Goal: Feedback & Contribution: Submit feedback/report problem

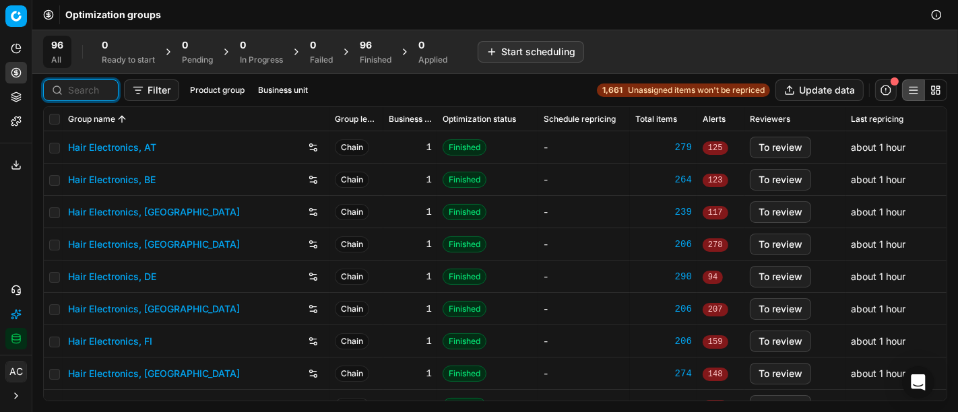
click at [85, 90] on input at bounding box center [89, 90] width 42 height 13
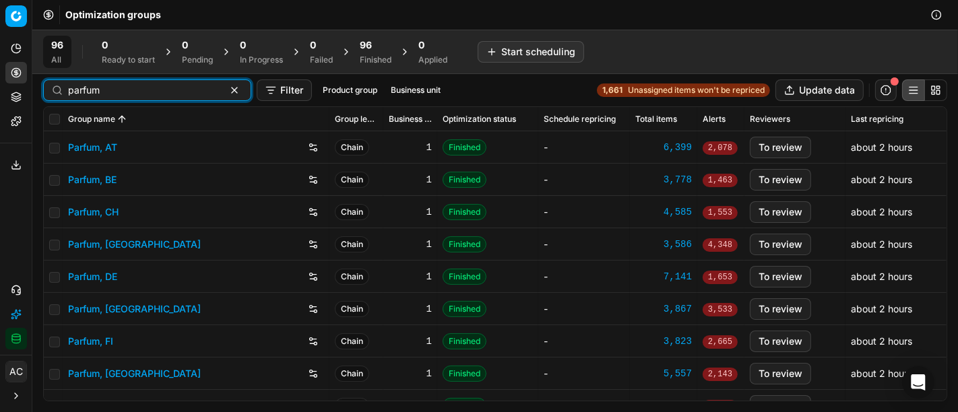
type input "parfum"
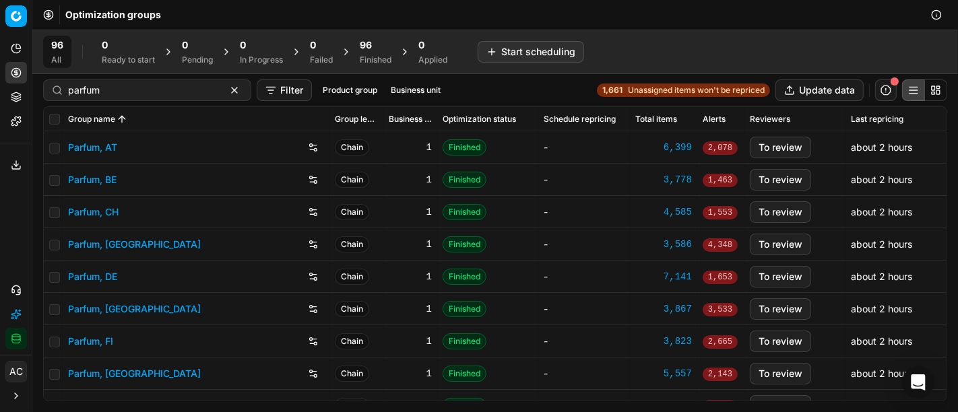
click at [89, 276] on link "Parfum, DE" at bounding box center [92, 276] width 49 height 13
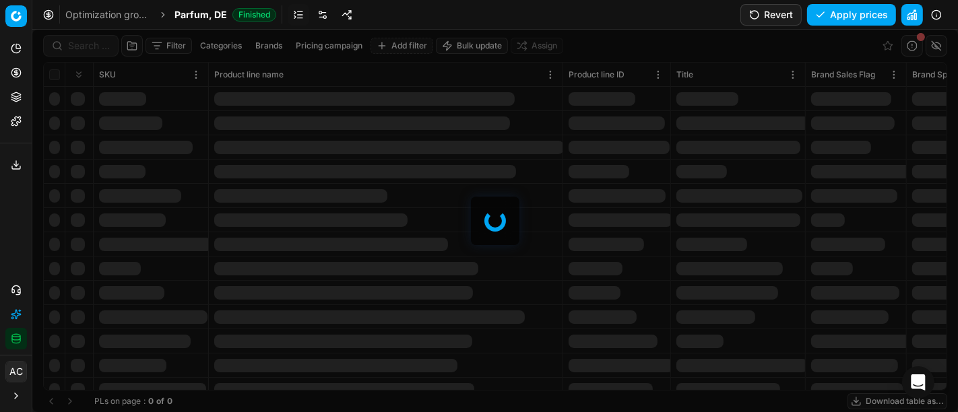
click at [82, 50] on div at bounding box center [495, 221] width 926 height 383
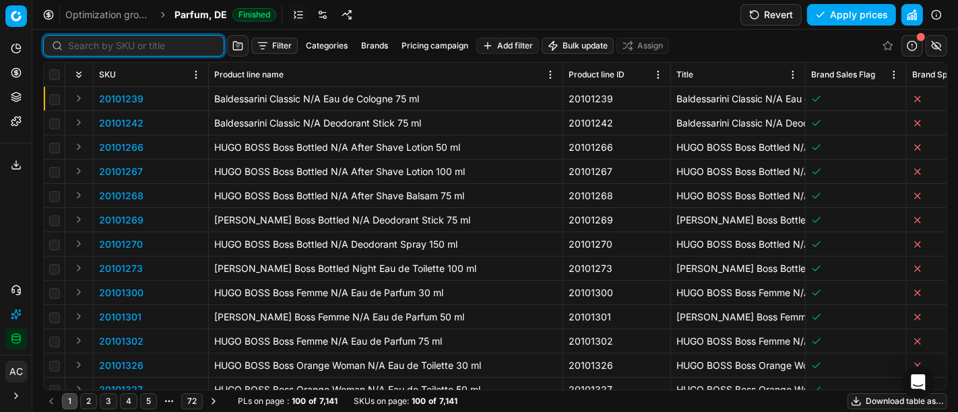
click at [82, 50] on input at bounding box center [142, 45] width 148 height 13
paste input "80055402-100"
click at [82, 50] on input at bounding box center [142, 45] width 148 height 13
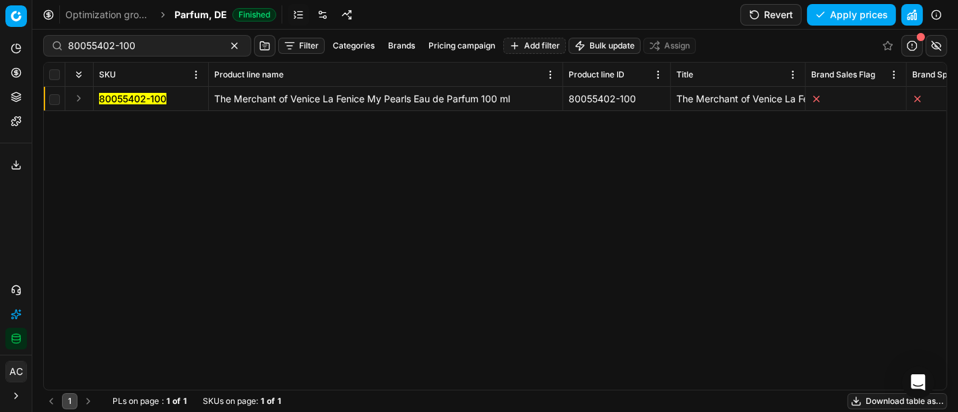
click at [86, 193] on div "80055402-100 The Merchant of Venice La Fenice My Pearls Eau de Parfum 100 ml 80…" at bounding box center [495, 238] width 903 height 303
click at [79, 102] on button "Expand" at bounding box center [79, 98] width 16 height 16
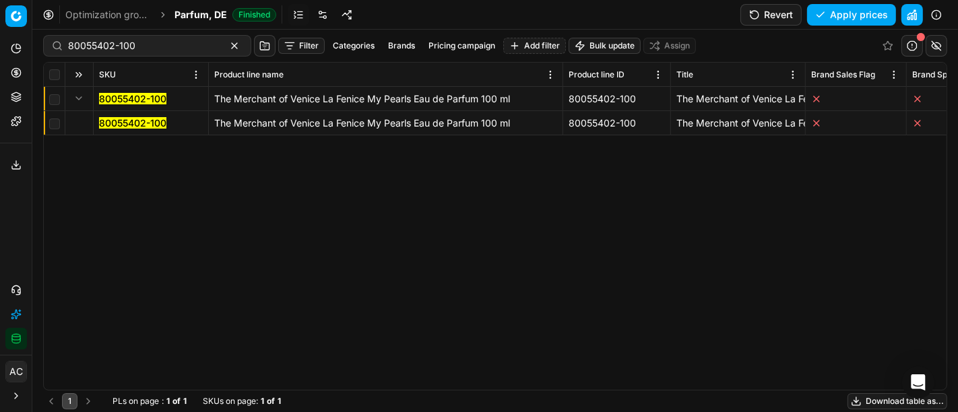
click at [115, 122] on mark "80055402-100" at bounding box center [132, 122] width 67 height 11
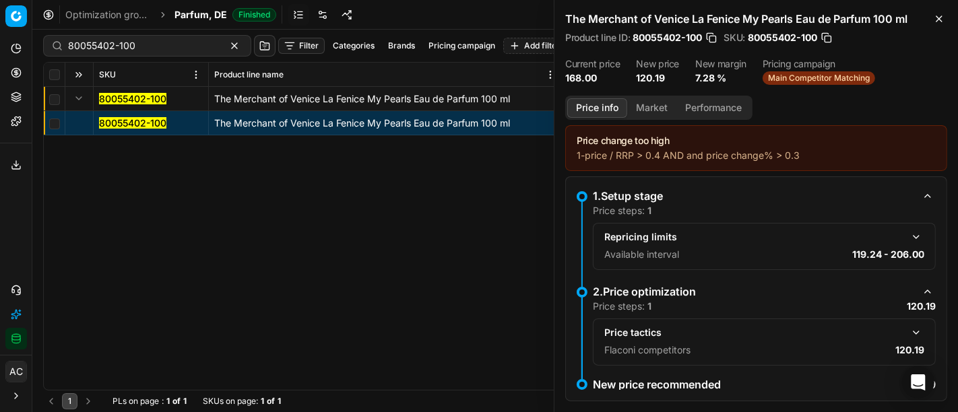
scroll to position [19, 0]
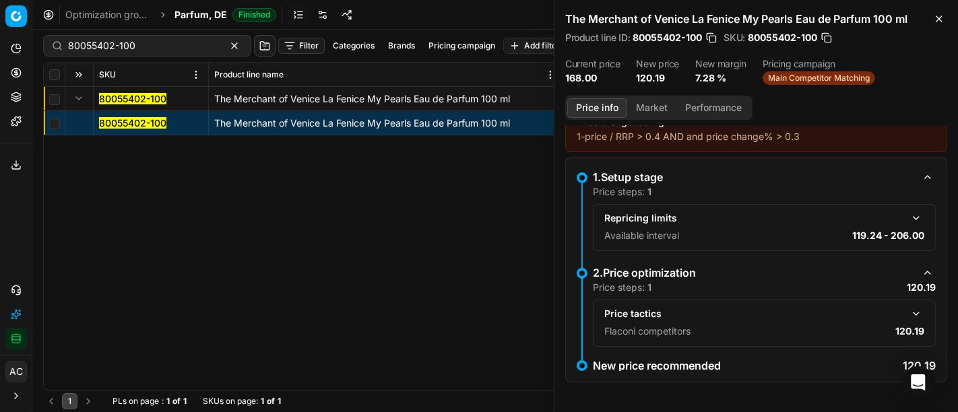
click at [909, 317] on button "button" at bounding box center [917, 314] width 16 height 16
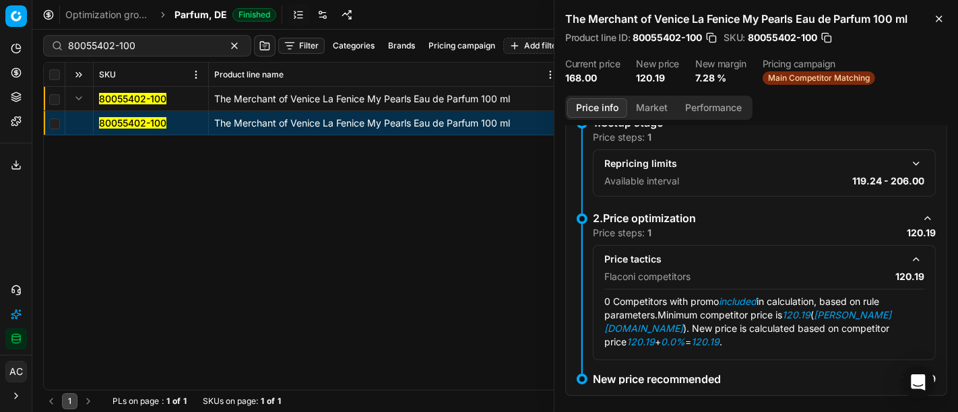
scroll to position [73, 0]
click at [648, 109] on button "Market" at bounding box center [651, 108] width 49 height 20
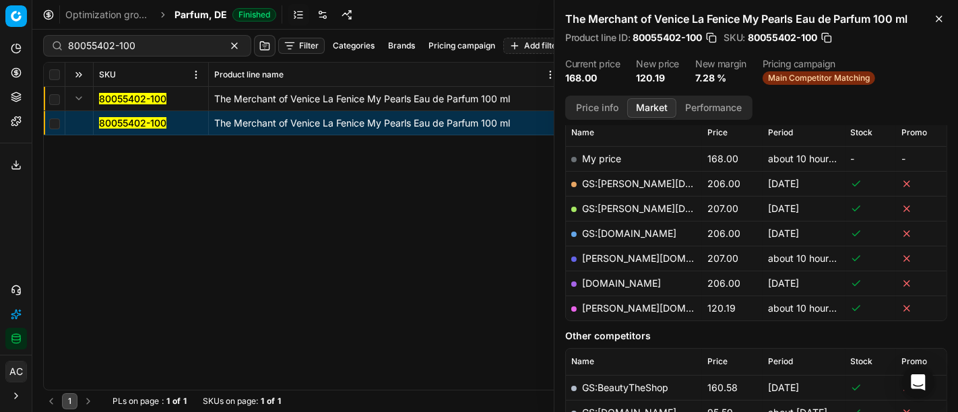
scroll to position [197, 0]
click at [603, 309] on link "[PERSON_NAME][DOMAIN_NAME]" at bounding box center [660, 308] width 156 height 11
click at [162, 53] on div "80055402-100" at bounding box center [147, 46] width 208 height 22
paste input "0265"
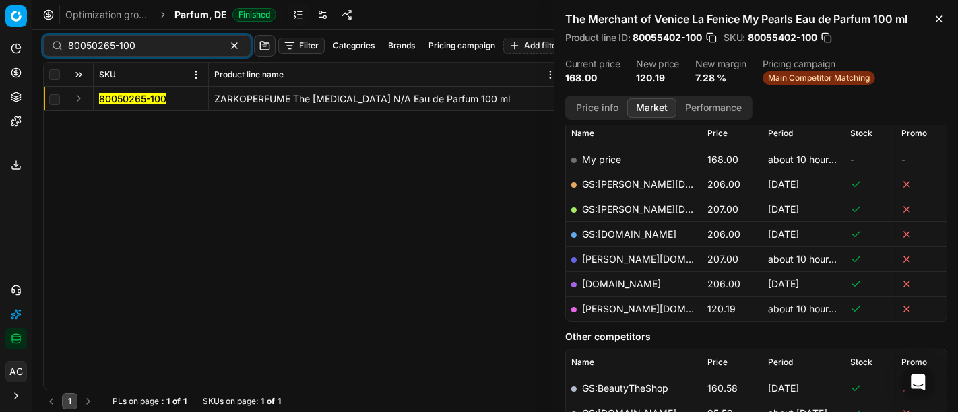
click at [73, 98] on button "Expand" at bounding box center [79, 98] width 16 height 16
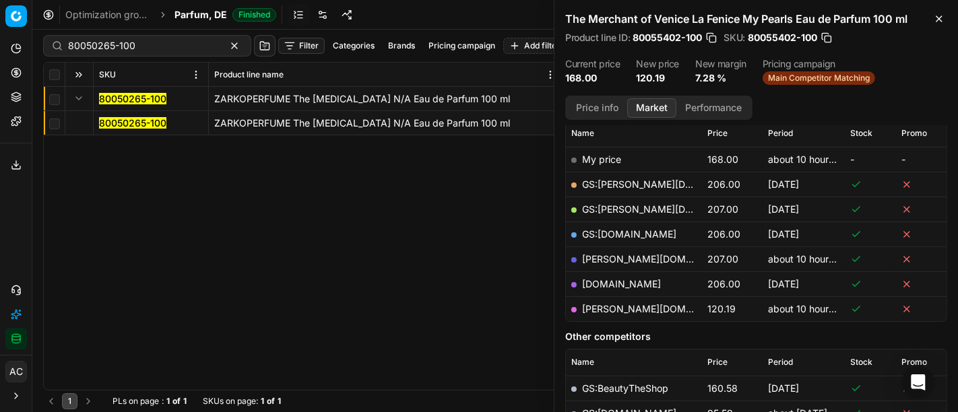
click at [109, 121] on mark "80050265-100" at bounding box center [132, 122] width 67 height 11
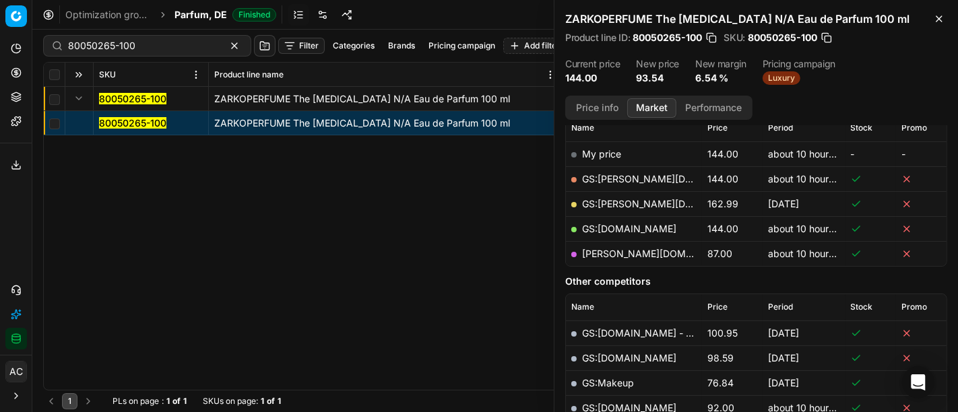
scroll to position [197, 0]
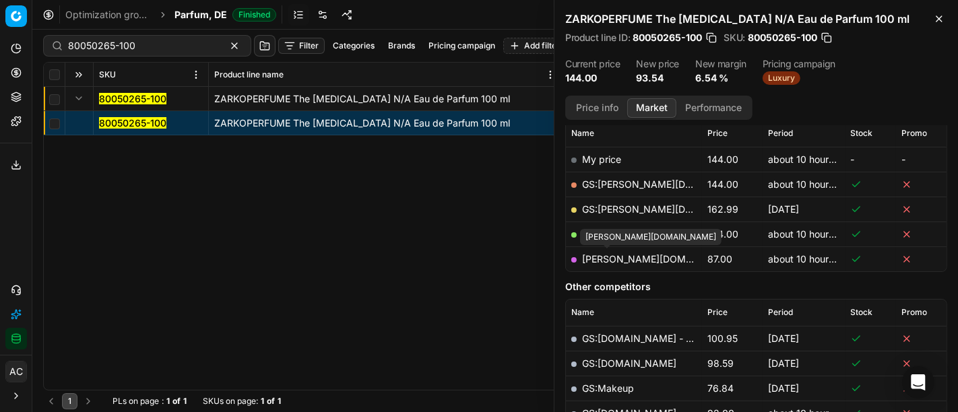
click at [623, 260] on link "[PERSON_NAME][DOMAIN_NAME]" at bounding box center [660, 258] width 156 height 11
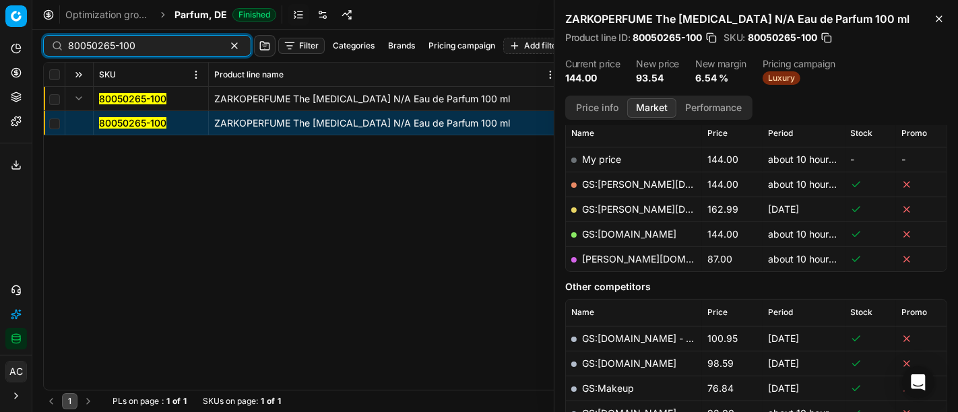
click at [117, 42] on input "80050265-100" at bounding box center [142, 45] width 148 height 13
paste input "70876"
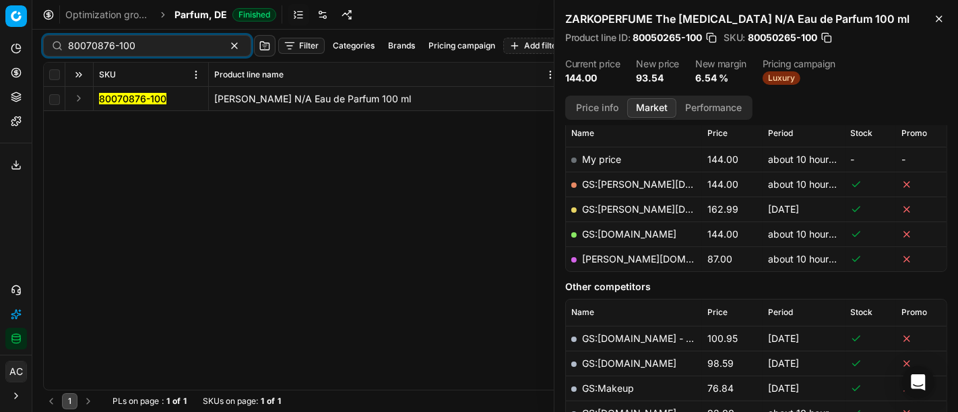
click at [79, 94] on button "Expand" at bounding box center [79, 98] width 16 height 16
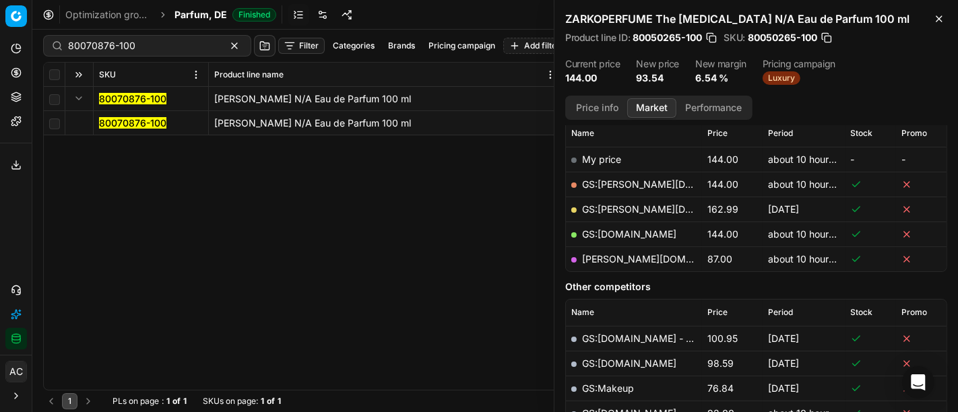
click at [127, 126] on mark "80070876-100" at bounding box center [132, 122] width 67 height 11
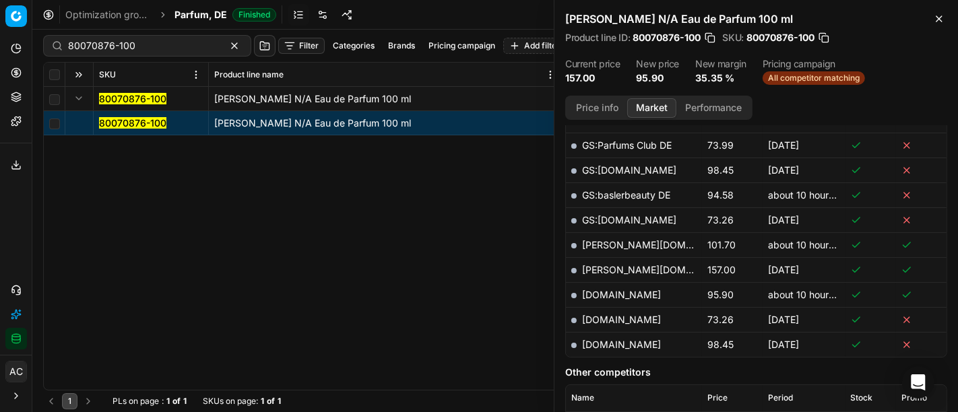
scroll to position [386, 0]
click at [619, 290] on link "[DOMAIN_NAME]" at bounding box center [621, 295] width 79 height 11
click at [150, 47] on input "80070876-100" at bounding box center [142, 45] width 148 height 13
paste input "11021-0018584"
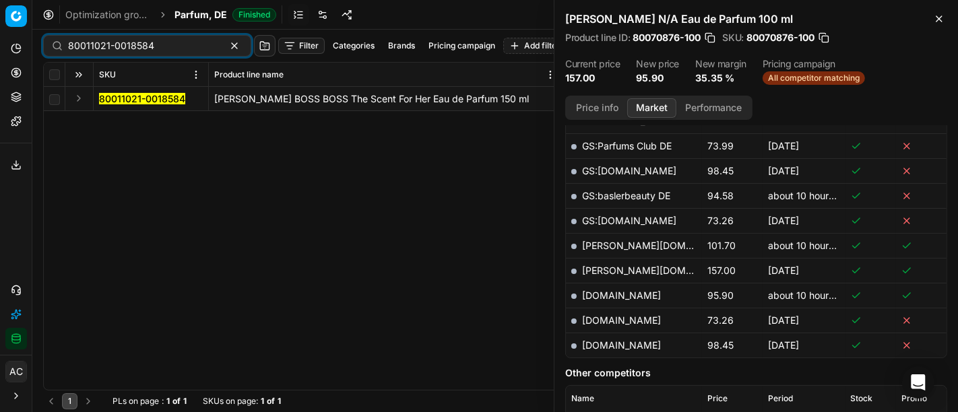
click at [76, 99] on button "Expand" at bounding box center [79, 98] width 16 height 16
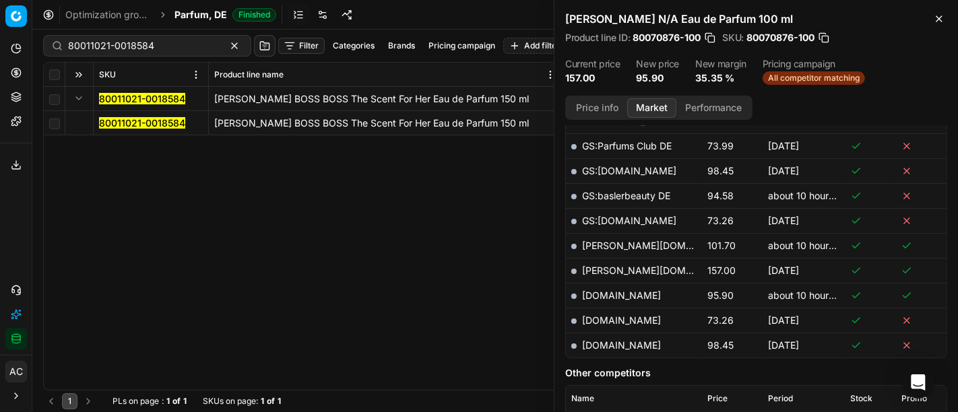
click at [109, 121] on mark "80011021-0018584" at bounding box center [142, 122] width 86 height 11
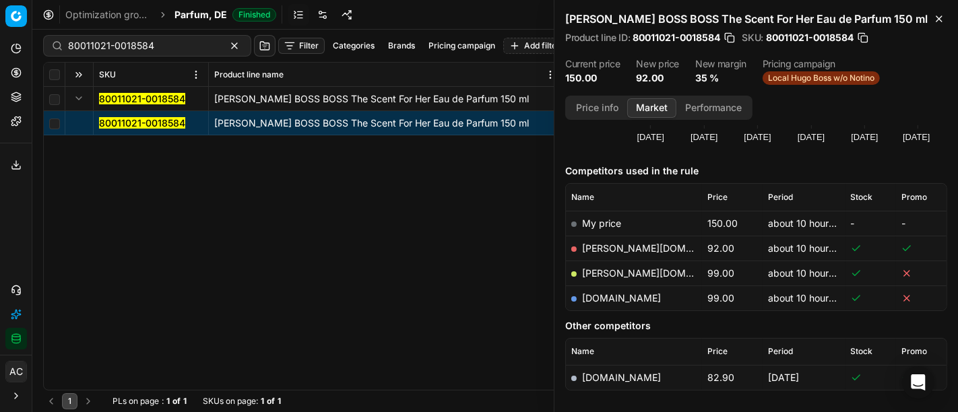
scroll to position [132, 0]
click at [632, 244] on link "[PERSON_NAME][DOMAIN_NAME]" at bounding box center [660, 249] width 156 height 11
click at [101, 45] on input "80011021-0018584" at bounding box center [142, 45] width 148 height 13
paste input "30593-100"
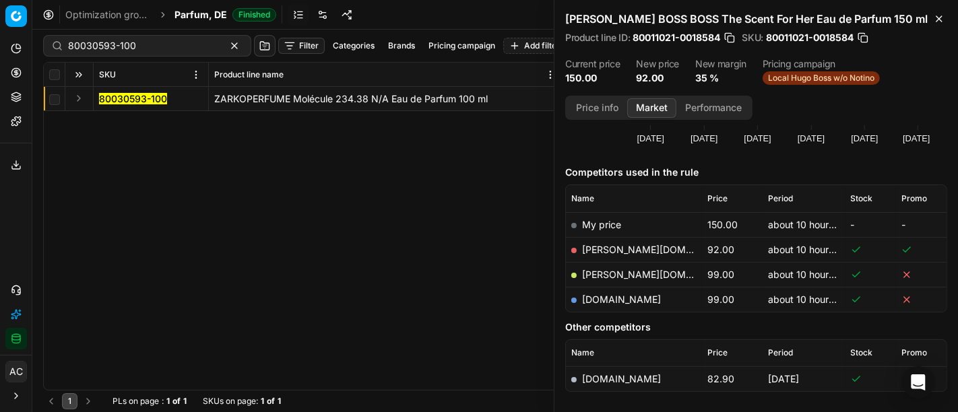
click at [82, 102] on button "Expand" at bounding box center [79, 98] width 16 height 16
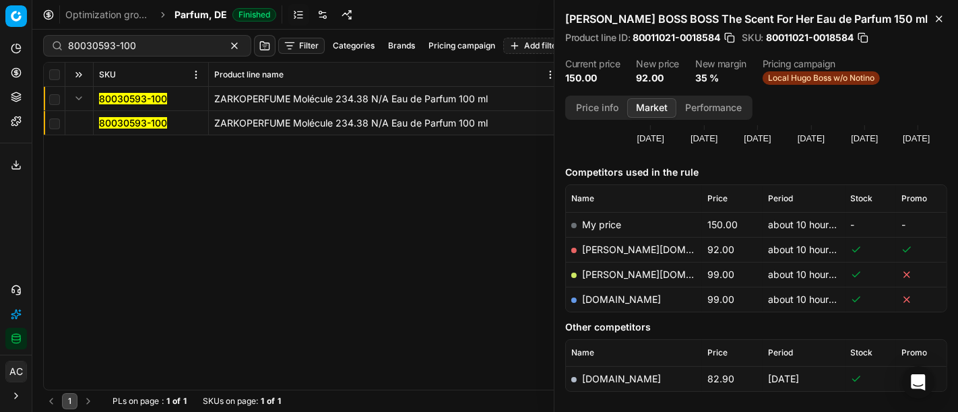
click at [142, 125] on mark "80030593-100" at bounding box center [133, 122] width 68 height 11
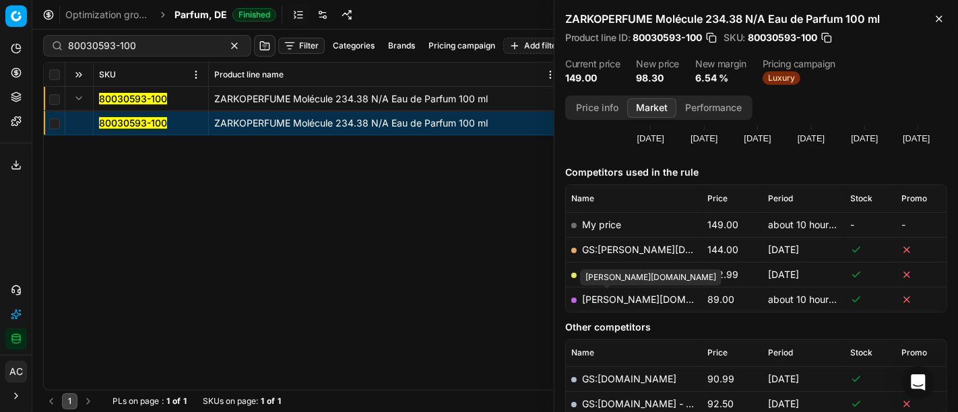
click at [628, 301] on link "[PERSON_NAME][DOMAIN_NAME]" at bounding box center [660, 299] width 156 height 11
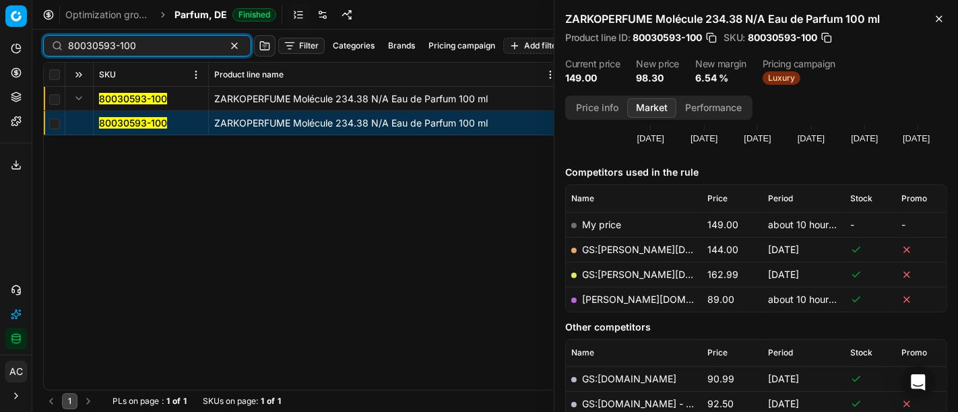
click at [151, 49] on input "80030593-100" at bounding box center [142, 45] width 148 height 13
paste input "08354"
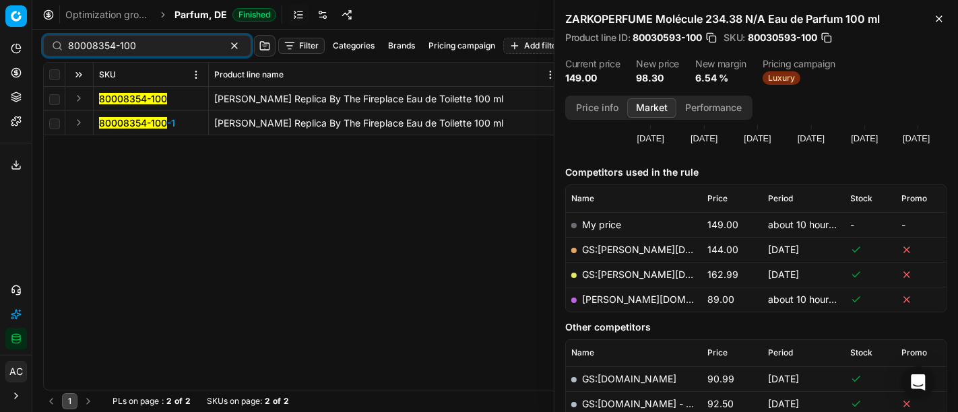
click at [82, 98] on button "Expand" at bounding box center [79, 98] width 16 height 16
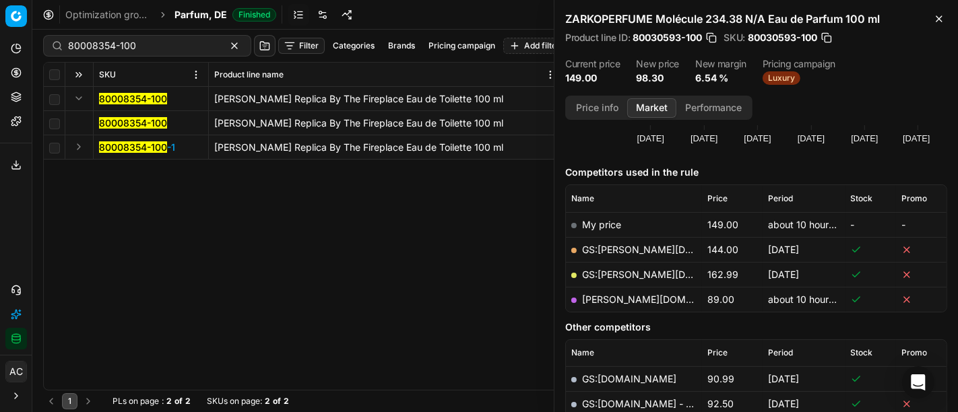
click at [119, 123] on mark "80008354-100" at bounding box center [133, 122] width 68 height 11
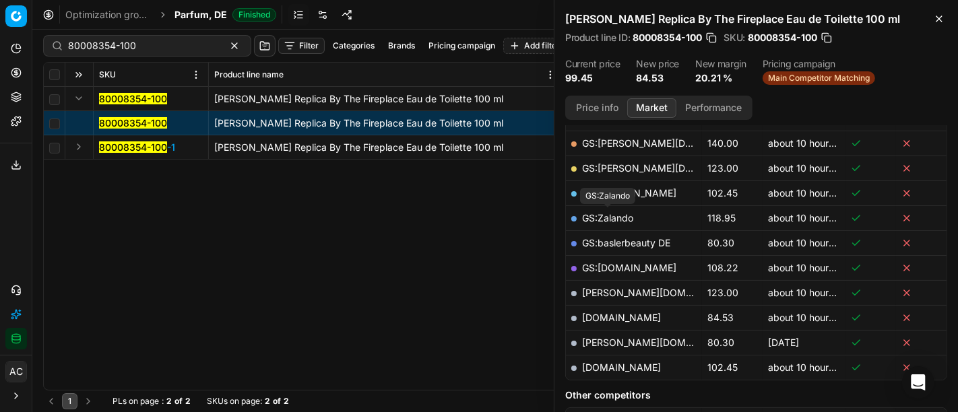
scroll to position [240, 0]
click at [640, 316] on link "[DOMAIN_NAME]" at bounding box center [621, 316] width 79 height 11
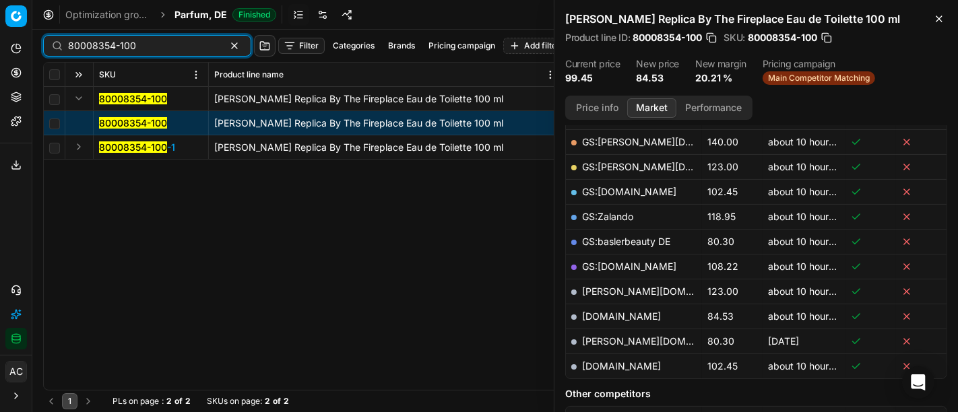
click at [148, 44] on input "80008354-100" at bounding box center [142, 45] width 148 height 13
paste input "20150401"
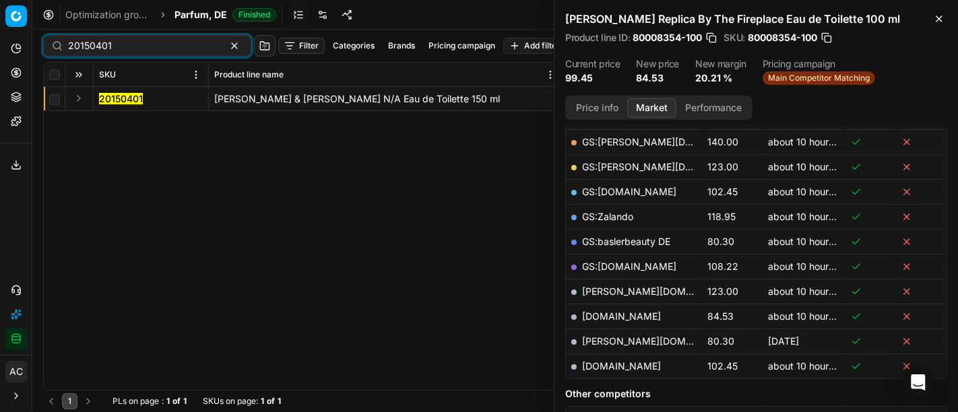
click at [78, 98] on button "Expand" at bounding box center [79, 98] width 16 height 16
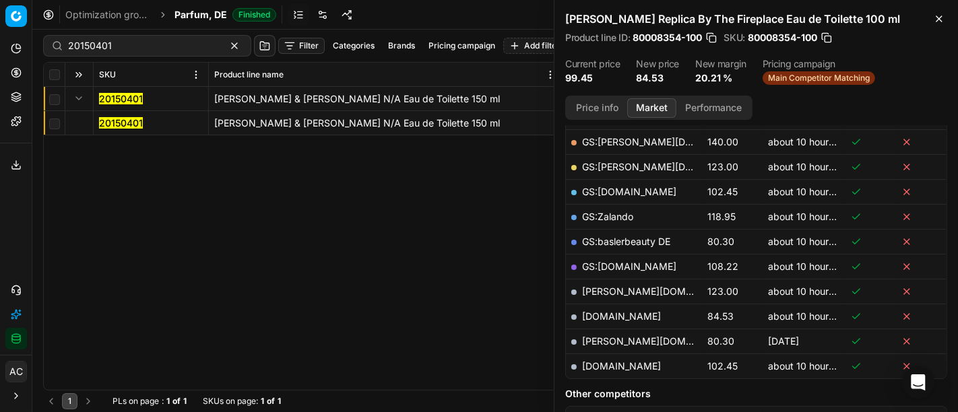
click at [133, 119] on mark "20150401" at bounding box center [121, 122] width 44 height 11
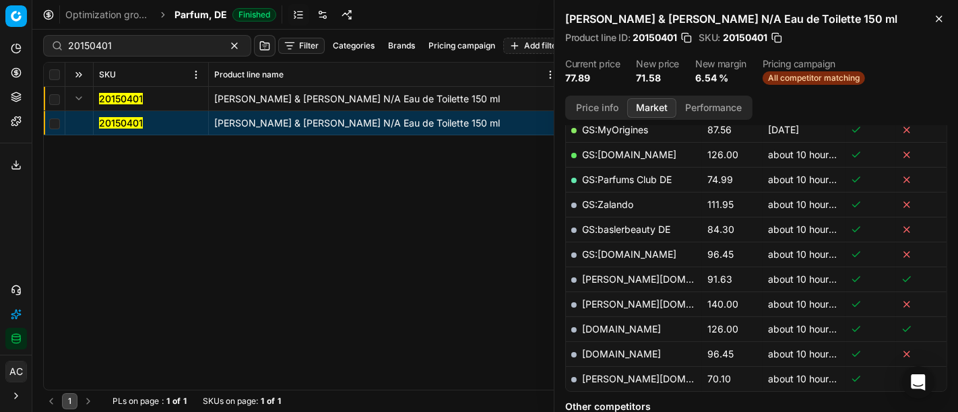
scroll to position [327, 0]
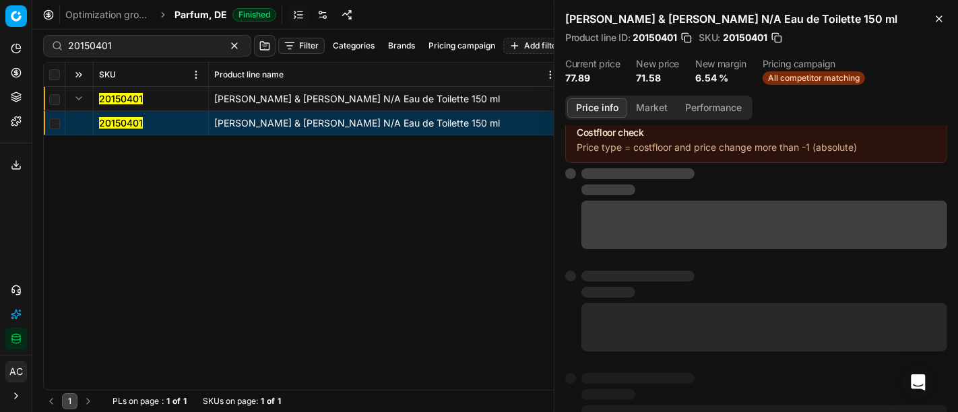
click at [599, 102] on button "Price info" at bounding box center [598, 108] width 60 height 20
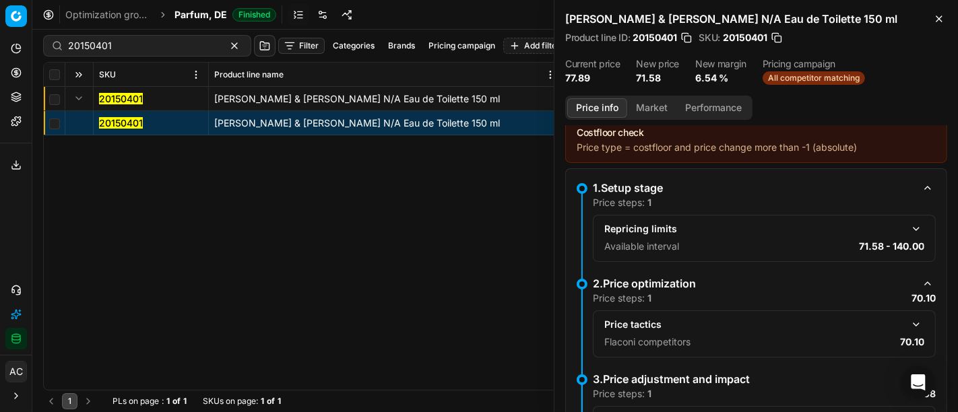
scroll to position [178, 0]
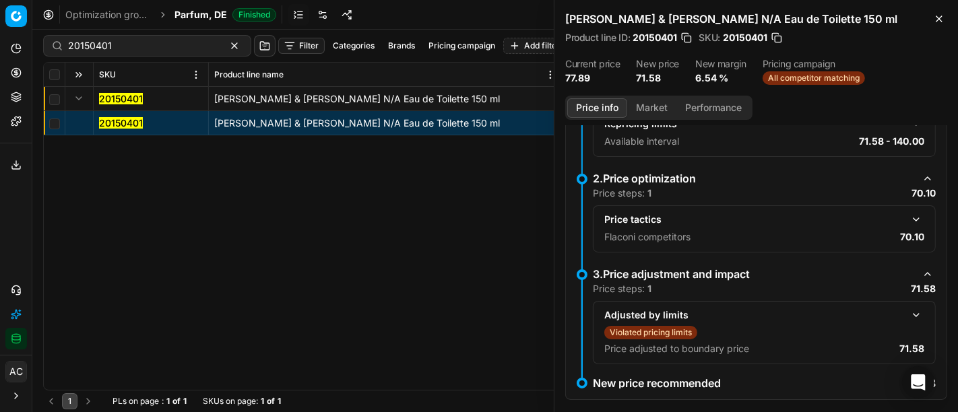
click at [909, 212] on button "button" at bounding box center [917, 220] width 16 height 16
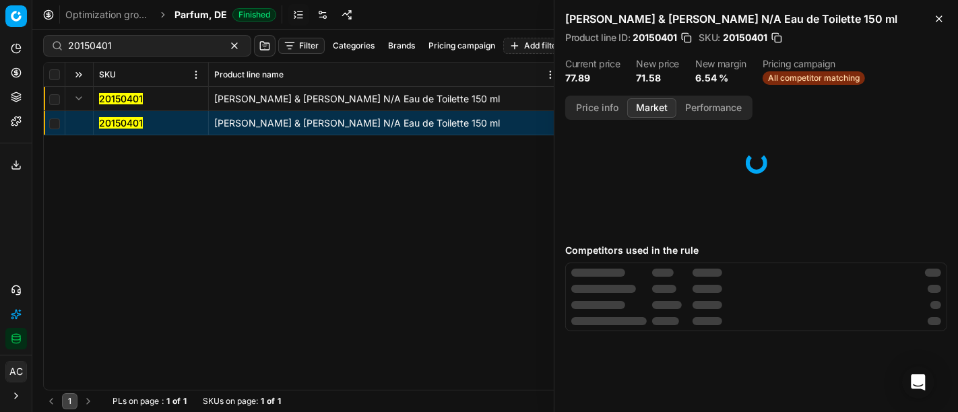
click at [655, 113] on button "Market" at bounding box center [651, 108] width 49 height 20
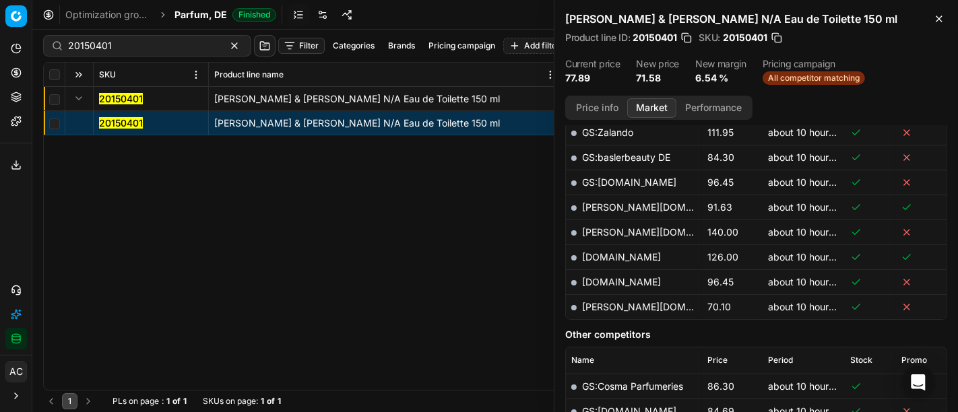
scroll to position [402, 0]
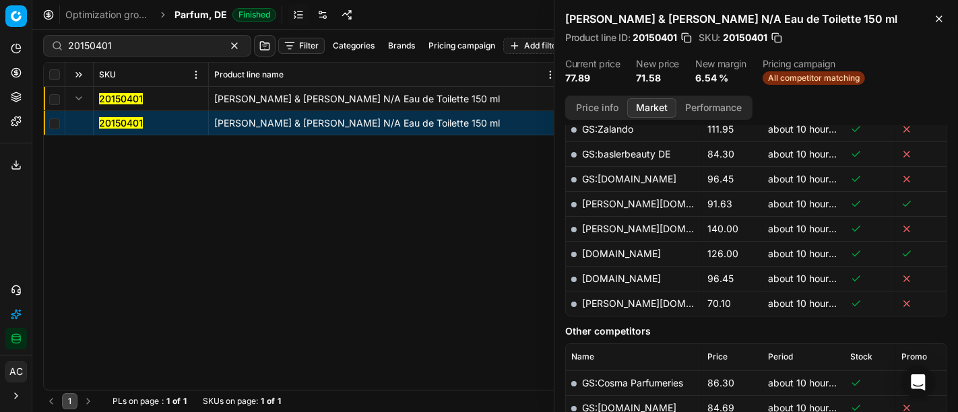
click at [608, 301] on link "[PERSON_NAME][DOMAIN_NAME]" at bounding box center [660, 303] width 156 height 11
click at [148, 40] on input "20150401" at bounding box center [142, 45] width 148 height 13
paste input "80077725-100"
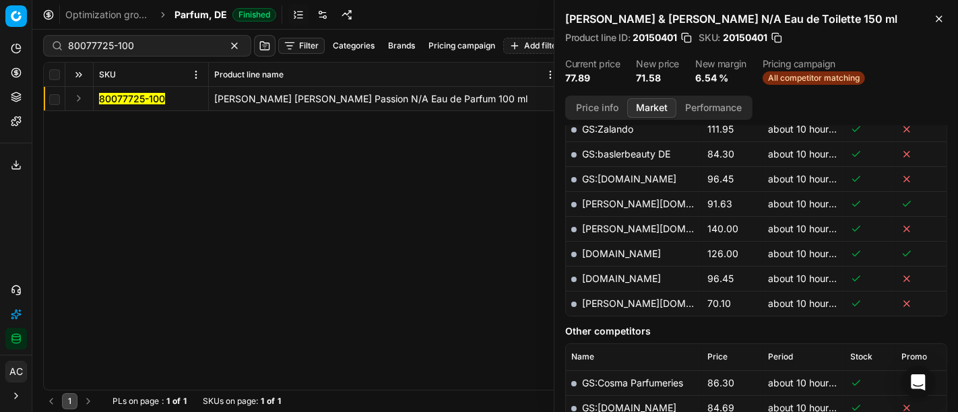
click at [82, 147] on div "80077725-100 [PERSON_NAME] [PERSON_NAME] Passion N/A Eau de Parfum 100 ml 80077…" at bounding box center [495, 238] width 903 height 303
click at [75, 95] on button "Expand" at bounding box center [79, 98] width 16 height 16
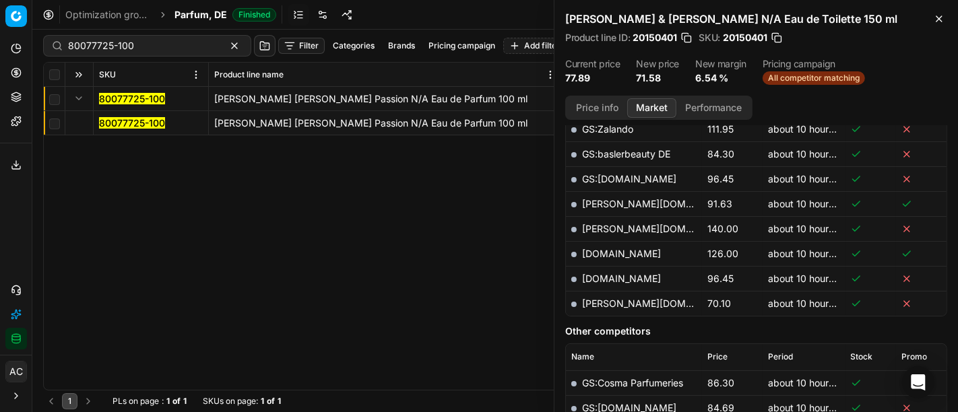
click at [109, 122] on mark "80077725-100" at bounding box center [132, 122] width 66 height 11
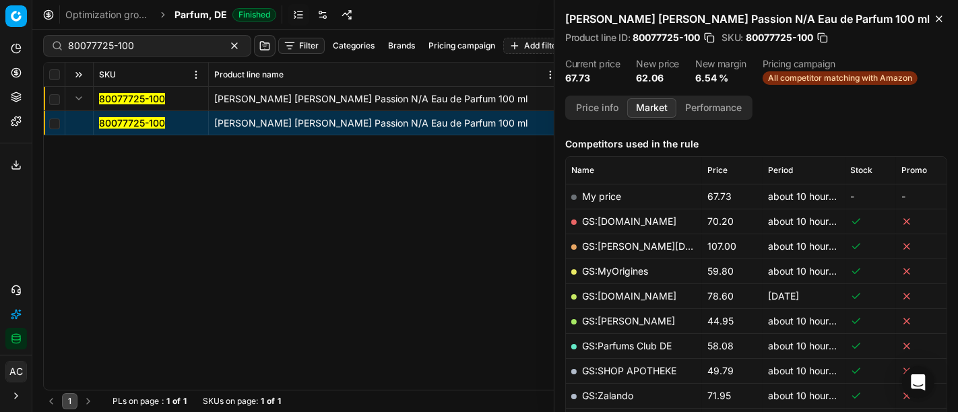
scroll to position [158, 0]
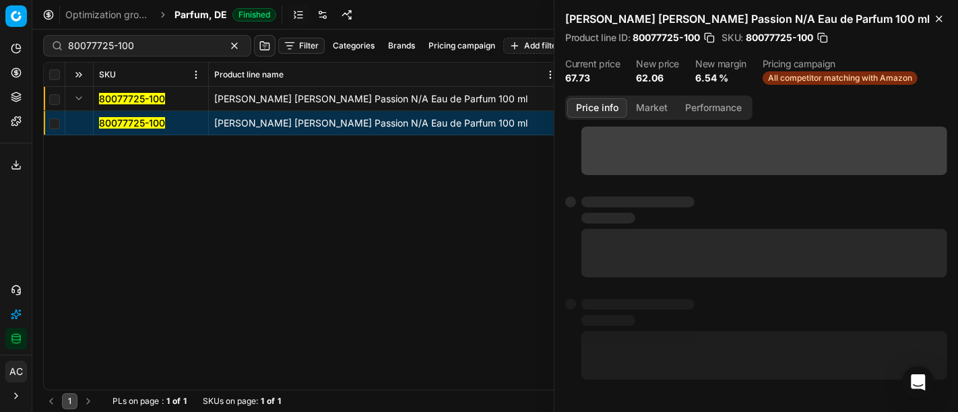
click at [609, 104] on button "Price info" at bounding box center [598, 108] width 60 height 20
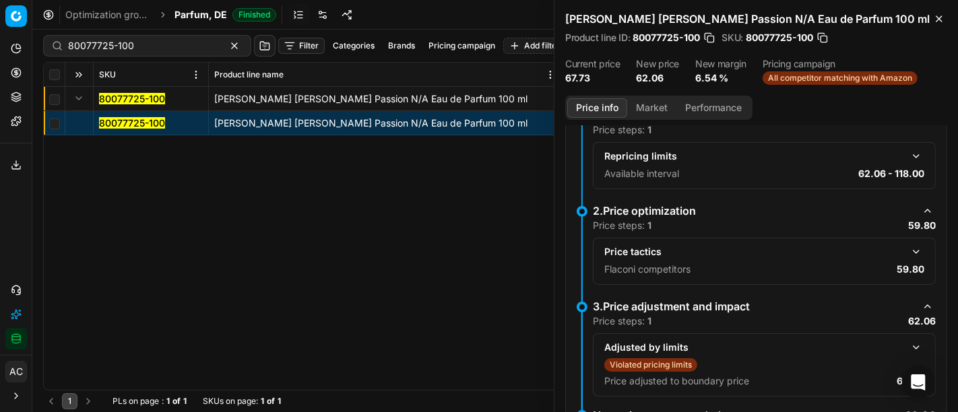
scroll to position [195, 0]
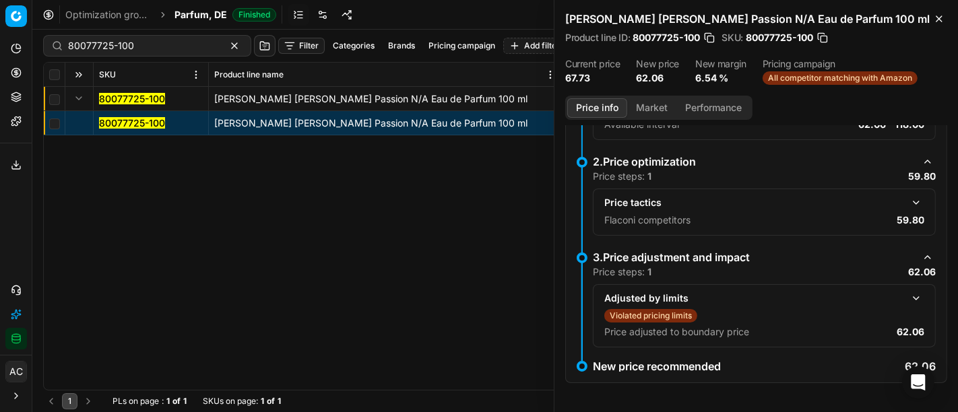
click at [909, 199] on button "button" at bounding box center [917, 203] width 16 height 16
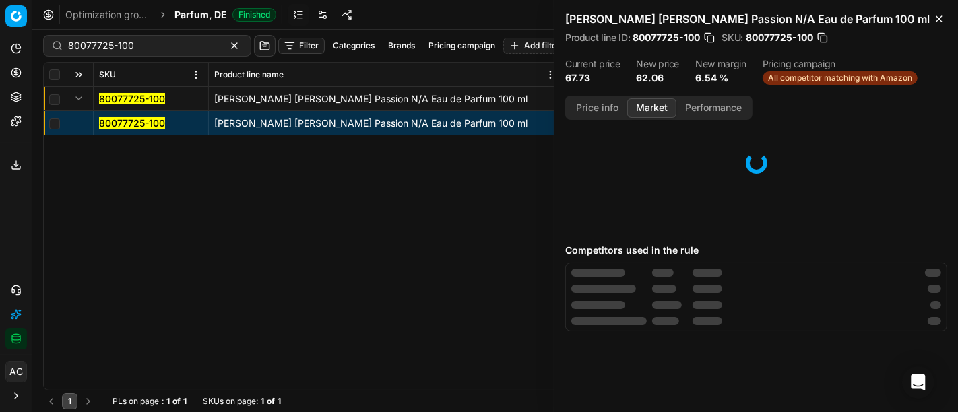
click at [644, 104] on button "Market" at bounding box center [651, 108] width 49 height 20
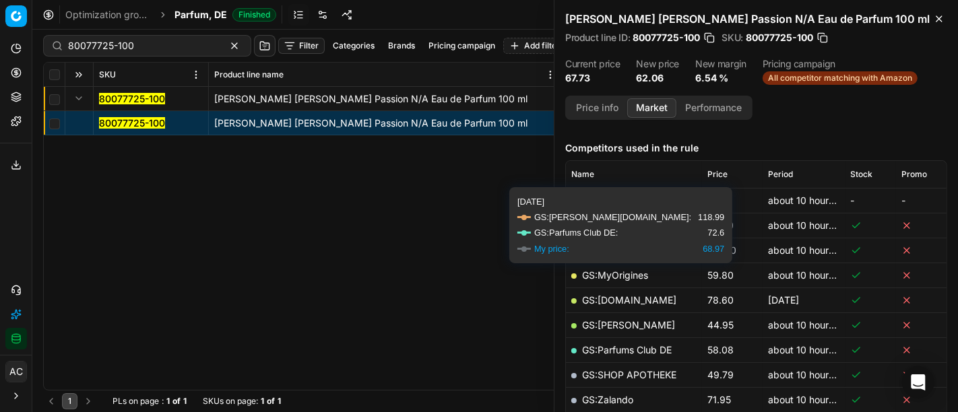
scroll to position [212, 0]
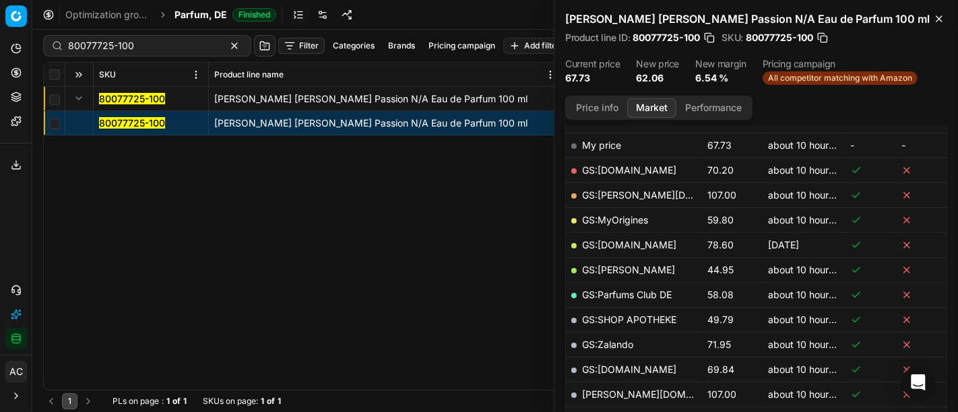
click at [634, 215] on link "GS:MyOrigines" at bounding box center [615, 219] width 66 height 11
click at [184, 46] on input "80077725-100" at bounding box center [142, 45] width 148 height 13
paste input "54522-5"
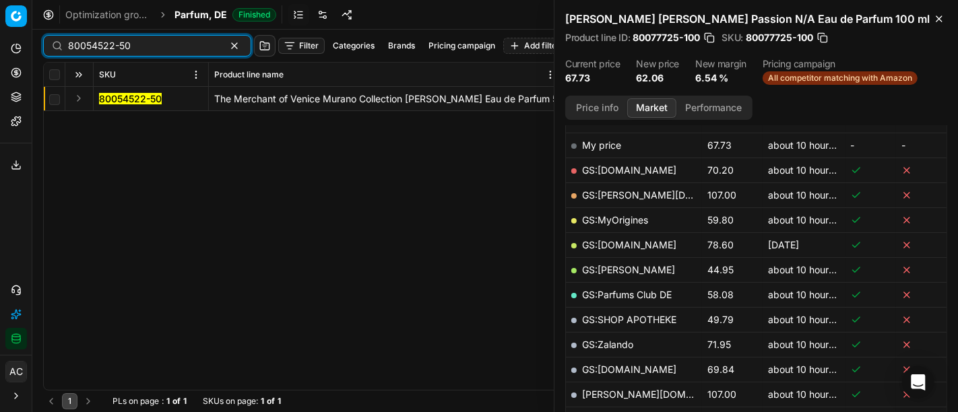
type input "80054522-50"
click at [82, 97] on button "Expand" at bounding box center [79, 98] width 16 height 16
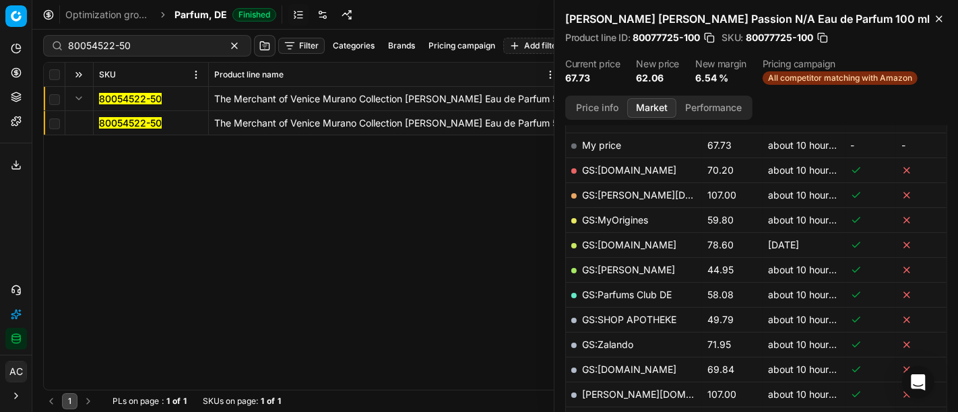
click at [128, 122] on mark "80054522-50" at bounding box center [130, 122] width 63 height 11
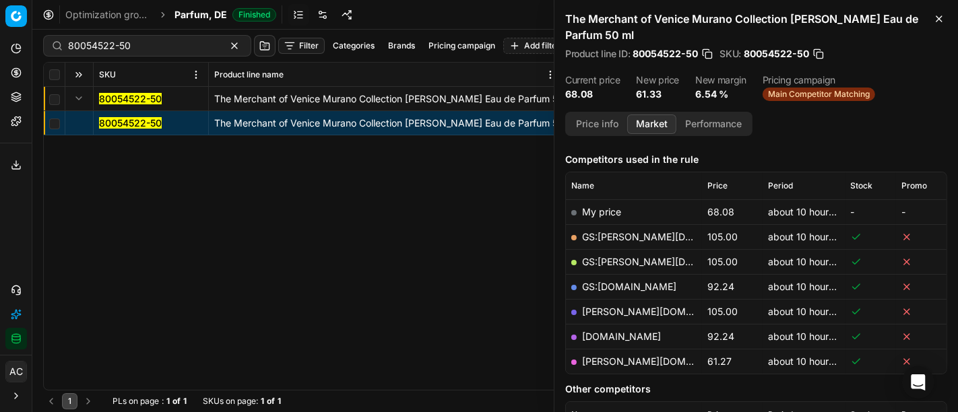
scroll to position [170, 0]
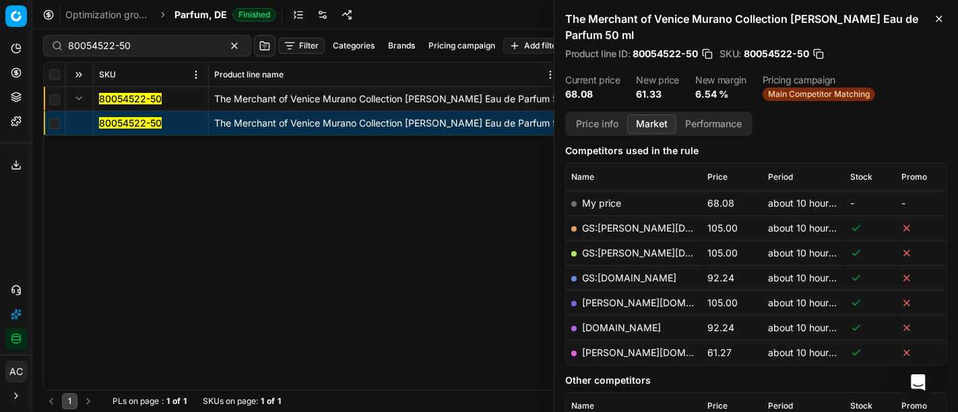
click at [607, 351] on link "[PERSON_NAME][DOMAIN_NAME]" at bounding box center [660, 352] width 156 height 11
click at [177, 49] on input "80054522-50" at bounding box center [142, 45] width 148 height 13
click at [207, 14] on span "Parfum, DE" at bounding box center [201, 14] width 53 height 13
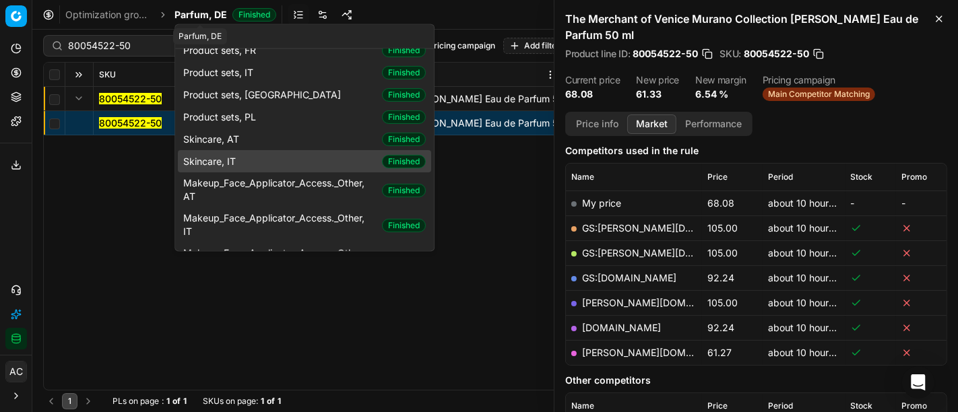
scroll to position [0, 0]
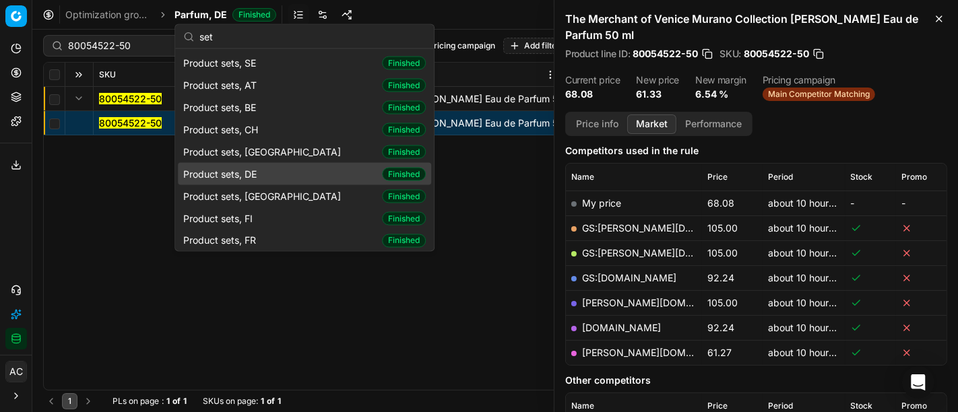
type input "set"
click at [272, 172] on div "Product sets, DE Finished" at bounding box center [304, 174] width 253 height 22
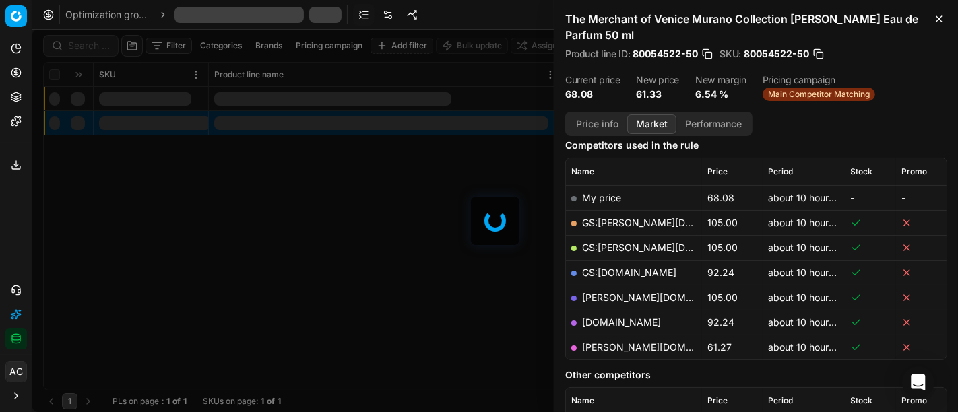
scroll to position [170, 0]
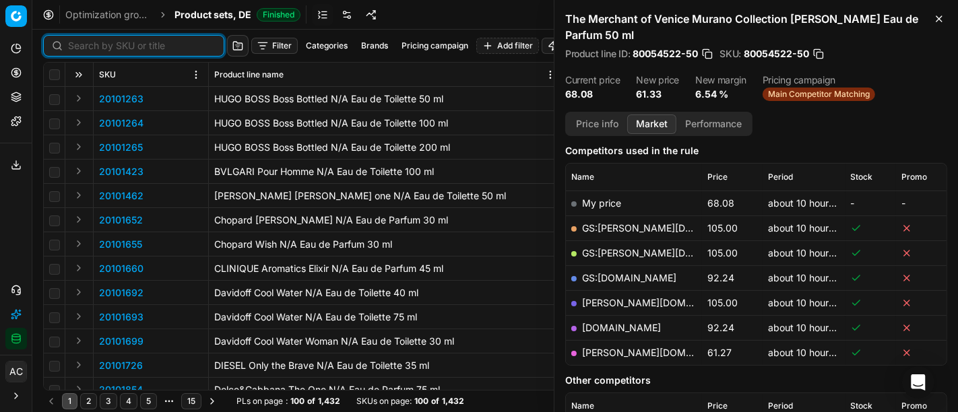
click at [101, 48] on input at bounding box center [142, 45] width 148 height 13
paste input "90001391-0002028"
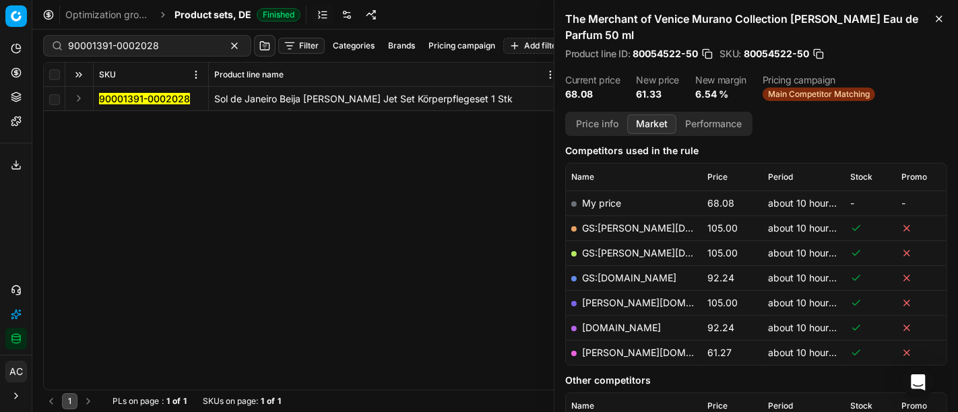
click at [81, 98] on button "Expand" at bounding box center [79, 98] width 16 height 16
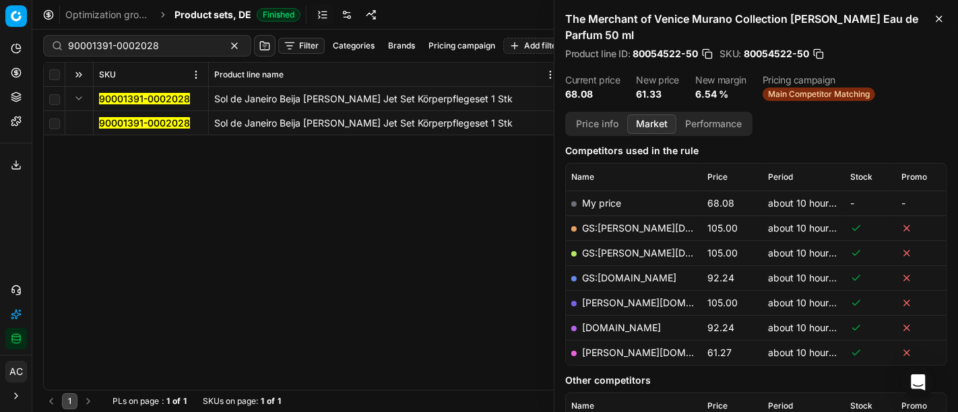
click at [131, 117] on mark "90001391-0002028" at bounding box center [144, 122] width 91 height 11
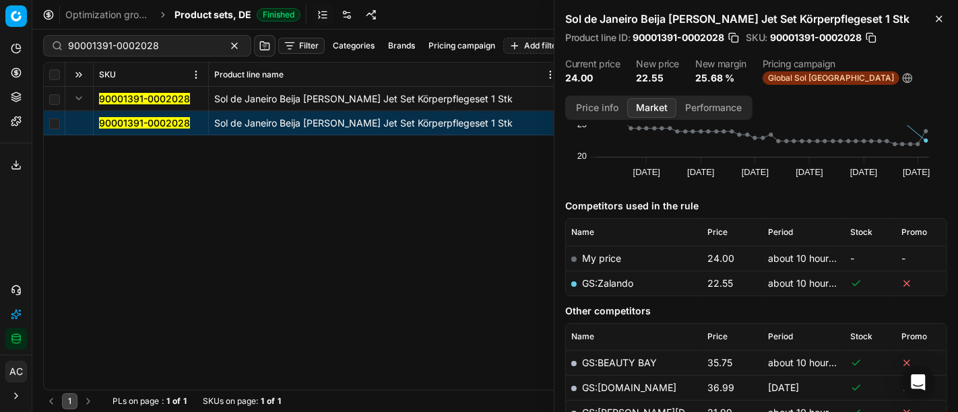
scroll to position [100, 0]
click at [612, 282] on link "GS:Zalando" at bounding box center [607, 281] width 51 height 11
click at [384, 226] on div "90001391-0002028 Sol de Janeiro Beija [PERSON_NAME] Jet Set Körperpflegeset 1 S…" at bounding box center [495, 238] width 903 height 303
click at [79, 54] on div "90001391-0002028" at bounding box center [147, 46] width 208 height 22
paste input "10499-0016546"
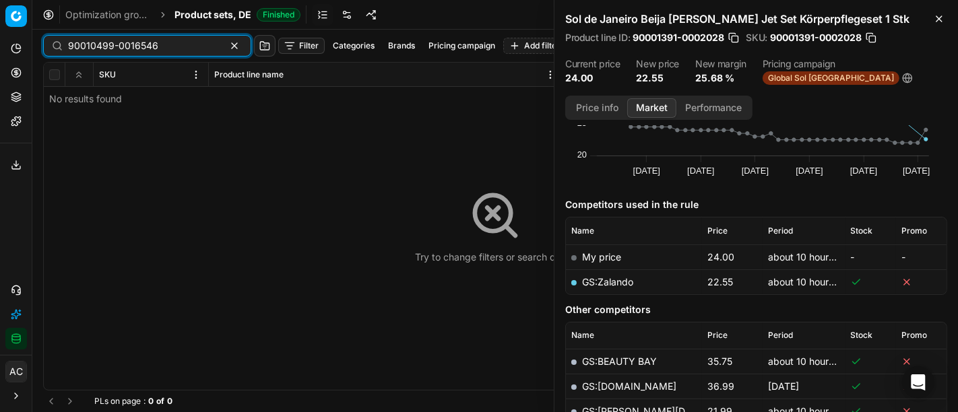
type input "90010499-0016546"
click at [210, 11] on span "Product sets, DE" at bounding box center [213, 14] width 77 height 13
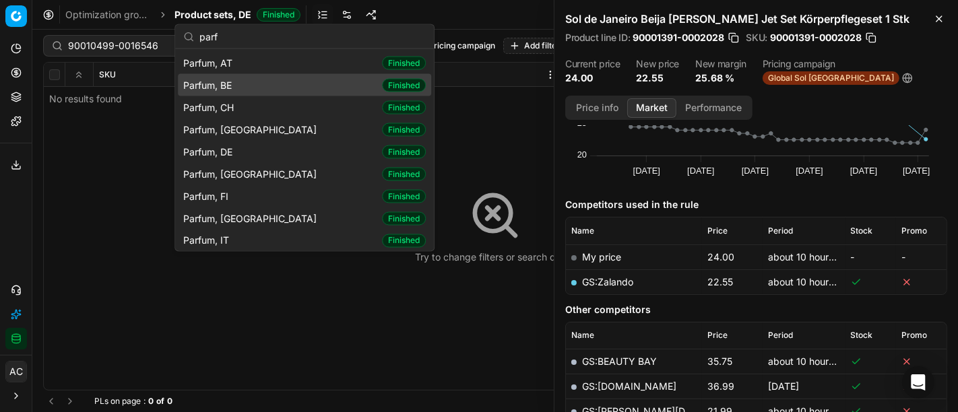
type input "parf"
click at [121, 203] on div "Try to change filters or search query" at bounding box center [495, 227] width 903 height 328
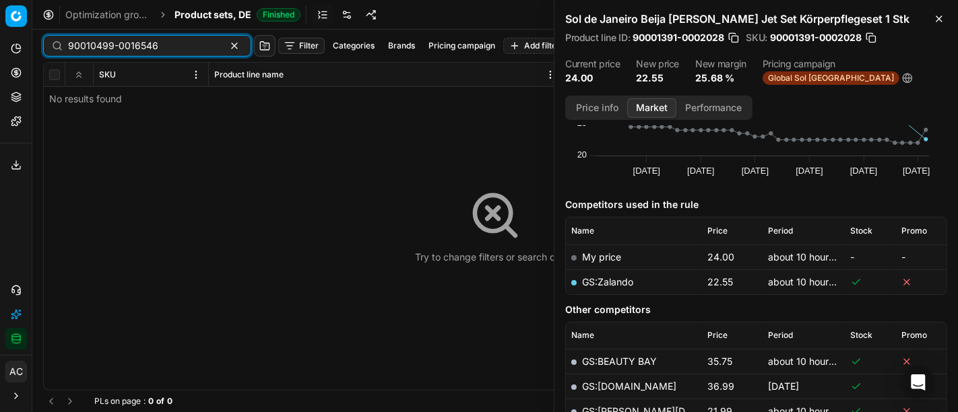
click at [97, 45] on input "90010499-0016546" at bounding box center [142, 45] width 148 height 13
paste input "80077332-1"
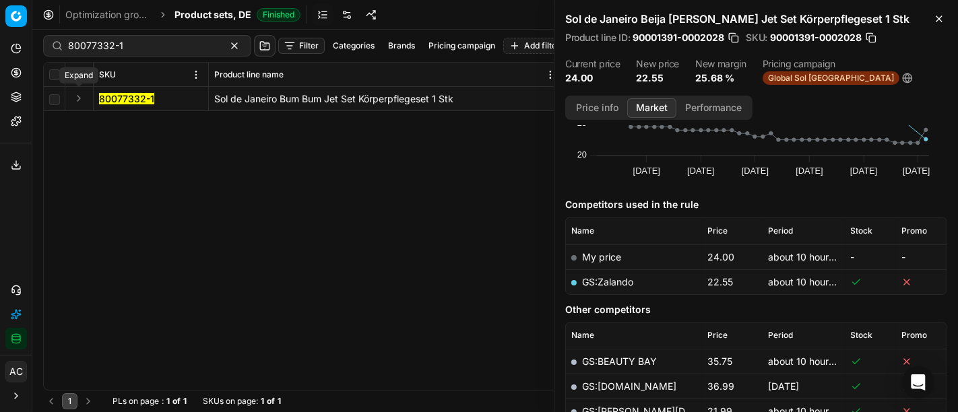
click at [75, 101] on button "Expand" at bounding box center [79, 98] width 16 height 16
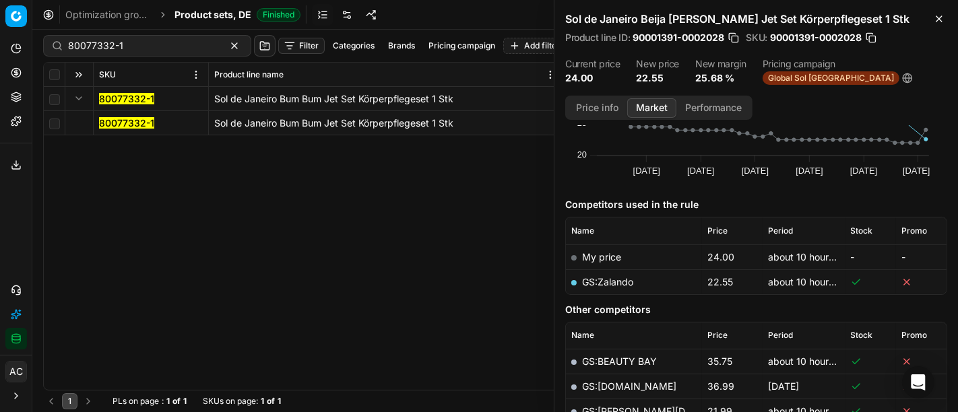
click at [113, 117] on span "80077332-1" at bounding box center [126, 123] width 55 height 13
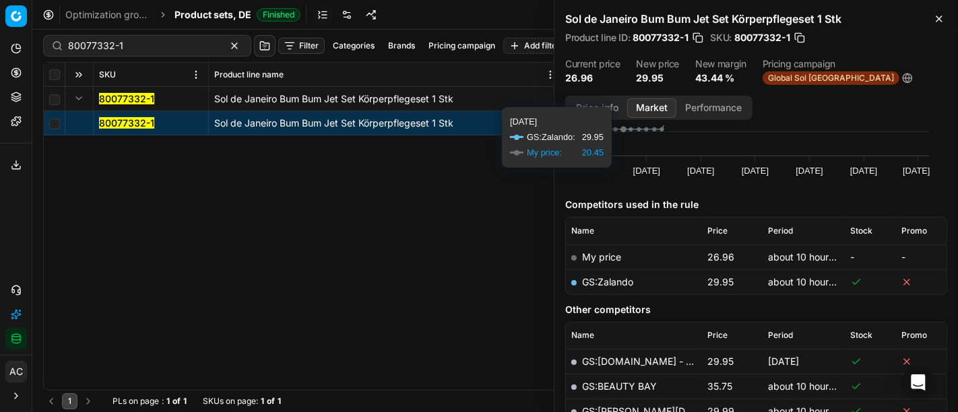
click at [601, 99] on button "Price info" at bounding box center [598, 108] width 60 height 20
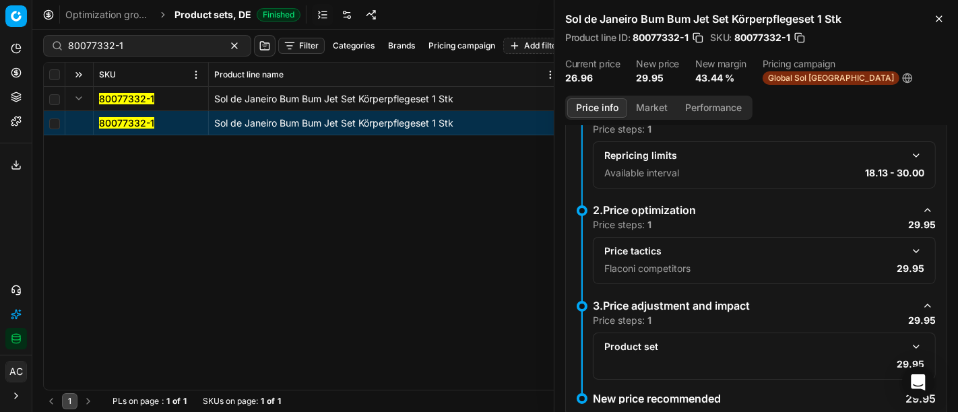
scroll to position [63, 0]
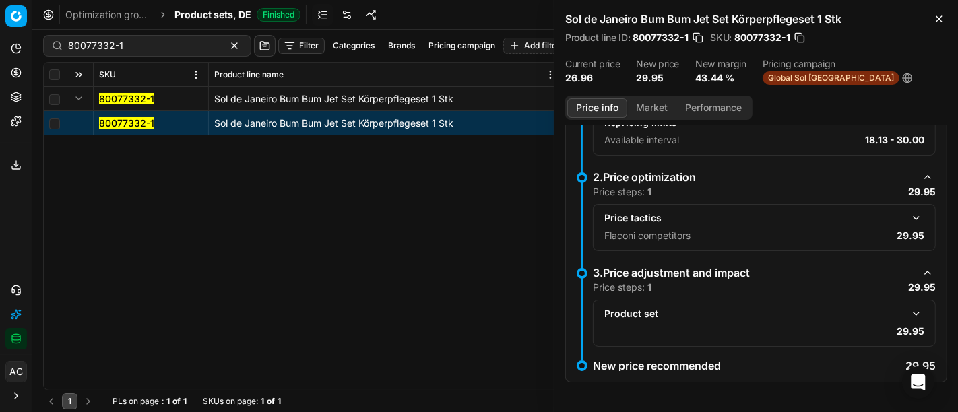
click at [909, 311] on button "button" at bounding box center [917, 314] width 16 height 16
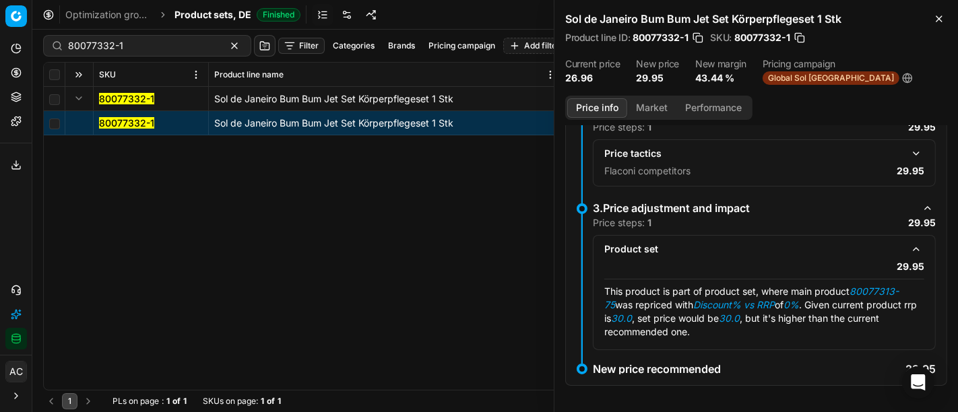
scroll to position [131, 0]
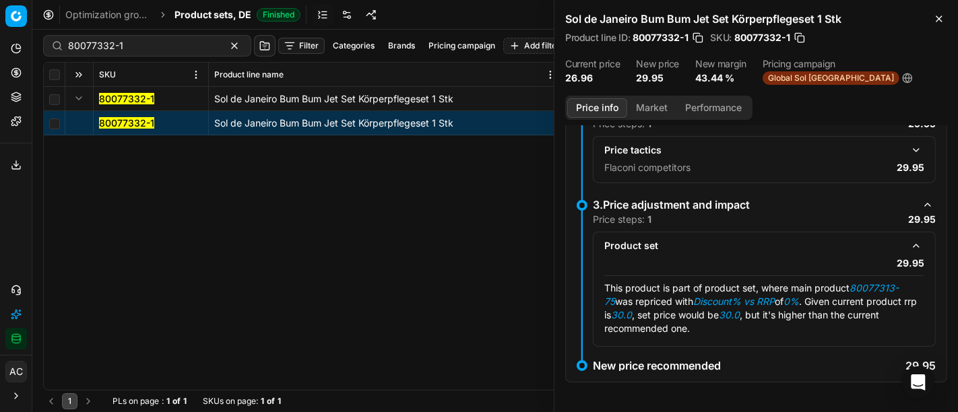
click at [654, 102] on button "Market" at bounding box center [651, 108] width 49 height 20
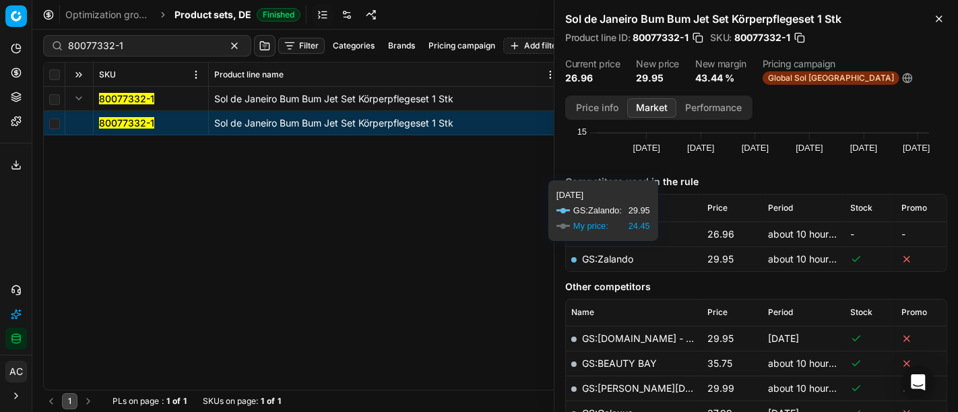
scroll to position [123, 0]
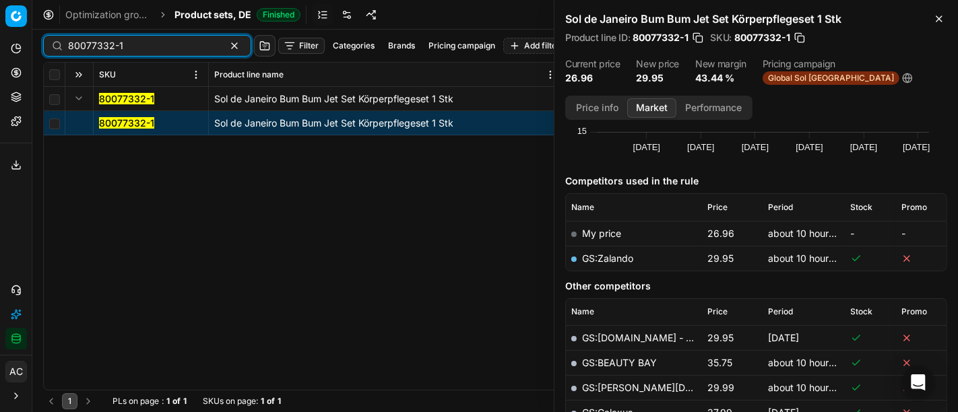
click at [153, 41] on input "80077332-1" at bounding box center [142, 45] width 148 height 13
paste input "90017544-0027436"
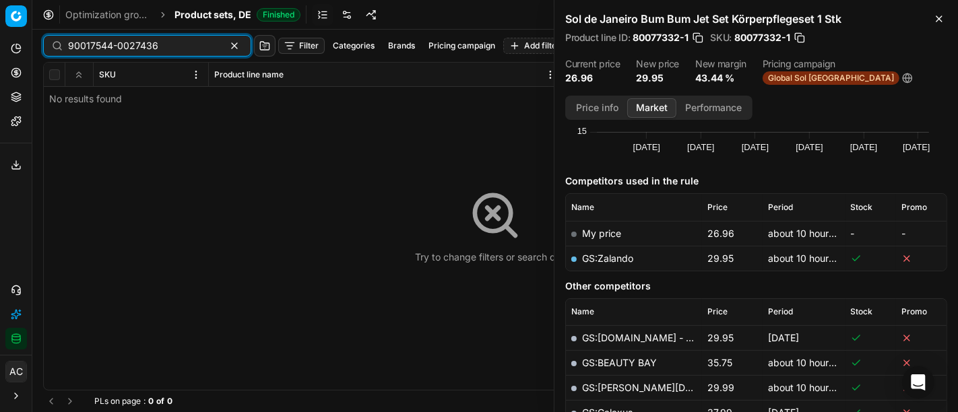
type input "90017544-0027436"
click at [228, 7] on div "Optimization groups Product sets, DE Finished Revert Apply prices" at bounding box center [495, 15] width 926 height 30
click at [231, 16] on span "Product sets, DE" at bounding box center [213, 14] width 77 height 13
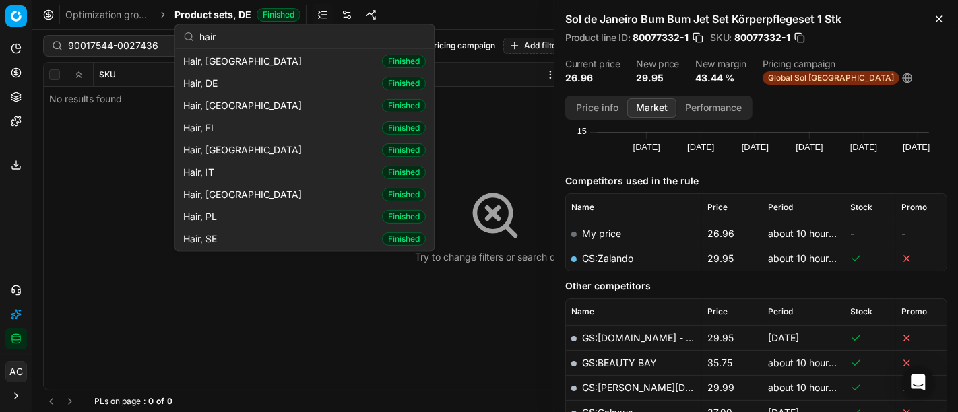
scroll to position [300, 0]
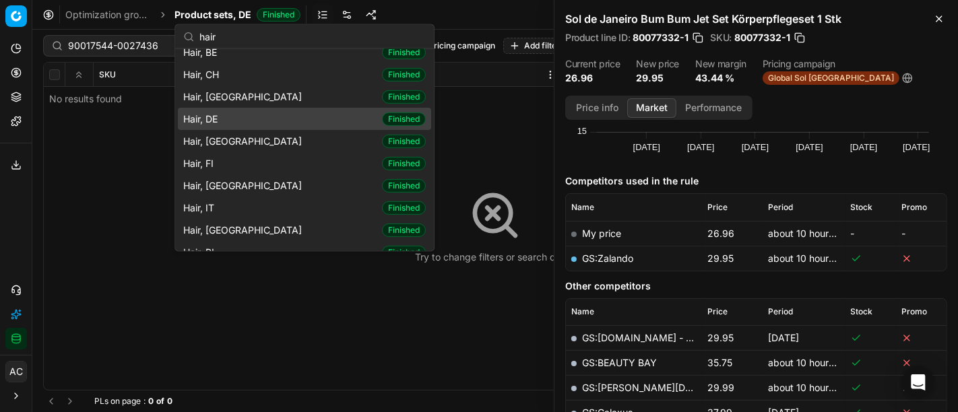
type input "hair"
click at [243, 111] on div "Hair, DE Finished" at bounding box center [304, 119] width 253 height 22
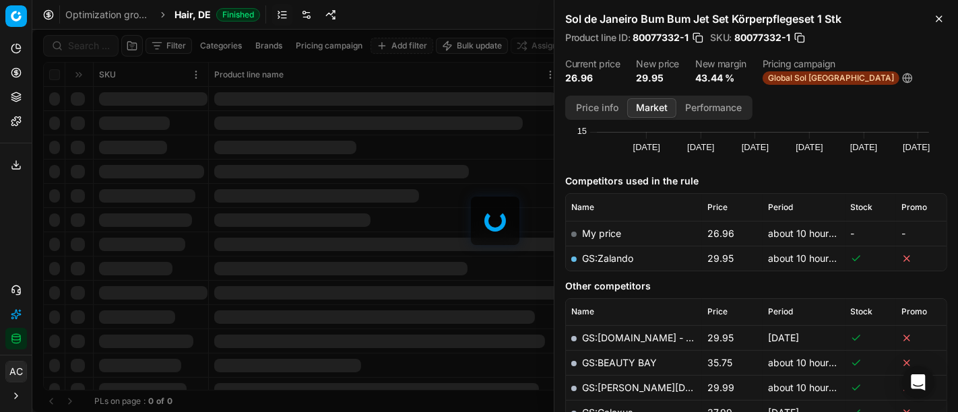
click at [94, 51] on div at bounding box center [495, 221] width 926 height 383
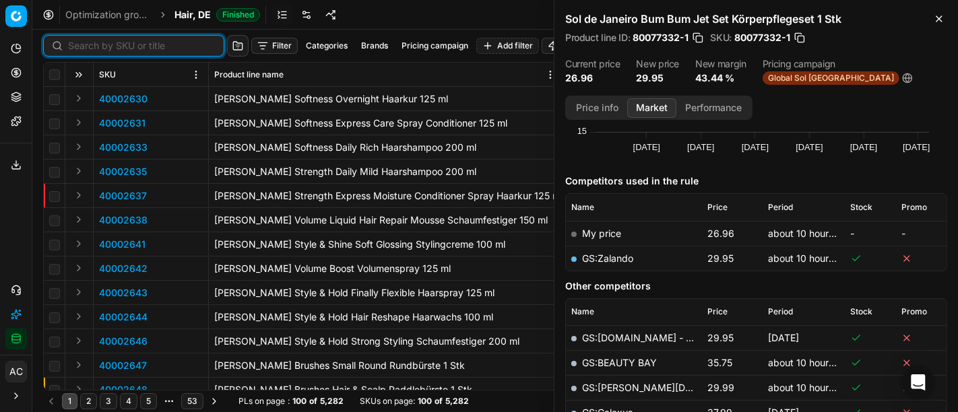
click at [94, 51] on input at bounding box center [142, 45] width 148 height 13
paste input "90017544-0027436"
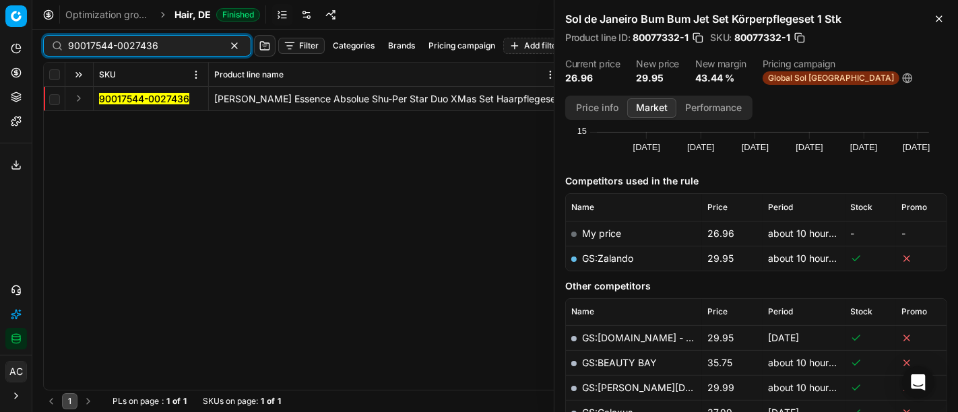
type input "90017544-0027436"
click at [80, 94] on button "Expand" at bounding box center [79, 98] width 16 height 16
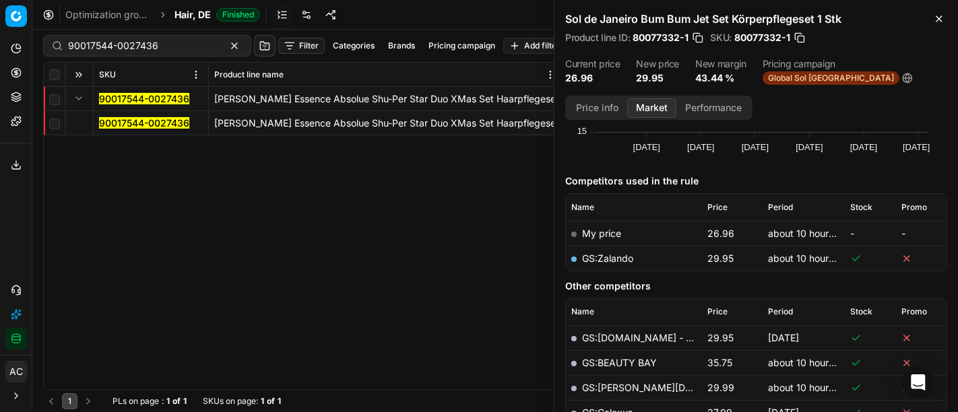
click at [112, 115] on td "90017544-0027436" at bounding box center [151, 123] width 115 height 24
click at [160, 123] on mark "90017544-0027436" at bounding box center [144, 122] width 90 height 11
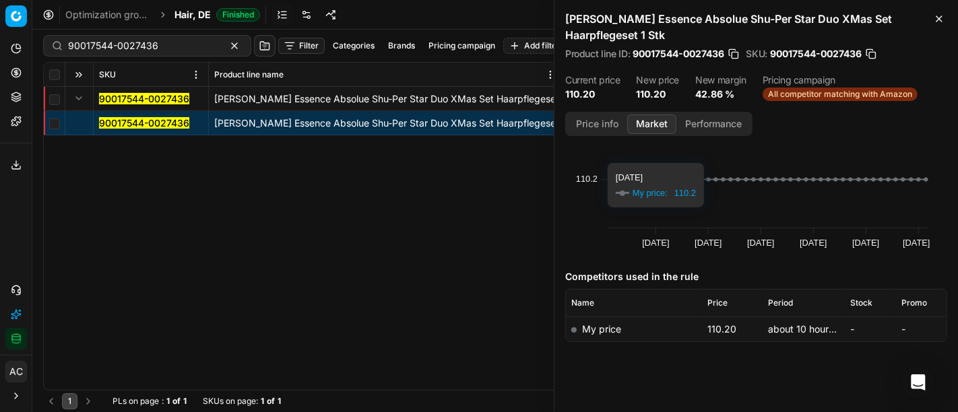
scroll to position [53, 0]
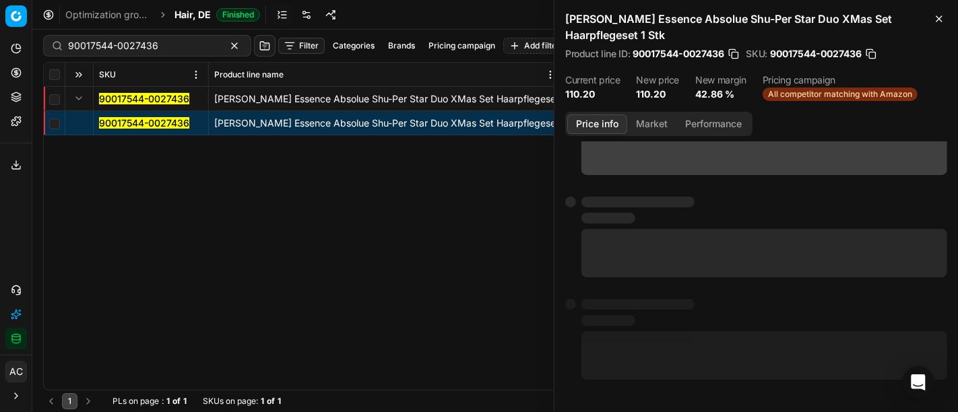
click at [594, 125] on button "Price info" at bounding box center [598, 125] width 60 height 20
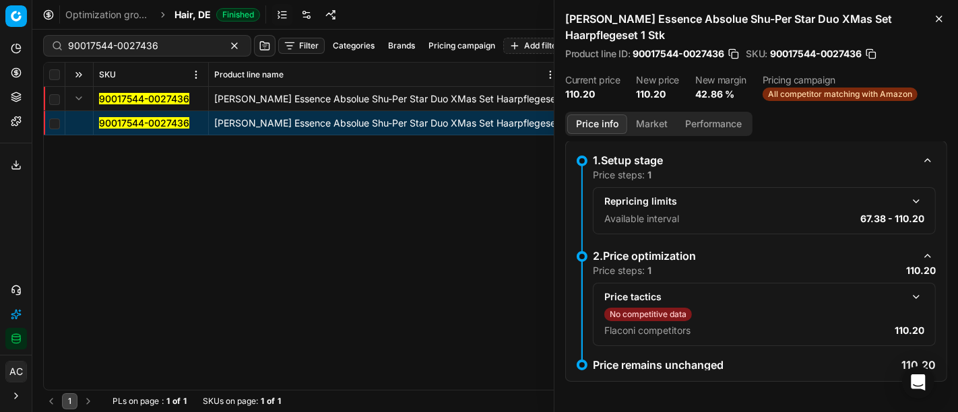
click at [909, 296] on button "button" at bounding box center [917, 297] width 16 height 16
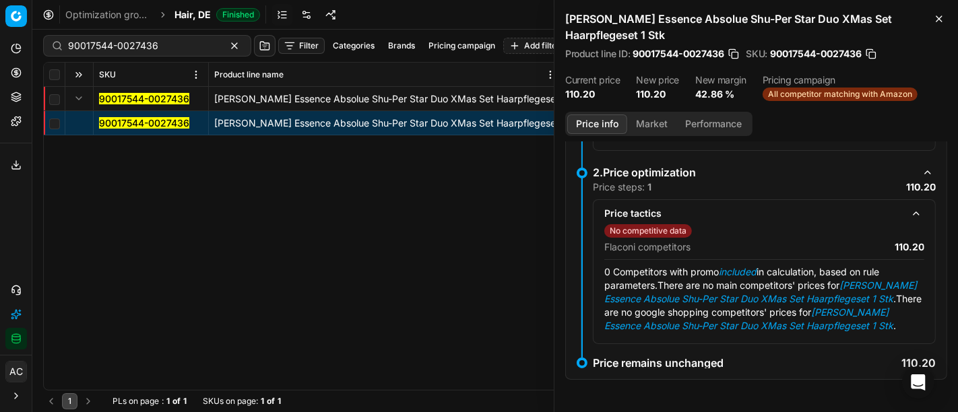
scroll to position [0, 0]
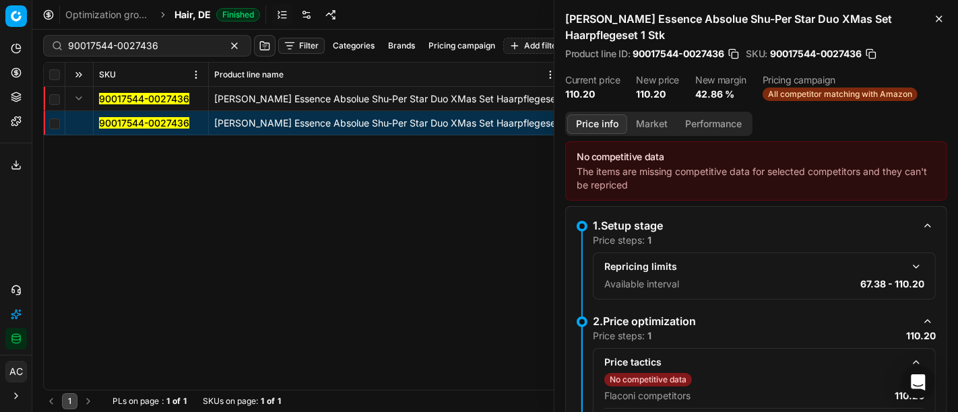
click at [648, 126] on button "Market" at bounding box center [651, 125] width 49 height 20
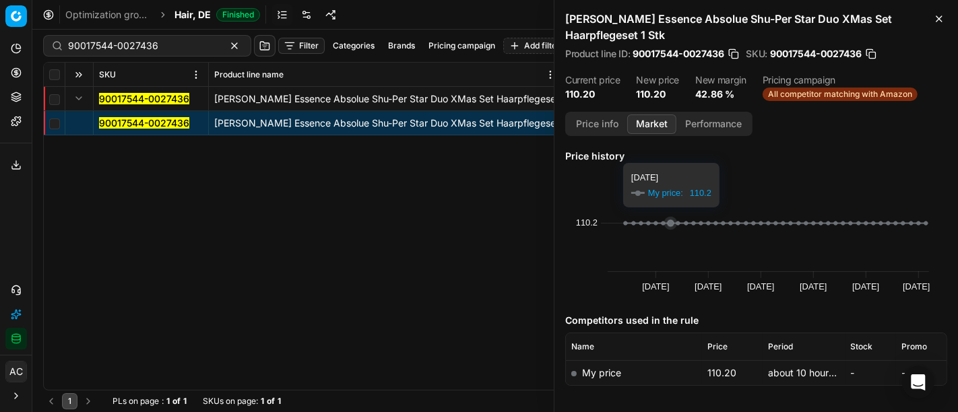
scroll to position [53, 0]
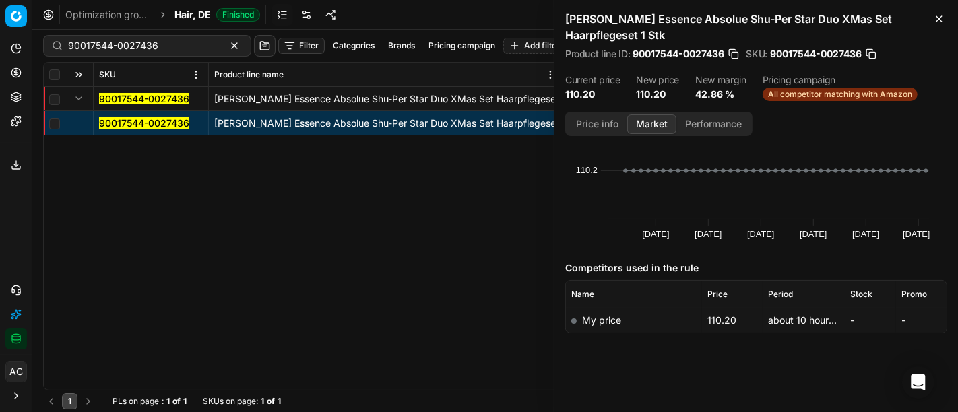
click at [278, 249] on div "90017544-0027436 [PERSON_NAME] Essence Absolue Shu-Per Star Duo XMas Set Haarpf…" at bounding box center [495, 238] width 903 height 303
click at [75, 173] on div "90017544-0027436 [PERSON_NAME] Essence Absolue Shu-Per Star Duo XMas Set Haarpf…" at bounding box center [495, 238] width 903 height 303
click at [206, 20] on span "Hair, DE" at bounding box center [193, 14] width 36 height 13
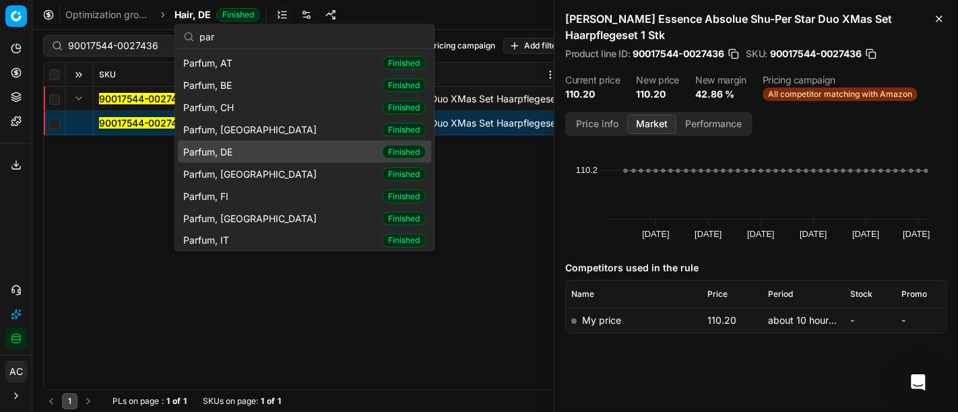
type input "par"
click at [254, 147] on div "Parfum, DE Finished" at bounding box center [304, 152] width 253 height 22
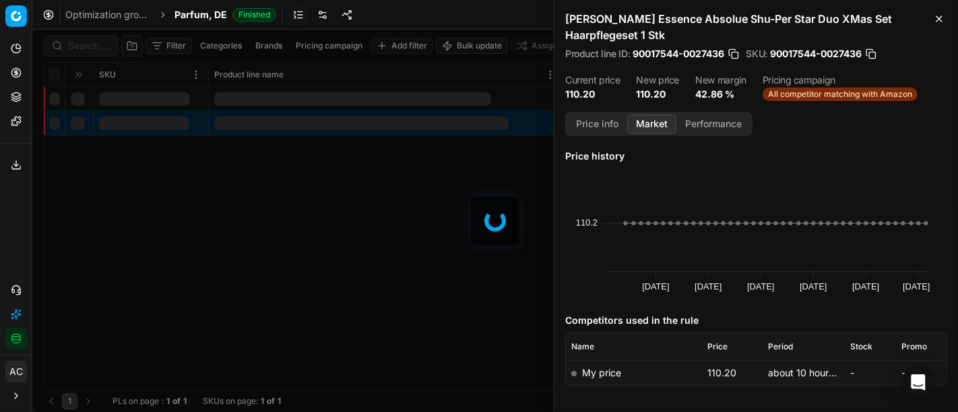
click at [94, 41] on div at bounding box center [495, 221] width 926 height 383
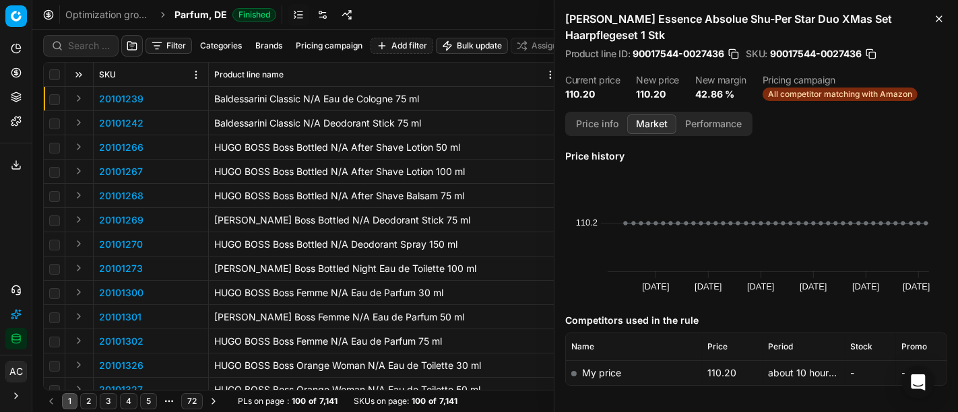
click at [94, 41] on div "Filter Categories Brands Pricing campaign Add filter Bulk update Assign SKU Pro…" at bounding box center [495, 221] width 926 height 383
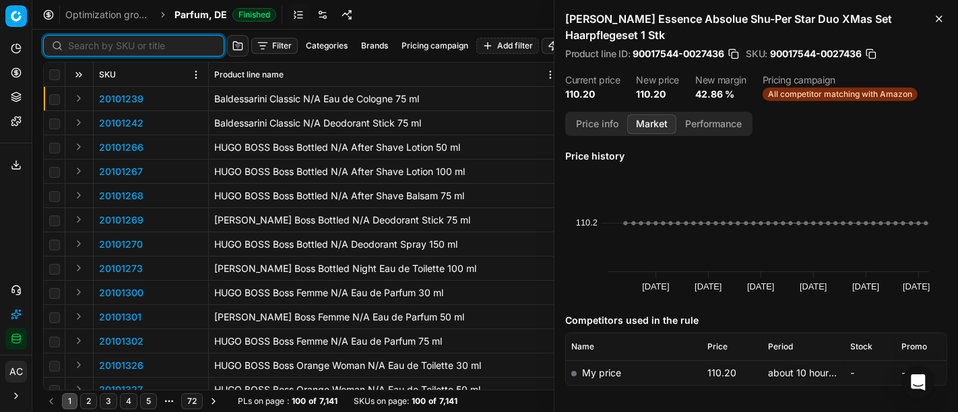
click at [94, 41] on input at bounding box center [142, 45] width 148 height 13
paste input "80047683-500"
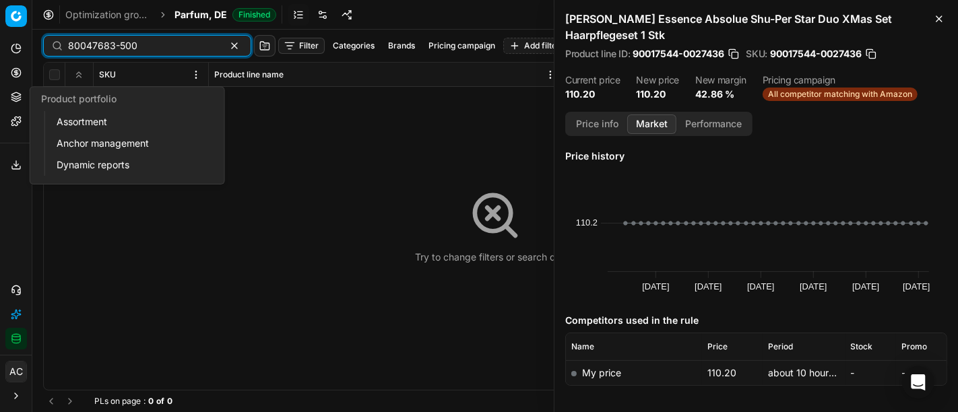
type input "80047683-500"
click at [97, 127] on link "Assortment" at bounding box center [129, 122] width 157 height 19
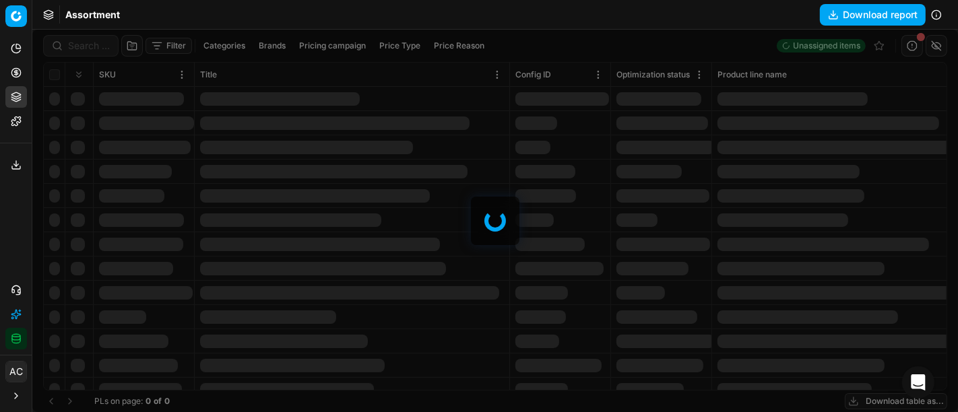
click at [103, 44] on div at bounding box center [495, 221] width 926 height 383
click at [94, 41] on div at bounding box center [495, 221] width 926 height 383
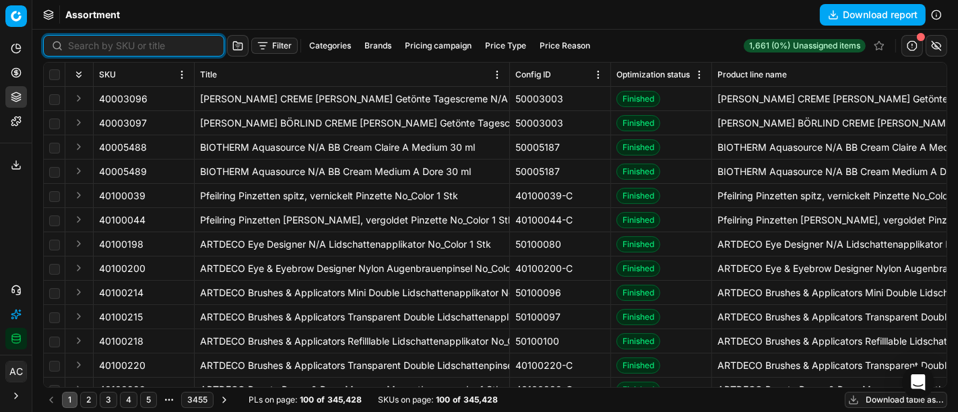
click at [94, 41] on input at bounding box center [142, 45] width 148 height 13
paste input "80047683-500"
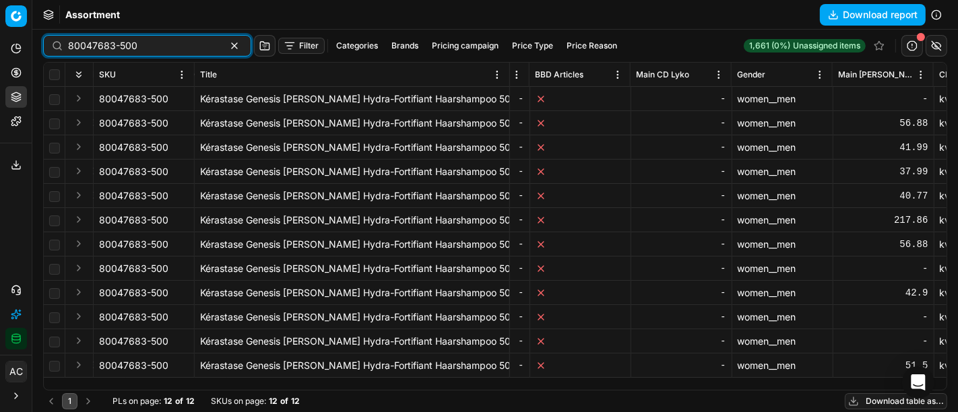
scroll to position [0, 4899]
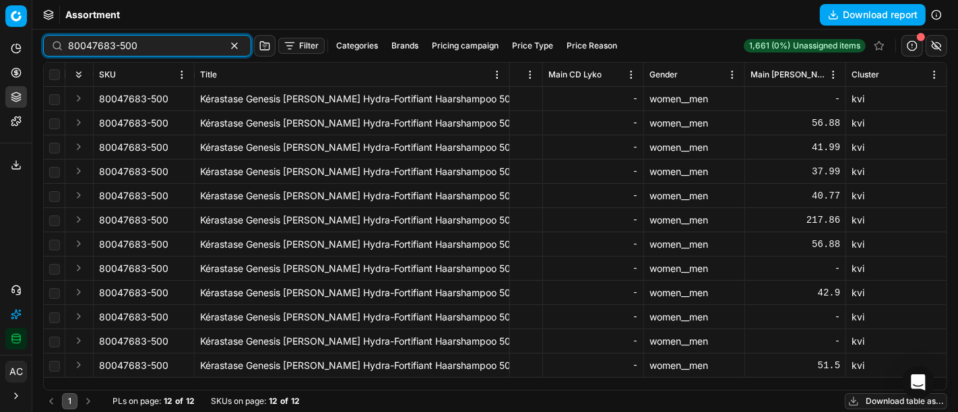
type input "80047683-500"
click at [938, 37] on button "button" at bounding box center [937, 46] width 22 height 22
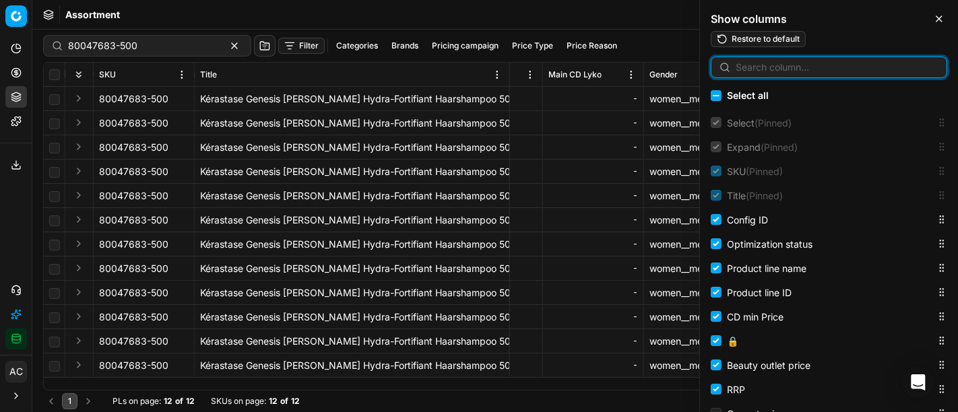
click at [878, 68] on input at bounding box center [837, 67] width 203 height 13
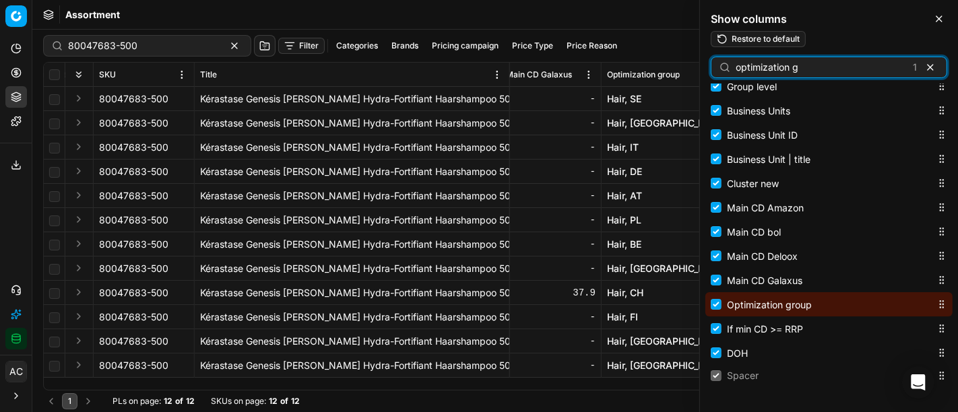
scroll to position [0, 9187]
type input "optimization g"
click at [637, 168] on link "Hair, DE" at bounding box center [624, 171] width 35 height 13
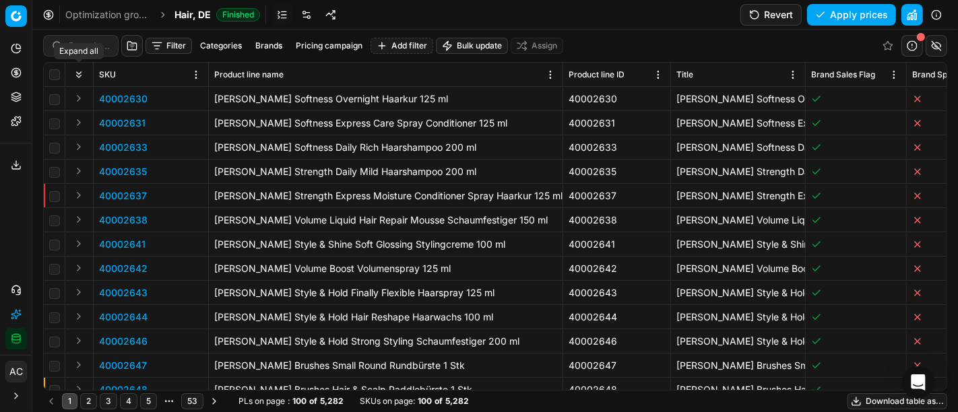
click at [90, 48] on div "Expand all" at bounding box center [79, 51] width 50 height 16
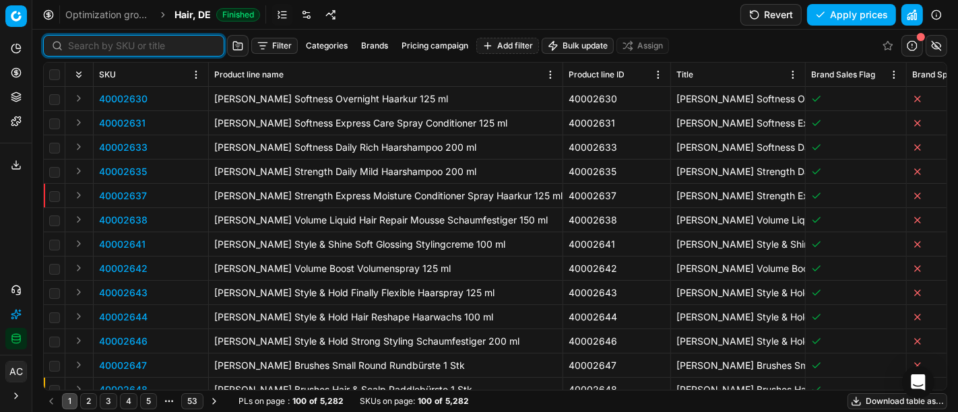
click at [92, 45] on input at bounding box center [142, 45] width 148 height 13
paste input "80047683-500"
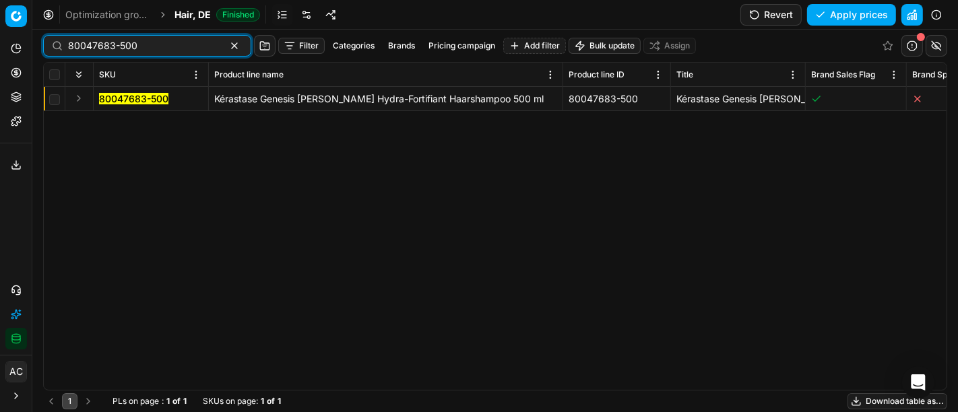
type input "80047683-500"
click at [81, 94] on button "Expand" at bounding box center [79, 98] width 16 height 16
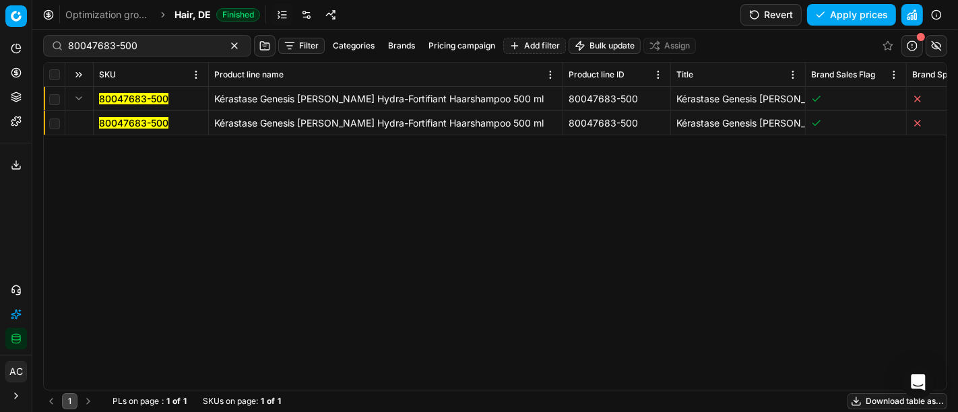
click at [113, 125] on mark "80047683-500" at bounding box center [133, 122] width 69 height 11
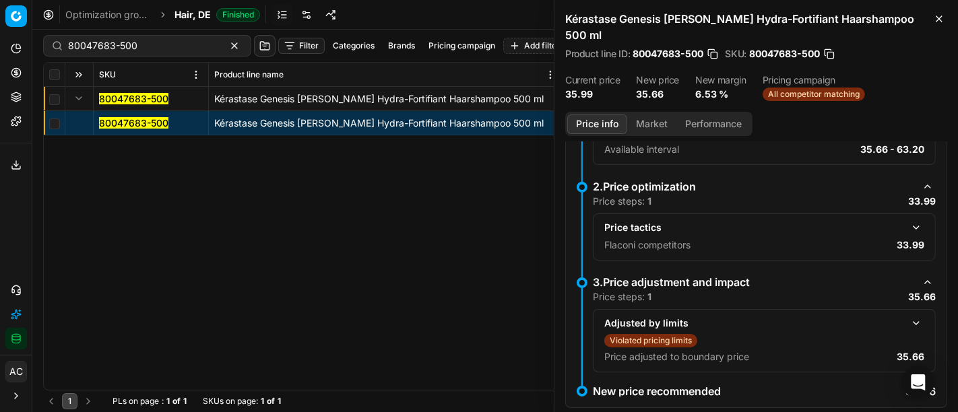
scroll to position [135, 0]
click at [911, 219] on button "button" at bounding box center [917, 227] width 16 height 16
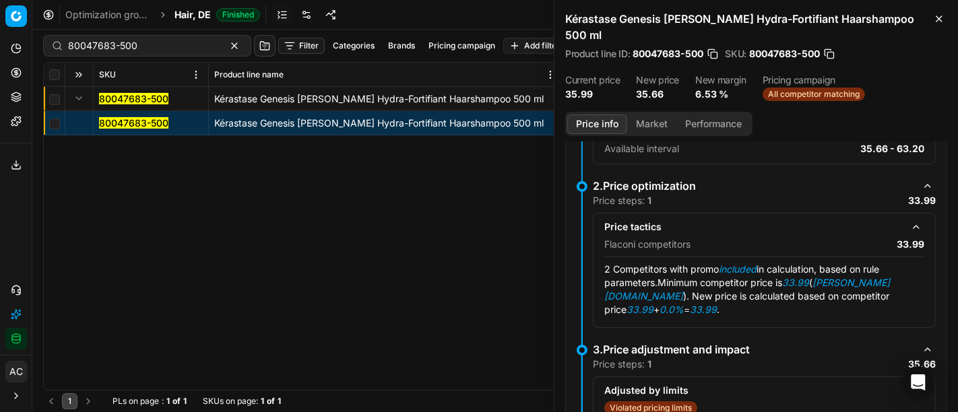
click at [656, 115] on button "Market" at bounding box center [651, 125] width 49 height 20
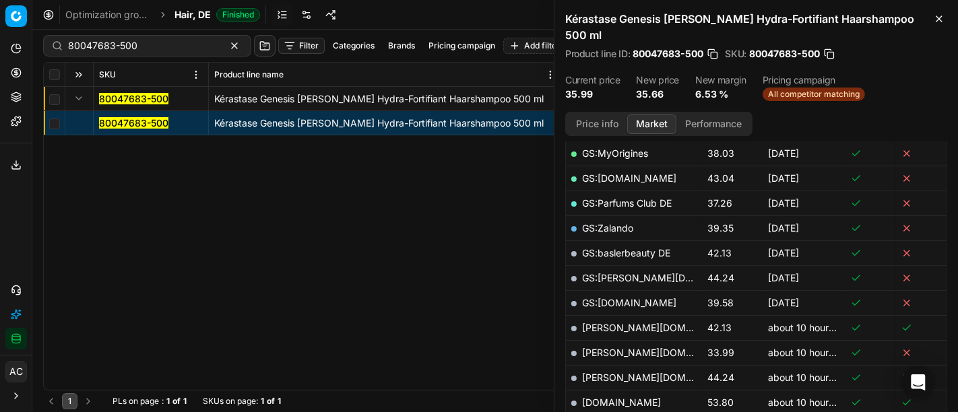
scroll to position [290, 0]
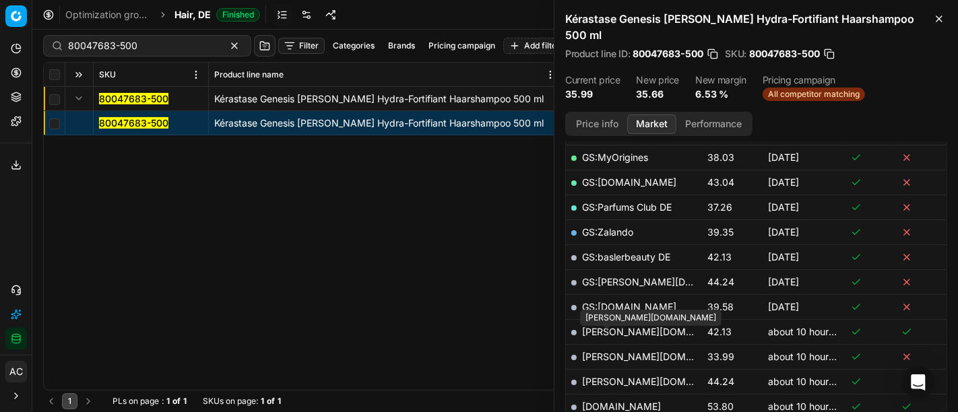
click at [617, 351] on link "[PERSON_NAME][DOMAIN_NAME]" at bounding box center [660, 356] width 156 height 11
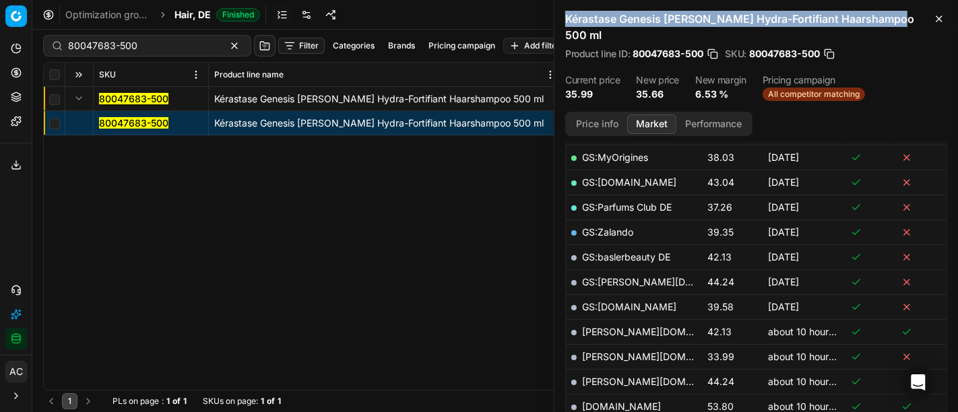
drag, startPoint x: 560, startPoint y: 18, endPoint x: 909, endPoint y: 22, distance: 349.1
click at [909, 22] on div "Kérastase Genesis [PERSON_NAME] Hydra-Fortifiant Haarshampoo 500 ml Product lin…" at bounding box center [757, 56] width 404 height 112
copy h2 "Kérastase Genesis [PERSON_NAME] Hydra-Fortifiant Haarshampoo 500 ml"
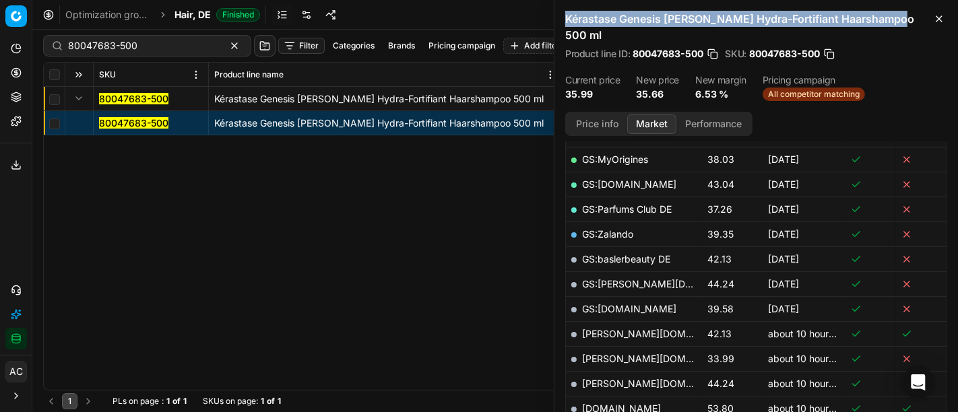
scroll to position [277, 0]
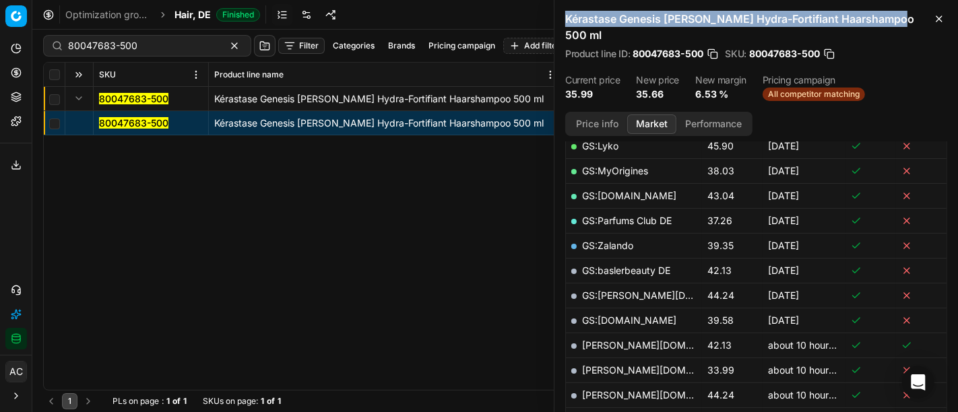
click at [716, 47] on button "button" at bounding box center [712, 53] width 13 height 13
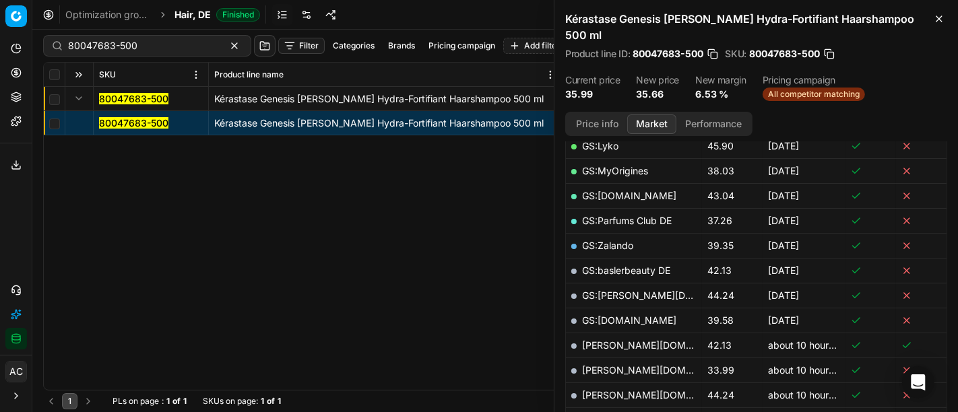
click at [425, 245] on div "80047683-500 Kérastase Genesis [PERSON_NAME] Hydra-Fortifiant Haarshampoo 500 m…" at bounding box center [495, 238] width 903 height 303
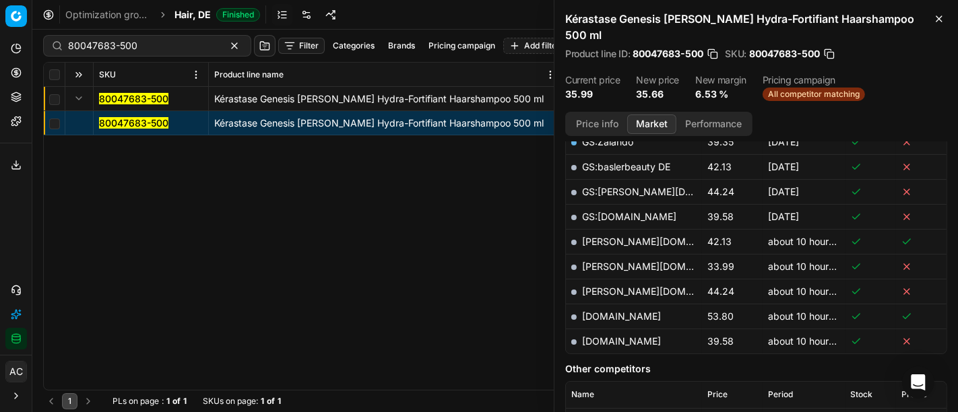
scroll to position [391, 0]
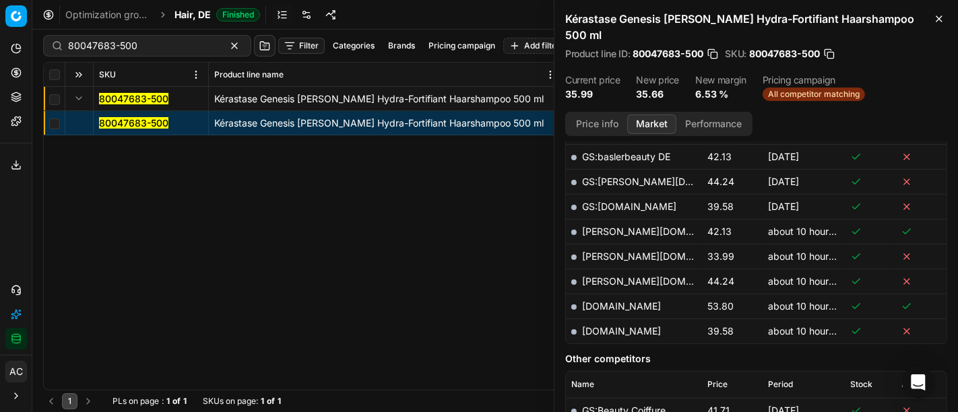
click at [13, 164] on icon at bounding box center [16, 165] width 11 height 11
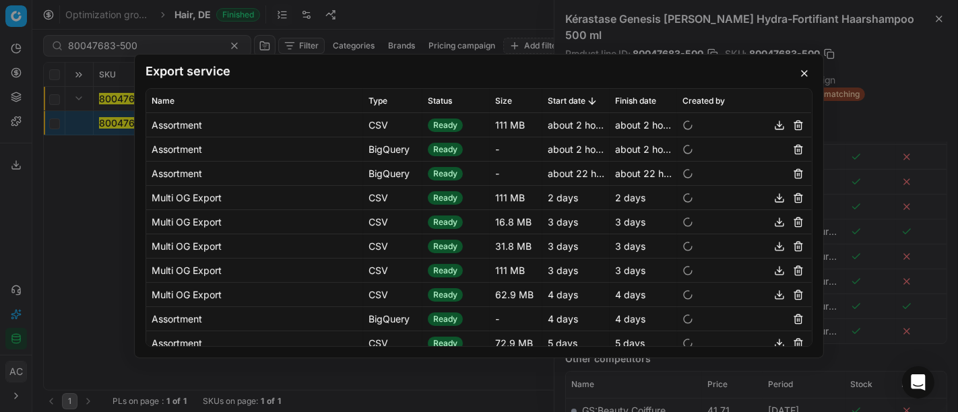
click at [802, 74] on button "button" at bounding box center [805, 73] width 16 height 16
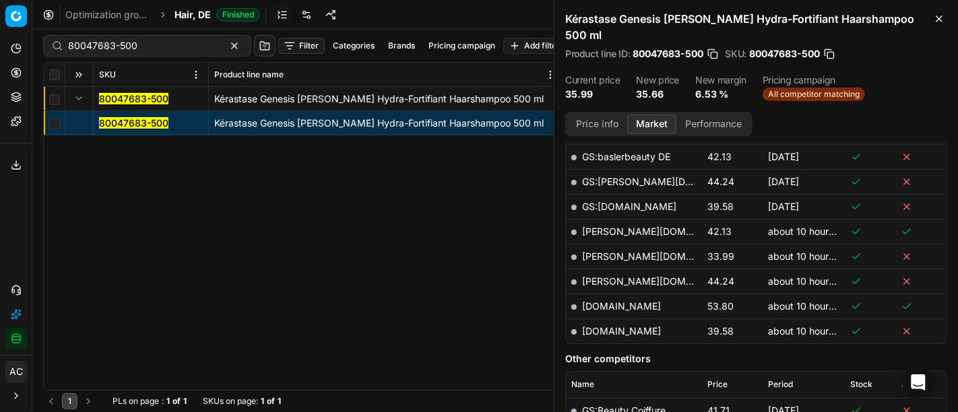
click at [16, 286] on icon at bounding box center [16, 289] width 8 height 7
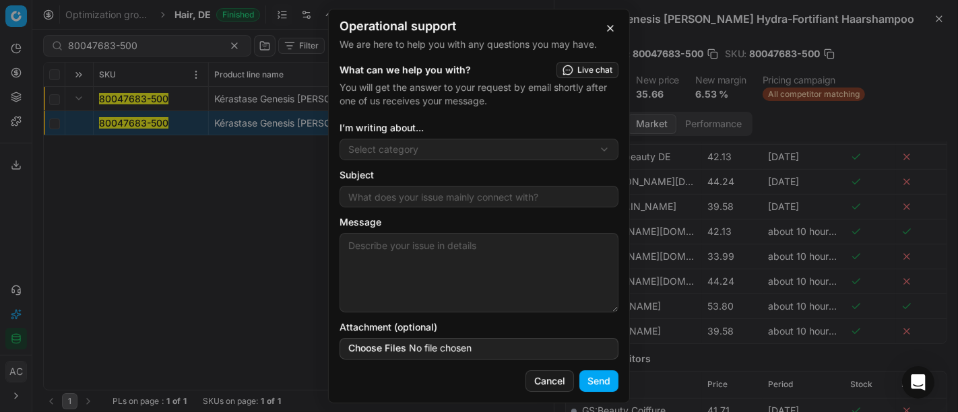
click at [419, 147] on div "Operational support We are here to help you with any questions you may have. Wh…" at bounding box center [479, 206] width 958 height 412
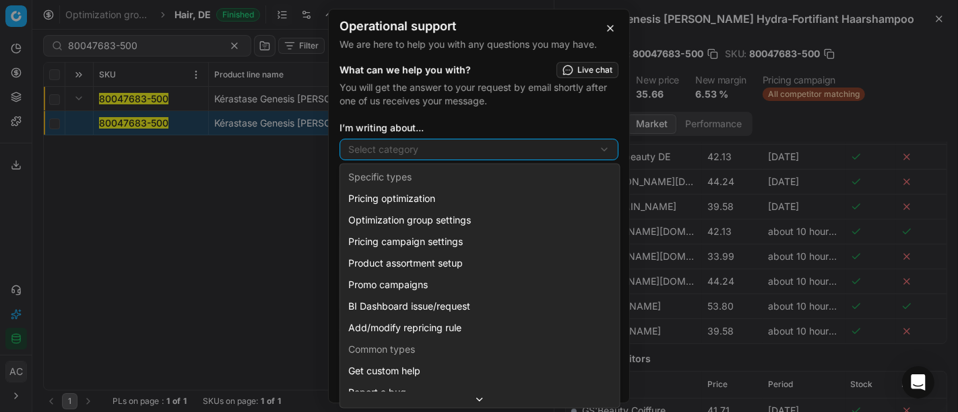
scroll to position [36, 0]
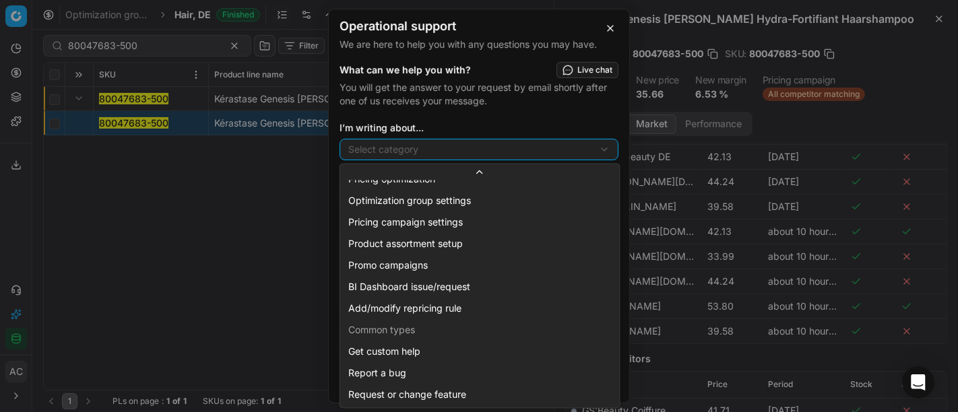
select select "241"
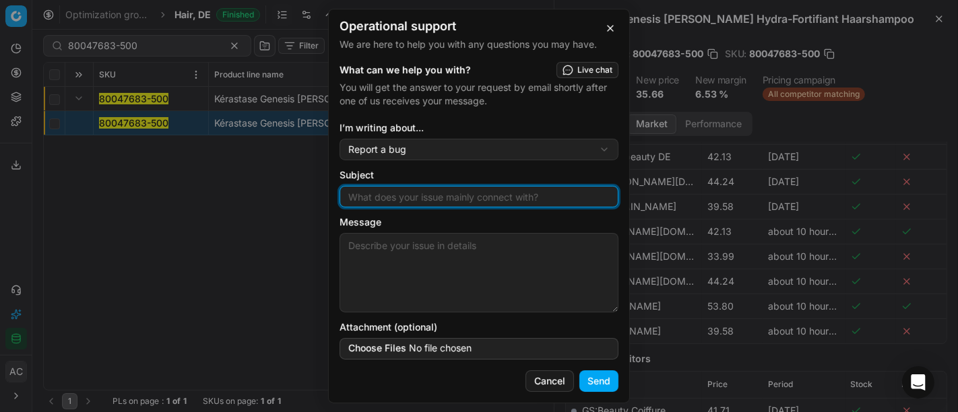
click at [411, 193] on input "Subject" at bounding box center [479, 197] width 267 height 20
type input "wrong size match"
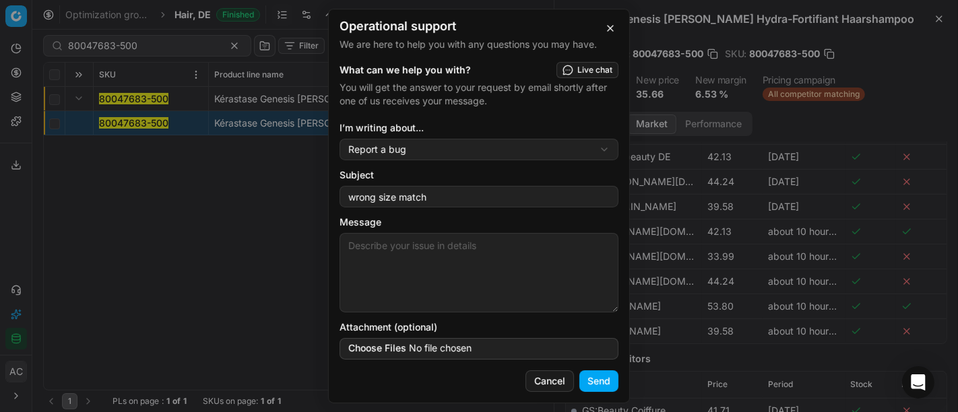
paste textarea "80047683-500"
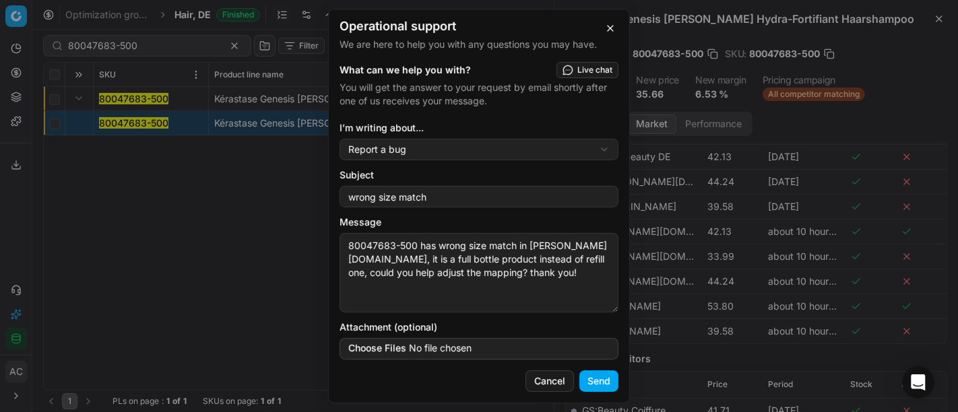
type textarea "80047683-500 has wrong size match in [PERSON_NAME][DOMAIN_NAME], it is a full b…"
click at [599, 386] on button "Send" at bounding box center [599, 382] width 39 height 22
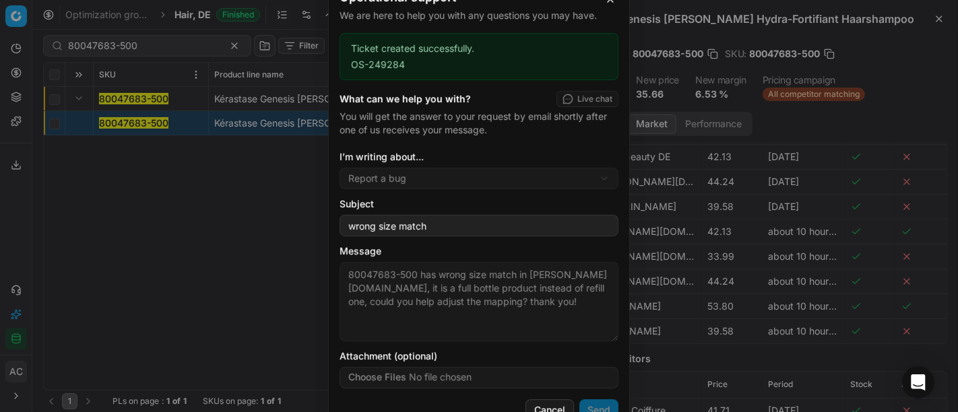
click at [75, 210] on div "Operational support We are here to help you with any questions you may have. Ti…" at bounding box center [479, 206] width 958 height 412
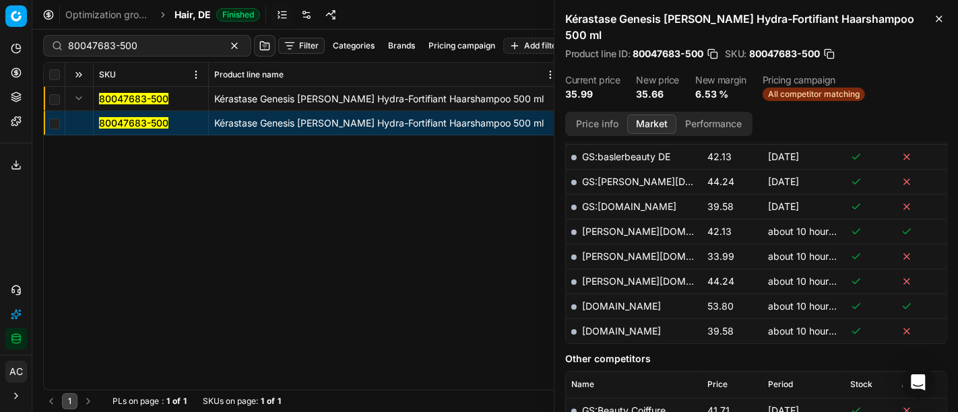
click at [184, 11] on span "Hair, DE" at bounding box center [193, 14] width 36 height 13
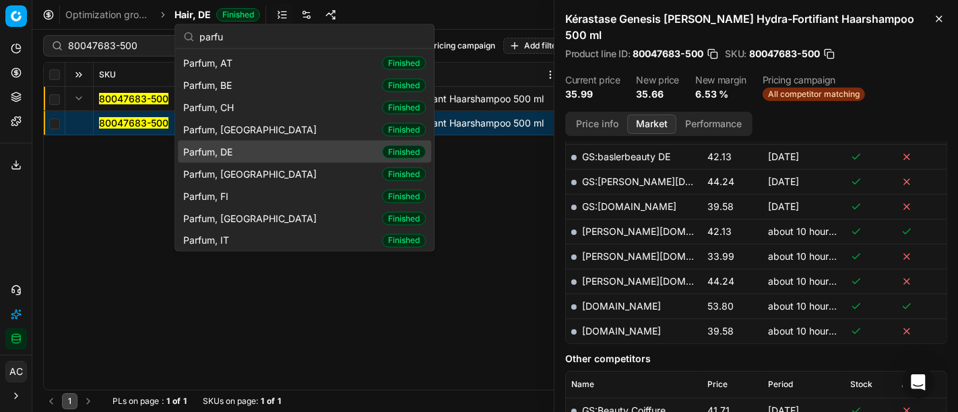
type input "parfu"
click at [254, 149] on div "Parfum, DE Finished" at bounding box center [304, 152] width 253 height 22
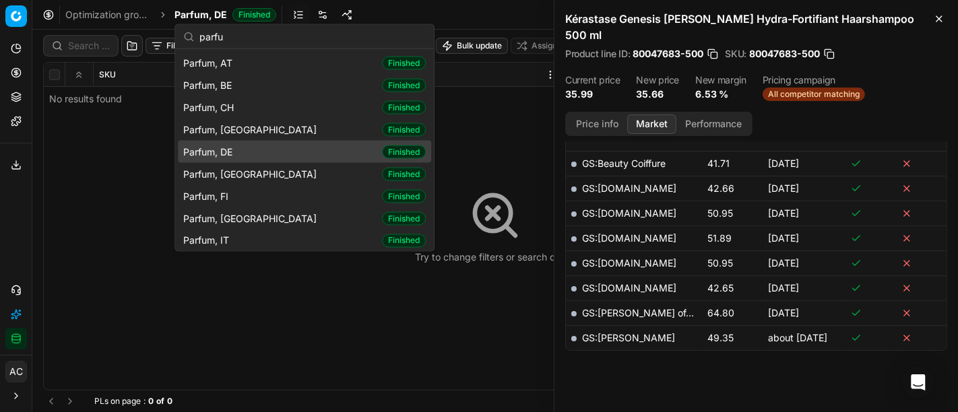
scroll to position [391, 0]
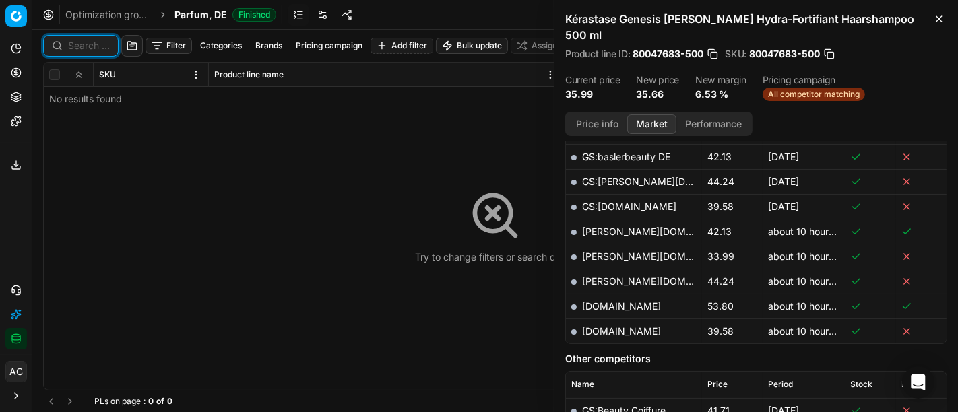
click at [87, 51] on input at bounding box center [89, 45] width 42 height 13
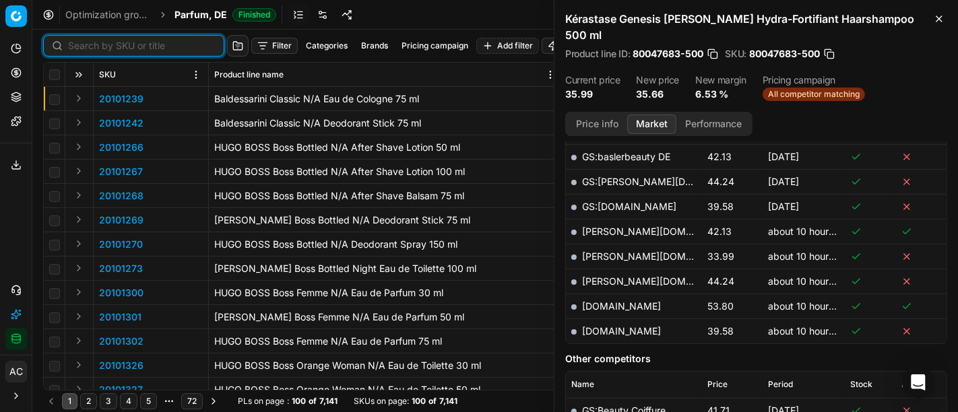
paste input "90000814-0001035"
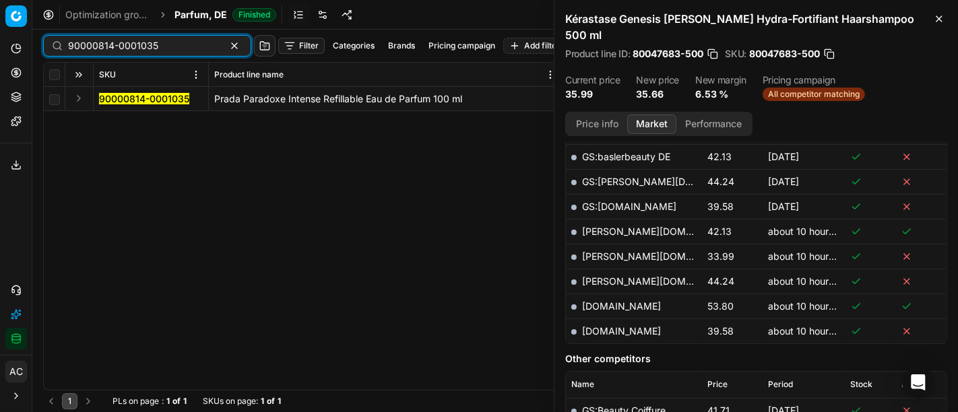
type input "90000814-0001035"
click at [84, 96] on button "Expand" at bounding box center [79, 98] width 16 height 16
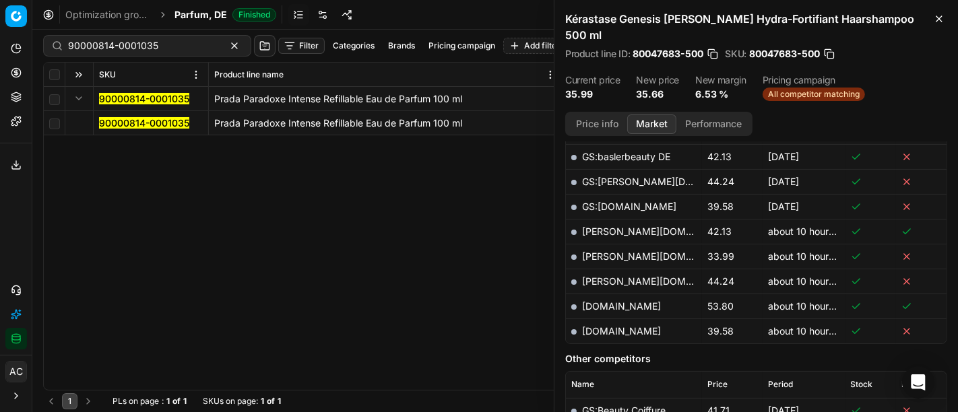
click at [120, 121] on mark "90000814-0001035" at bounding box center [144, 122] width 90 height 11
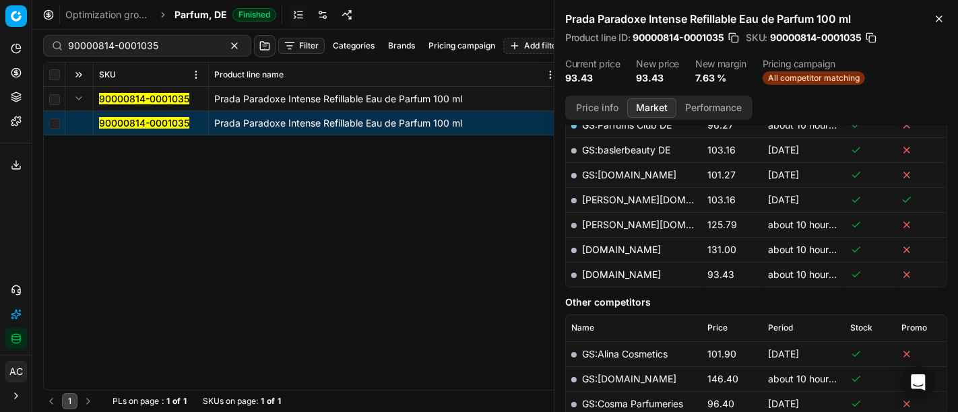
scroll to position [393, 0]
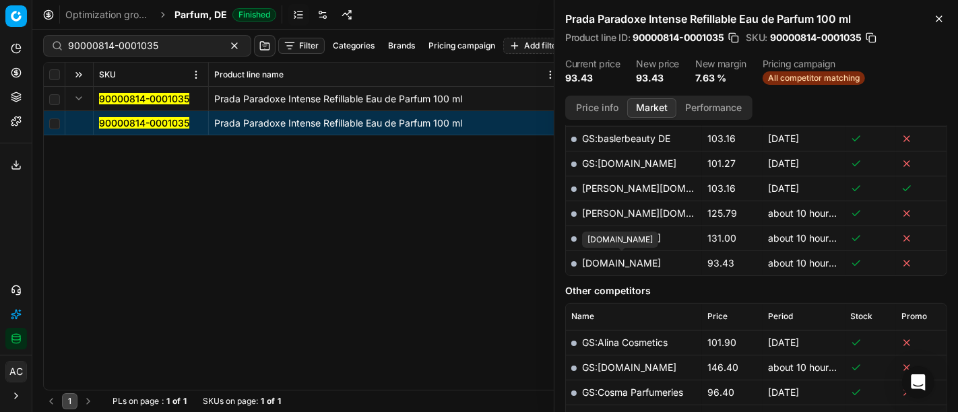
click at [644, 258] on link "[DOMAIN_NAME]" at bounding box center [621, 262] width 79 height 11
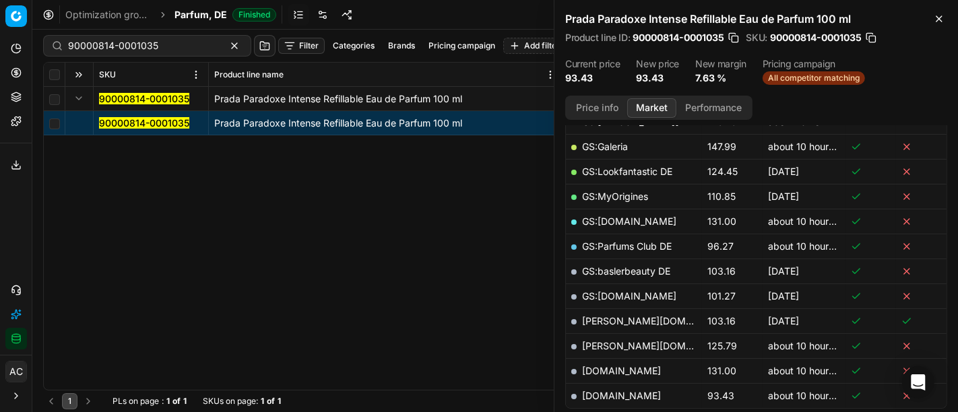
scroll to position [259, 0]
click at [612, 369] on link "[DOMAIN_NAME]" at bounding box center [621, 371] width 79 height 11
click at [632, 291] on link "GS:[DOMAIN_NAME]" at bounding box center [629, 296] width 94 height 11
click at [13, 295] on icon at bounding box center [16, 290] width 11 height 11
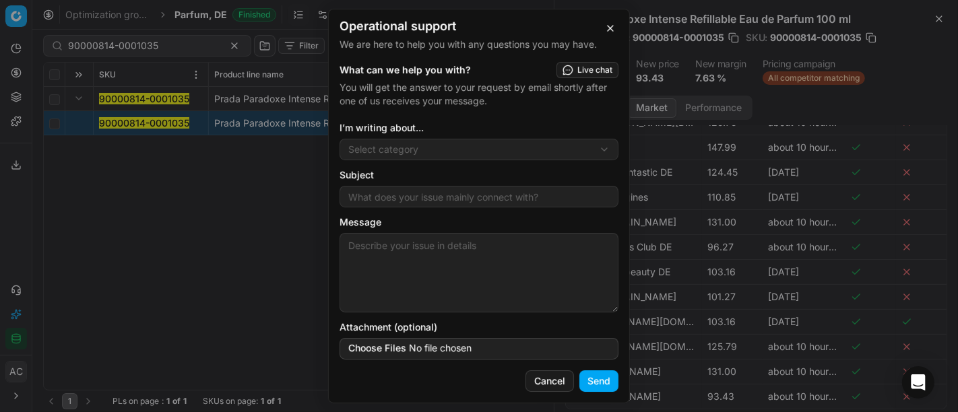
click at [410, 152] on div "Operational support We are here to help you with any questions you may have. Wh…" at bounding box center [479, 206] width 958 height 412
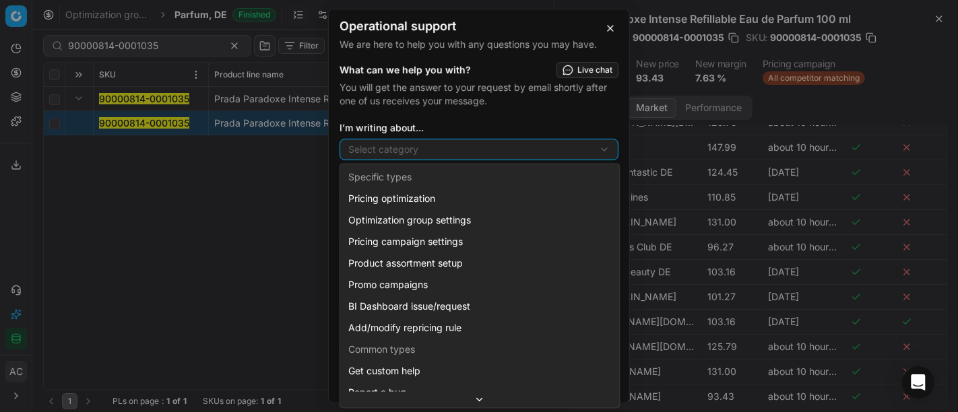
scroll to position [36, 0]
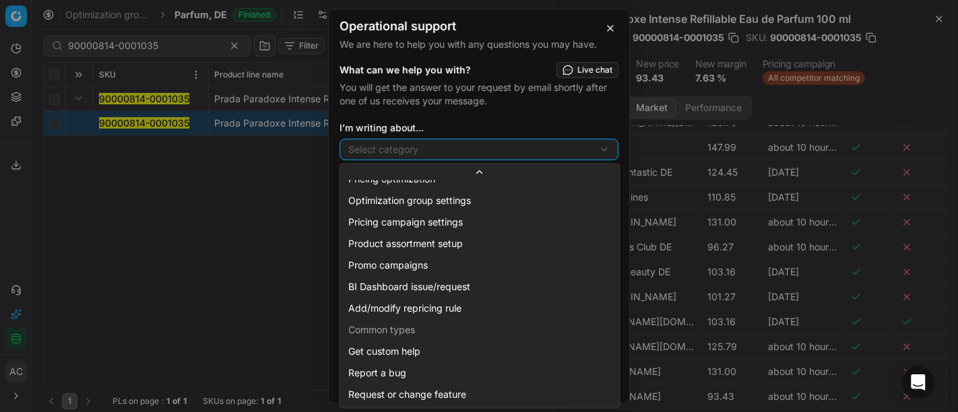
select select "241"
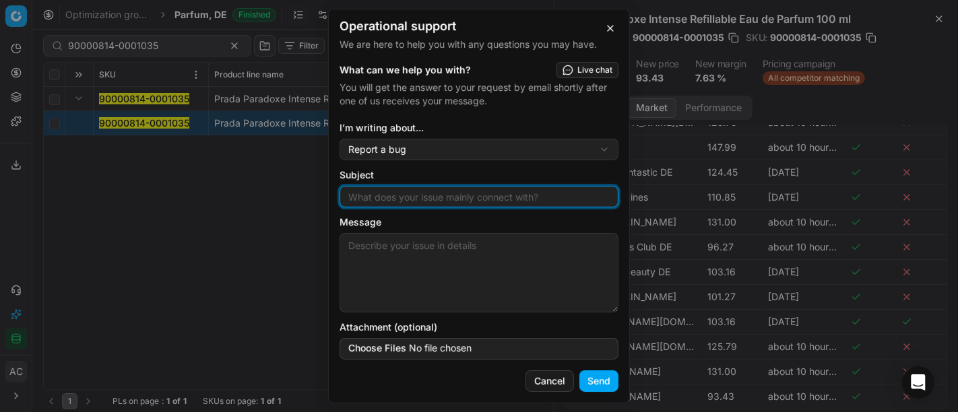
click at [438, 202] on input "Subject" at bounding box center [479, 197] width 267 height 20
type input "wrong product match"
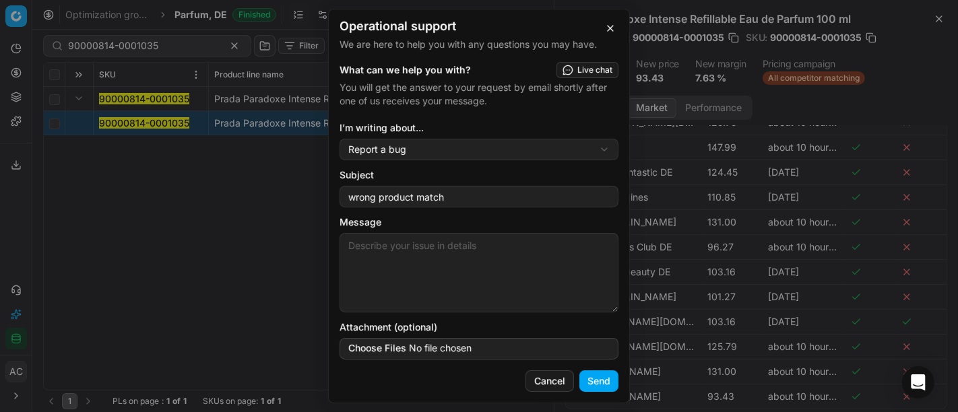
paste textarea "90000814-0001035"
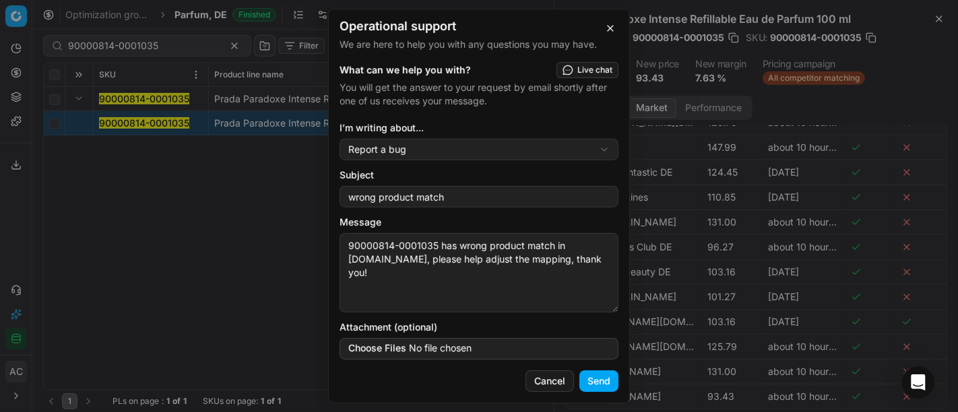
type textarea "90000814-0001035 has wrong product match in [DOMAIN_NAME], please help adjust t…"
click at [608, 378] on button "Send" at bounding box center [599, 382] width 39 height 22
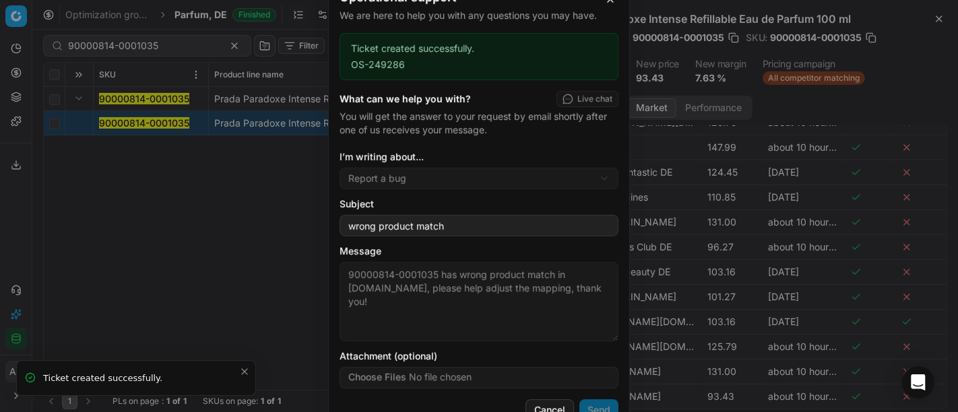
click at [206, 231] on div "Operational support We are here to help you with any questions you may have. Ti…" at bounding box center [479, 206] width 958 height 412
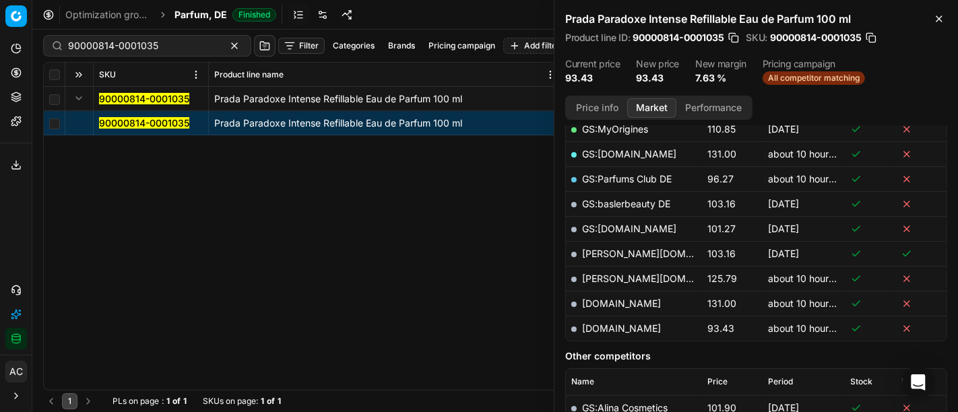
scroll to position [329, 0]
click at [612, 268] on td "[PERSON_NAME][DOMAIN_NAME]" at bounding box center [634, 277] width 136 height 25
click at [613, 272] on link "[PERSON_NAME][DOMAIN_NAME]" at bounding box center [660, 277] width 156 height 11
click at [169, 41] on input "90000814-0001035" at bounding box center [142, 45] width 148 height 13
paste input "7"
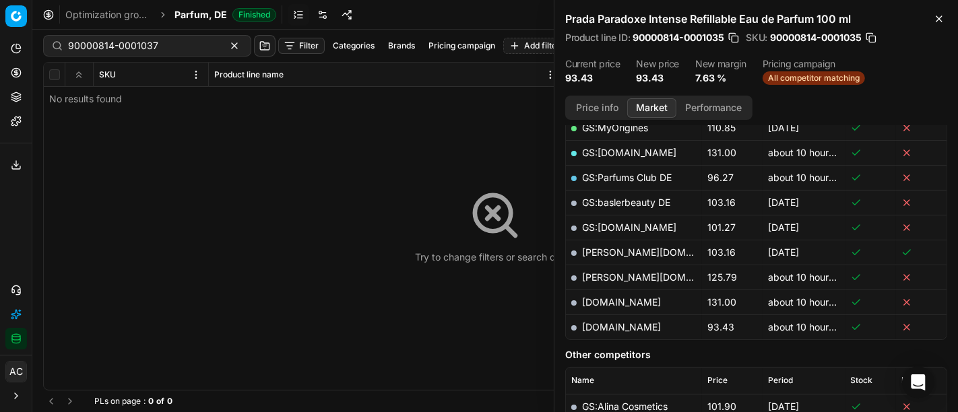
click at [80, 100] on div "Try to change filters or search query" at bounding box center [495, 227] width 903 height 328
click at [190, 14] on span "Parfum, DE" at bounding box center [201, 14] width 53 height 13
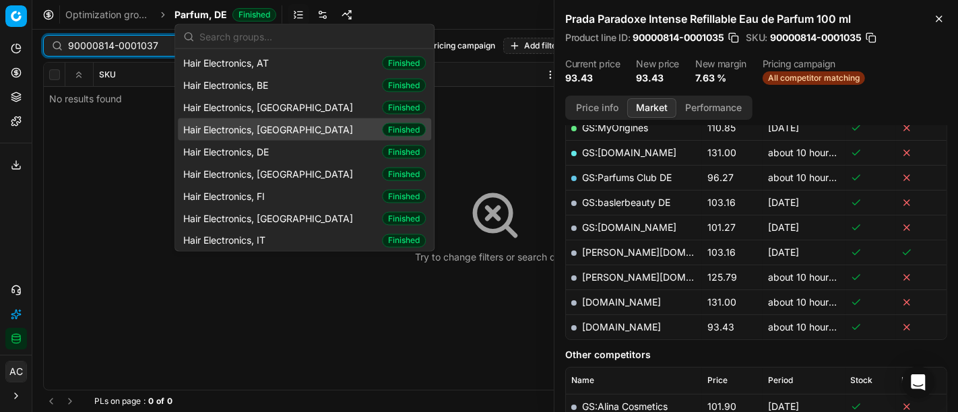
click at [120, 41] on input "90000814-0001037" at bounding box center [142, 45] width 148 height 13
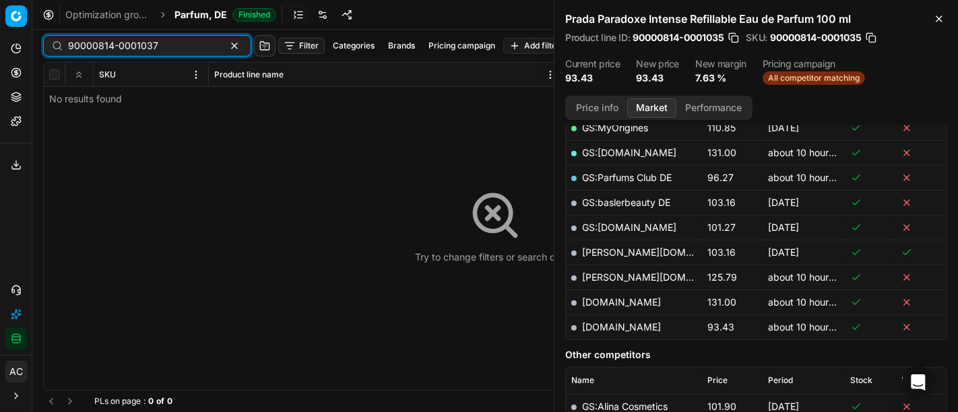
paste input "8"
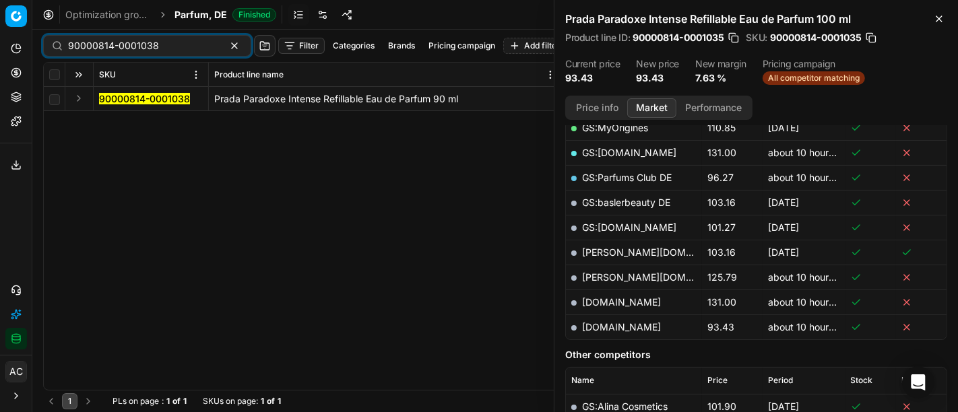
click at [79, 98] on button "Expand" at bounding box center [79, 98] width 16 height 16
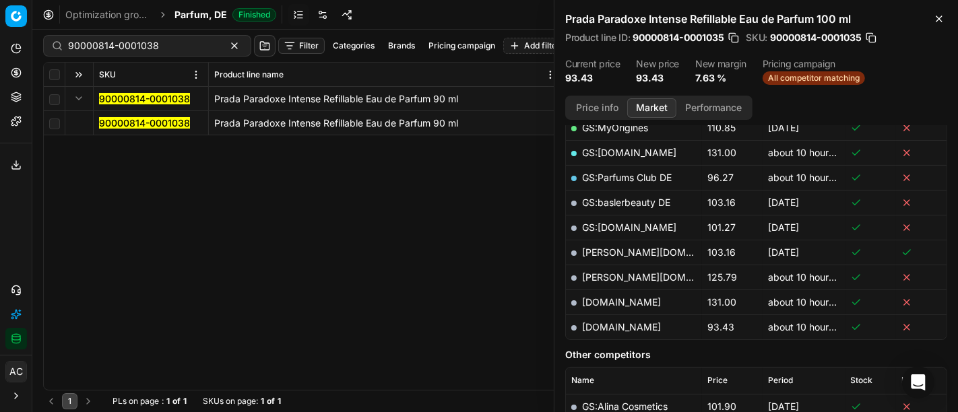
click at [111, 120] on mark "90000814-0001038" at bounding box center [144, 122] width 91 height 11
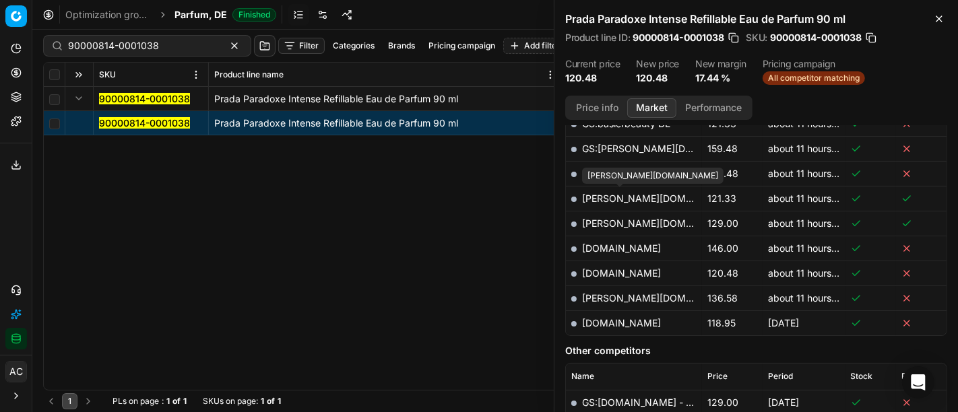
scroll to position [432, 0]
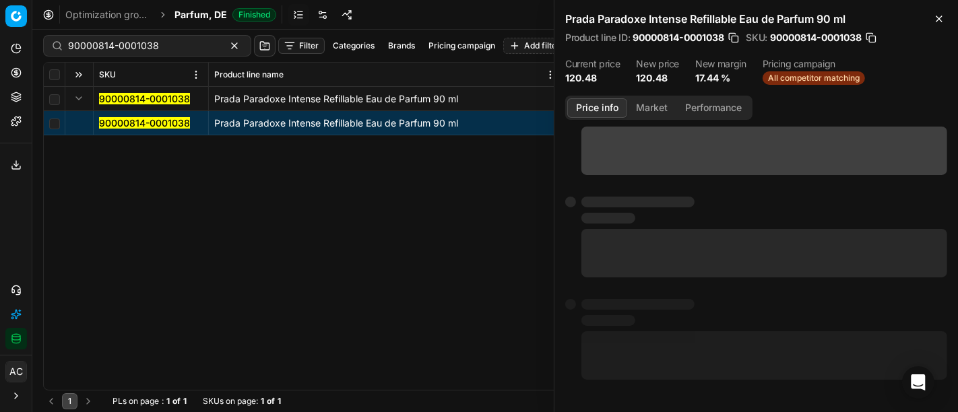
click at [608, 105] on button "Price info" at bounding box center [598, 108] width 60 height 20
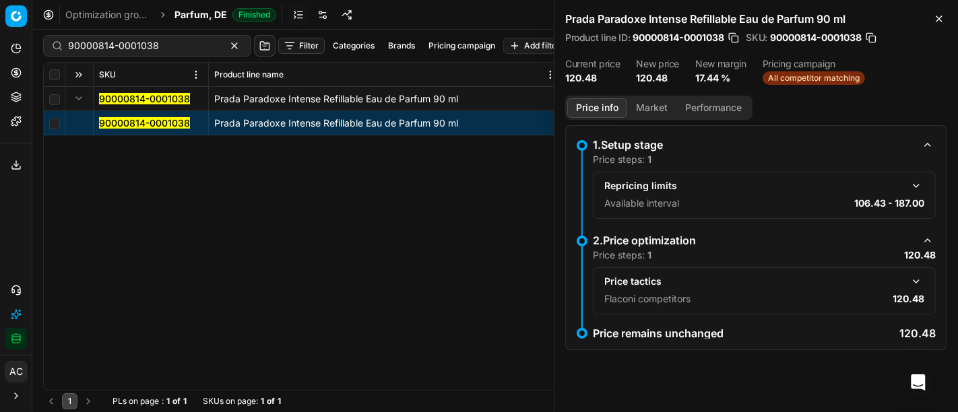
click at [915, 281] on button "button" at bounding box center [917, 282] width 16 height 16
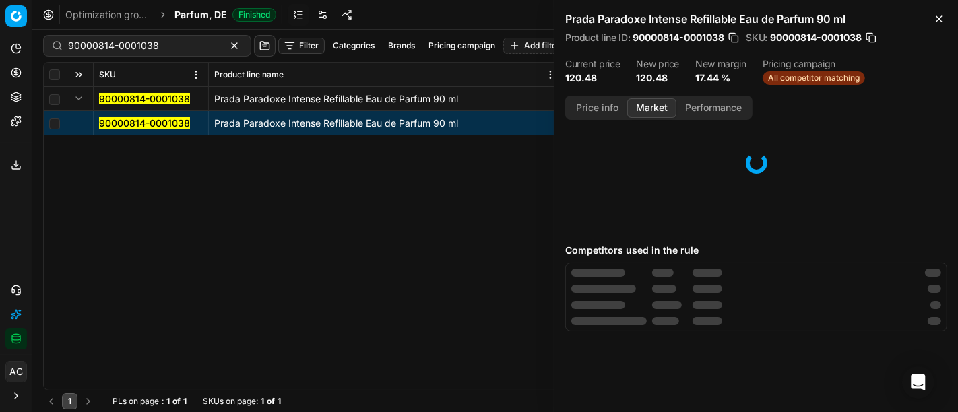
click at [656, 104] on button "Market" at bounding box center [651, 108] width 49 height 20
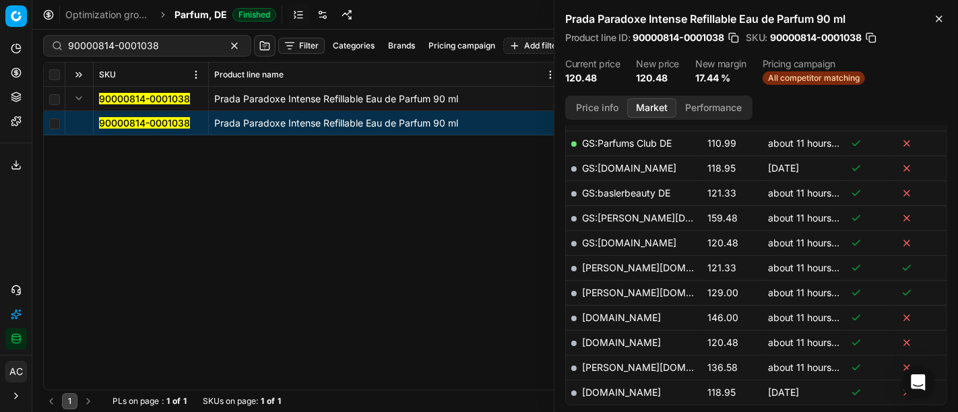
scroll to position [408, 0]
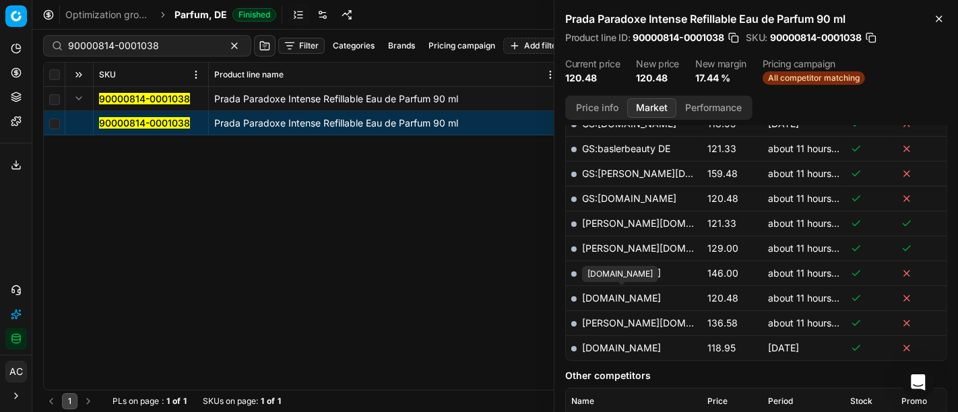
click at [623, 295] on link "[DOMAIN_NAME]" at bounding box center [621, 298] width 79 height 11
click at [172, 51] on input "90000814-0001038" at bounding box center [142, 45] width 148 height 13
paste input "6"
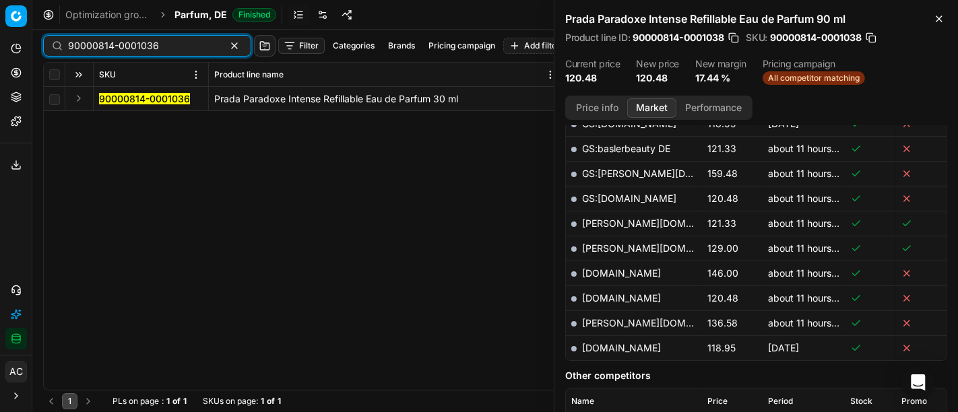
type input "90000814-0001036"
click at [80, 99] on button "Expand" at bounding box center [79, 98] width 16 height 16
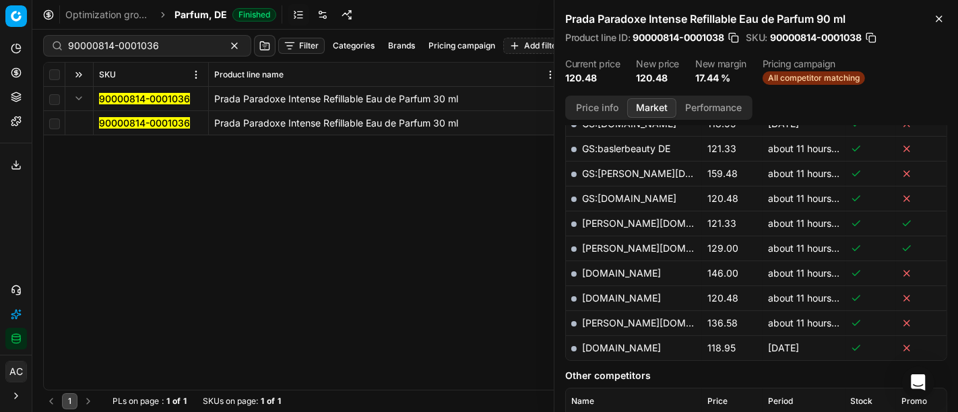
click at [119, 121] on mark "90000814-0001036" at bounding box center [144, 122] width 91 height 11
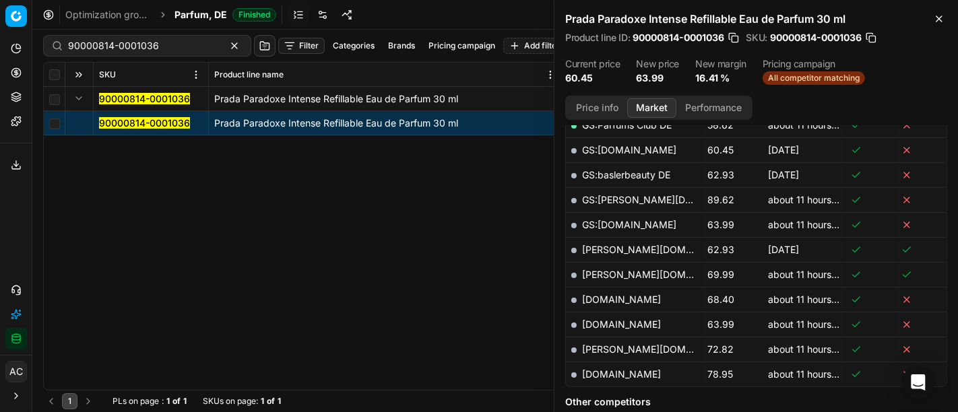
scroll to position [381, 0]
click at [646, 321] on link "[DOMAIN_NAME]" at bounding box center [621, 324] width 79 height 11
click at [69, 239] on div "90000814-0001036 Prada Paradoxe Intense Refillable Eau de Parfum 30 ml 90000814…" at bounding box center [495, 238] width 903 height 303
click at [9, 286] on button "Contact support" at bounding box center [16, 291] width 22 height 22
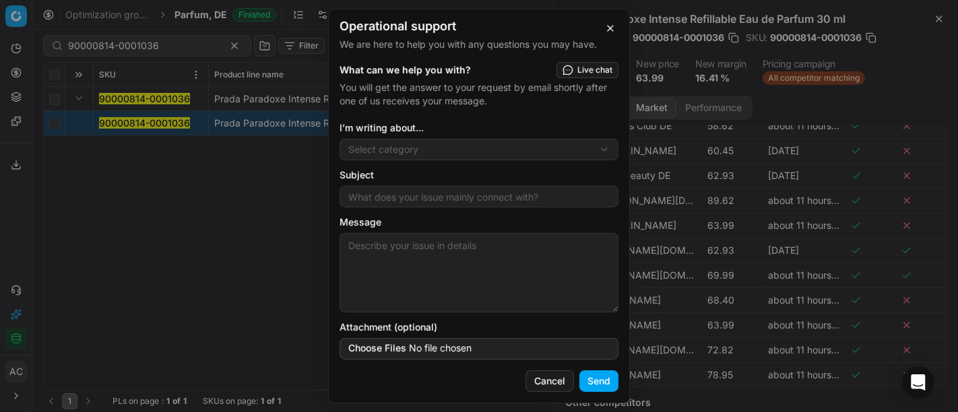
click at [410, 160] on div "I’m writing about... Select category Pricing optimization Optimization group se…" at bounding box center [479, 140] width 279 height 39
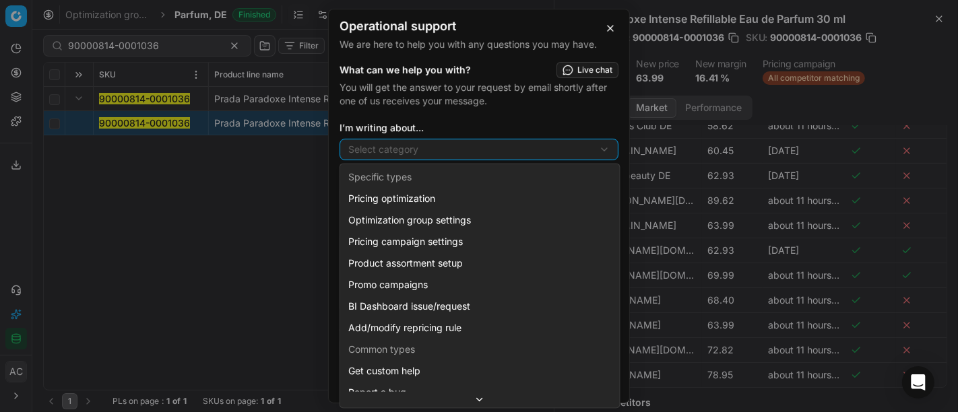
click at [437, 148] on div "Operational support We are here to help you with any questions you may have. Wh…" at bounding box center [479, 206] width 958 height 412
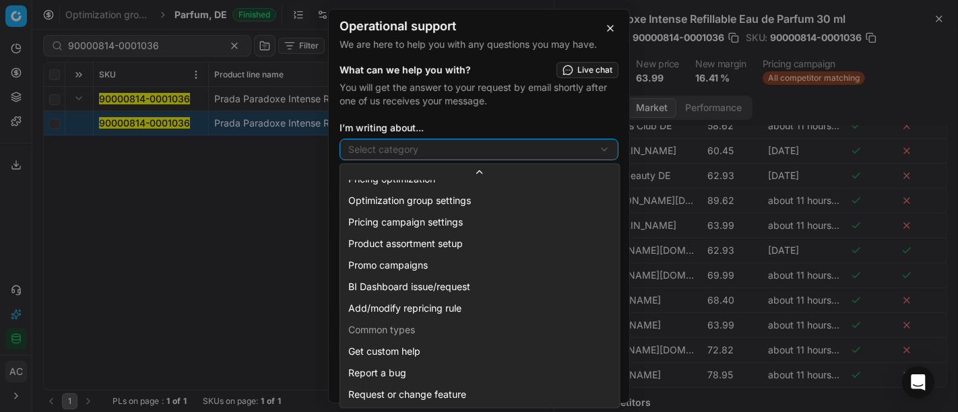
select select "241"
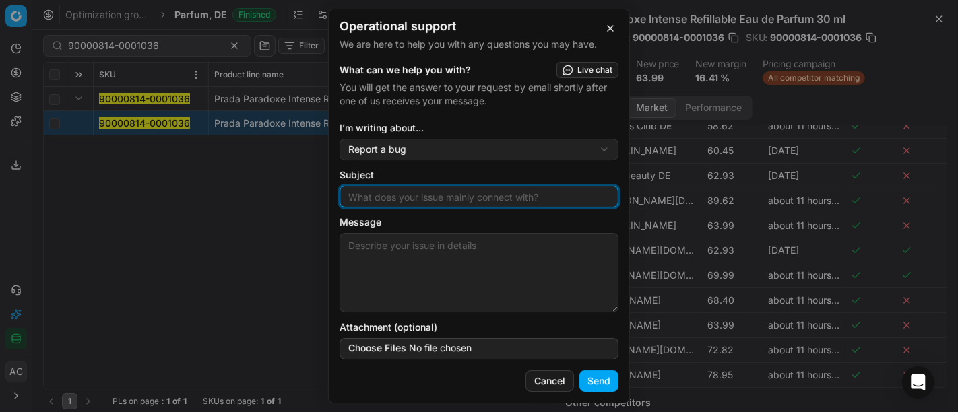
click at [416, 195] on input "Subject" at bounding box center [479, 197] width 267 height 20
type input "create CD mapping"
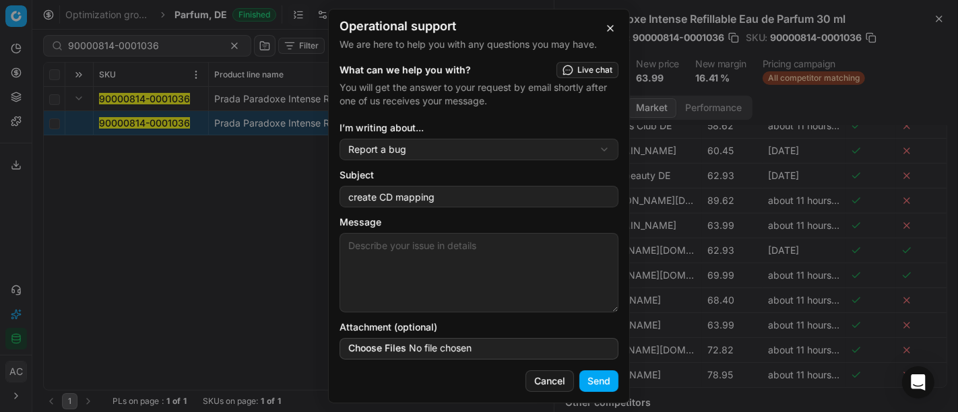
click at [419, 257] on textarea "Message" at bounding box center [479, 273] width 279 height 80
type textarea "h"
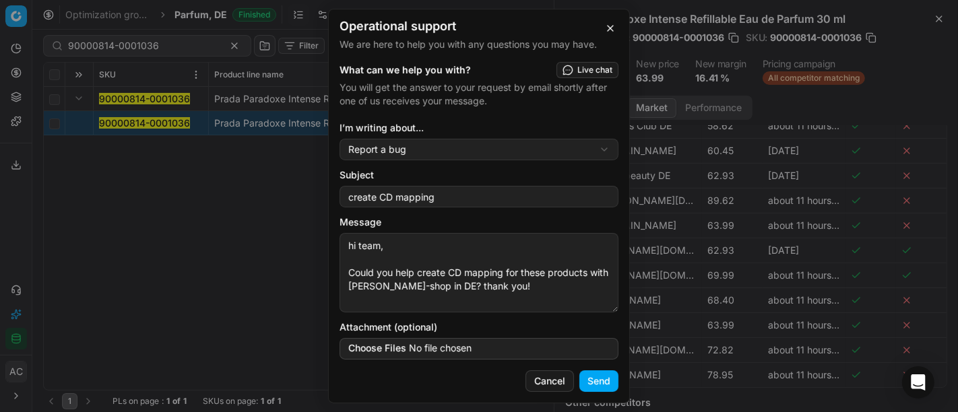
paste textarea "90017544-0027436 90017545-0027433 90017546-0027437 90017547-0027435 90017542-00…"
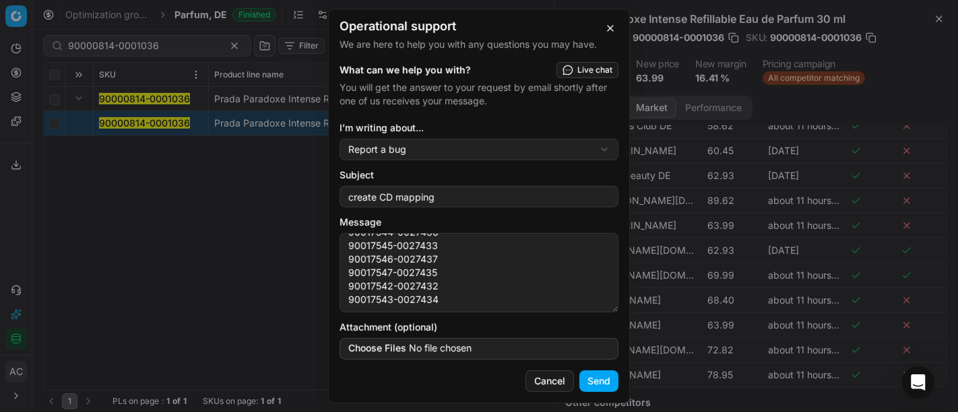
type textarea "hi team, Could you help create CD mapping for these products with [PERSON_NAME]…"
click at [592, 386] on button "Send" at bounding box center [599, 382] width 39 height 22
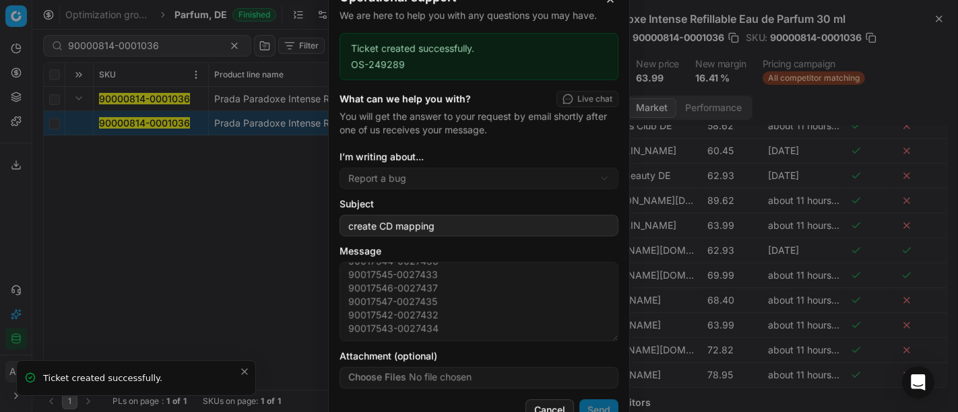
click at [145, 47] on div "Operational support We are here to help you with any questions you may have. Ti…" at bounding box center [479, 206] width 958 height 412
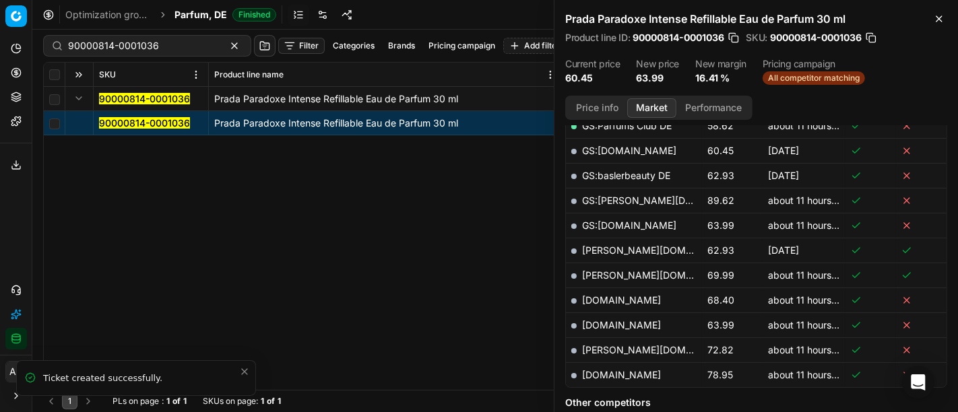
click at [202, 14] on span "Parfum, DE" at bounding box center [201, 14] width 53 height 13
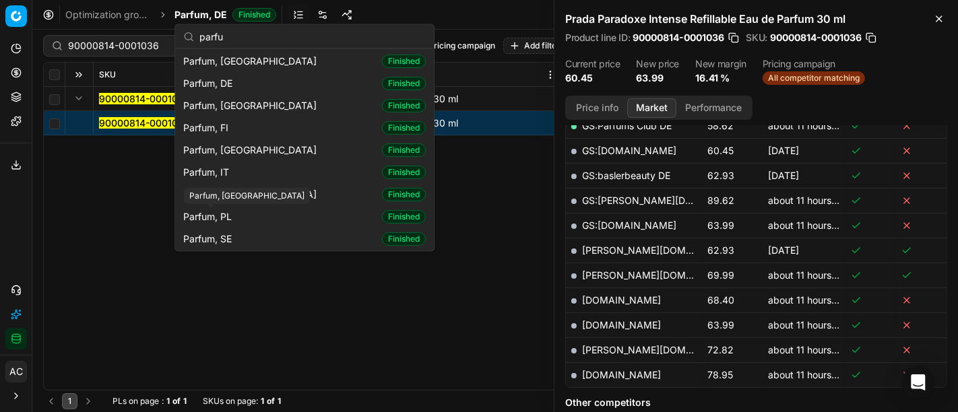
scroll to position [0, 0]
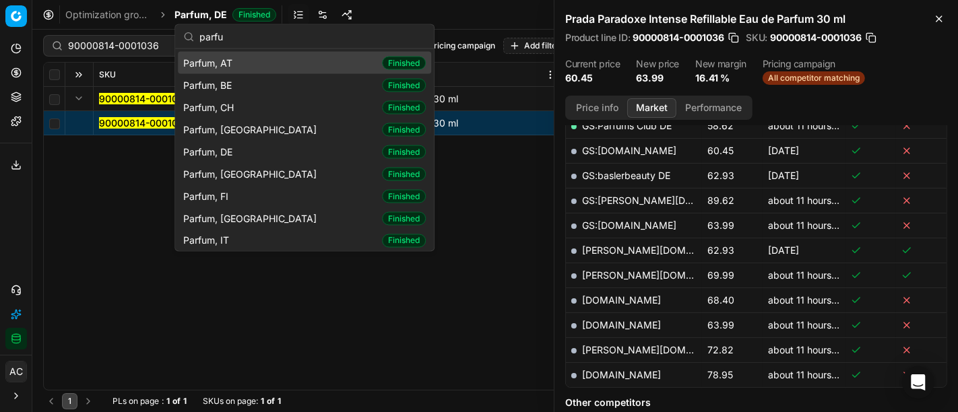
type input "parfu"
click at [243, 68] on div "Parfum, AT Finished" at bounding box center [304, 63] width 253 height 22
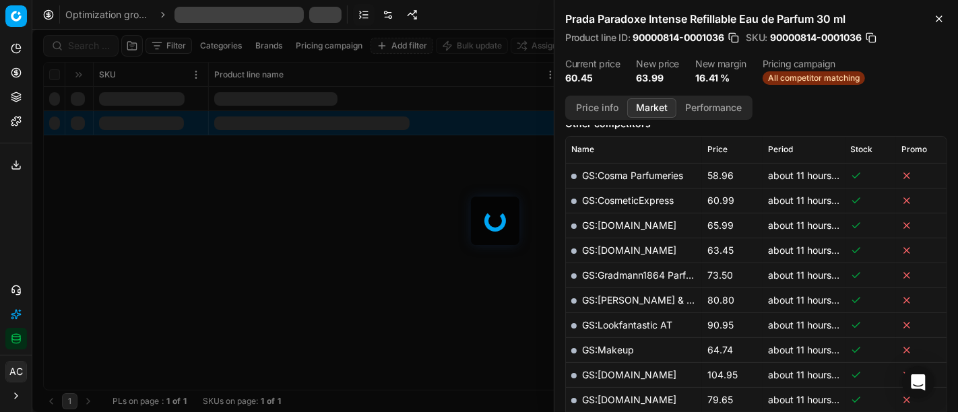
scroll to position [381, 0]
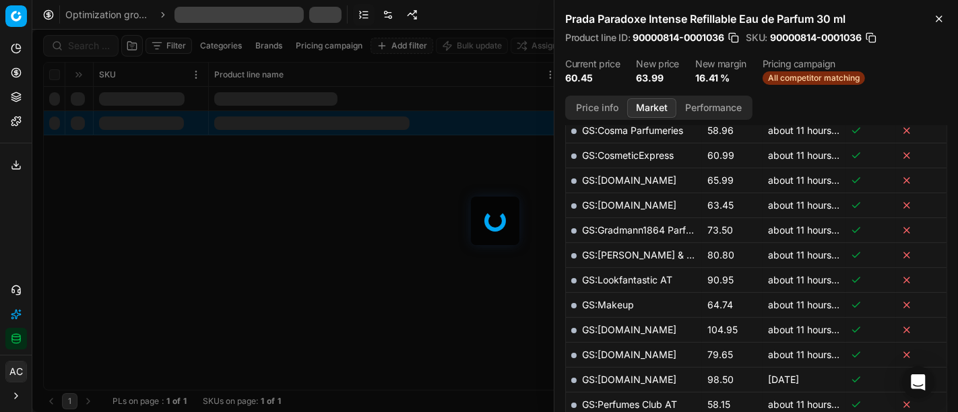
click at [82, 44] on div at bounding box center [495, 221] width 926 height 383
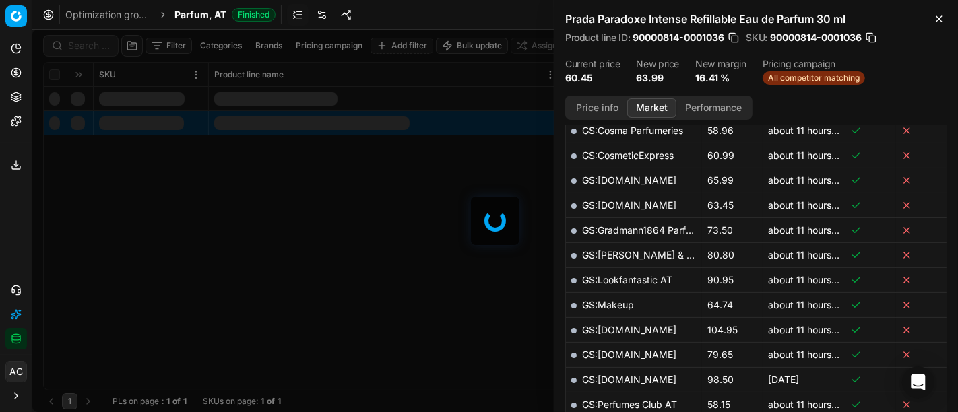
click at [82, 44] on div at bounding box center [495, 221] width 926 height 383
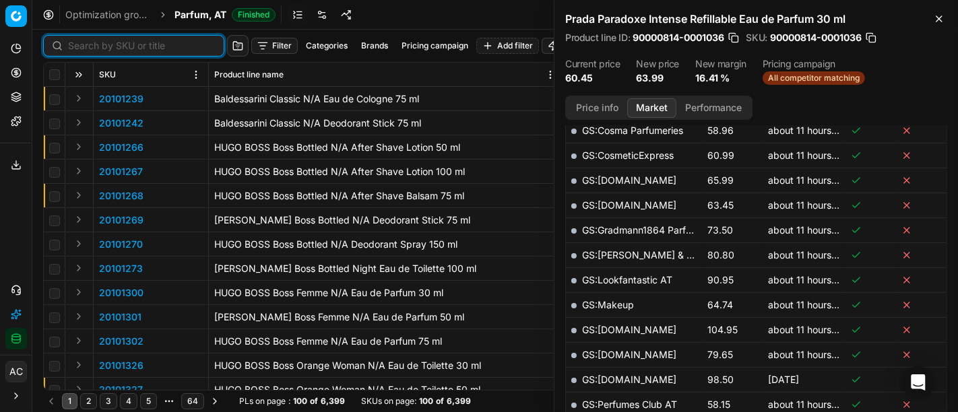
click at [82, 44] on input at bounding box center [142, 45] width 148 height 13
paste input "80070896-125"
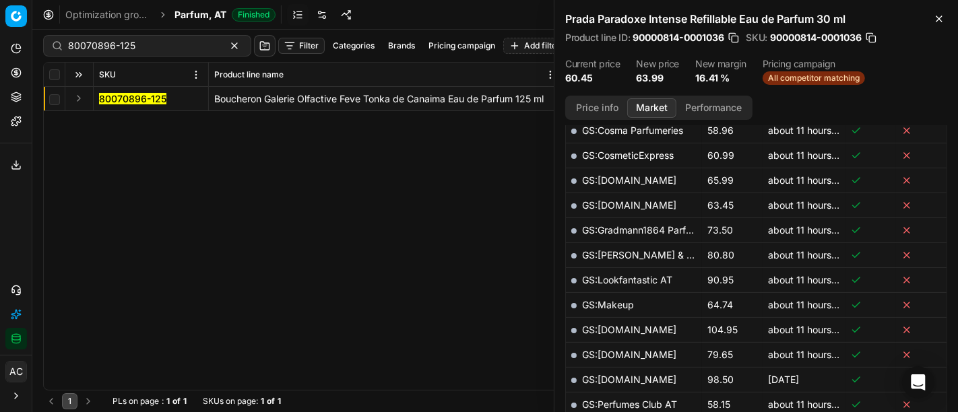
click at [80, 97] on button "Expand" at bounding box center [79, 98] width 16 height 16
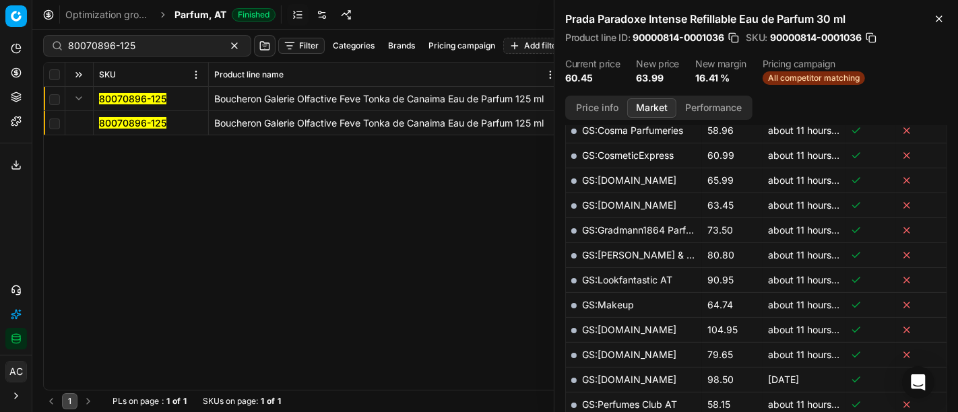
click at [111, 121] on mark "80070896-125" at bounding box center [132, 122] width 67 height 11
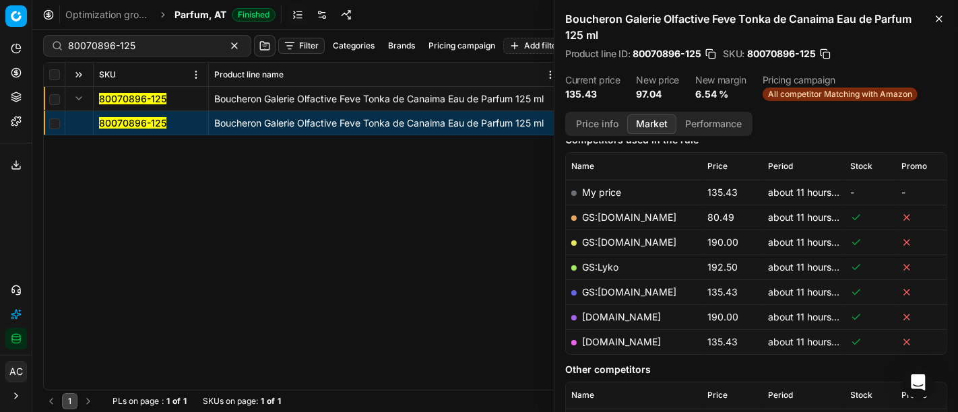
scroll to position [179, 0]
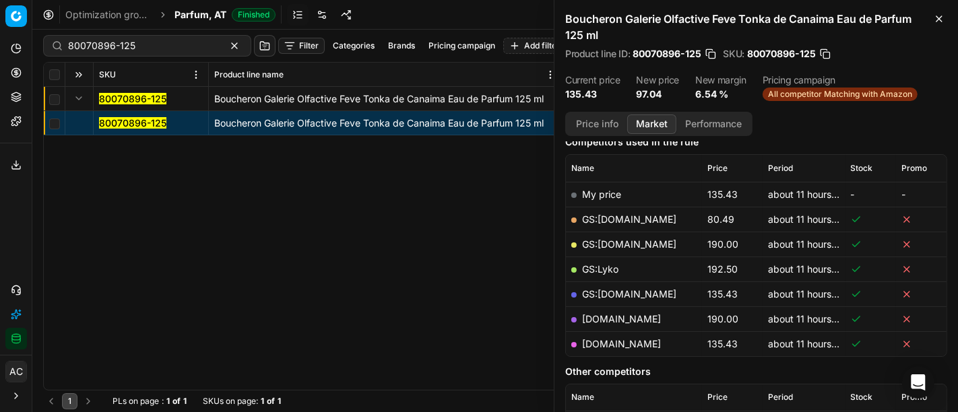
click at [614, 219] on link "GS:[DOMAIN_NAME]" at bounding box center [629, 219] width 94 height 11
click at [179, 51] on input "80070896-125" at bounding box center [142, 45] width 148 height 13
paste input "30593-100"
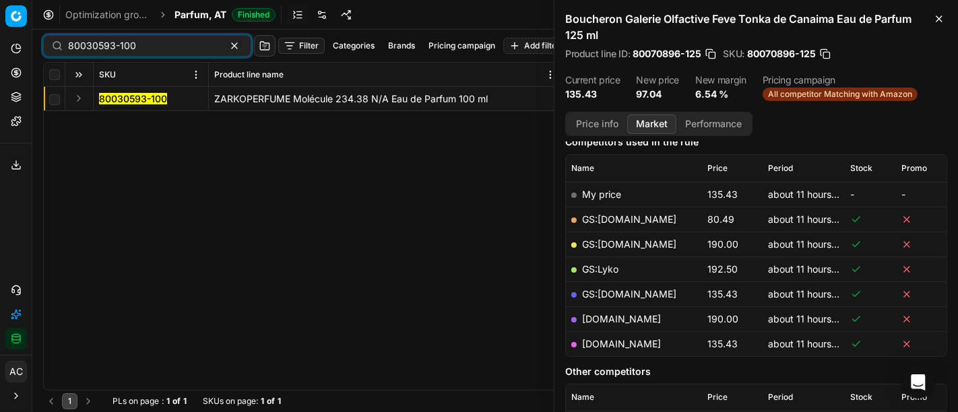
click at [76, 96] on button "Expand" at bounding box center [79, 98] width 16 height 16
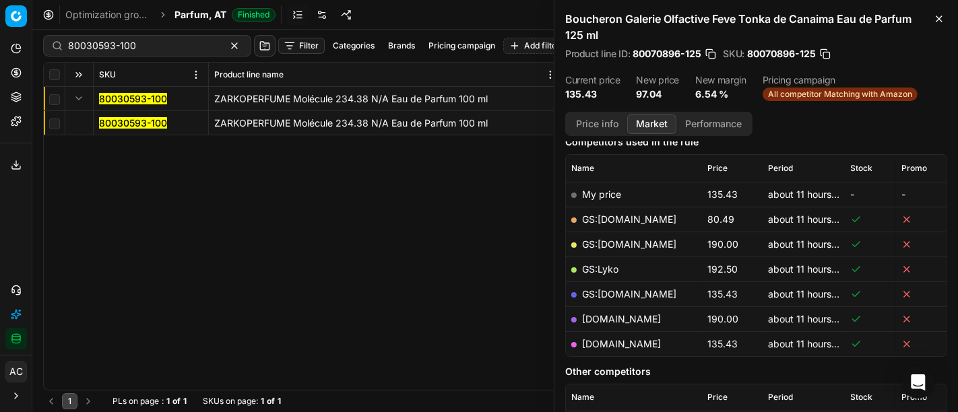
click at [116, 124] on mark "80030593-100" at bounding box center [133, 122] width 68 height 11
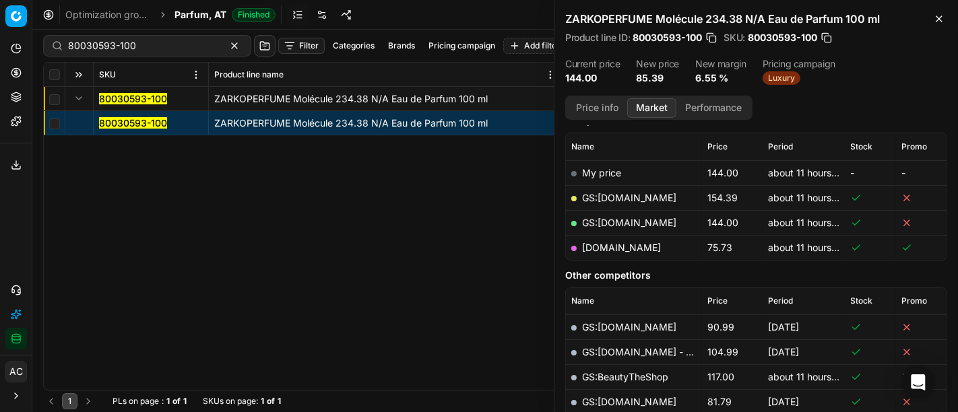
scroll to position [179, 0]
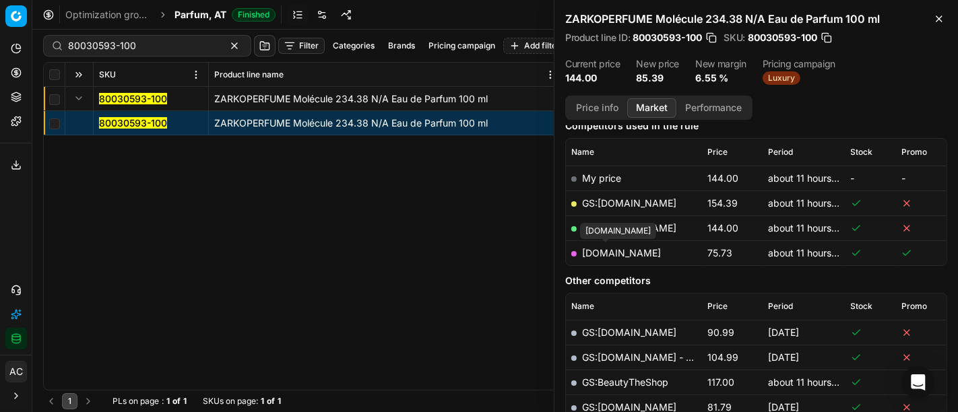
click at [614, 257] on link "[DOMAIN_NAME]" at bounding box center [621, 252] width 79 height 11
click at [183, 45] on input "80030593-100" at bounding box center [142, 45] width 148 height 13
paste input "50265"
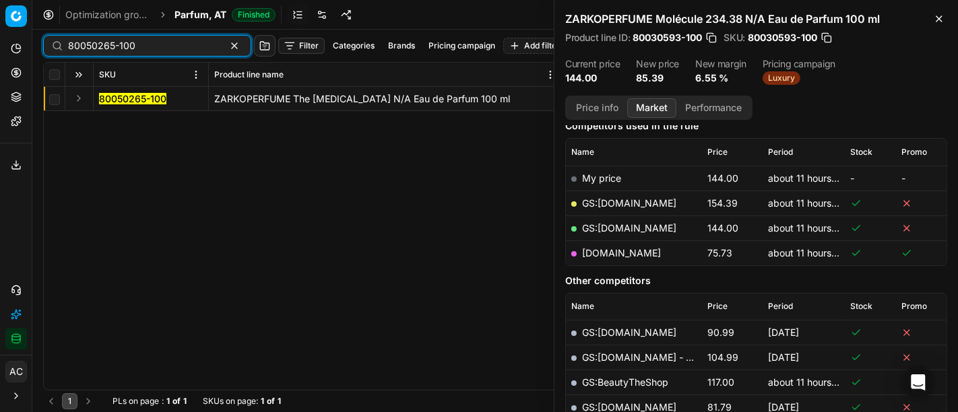
type input "80050265-100"
click at [78, 97] on button "Expand" at bounding box center [79, 98] width 16 height 16
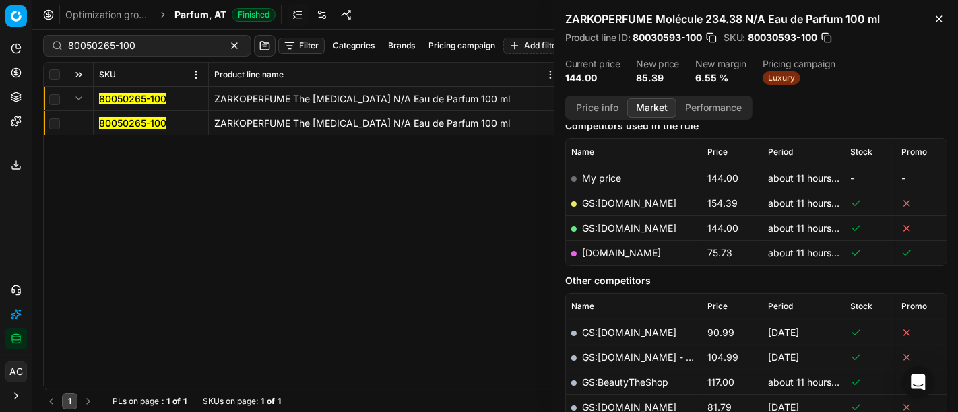
click at [113, 121] on mark "80050265-100" at bounding box center [132, 122] width 67 height 11
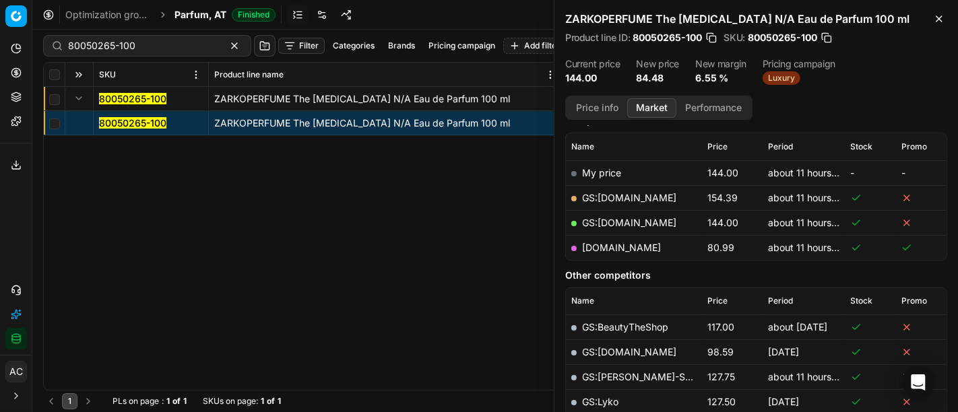
scroll to position [179, 0]
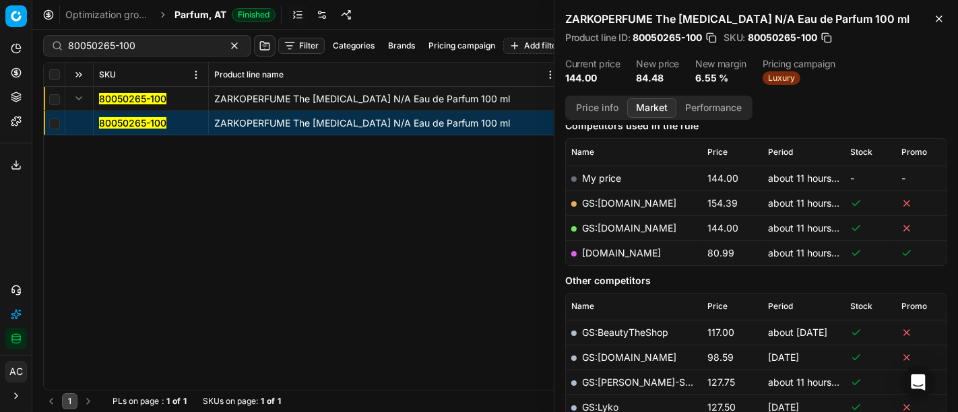
click at [602, 249] on link "[DOMAIN_NAME]" at bounding box center [621, 252] width 79 height 11
click at [204, 14] on span "Parfum, AT" at bounding box center [201, 14] width 52 height 13
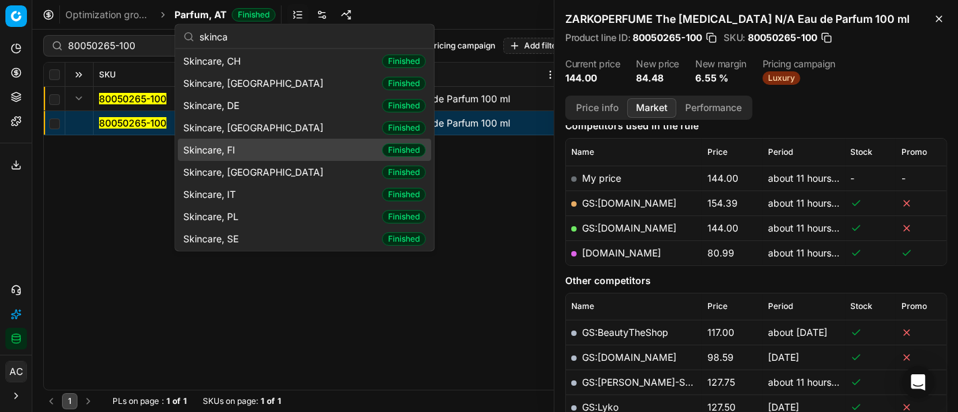
scroll to position [0, 0]
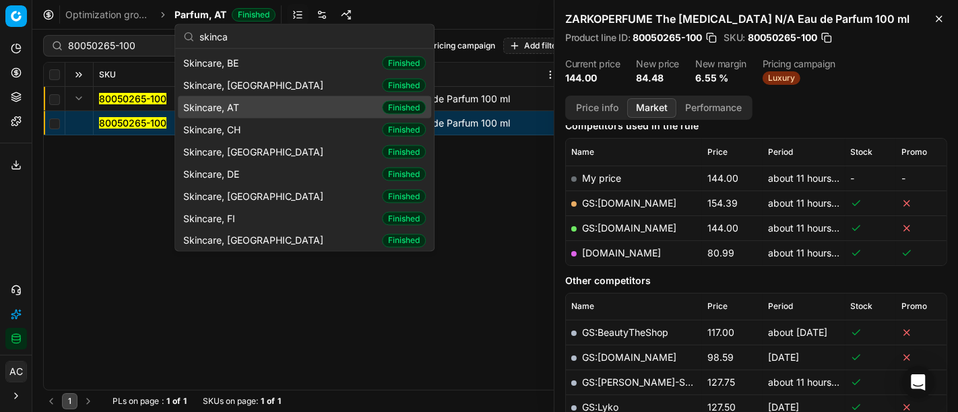
type input "skinca"
click at [252, 100] on div "Skincare, AT Finished" at bounding box center [304, 107] width 253 height 22
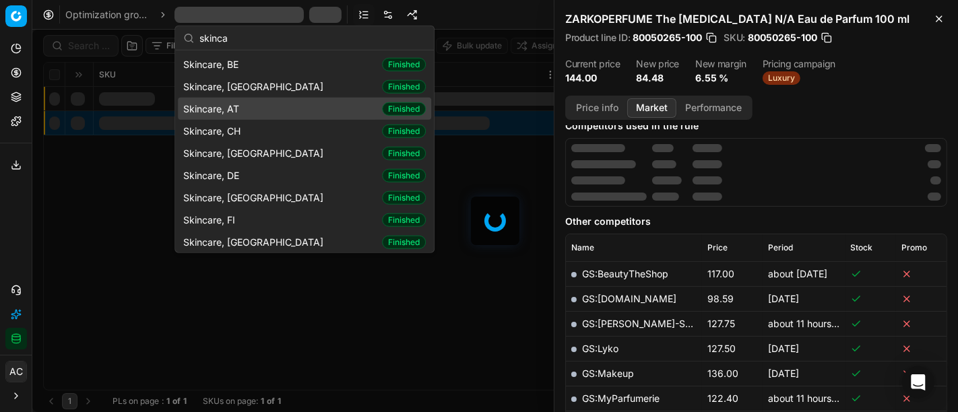
scroll to position [179, 0]
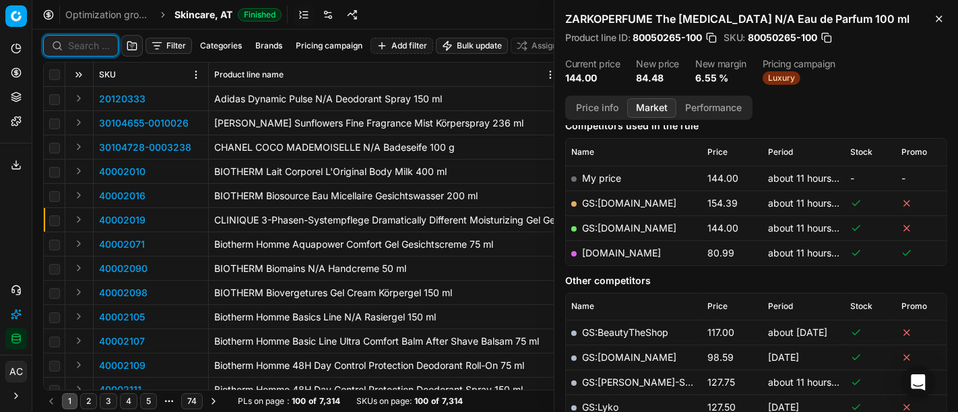
click at [98, 45] on input at bounding box center [89, 45] width 42 height 13
paste input "90005647-0008369"
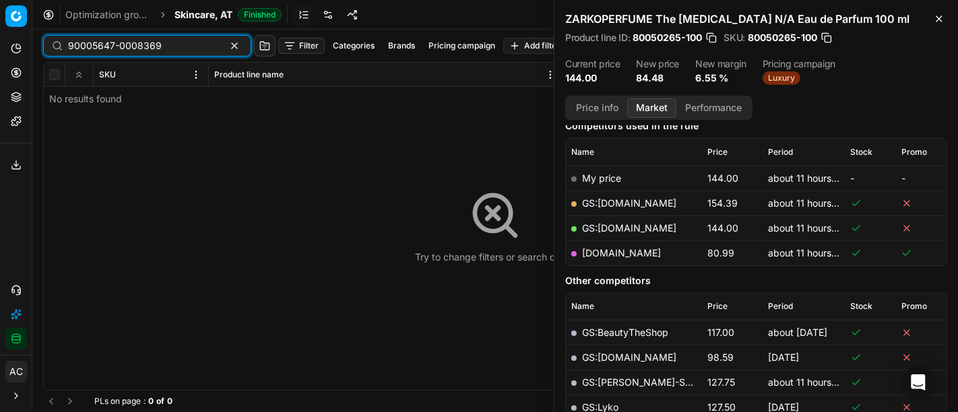
type input "90005647-0008369"
click at [192, 5] on div "Optimization groups Skincare, AT Finished Revert Apply prices" at bounding box center [495, 15] width 926 height 30
click at [195, 16] on span "Skincare, AT" at bounding box center [204, 14] width 58 height 13
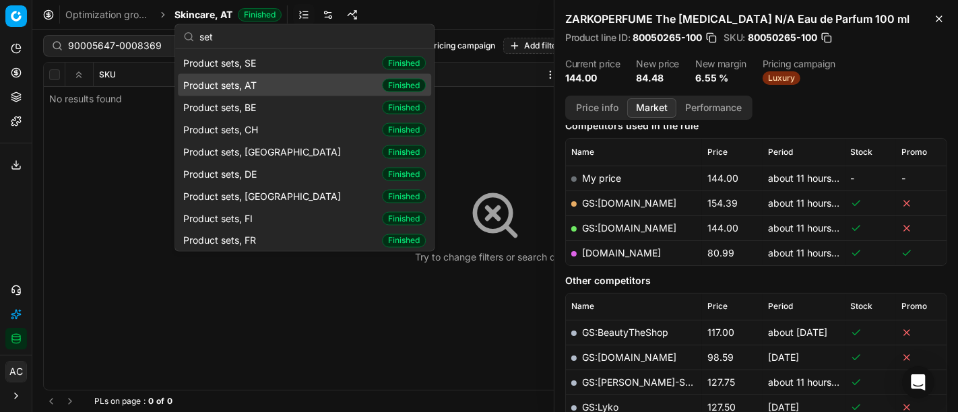
type input "set"
click at [270, 78] on div "Product sets, AT Finished" at bounding box center [304, 85] width 253 height 22
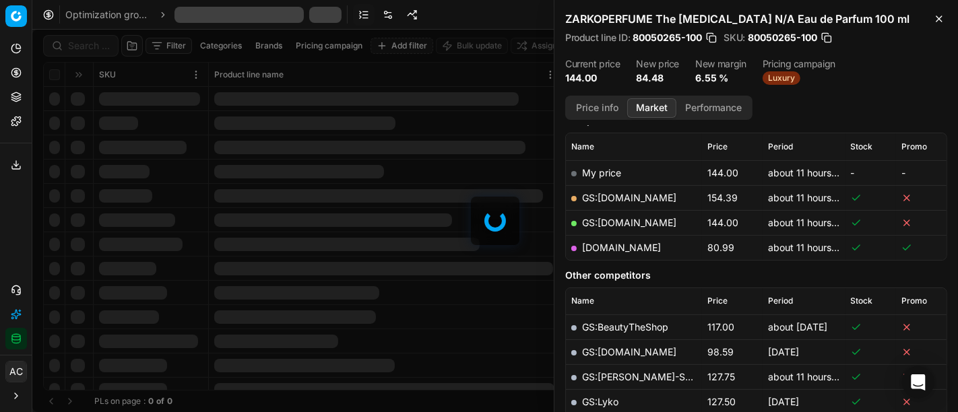
scroll to position [179, 0]
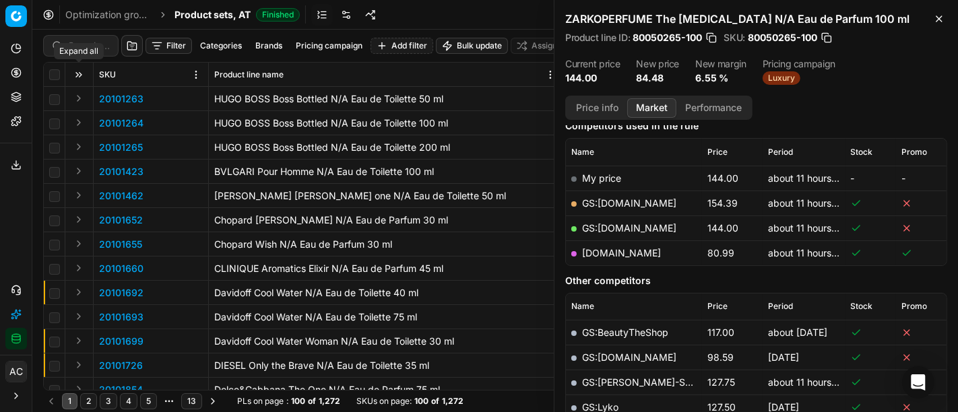
click at [97, 47] on div "Expand all" at bounding box center [79, 51] width 50 height 16
click at [90, 41] on input at bounding box center [89, 45] width 42 height 13
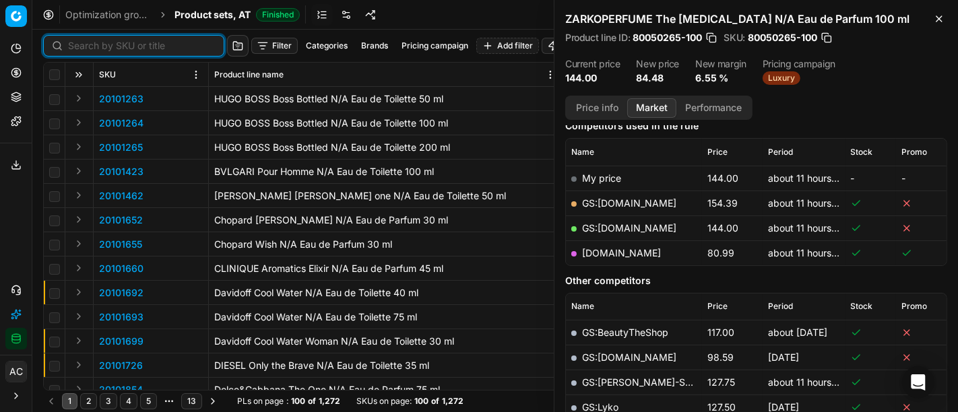
paste input "90005647-0008369"
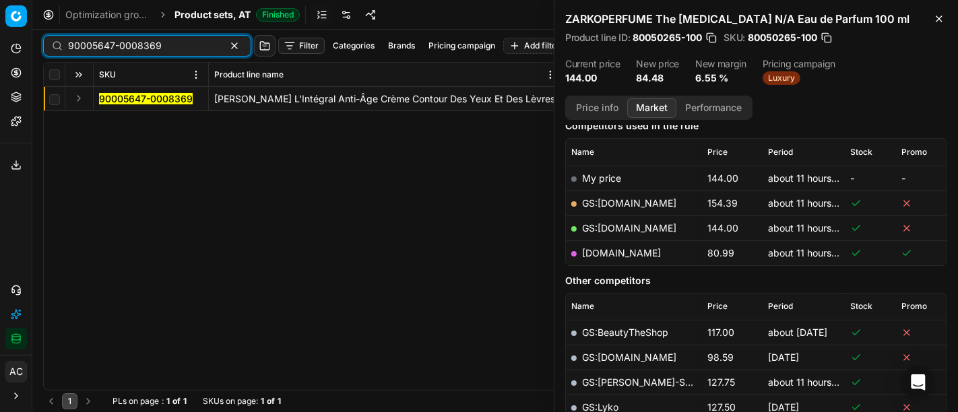
type input "90005647-0008369"
click at [73, 106] on td at bounding box center [79, 99] width 28 height 24
click at [77, 103] on button "Expand" at bounding box center [79, 98] width 16 height 16
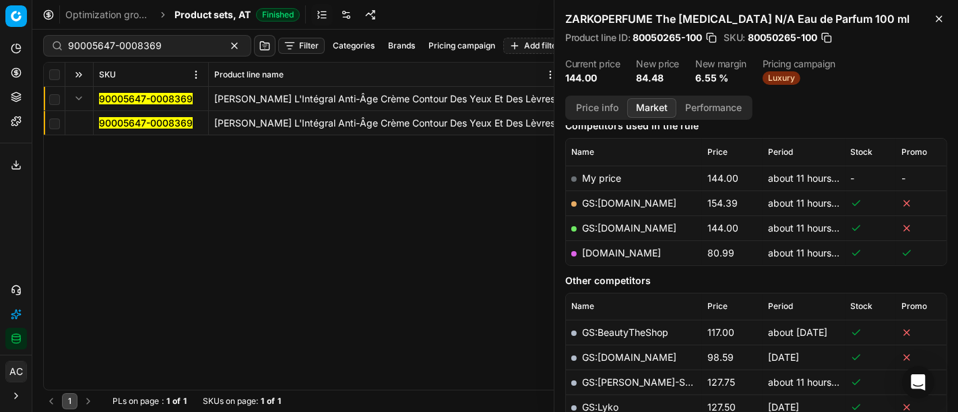
click at [118, 125] on mark "90005647-0008369" at bounding box center [146, 122] width 94 height 11
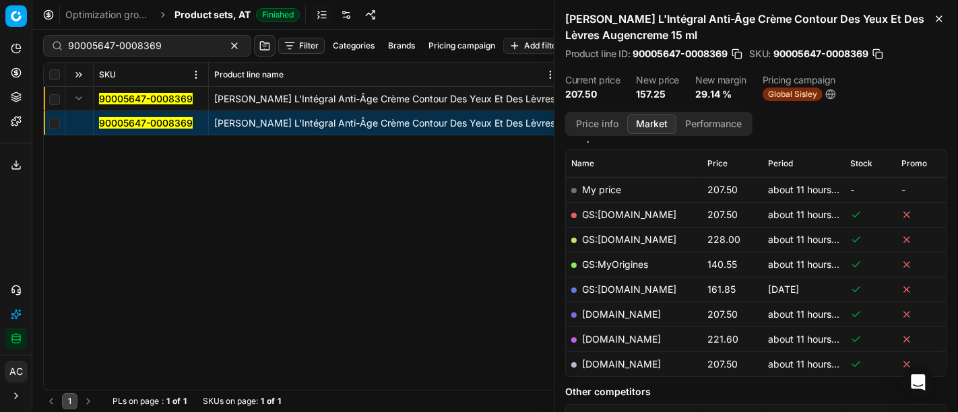
scroll to position [184, 0]
click at [633, 262] on link "GS:MyOrigines" at bounding box center [615, 263] width 66 height 11
click at [202, 8] on span "Product sets, AT" at bounding box center [213, 14] width 76 height 13
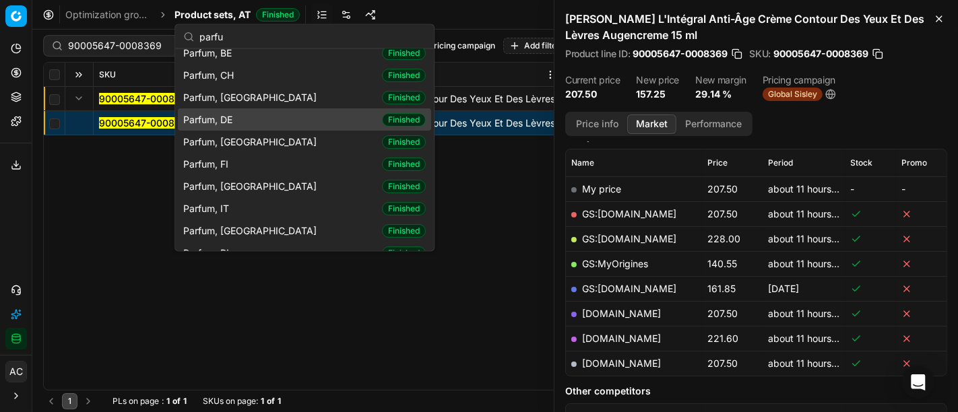
scroll to position [0, 0]
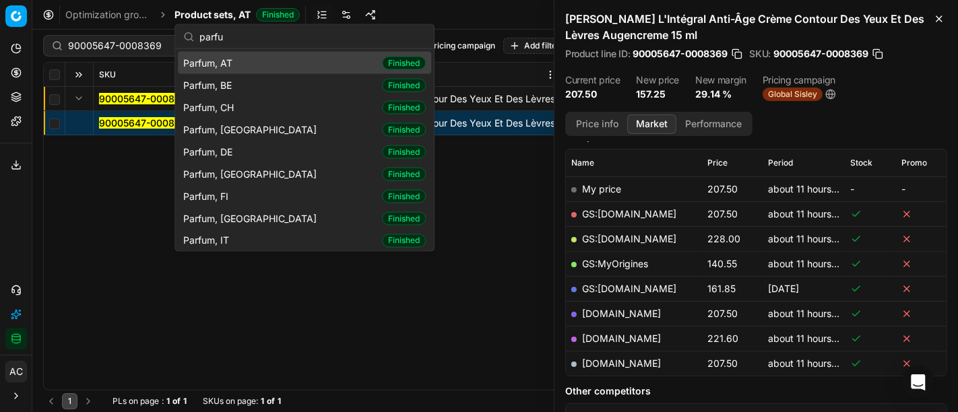
type input "parfu"
click at [236, 59] on span "Parfum, AT" at bounding box center [210, 62] width 55 height 13
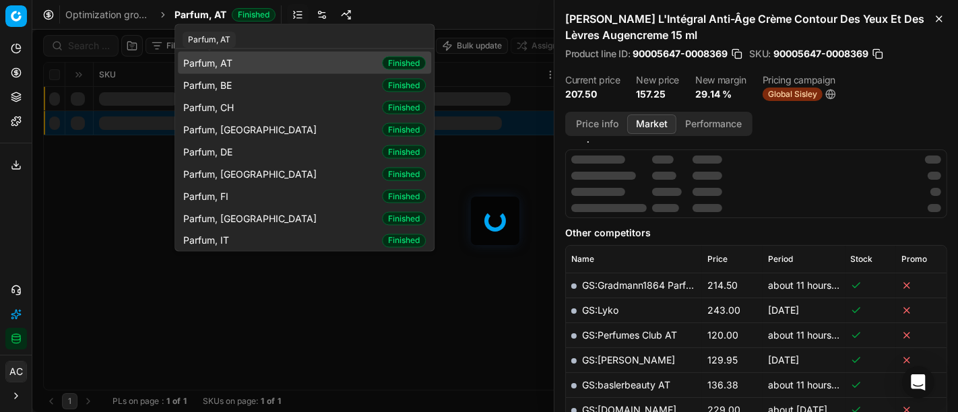
scroll to position [184, 0]
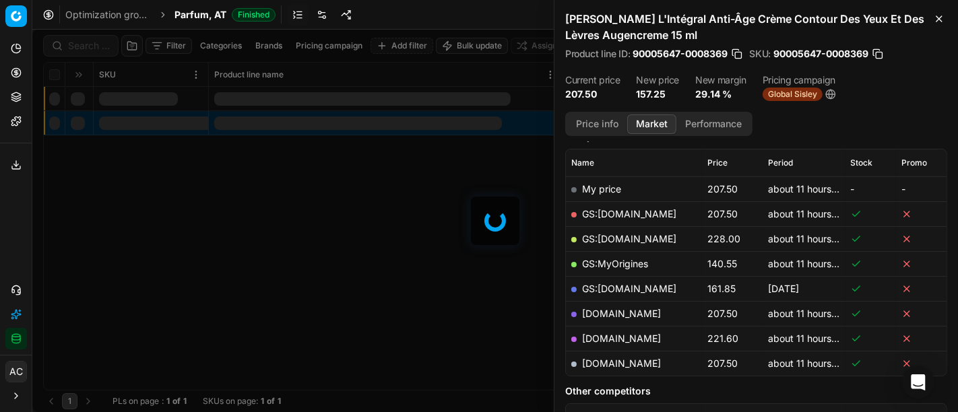
click at [85, 51] on div at bounding box center [495, 221] width 926 height 383
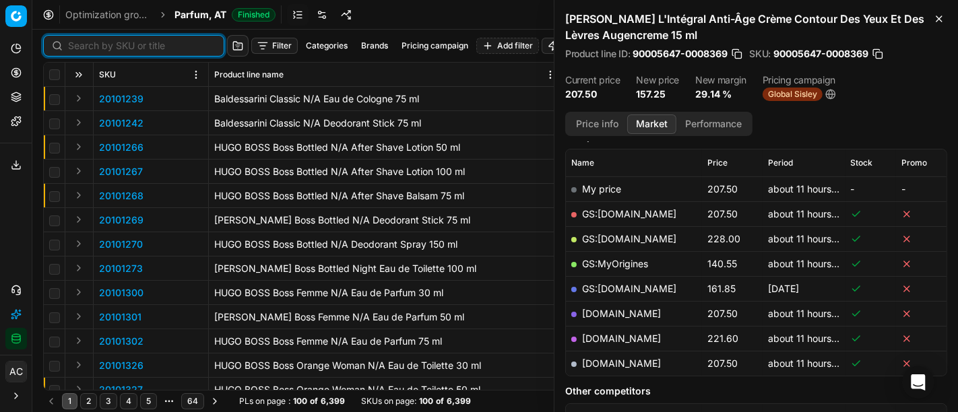
paste input "90005512-0008164"
click at [86, 45] on input at bounding box center [142, 45] width 148 height 13
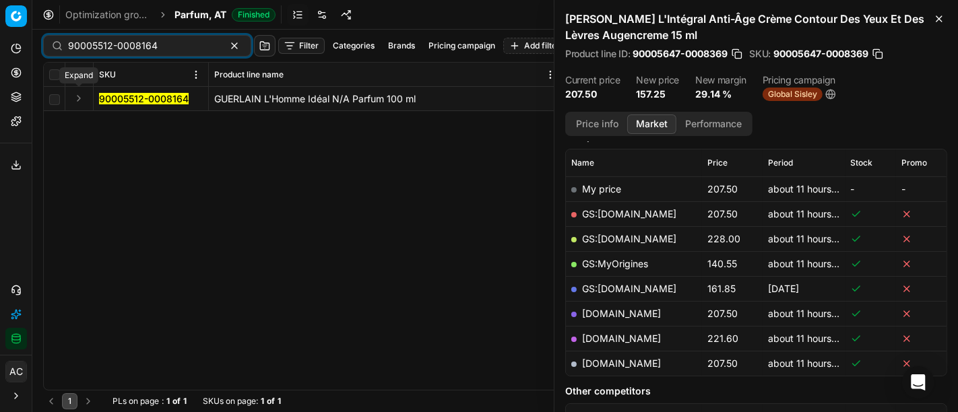
click at [81, 100] on button "Expand" at bounding box center [79, 98] width 16 height 16
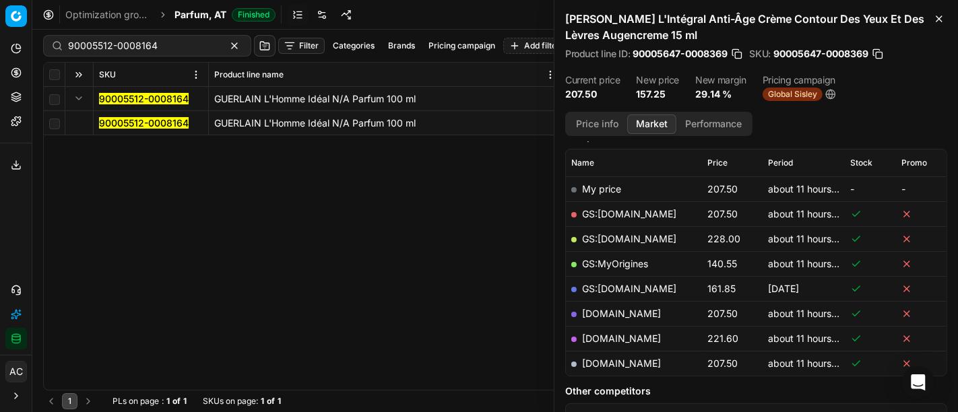
click at [104, 120] on mark "90005512-0008164" at bounding box center [144, 122] width 90 height 11
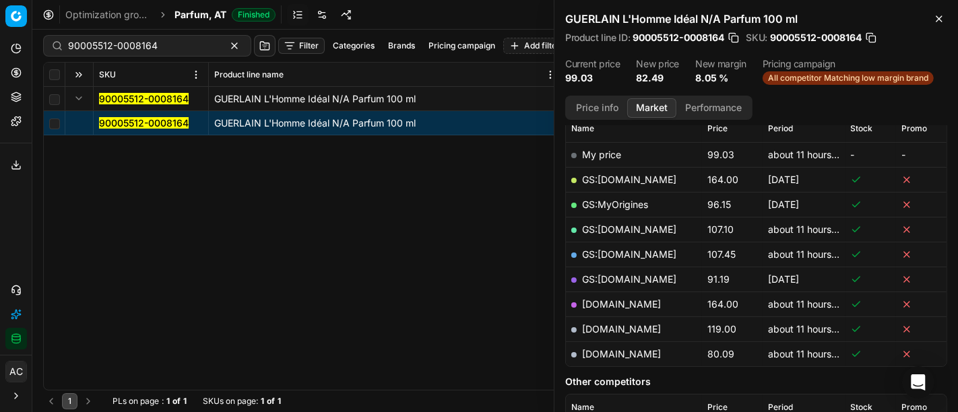
scroll to position [193, 0]
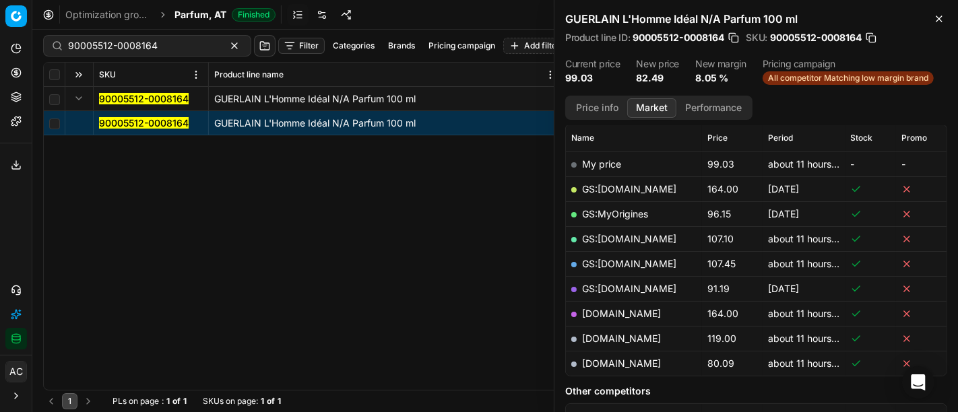
click at [625, 363] on link "[DOMAIN_NAME]" at bounding box center [621, 363] width 79 height 11
click at [135, 49] on input "90005512-0008164" at bounding box center [142, 45] width 148 height 13
paste input "80008431-200"
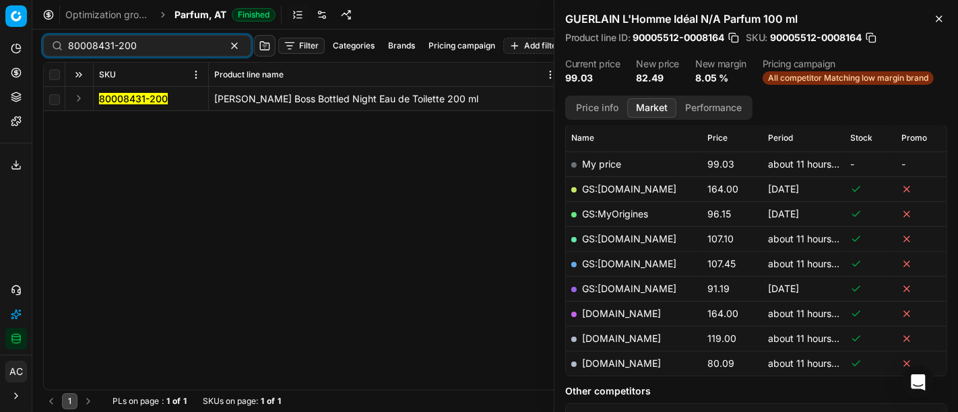
click at [75, 101] on button "Expand" at bounding box center [79, 98] width 16 height 16
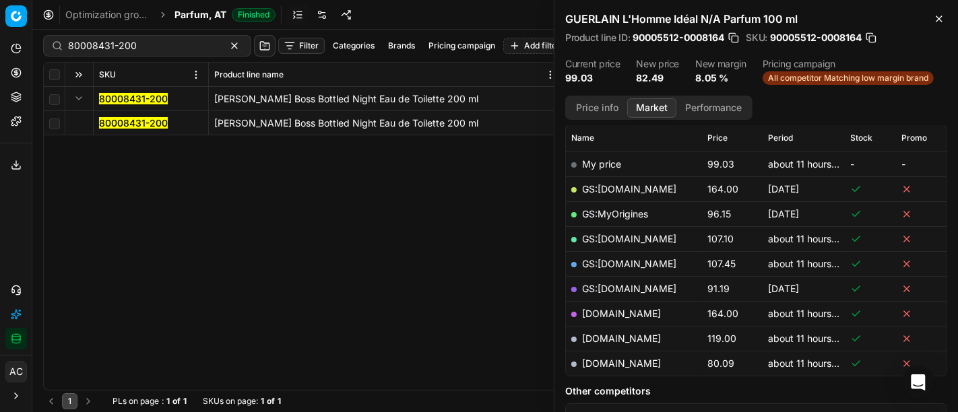
click at [109, 120] on mark "80008431-200" at bounding box center [133, 122] width 69 height 11
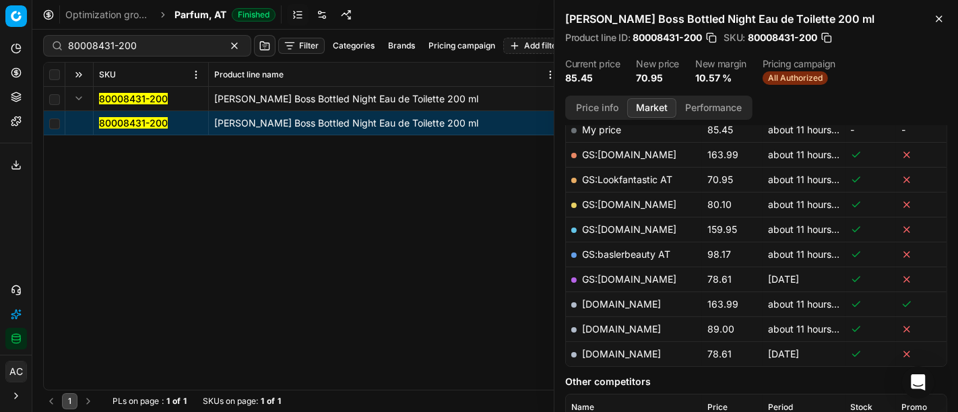
scroll to position [231, 0]
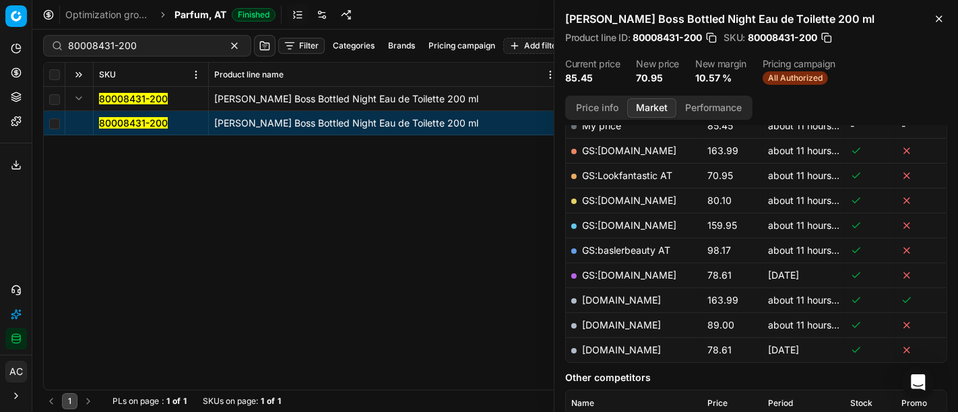
click at [643, 170] on link "GS:Lookfantastic AT" at bounding box center [627, 175] width 90 height 11
click at [149, 37] on div "80008431-200" at bounding box center [147, 46] width 208 height 22
paste input "7136-1"
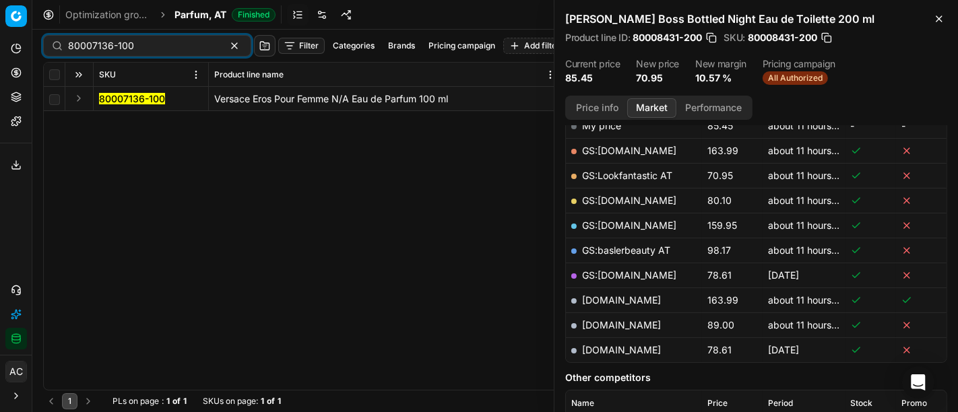
click at [78, 100] on button "Expand" at bounding box center [79, 98] width 16 height 16
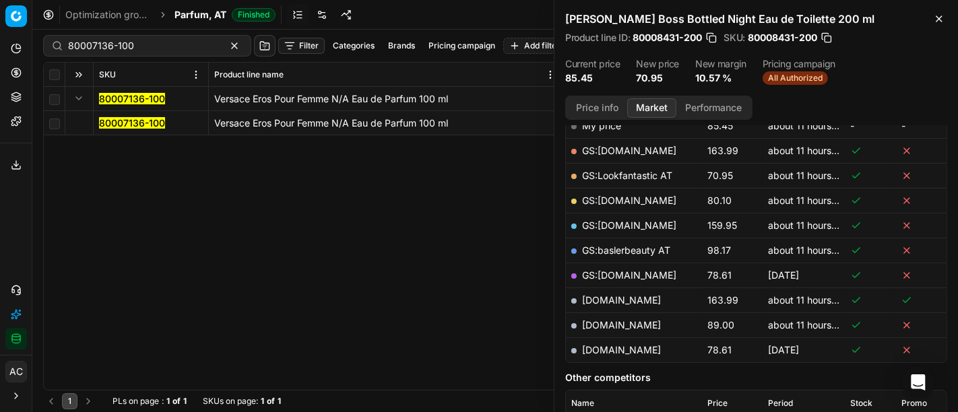
click at [120, 122] on mark "80007136-100" at bounding box center [132, 122] width 66 height 11
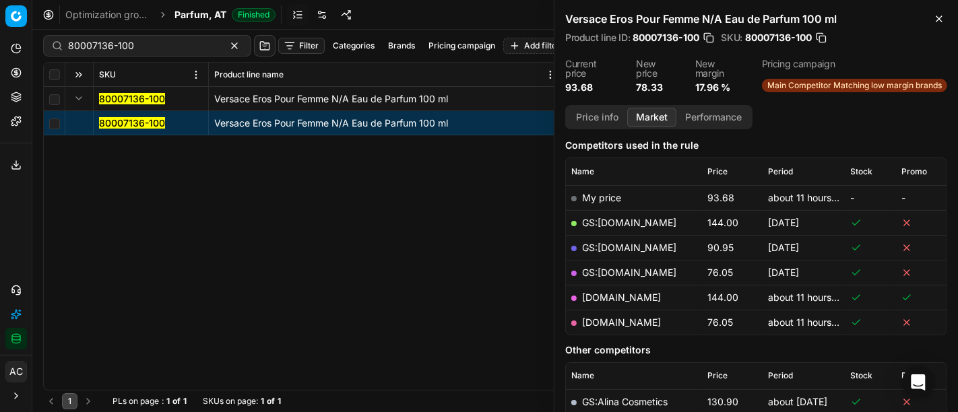
scroll to position [167, 0]
click at [640, 326] on link "[DOMAIN_NAME]" at bounding box center [621, 323] width 79 height 11
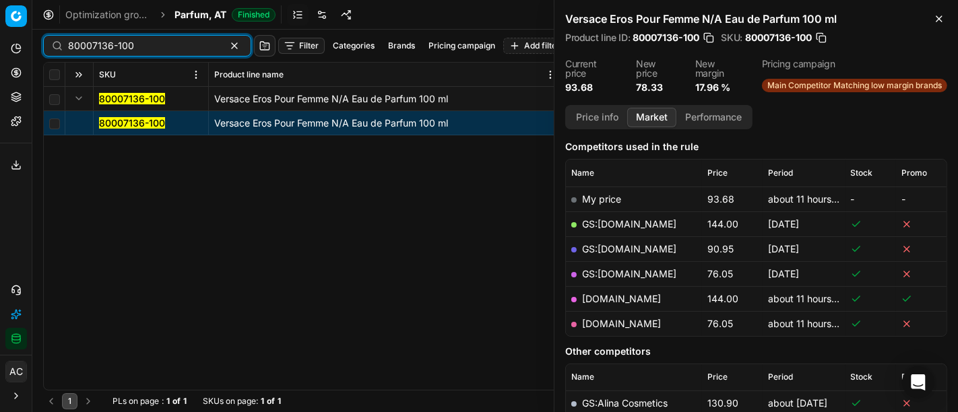
click at [137, 51] on input "80007136-100" at bounding box center [142, 45] width 148 height 13
paste input "40840-5"
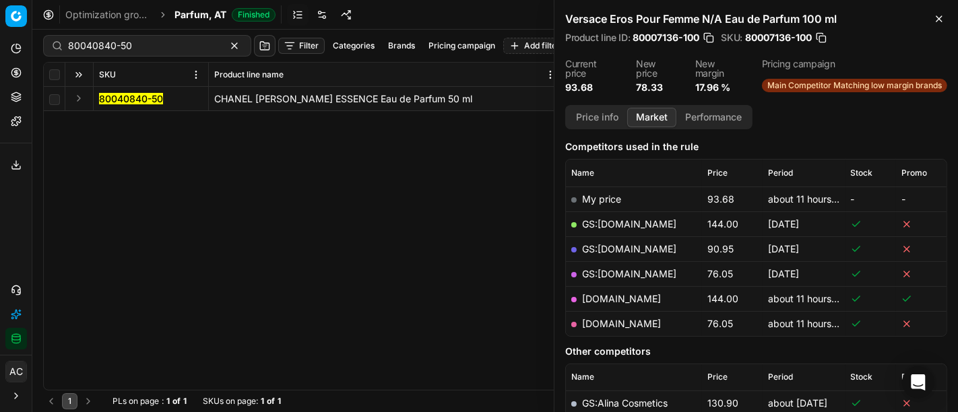
click at [75, 98] on button "Expand" at bounding box center [79, 98] width 16 height 16
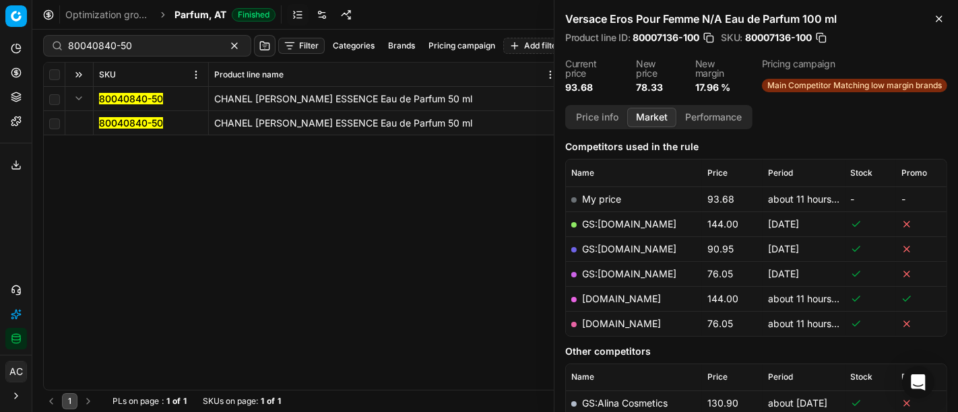
click at [109, 123] on mark "80040840-50" at bounding box center [131, 122] width 64 height 11
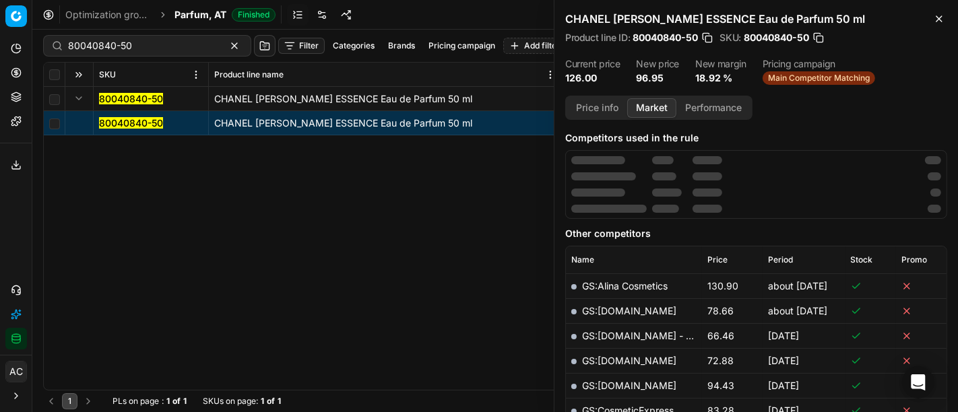
scroll to position [167, 0]
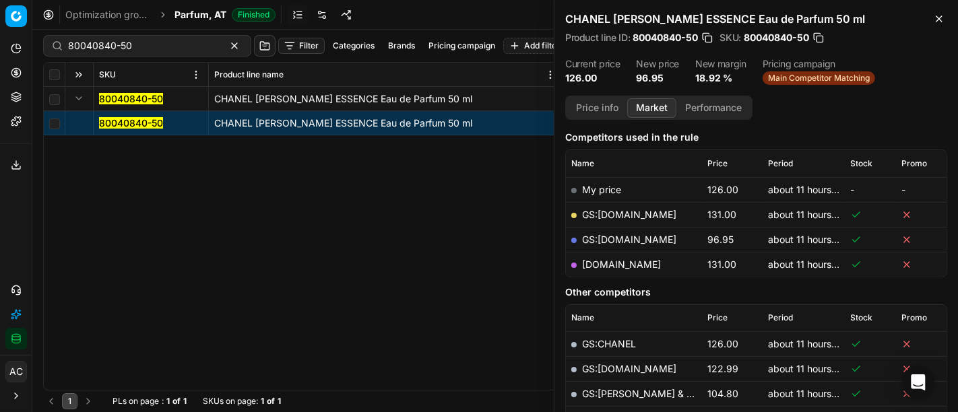
click at [640, 239] on link "GS:[DOMAIN_NAME]" at bounding box center [629, 239] width 94 height 11
click at [168, 45] on input "80040840-50" at bounding box center [142, 45] width 148 height 13
paste input "2439-10"
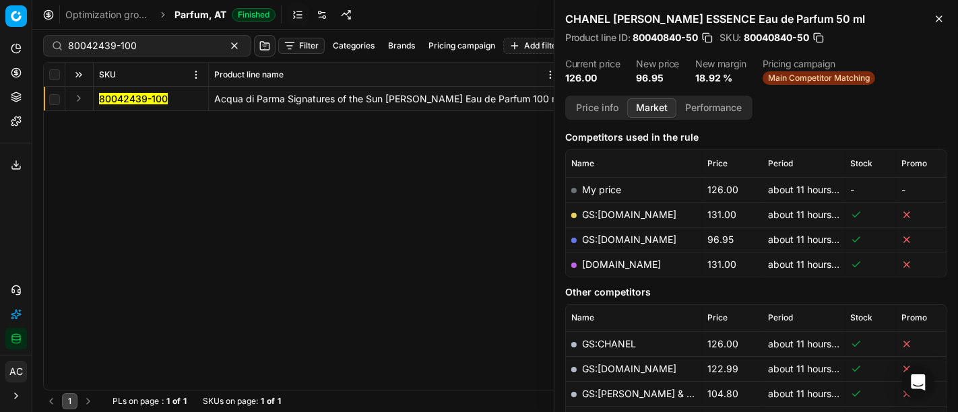
click at [79, 102] on button "Expand" at bounding box center [79, 98] width 16 height 16
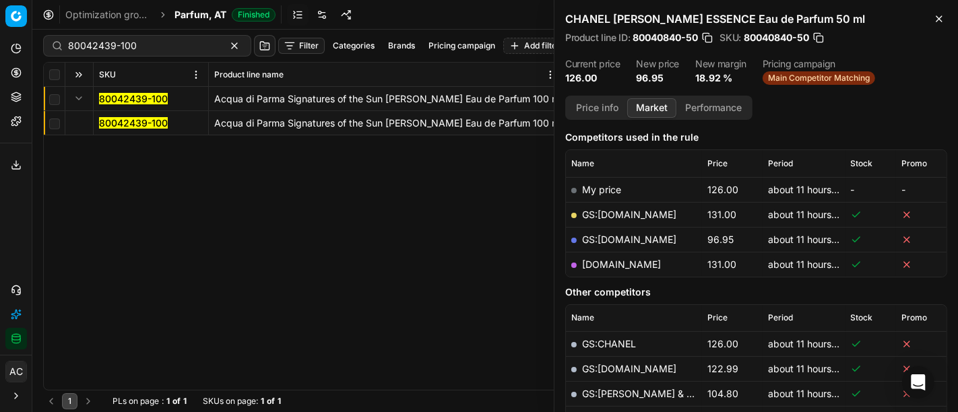
click at [142, 126] on mark "80042439-100" at bounding box center [133, 122] width 69 height 11
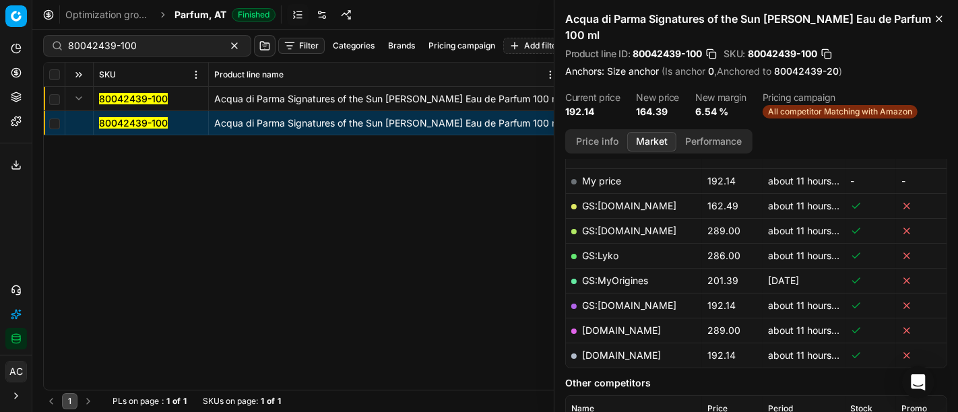
scroll to position [209, 0]
click at [617, 201] on link "GS:[DOMAIN_NAME]" at bounding box center [629, 206] width 94 height 11
click at [167, 53] on div "80042439-100" at bounding box center [147, 46] width 208 height 22
paste input "11532"
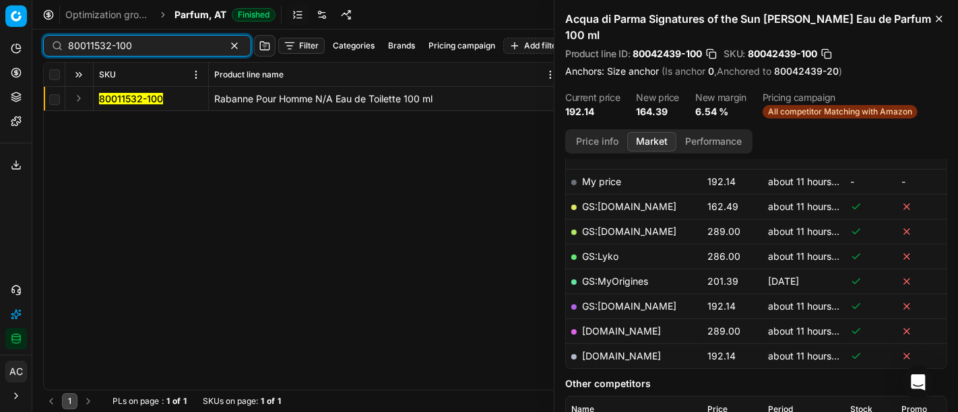
type input "80011532-100"
click at [73, 102] on button "Expand" at bounding box center [79, 98] width 16 height 16
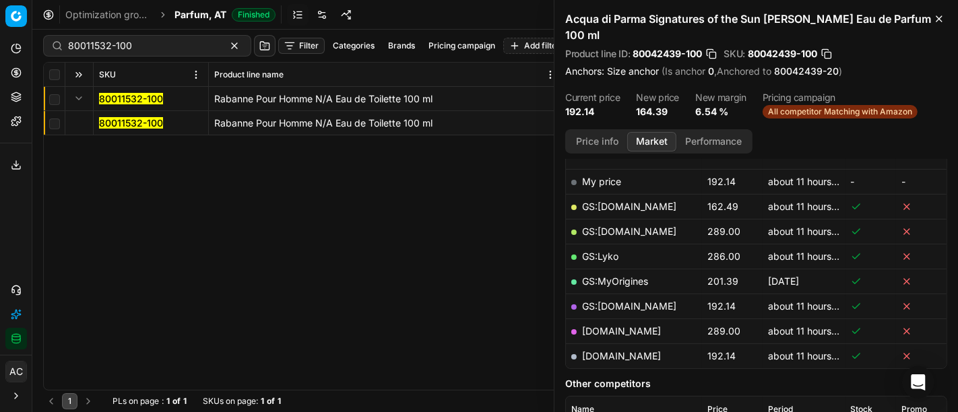
click at [110, 120] on mark "80011532-100" at bounding box center [131, 122] width 64 height 11
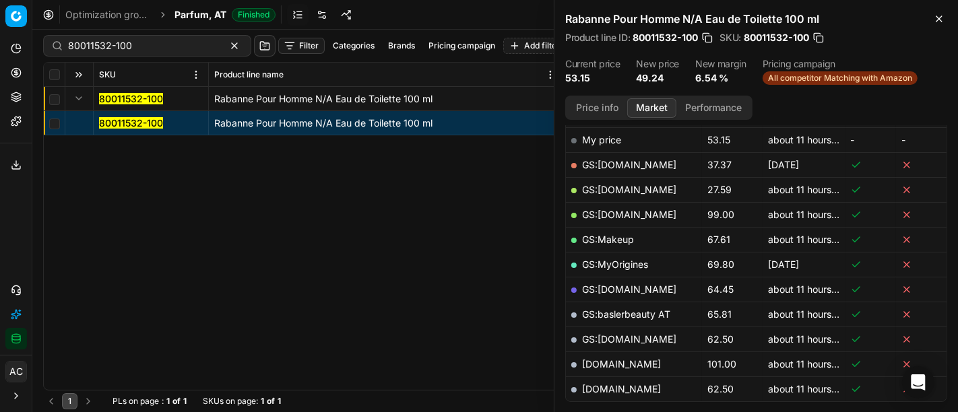
scroll to position [218, 0]
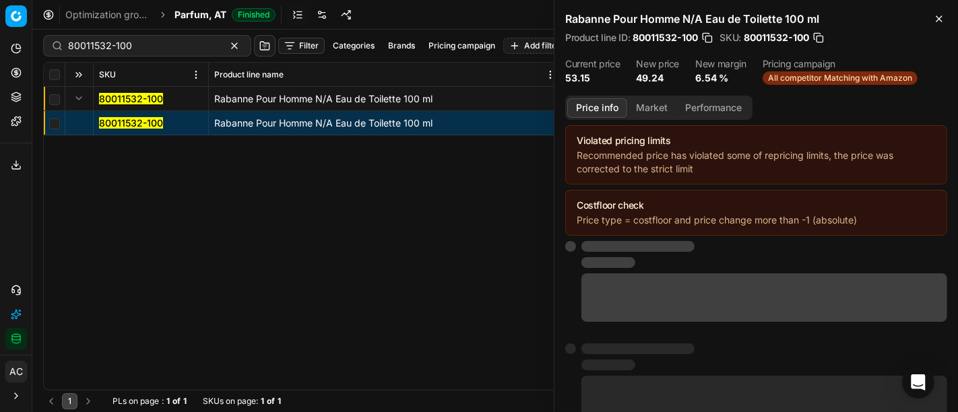
click at [584, 105] on button "Price info" at bounding box center [598, 108] width 60 height 20
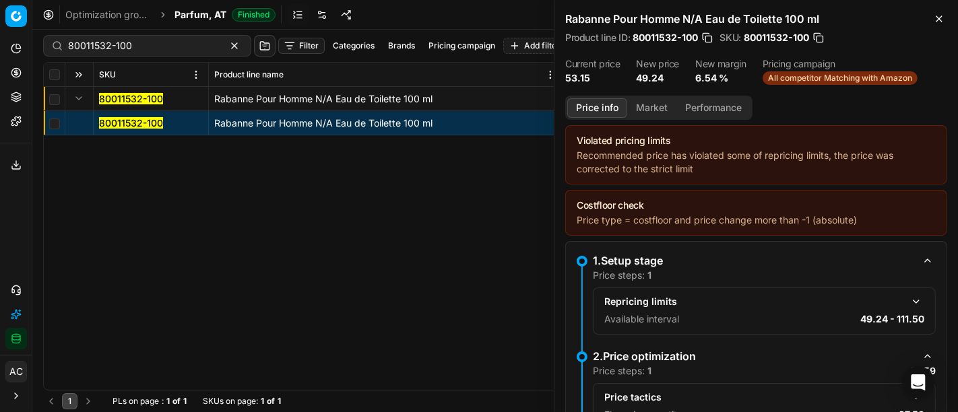
scroll to position [124, 0]
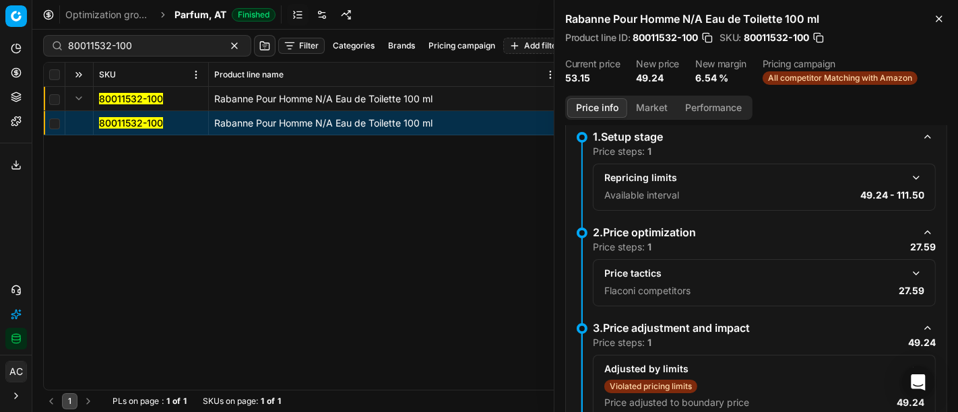
click at [909, 270] on button "button" at bounding box center [917, 274] width 16 height 16
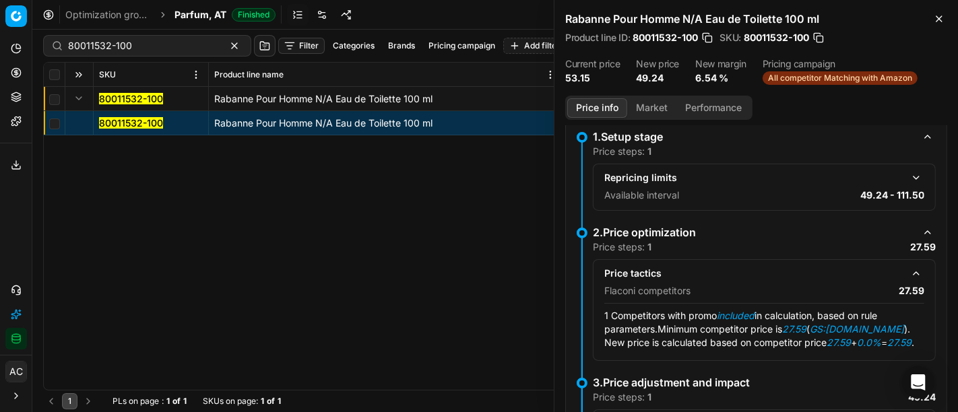
click at [644, 109] on button "Market" at bounding box center [651, 108] width 49 height 20
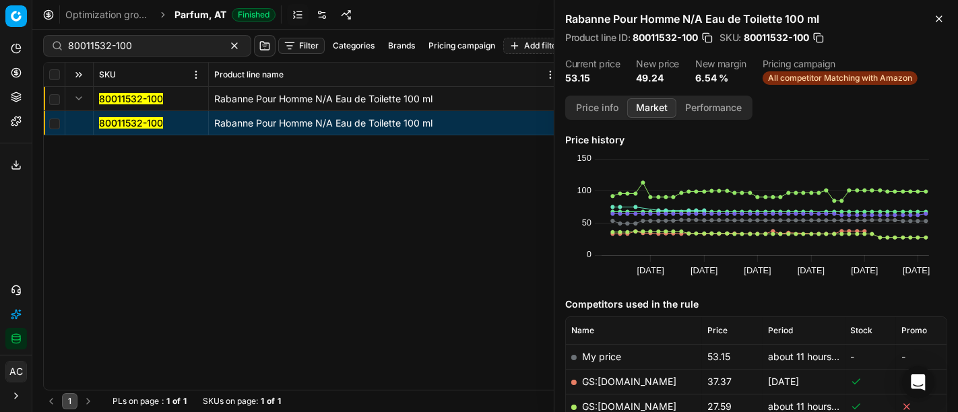
scroll to position [194, 0]
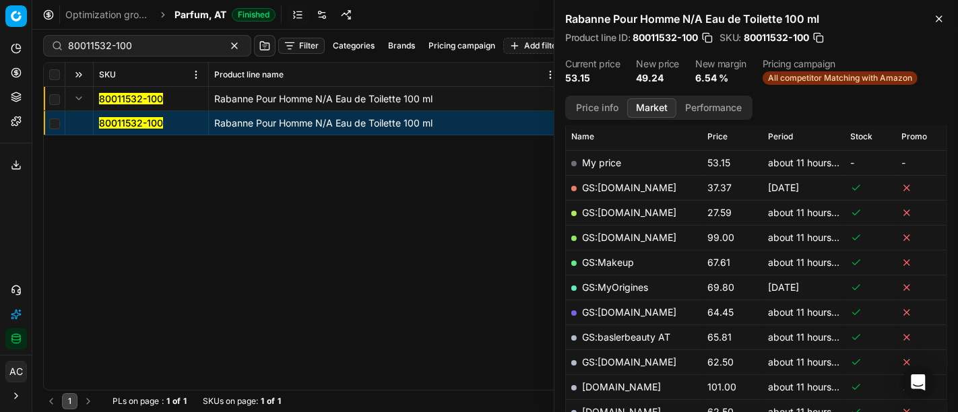
click at [620, 207] on link "GS:[DOMAIN_NAME]" at bounding box center [629, 212] width 94 height 11
click at [198, 22] on div "Optimization groups Parfum, AT Finished Revert Apply prices" at bounding box center [495, 15] width 926 height 30
click at [200, 20] on span "Parfum, AT" at bounding box center [201, 14] width 52 height 13
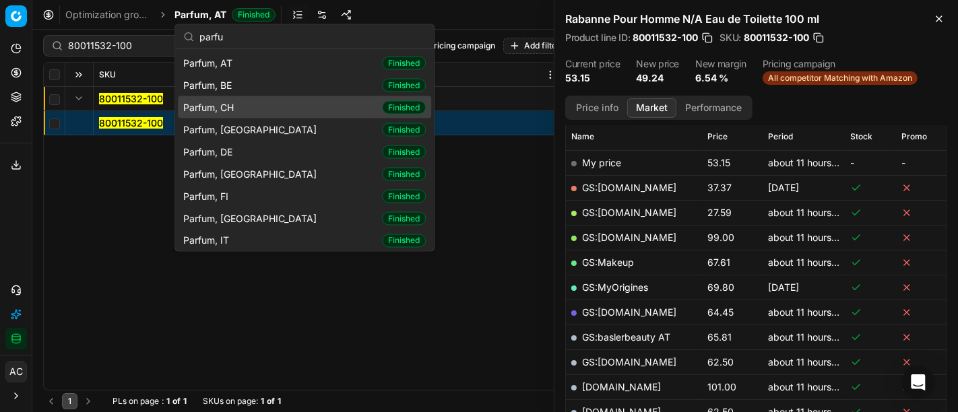
type input "parfu"
click at [233, 106] on span "Parfum, CH" at bounding box center [211, 106] width 56 height 13
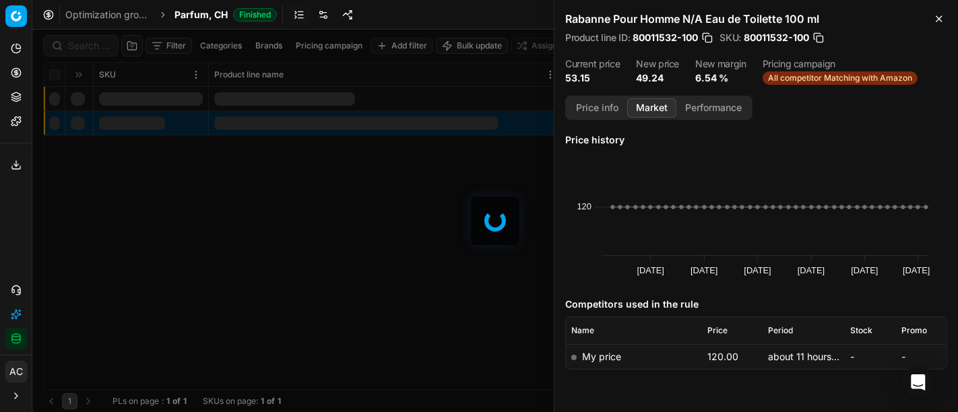
click at [86, 44] on div at bounding box center [495, 221] width 926 height 383
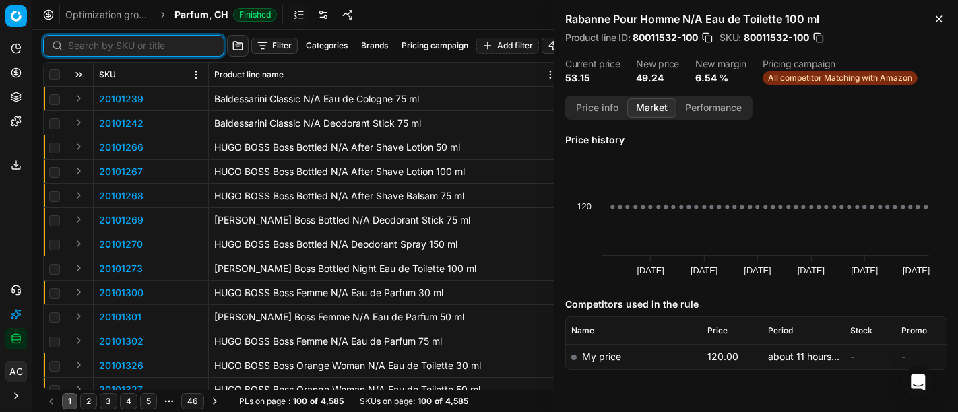
click at [86, 44] on input at bounding box center [142, 45] width 148 height 13
paste input "80070684-200"
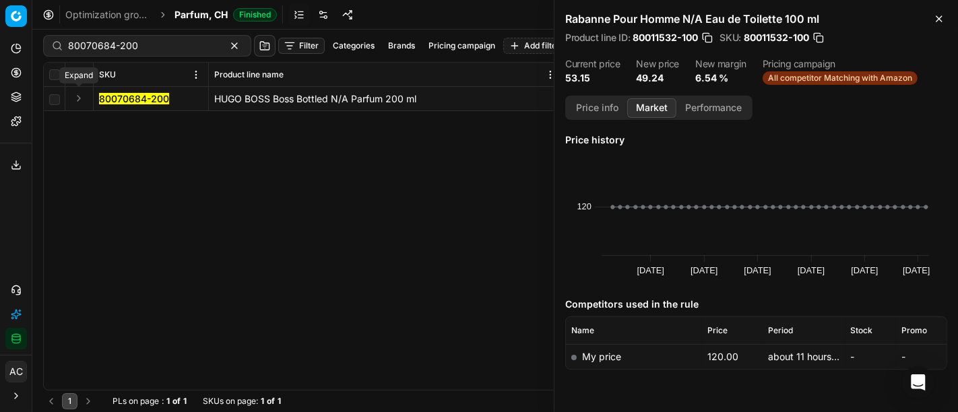
click at [77, 102] on button "Expand" at bounding box center [79, 98] width 16 height 16
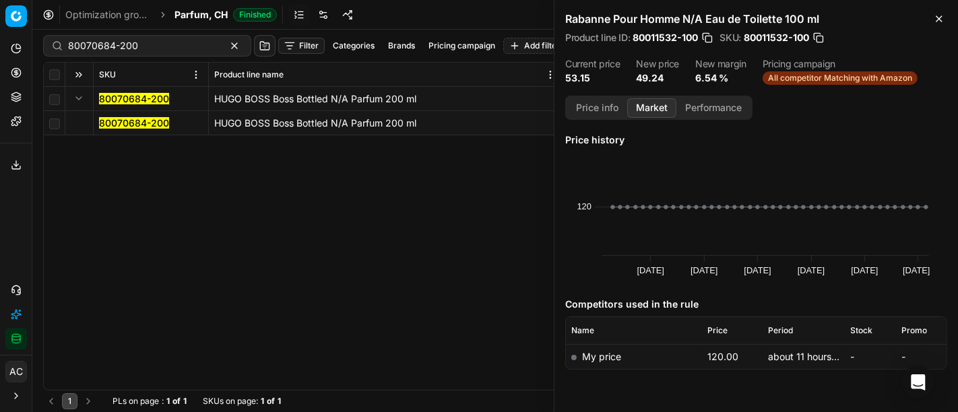
click at [104, 124] on mark "80070684-200" at bounding box center [134, 122] width 70 height 11
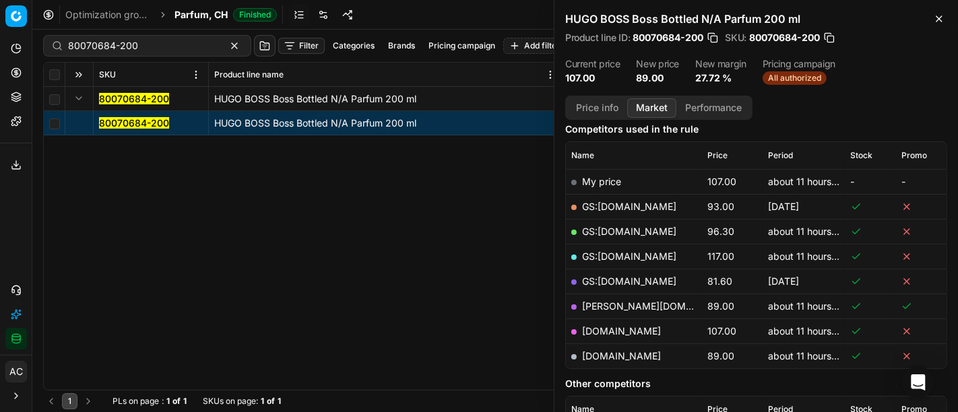
scroll to position [176, 0]
click at [620, 301] on link "[PERSON_NAME][DOMAIN_NAME]" at bounding box center [660, 305] width 156 height 11
click at [642, 350] on link "[DOMAIN_NAME]" at bounding box center [621, 355] width 79 height 11
click at [620, 326] on link "[DOMAIN_NAME]" at bounding box center [621, 330] width 79 height 11
click at [182, 42] on input "80070684-200" at bounding box center [142, 45] width 148 height 13
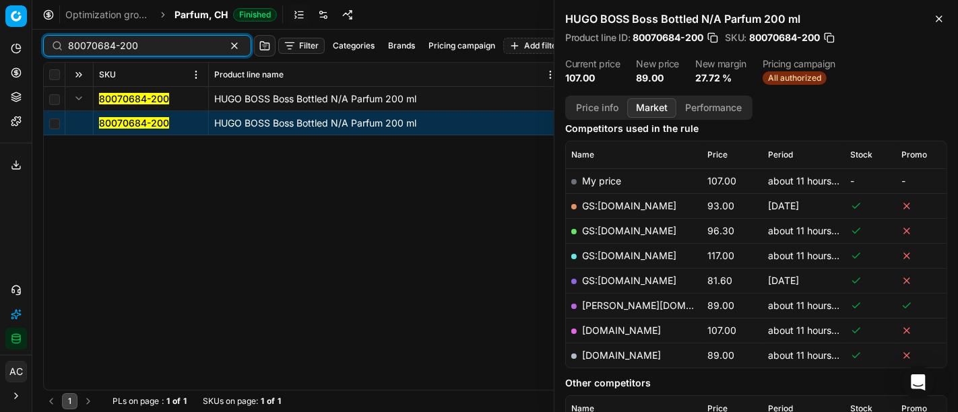
paste input "20585-15"
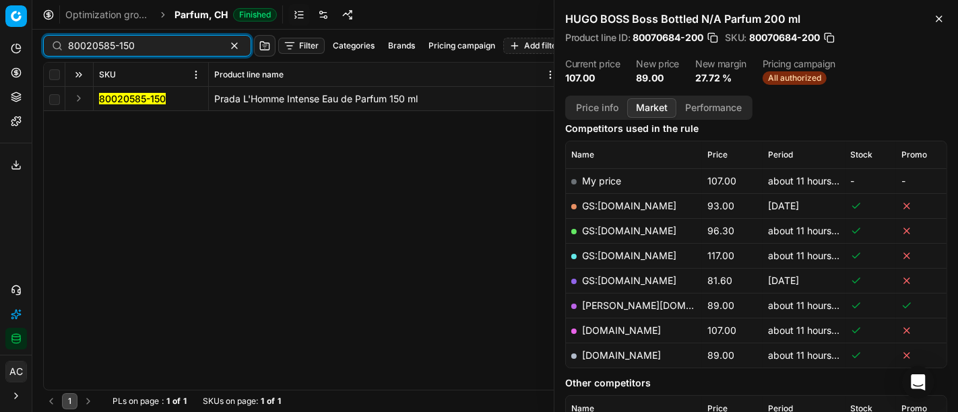
type input "80020585-150"
click at [83, 99] on button "Expand" at bounding box center [79, 98] width 16 height 16
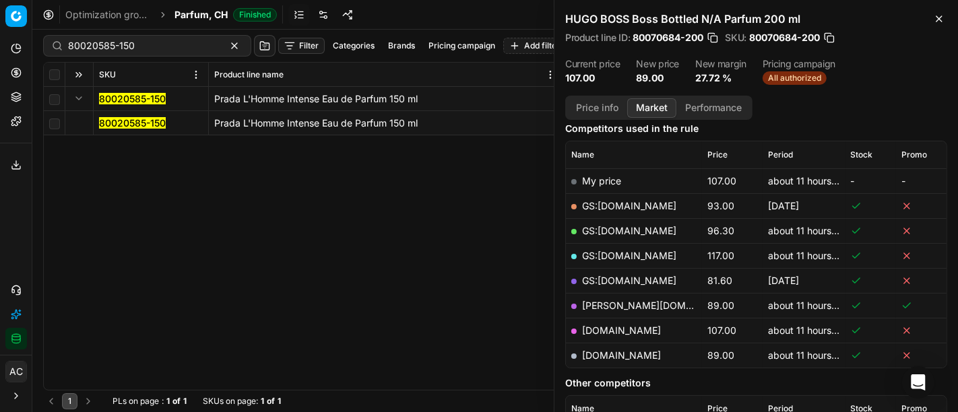
click at [104, 121] on mark "80020585-150" at bounding box center [132, 122] width 67 height 11
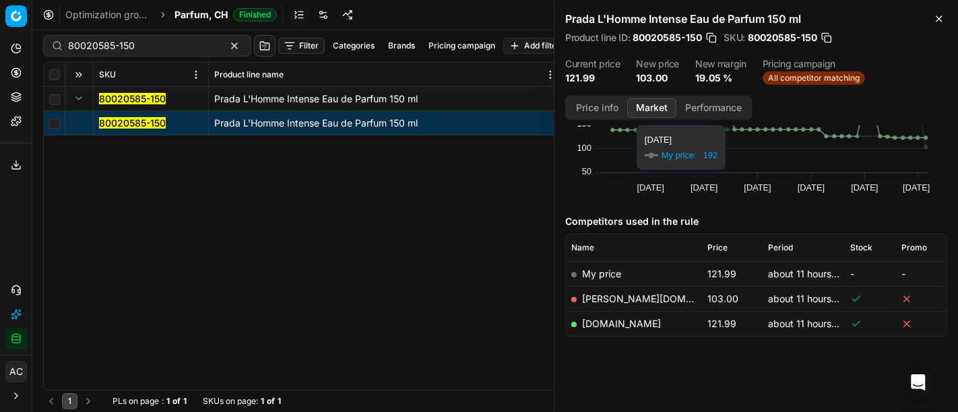
scroll to position [86, 0]
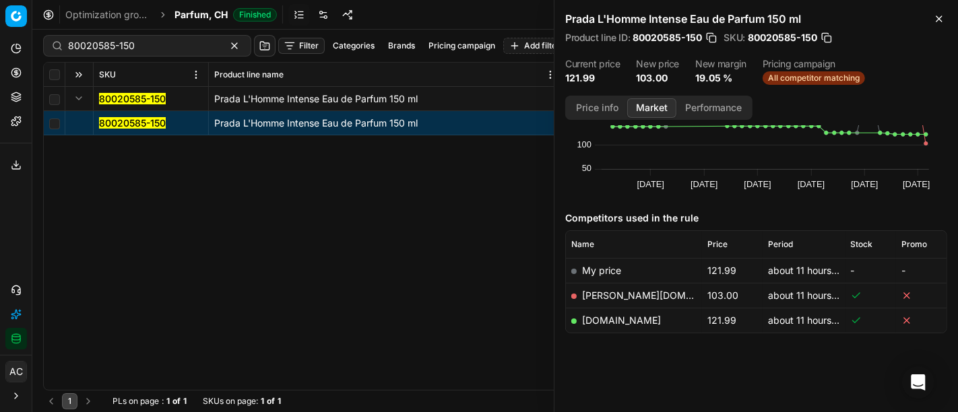
click at [609, 291] on link "[PERSON_NAME][DOMAIN_NAME]" at bounding box center [660, 295] width 156 height 11
click at [169, 49] on input "80020585-150" at bounding box center [142, 45] width 148 height 13
click at [206, 11] on span "Parfum, CH" at bounding box center [201, 14] width 53 height 13
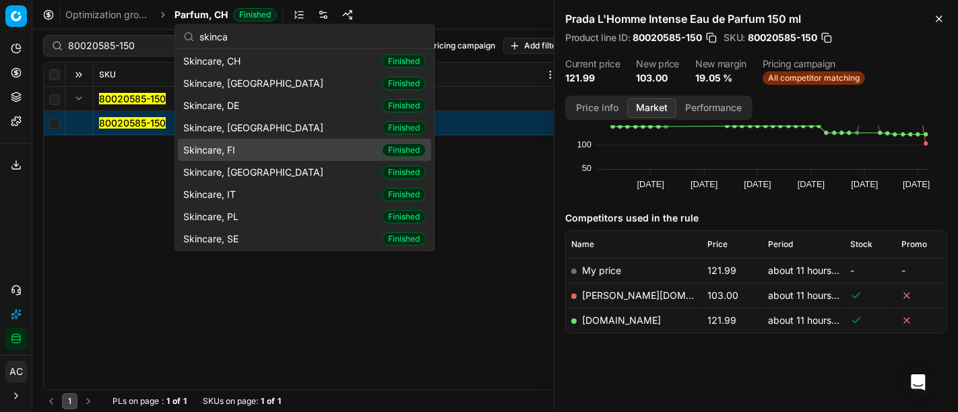
scroll to position [0, 0]
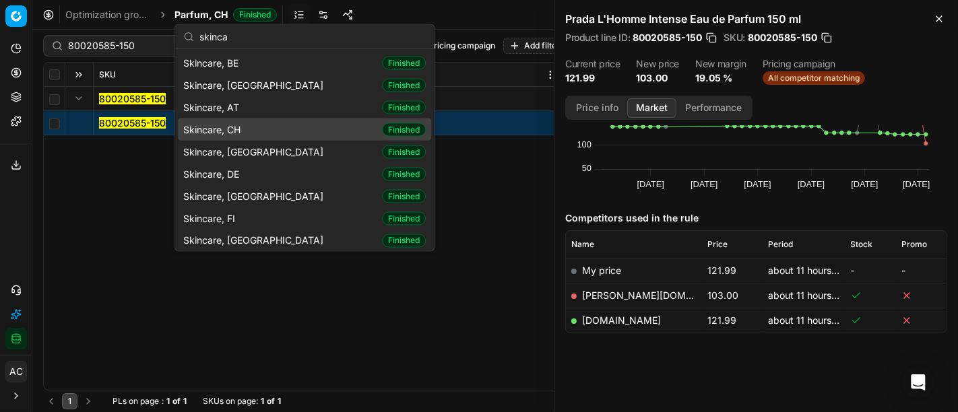
type input "skinca"
click at [257, 123] on div "Skincare, CH Finished" at bounding box center [304, 130] width 253 height 22
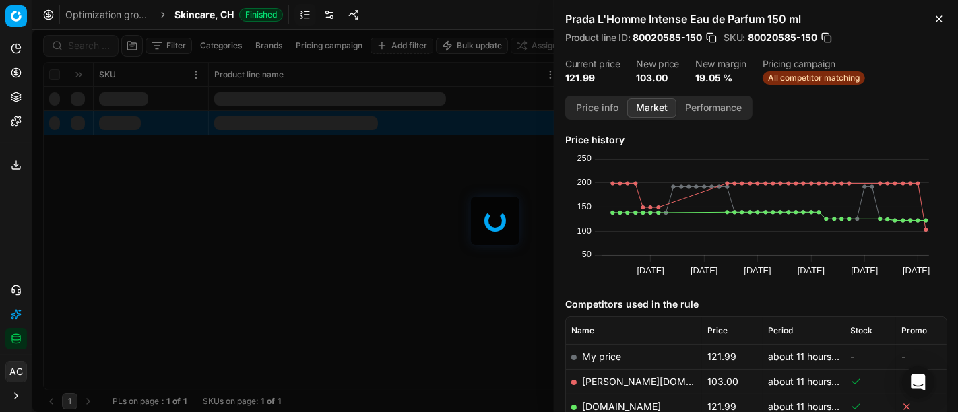
click at [88, 44] on div at bounding box center [495, 221] width 926 height 383
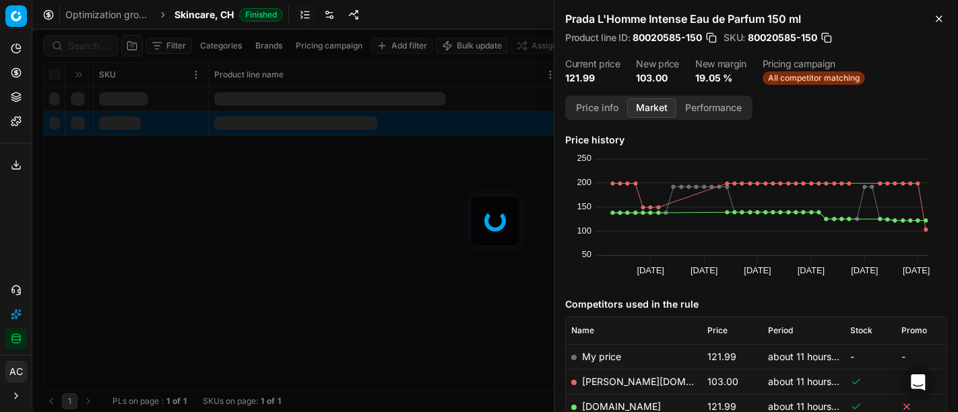
click at [88, 44] on div at bounding box center [495, 221] width 926 height 383
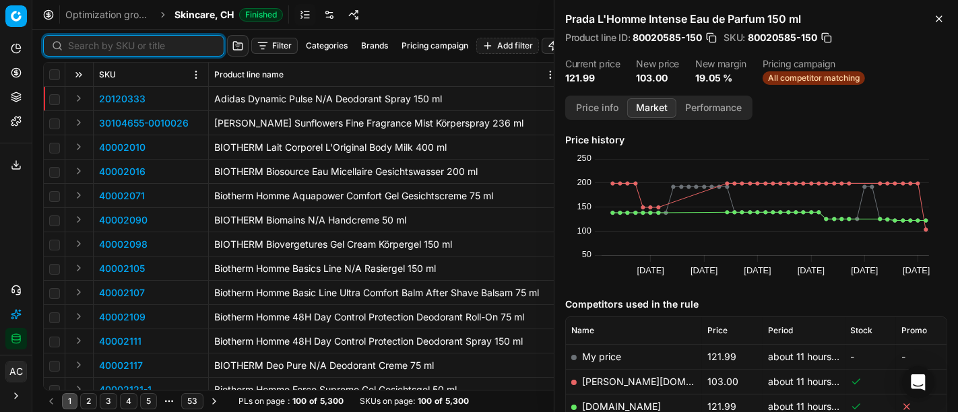
click at [88, 44] on input at bounding box center [142, 45] width 148 height 13
paste input "90006008-0009048"
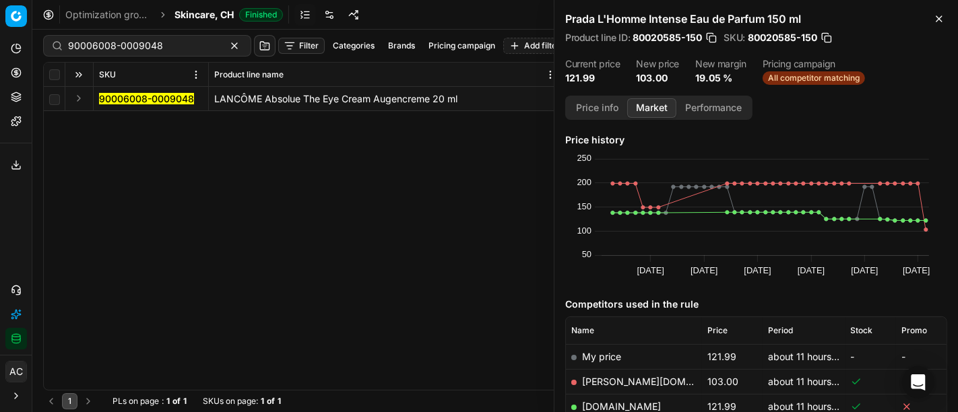
click at [79, 95] on button "Expand" at bounding box center [79, 98] width 16 height 16
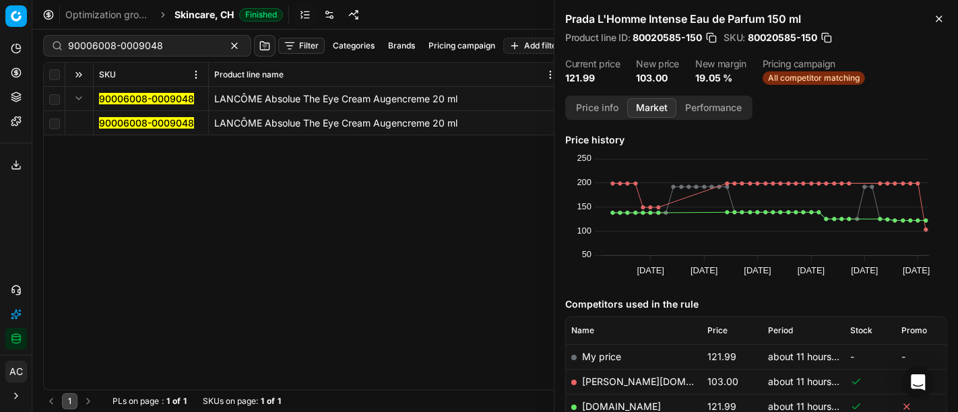
click at [121, 131] on td "90006008-0009048" at bounding box center [151, 123] width 115 height 24
click at [124, 128] on mark "90006008-0009048" at bounding box center [146, 122] width 95 height 11
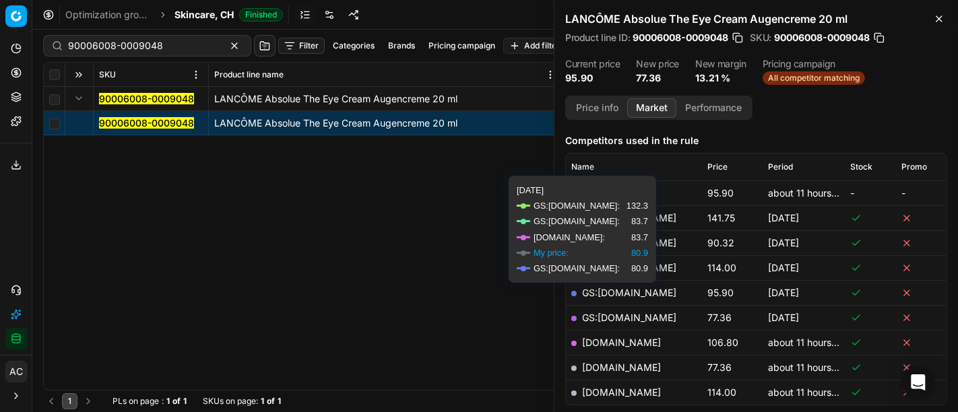
scroll to position [167, 0]
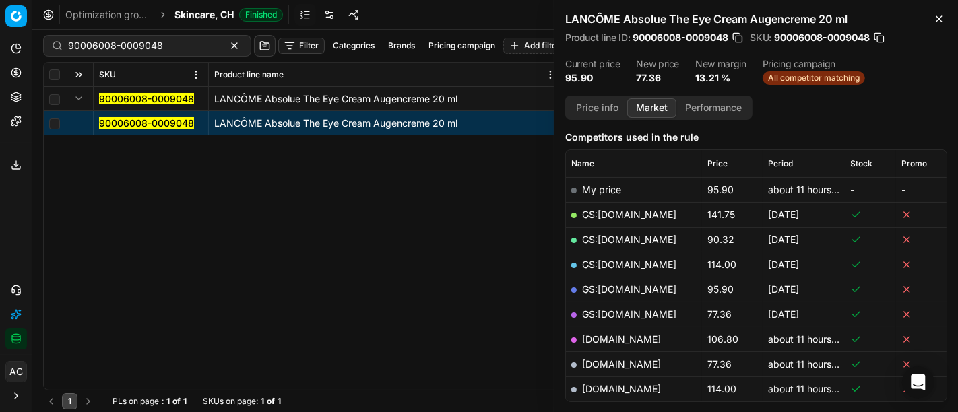
click at [640, 363] on link "[DOMAIN_NAME]" at bounding box center [621, 364] width 79 height 11
click at [163, 47] on input "90006008-0009048" at bounding box center [142, 45] width 148 height 13
paste input "20103992"
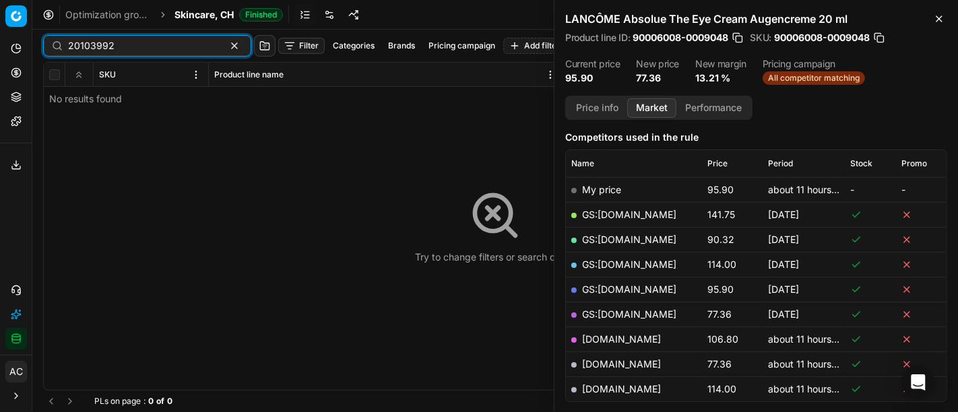
type input "20103992"
click at [194, 20] on span "Skincare, CH" at bounding box center [204, 14] width 59 height 13
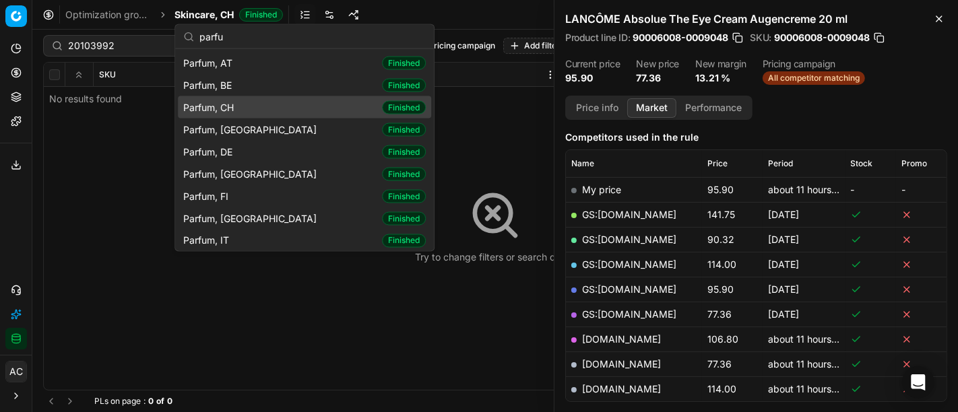
type input "parfu"
click at [270, 112] on div "Parfum, CH Finished" at bounding box center [304, 107] width 253 height 22
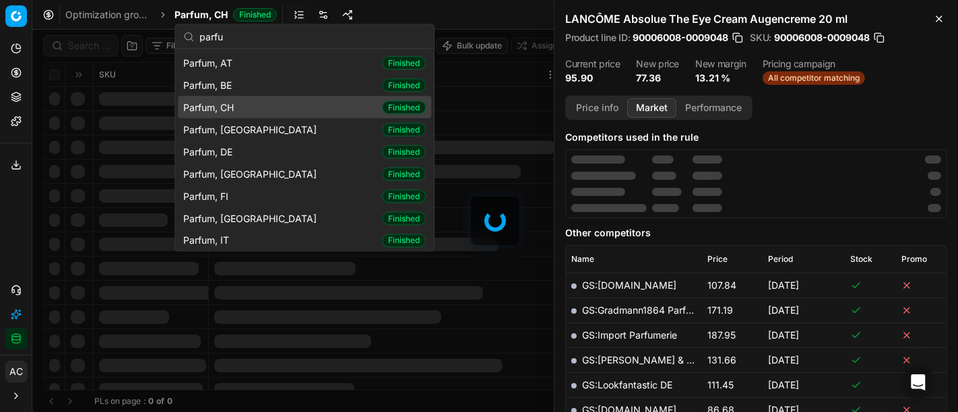
scroll to position [167, 0]
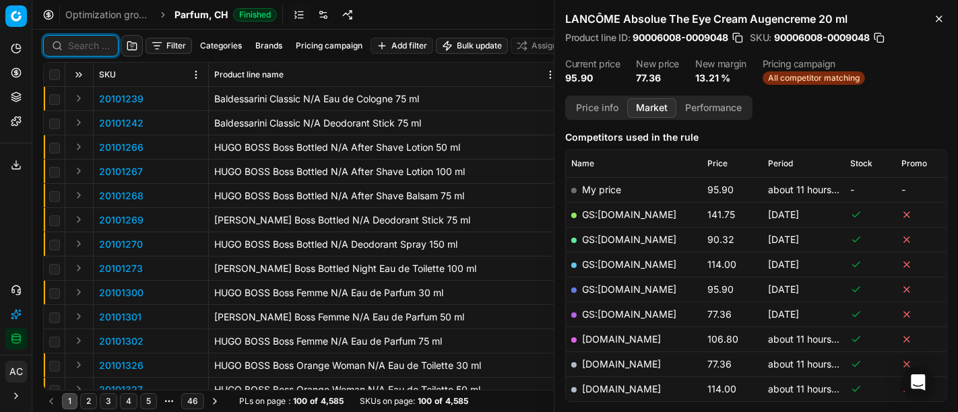
click at [90, 50] on input at bounding box center [89, 45] width 42 height 13
paste input "20103992"
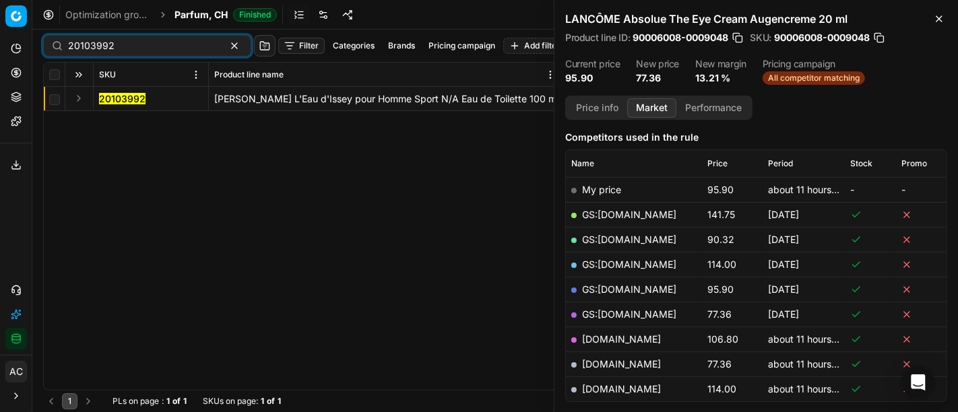
click at [78, 92] on button "Expand" at bounding box center [79, 98] width 16 height 16
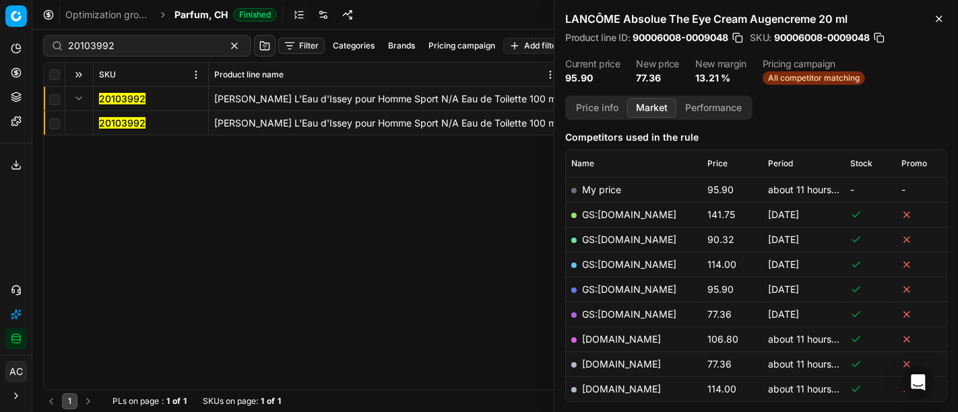
click at [113, 124] on mark "20103992" at bounding box center [122, 122] width 47 height 11
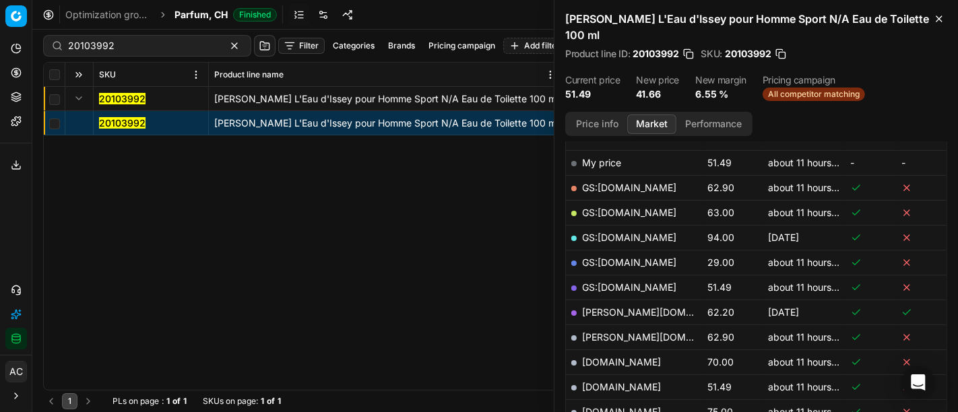
scroll to position [211, 0]
click at [629, 263] on link "GS:[DOMAIN_NAME]" at bounding box center [629, 261] width 94 height 11
click at [148, 42] on input "20103992" at bounding box center [142, 45] width 148 height 13
paste input "30103146-0011003"
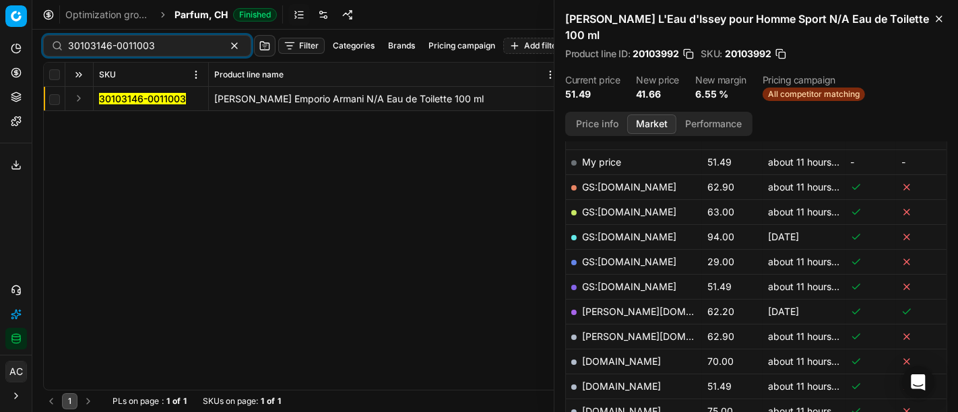
click at [78, 95] on button "Expand" at bounding box center [79, 98] width 16 height 16
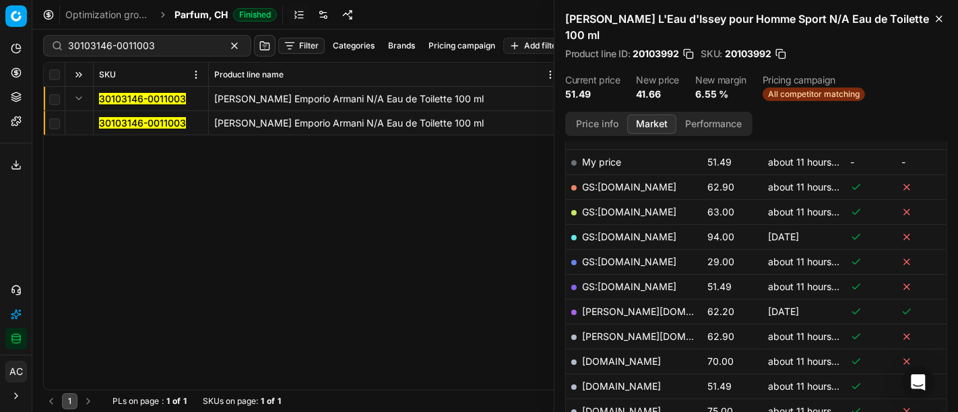
click at [106, 121] on mark "30103146-0011003" at bounding box center [142, 122] width 87 height 11
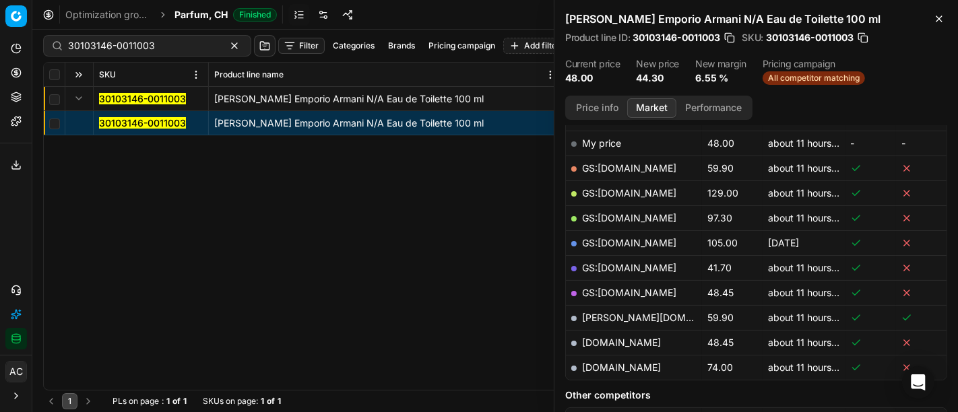
scroll to position [217, 0]
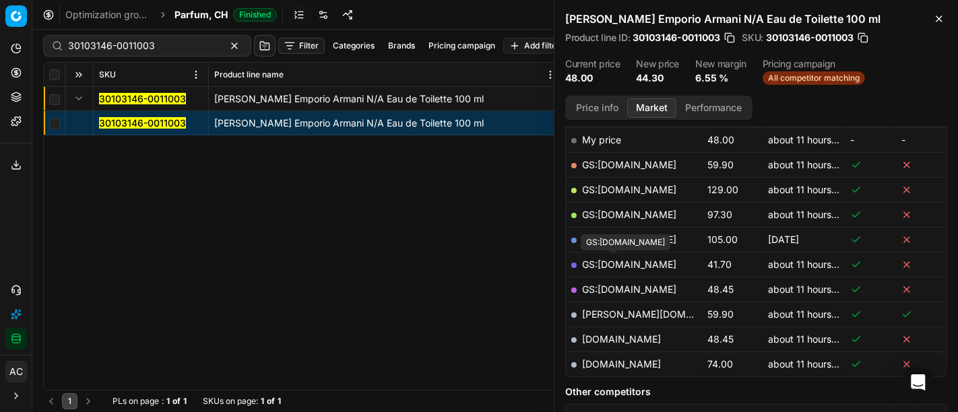
click at [635, 265] on link "GS:[DOMAIN_NAME]" at bounding box center [629, 264] width 94 height 11
click at [160, 51] on input "30103146-0011003" at bounding box center [142, 45] width 148 height 13
paste input "90007233-0010986"
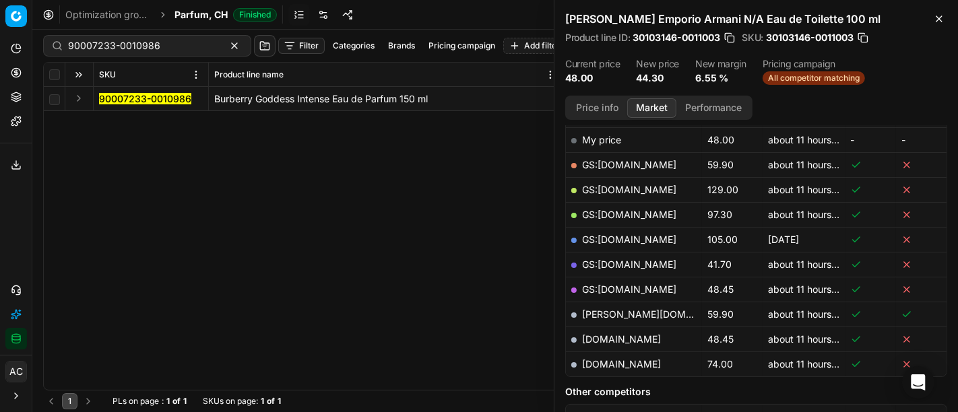
click at [90, 222] on div "90007233-0010986 Burberry Goddess Intense Eau de Parfum 150 ml 90007233-0010986…" at bounding box center [495, 238] width 903 height 303
click at [75, 98] on button "Expand" at bounding box center [79, 98] width 16 height 16
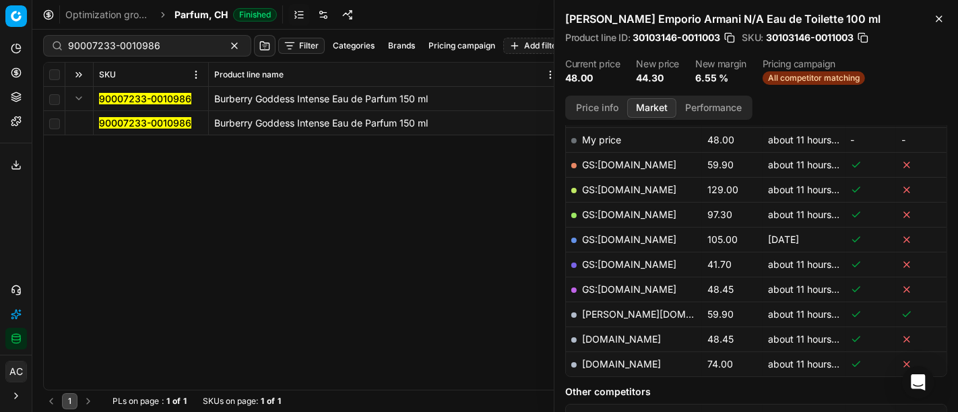
click at [121, 128] on mark "90007233-0010986" at bounding box center [145, 122] width 92 height 11
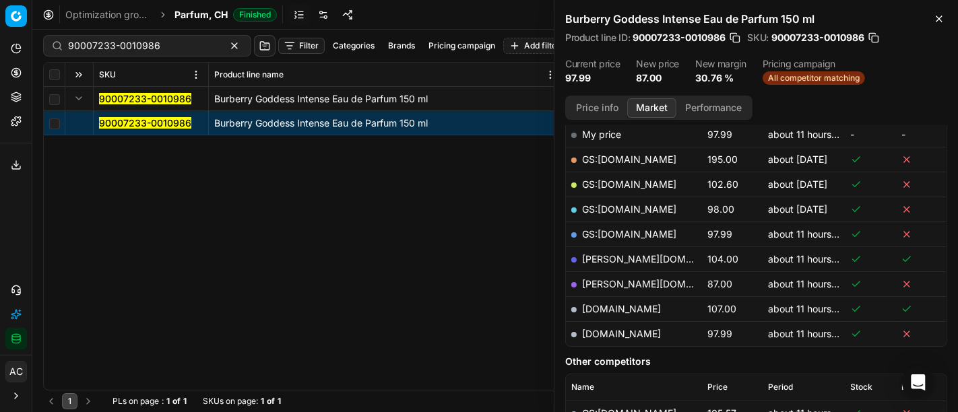
scroll to position [217, 0]
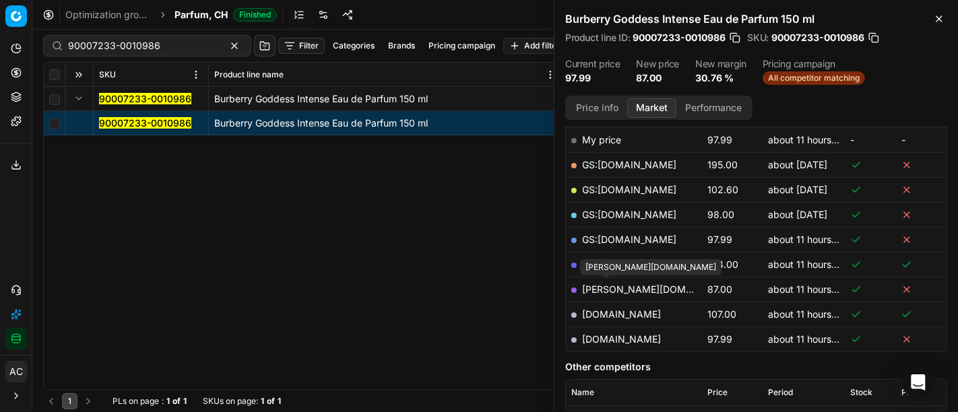
click at [615, 287] on link "[PERSON_NAME][DOMAIN_NAME]" at bounding box center [660, 289] width 156 height 11
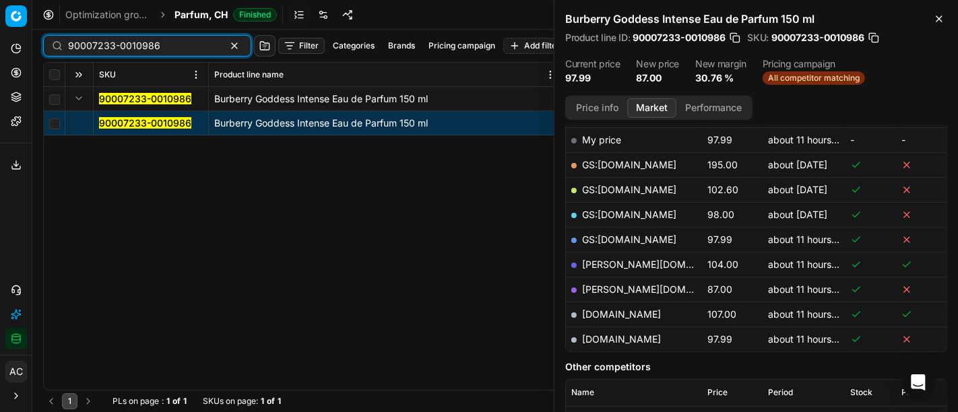
click at [171, 42] on input "90007233-0010986" at bounding box center [142, 45] width 148 height 13
paste input "488-0011444"
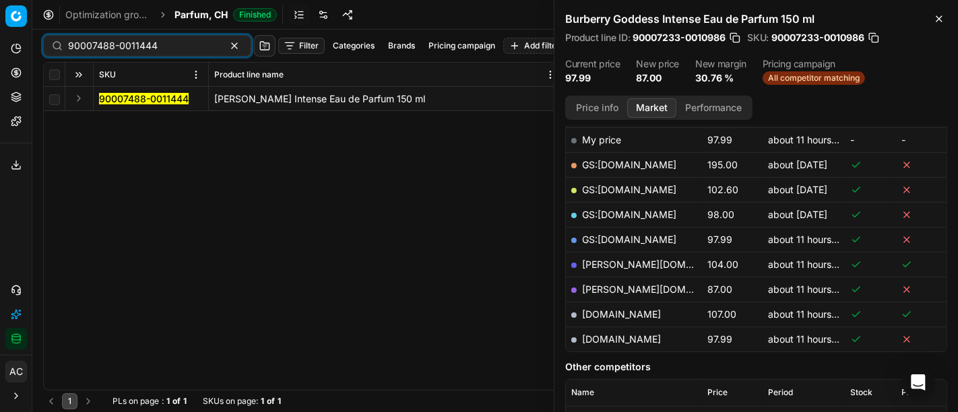
click at [78, 99] on button "Expand" at bounding box center [79, 98] width 16 height 16
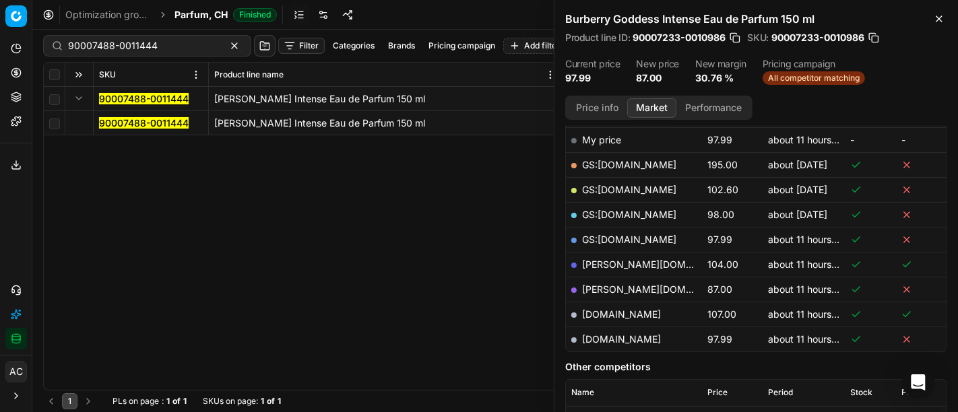
click at [121, 127] on mark "90007488-0011444" at bounding box center [144, 122] width 90 height 11
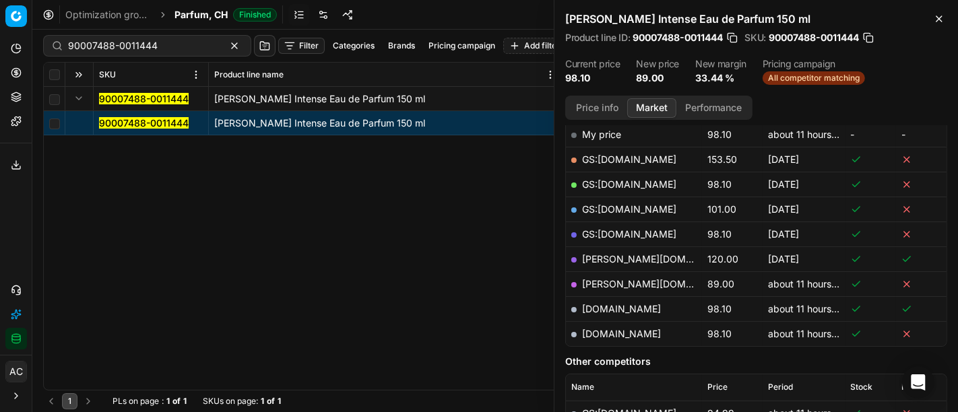
scroll to position [217, 0]
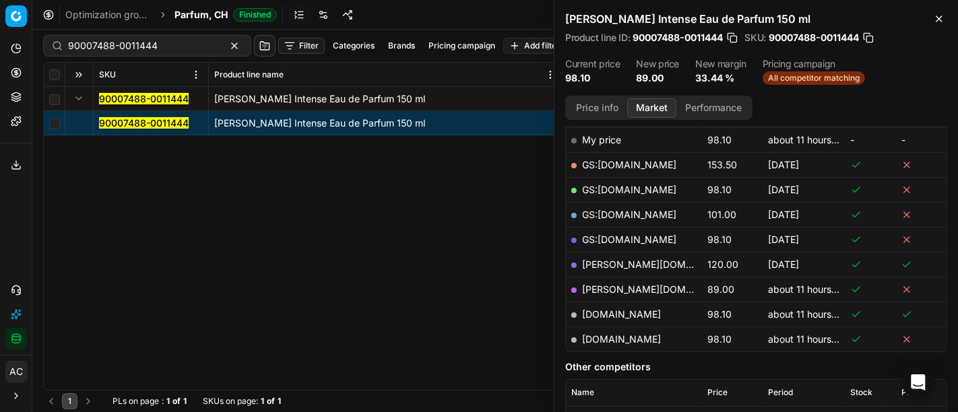
click at [621, 287] on link "[PERSON_NAME][DOMAIN_NAME]" at bounding box center [660, 289] width 156 height 11
click at [179, 50] on input "90007488-0011444" at bounding box center [142, 45] width 148 height 13
paste input "80075971-0008370"
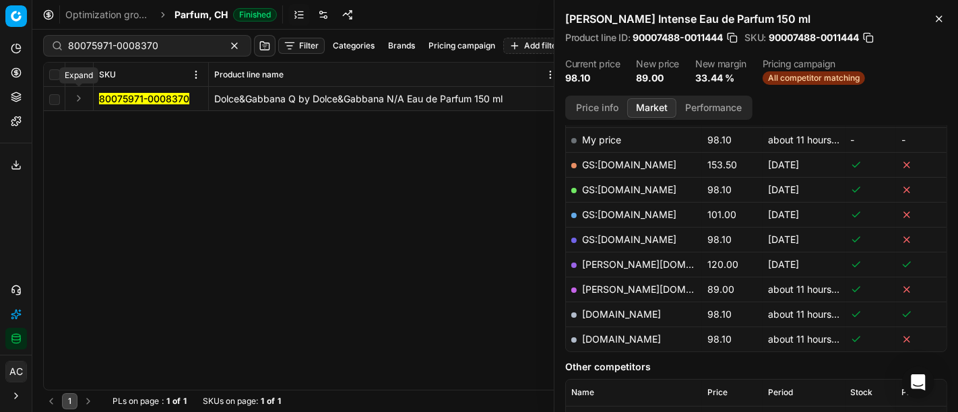
click at [79, 97] on button "Expand" at bounding box center [79, 98] width 16 height 16
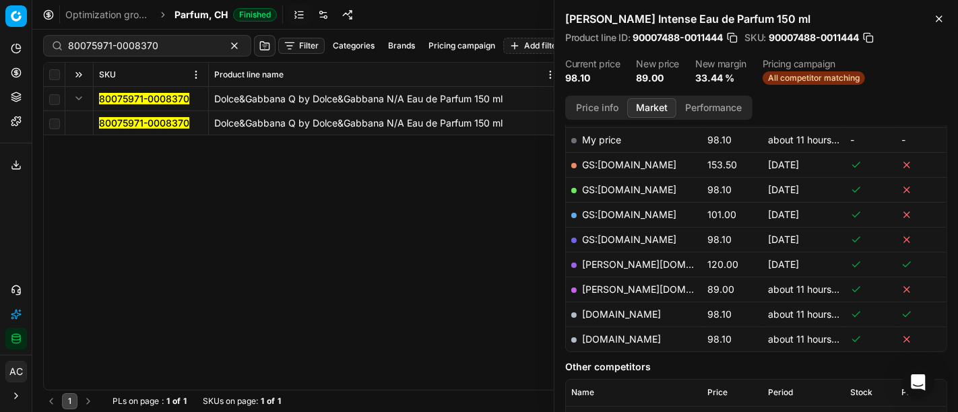
click at [121, 122] on mark "80075971-0008370" at bounding box center [144, 122] width 90 height 11
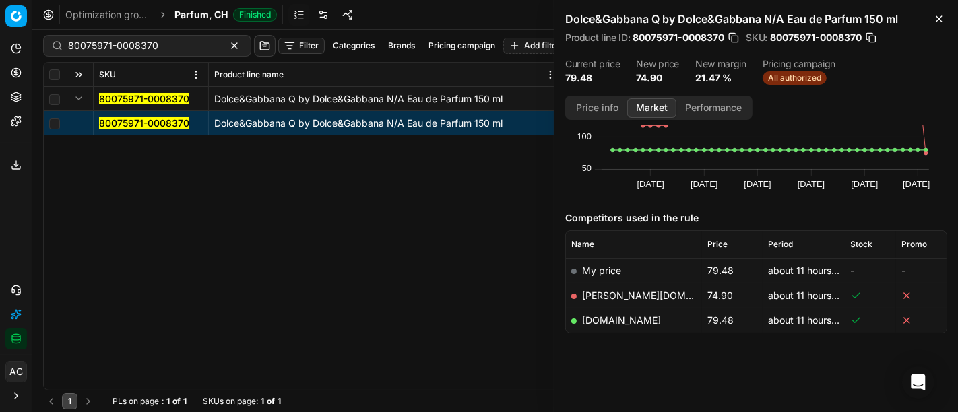
scroll to position [86, 0]
click at [616, 299] on link "[PERSON_NAME][DOMAIN_NAME]" at bounding box center [660, 295] width 156 height 11
click at [330, 214] on div "80075971-0008370 Dolce&Gabbana Q by Dolce&Gabbana N/A Eau de Parfum 150 ml 8007…" at bounding box center [495, 238] width 903 height 303
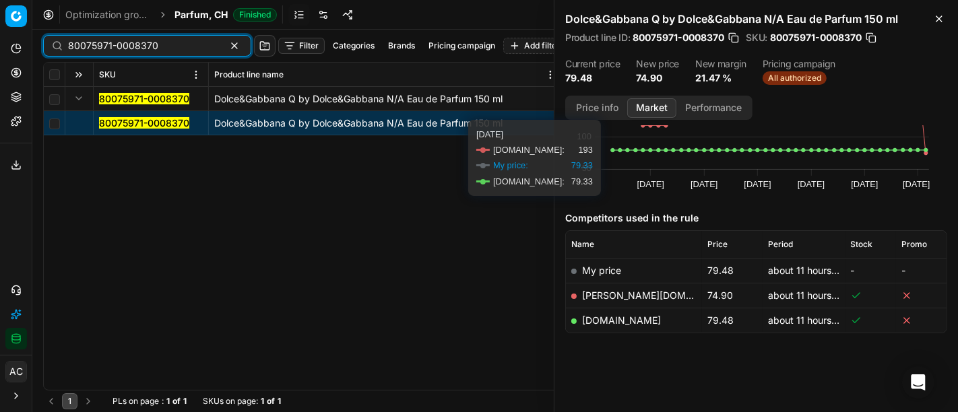
click at [164, 50] on input "80075971-0008370" at bounding box center [142, 45] width 148 height 13
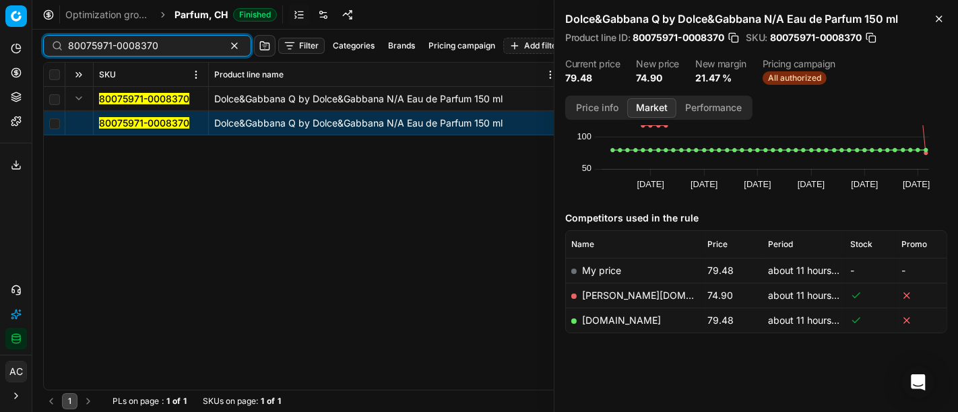
paste input "90007634-001172"
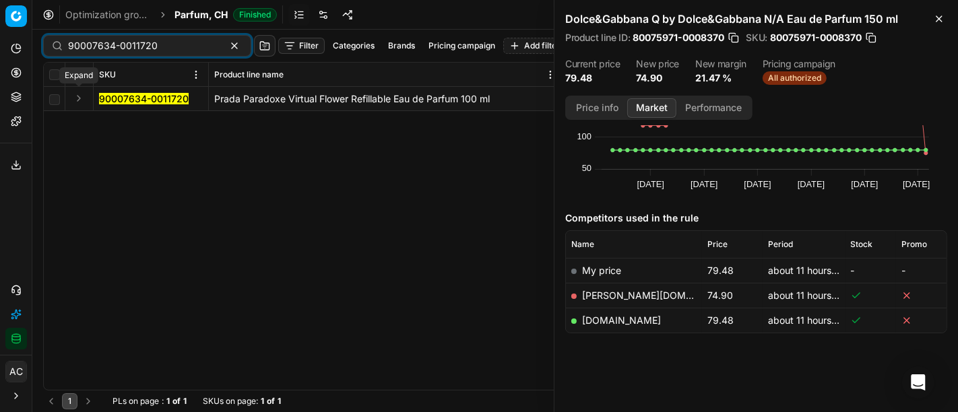
click at [80, 97] on button "Expand" at bounding box center [79, 98] width 16 height 16
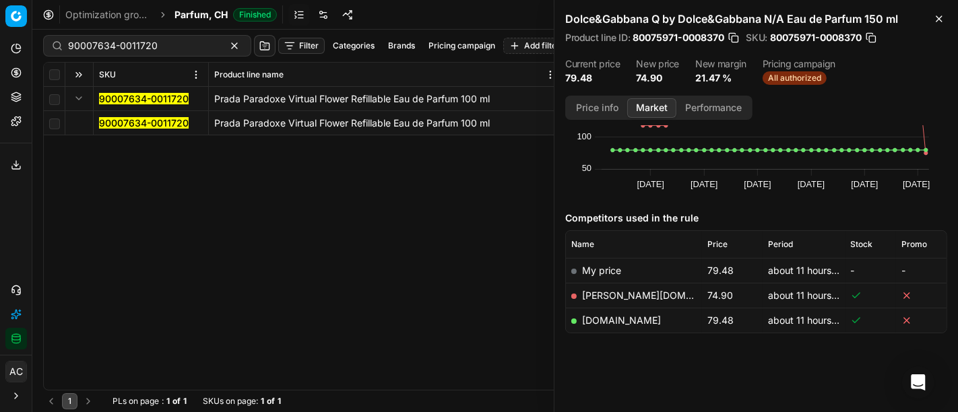
click at [125, 121] on mark "90007634-0011720" at bounding box center [144, 122] width 90 height 11
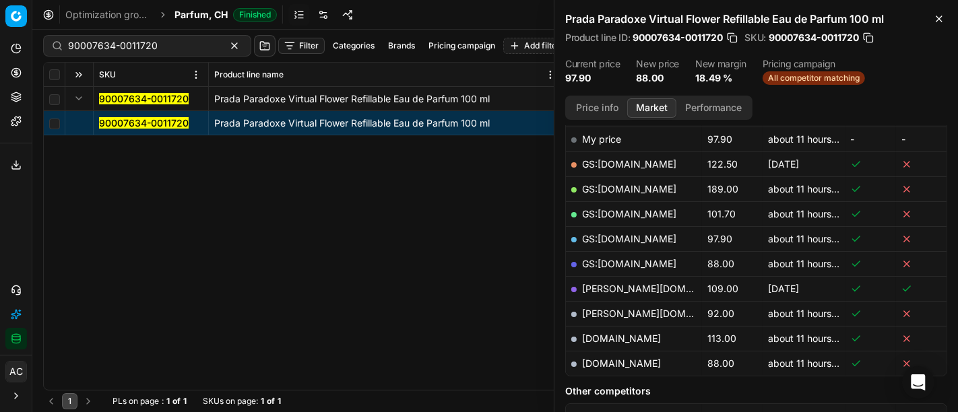
scroll to position [212, 0]
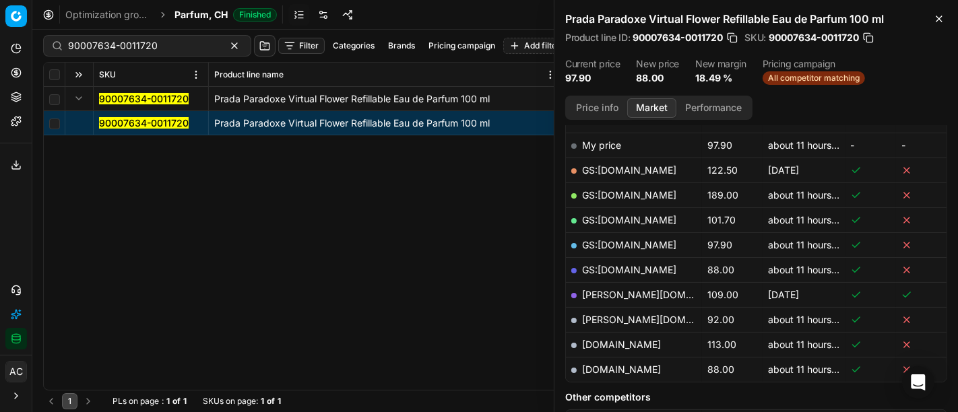
click at [641, 372] on link "[DOMAIN_NAME]" at bounding box center [621, 369] width 79 height 11
click at [406, 212] on div "90007634-0011720 Prada Paradoxe Virtual Flower Refillable Eau de Parfum 100 ml …" at bounding box center [495, 238] width 903 height 303
click at [166, 45] on input "90007634-0011720" at bounding box center [142, 45] width 148 height 13
paste input "72-001176"
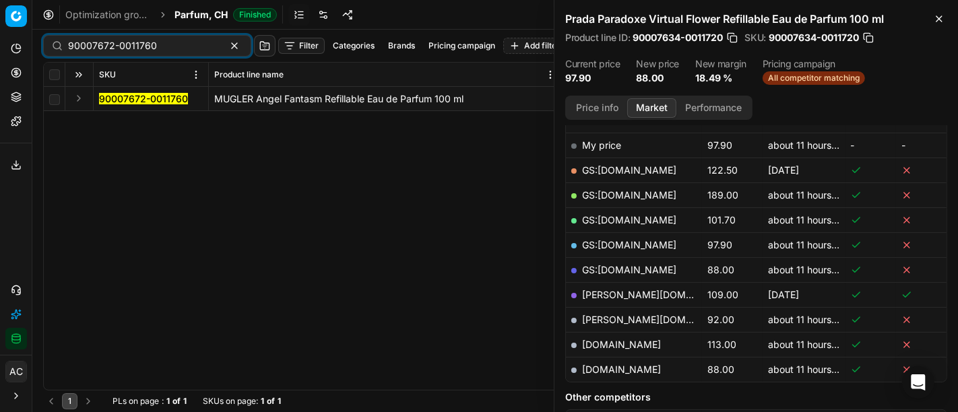
click at [77, 98] on button "Expand" at bounding box center [79, 98] width 16 height 16
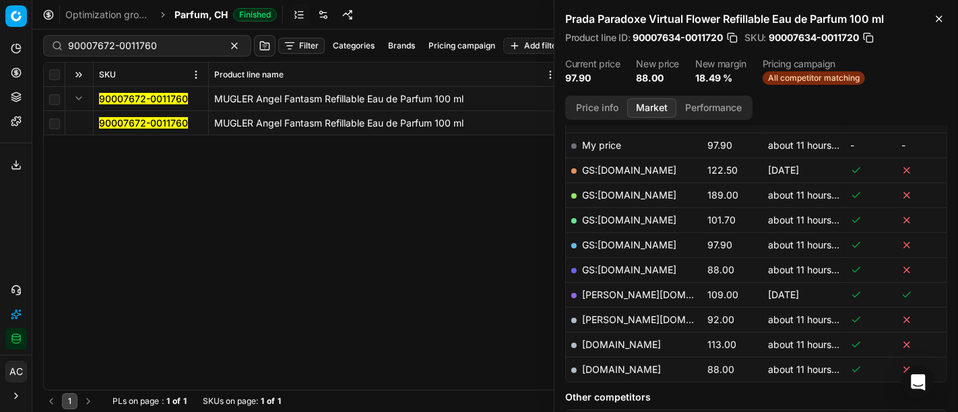
click at [111, 122] on mark "90007672-0011760" at bounding box center [143, 122] width 89 height 11
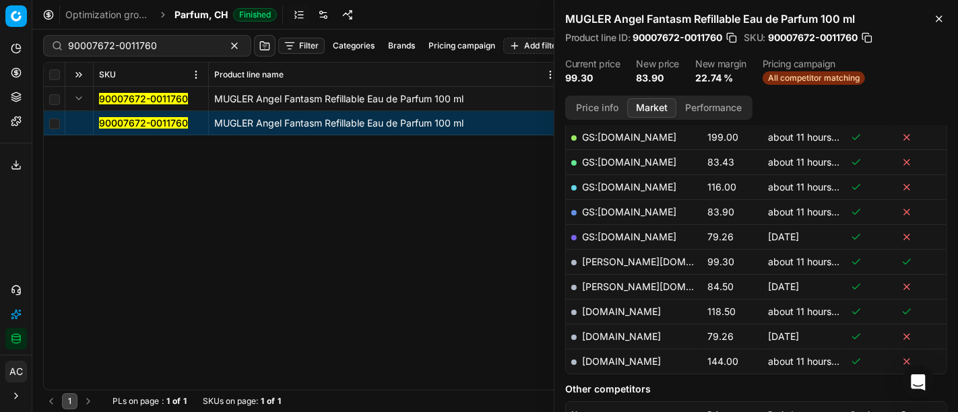
scroll to position [270, 0]
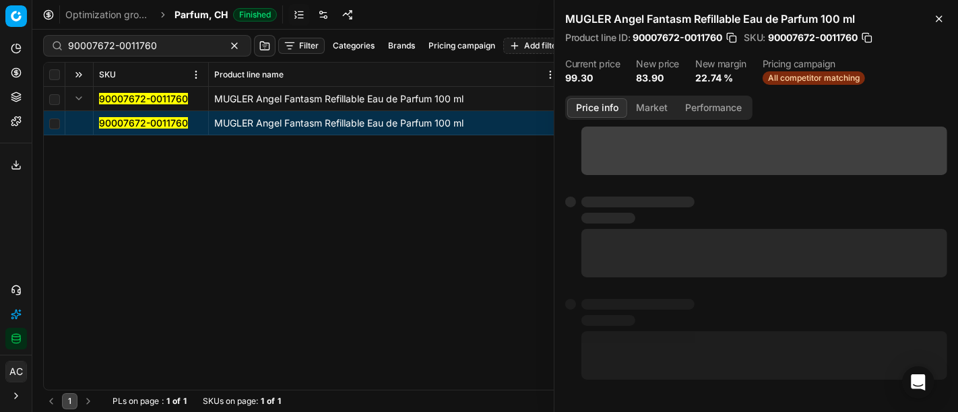
click at [608, 103] on button "Price info" at bounding box center [598, 108] width 60 height 20
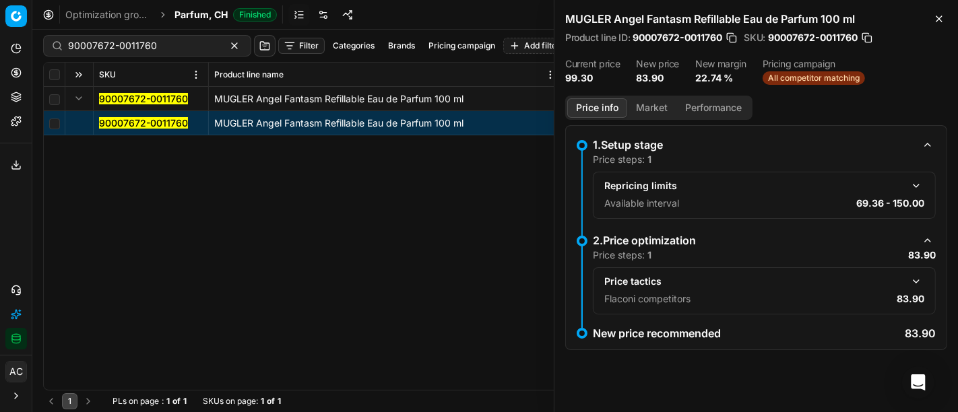
click at [914, 284] on button "button" at bounding box center [917, 282] width 16 height 16
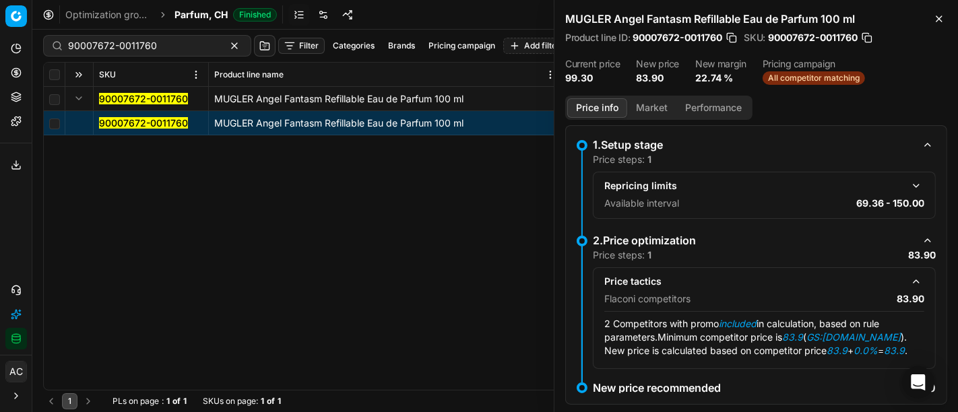
click at [662, 101] on button "Market" at bounding box center [651, 108] width 49 height 20
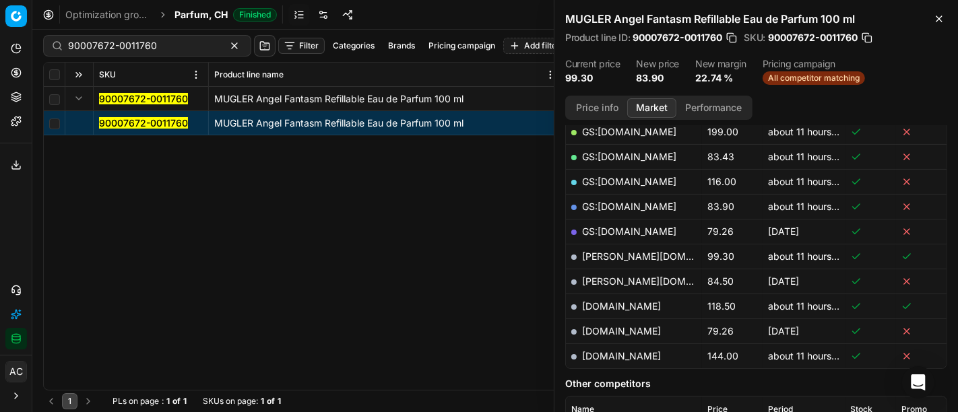
scroll to position [278, 0]
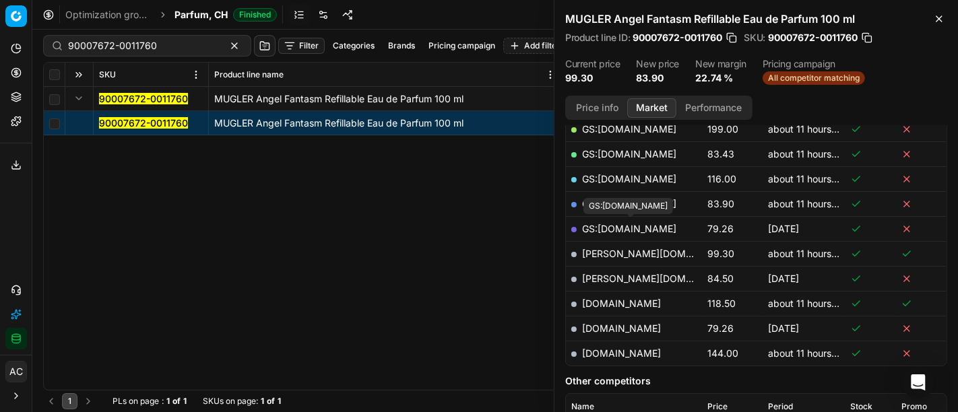
click at [613, 200] on div "GS:[DOMAIN_NAME]" at bounding box center [629, 206] width 90 height 16
click at [590, 202] on link "GS:[DOMAIN_NAME]" at bounding box center [629, 203] width 94 height 11
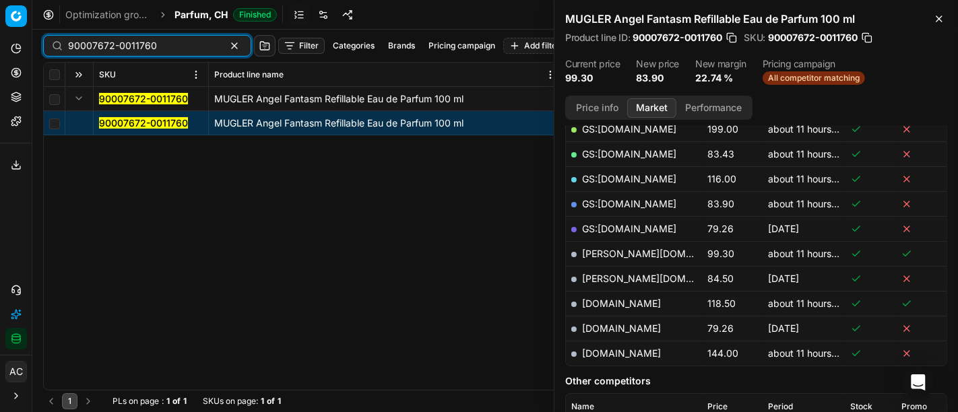
click at [162, 49] on input "90007672-0011760" at bounding box center [142, 45] width 148 height 13
paste input "11216-0017737"
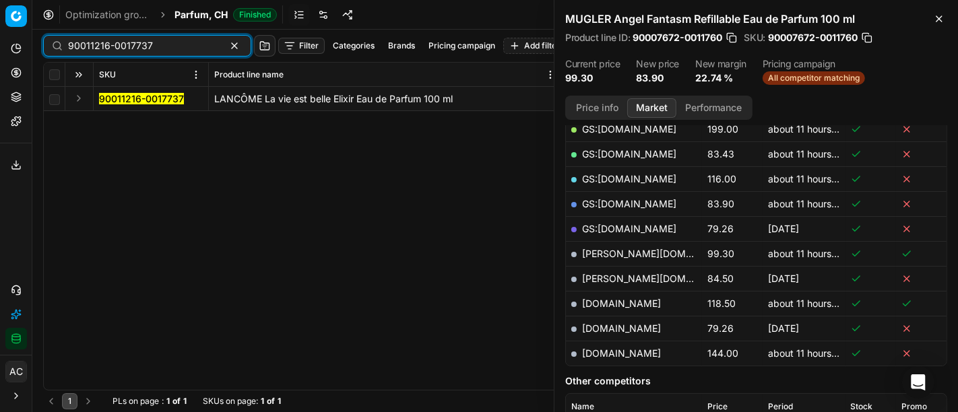
type input "90011216-0017737"
click at [78, 97] on button "Expand" at bounding box center [79, 98] width 16 height 16
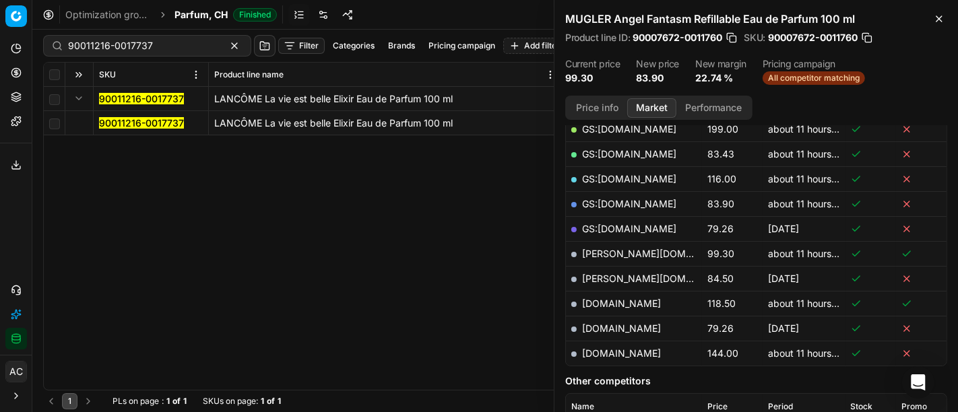
click at [123, 119] on mark "90011216-0017737" at bounding box center [141, 122] width 85 height 11
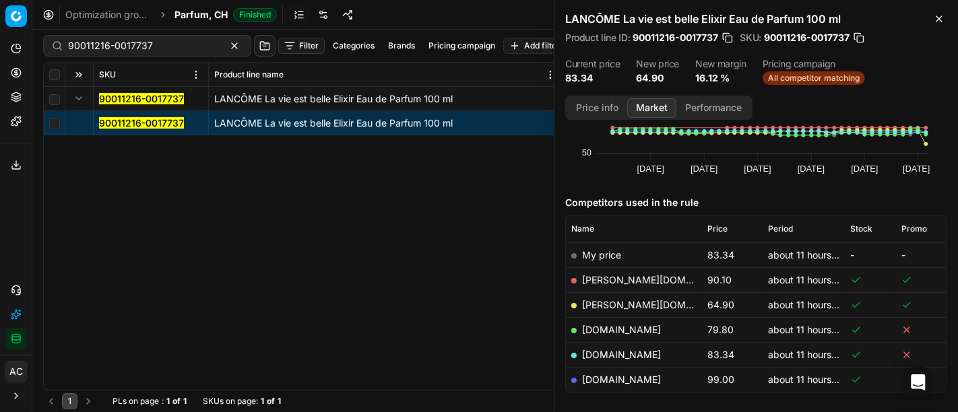
scroll to position [115, 0]
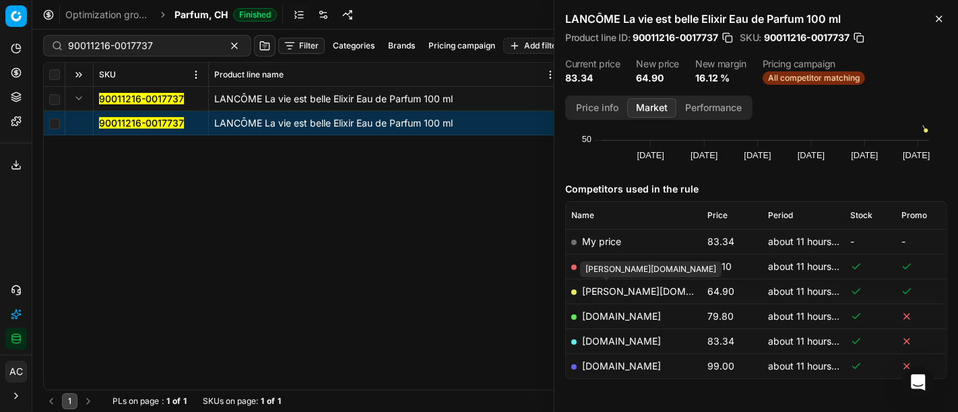
click at [625, 293] on link "[PERSON_NAME][DOMAIN_NAME]" at bounding box center [660, 291] width 156 height 11
click at [57, 212] on div "90011216-0017737 LANCÔME La vie est belle Elixir Eau de Parfum 100 ml 90011216-…" at bounding box center [495, 238] width 903 height 303
click at [200, 14] on span "Parfum, CH" at bounding box center [201, 14] width 53 height 13
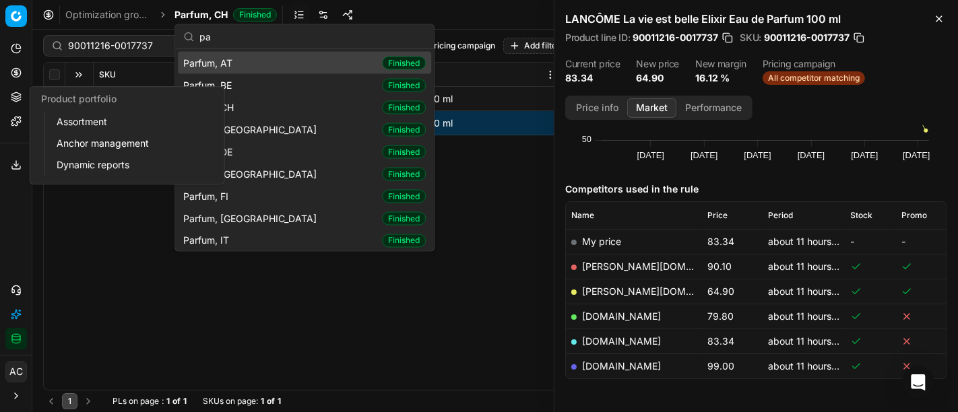
type input "pa"
click at [19, 92] on icon at bounding box center [16, 97] width 11 height 11
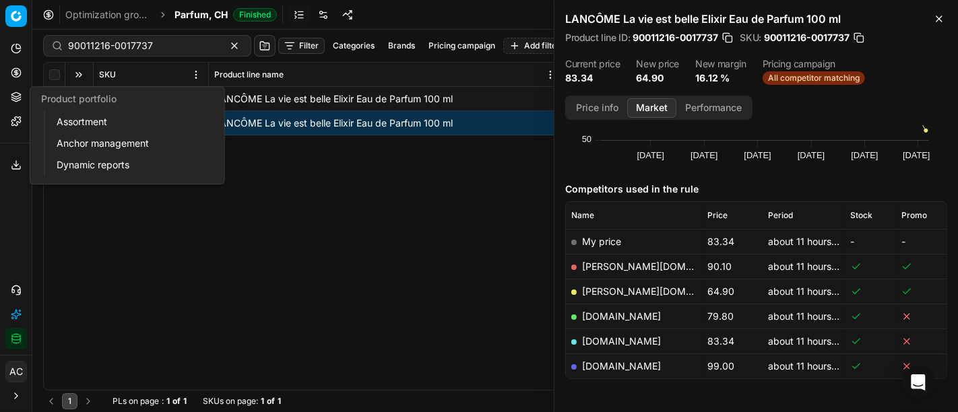
click at [92, 126] on link "Assortment" at bounding box center [129, 122] width 157 height 19
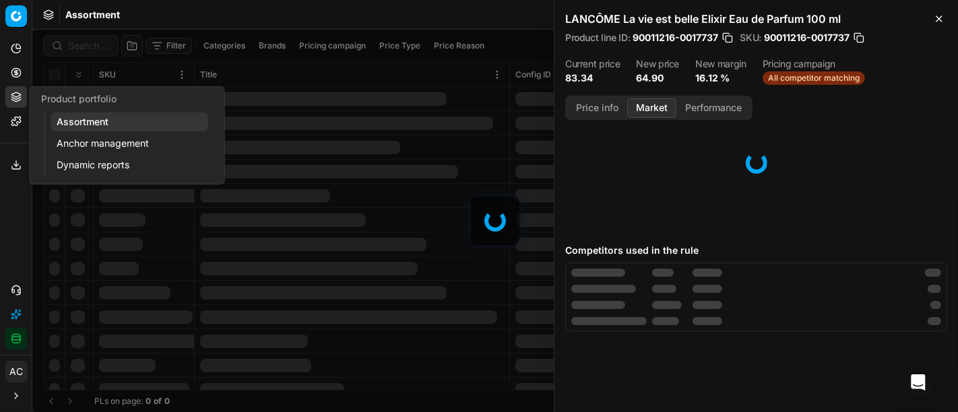
scroll to position [58, 0]
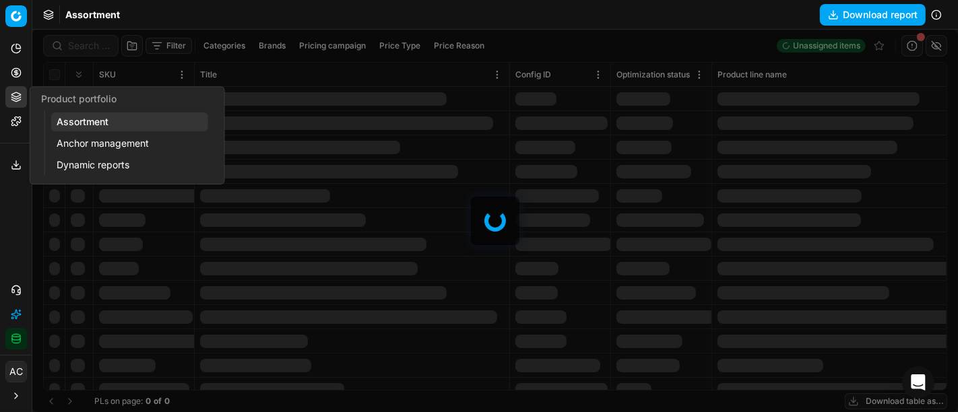
click at [88, 46] on div at bounding box center [495, 221] width 926 height 383
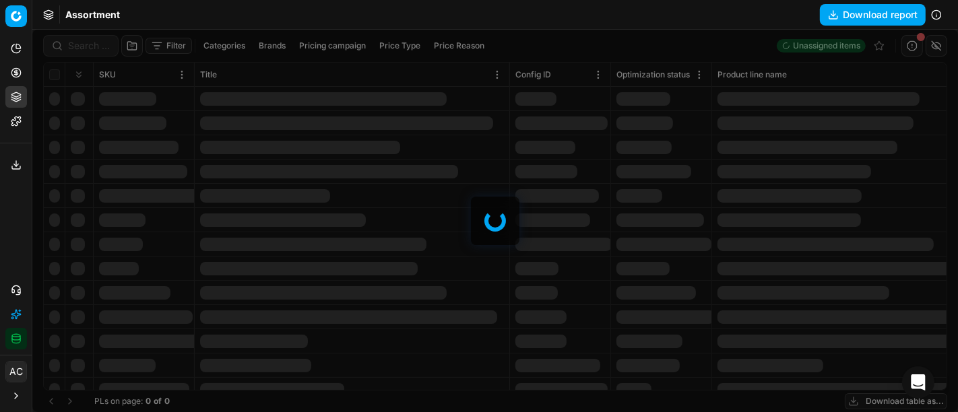
click at [88, 46] on div at bounding box center [495, 221] width 926 height 383
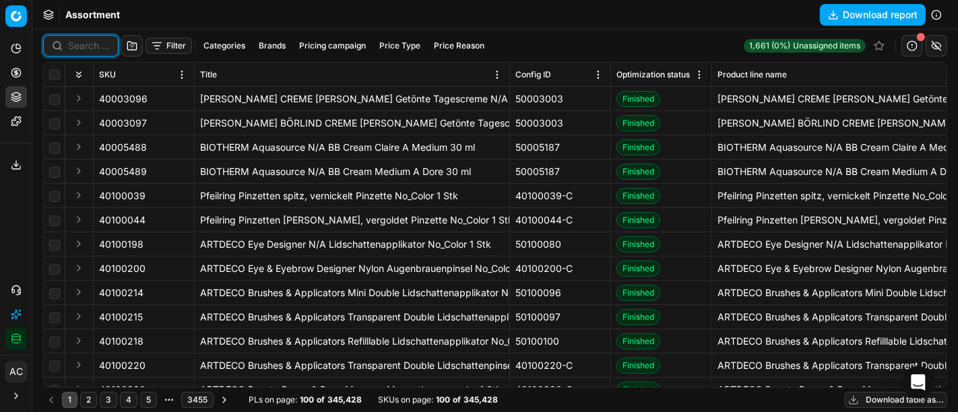
click at [88, 46] on input at bounding box center [89, 45] width 42 height 13
paste input "90001827-0002563"
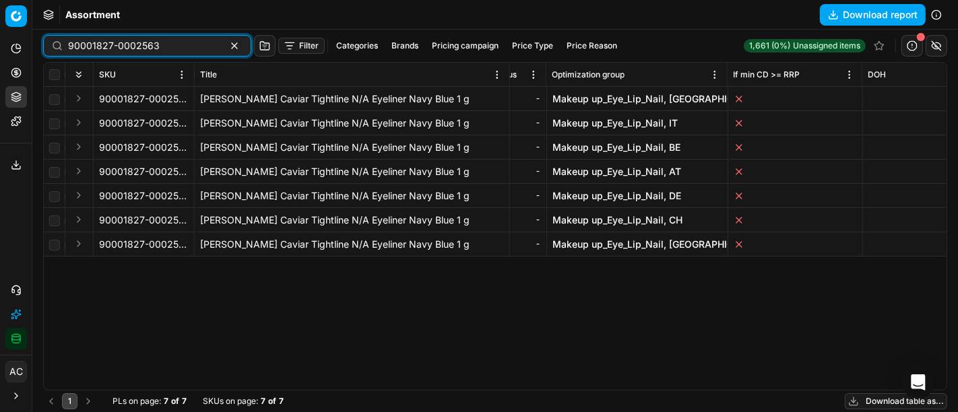
scroll to position [0, 9238]
type input "90001827-0002563"
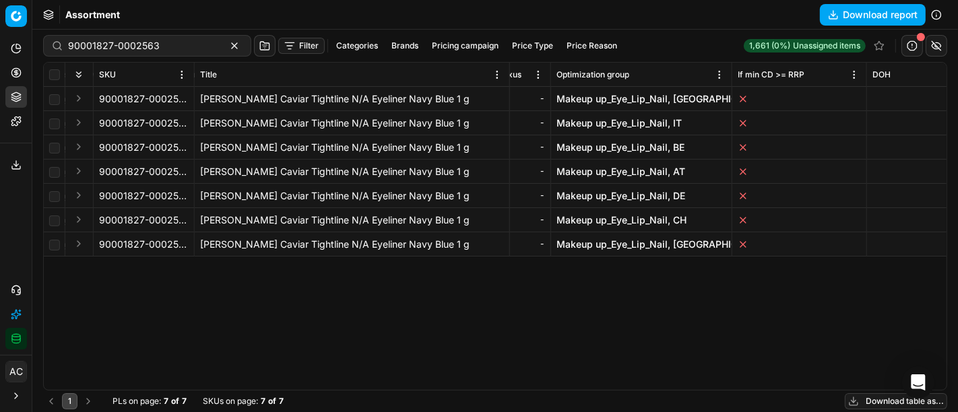
click at [675, 196] on link "Makeup up_Eye_Lip_Nail, DE" at bounding box center [621, 195] width 129 height 13
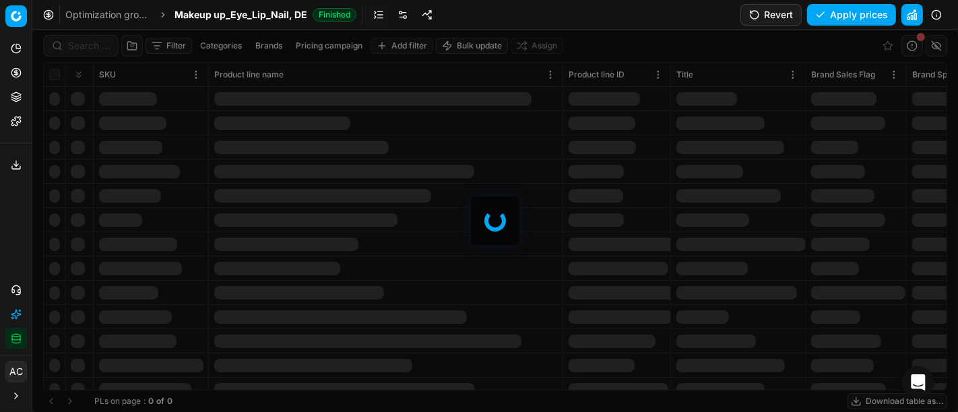
click at [84, 54] on div at bounding box center [495, 221] width 926 height 383
click at [92, 49] on div at bounding box center [495, 221] width 926 height 383
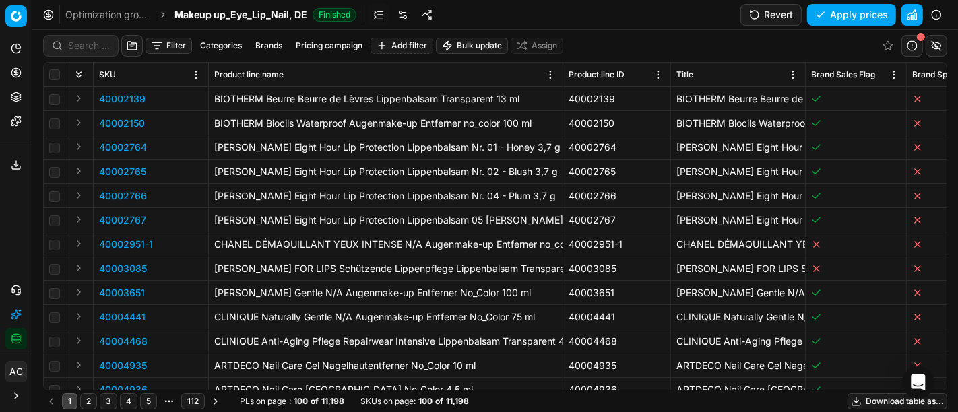
click at [92, 49] on div "Filter Categories Brands Pricing campaign Add filter Bulk update Assign SKU Pro…" at bounding box center [495, 221] width 926 height 383
click at [92, 49] on input at bounding box center [89, 45] width 42 height 13
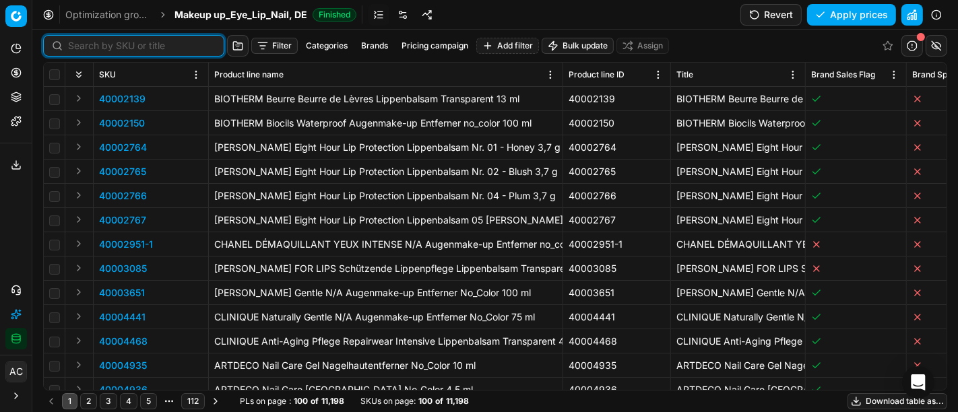
paste input "90001827-0002563"
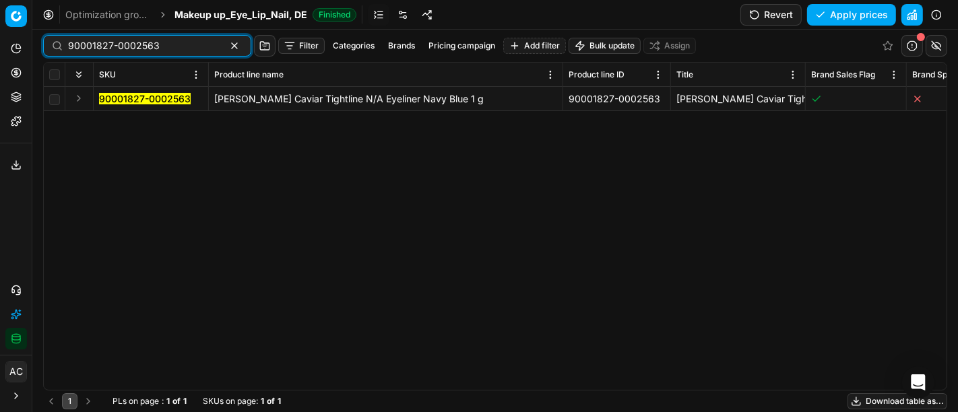
type input "90001827-0002563"
click at [75, 99] on button "Expand" at bounding box center [79, 98] width 16 height 16
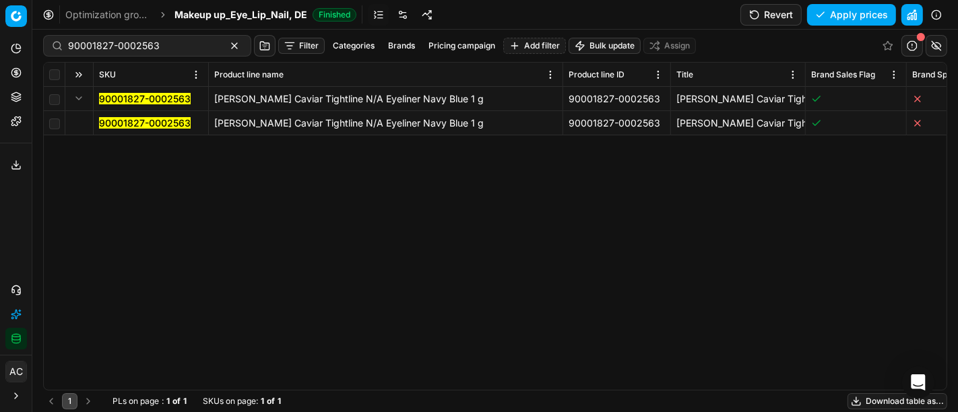
click at [144, 120] on mark "90001827-0002563" at bounding box center [145, 122] width 92 height 11
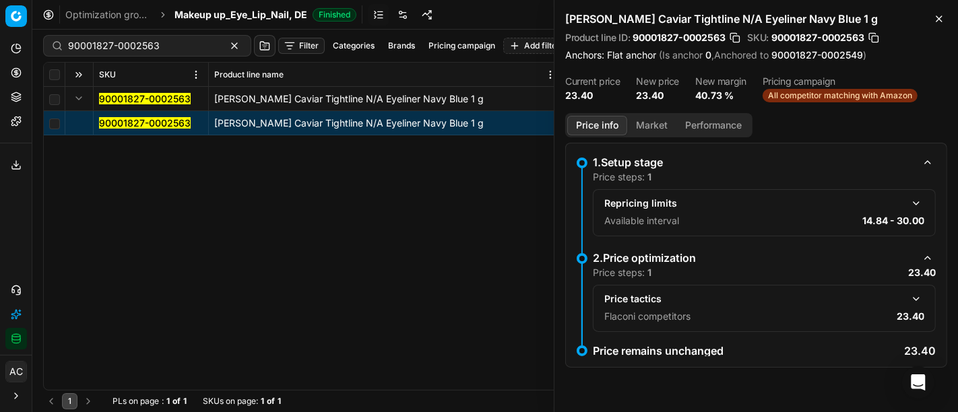
click at [909, 299] on div "Price tactics" at bounding box center [765, 299] width 320 height 16
click at [924, 297] on button "button" at bounding box center [917, 299] width 16 height 16
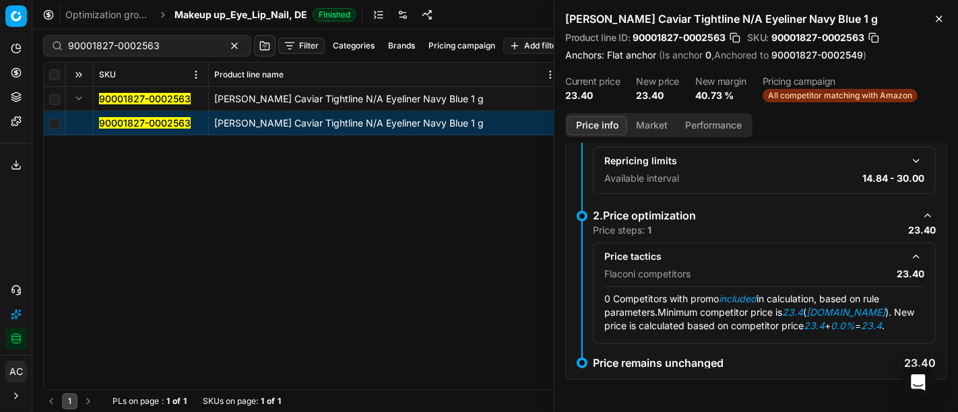
scroll to position [23, 0]
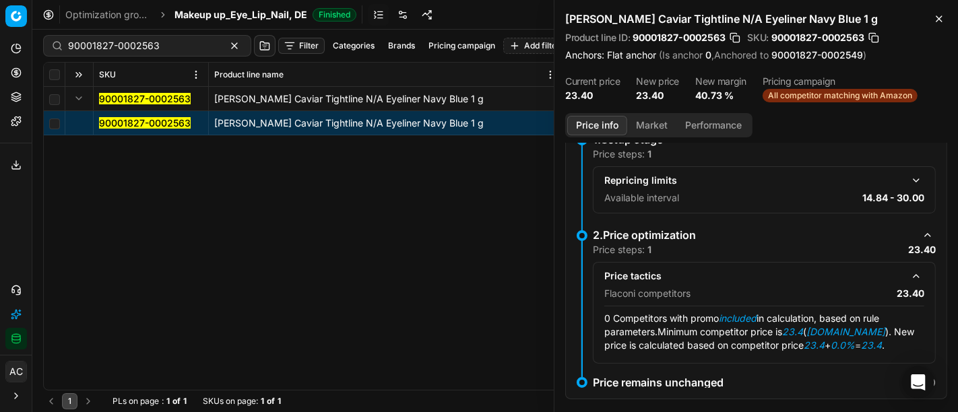
click at [650, 117] on button "Market" at bounding box center [651, 126] width 49 height 20
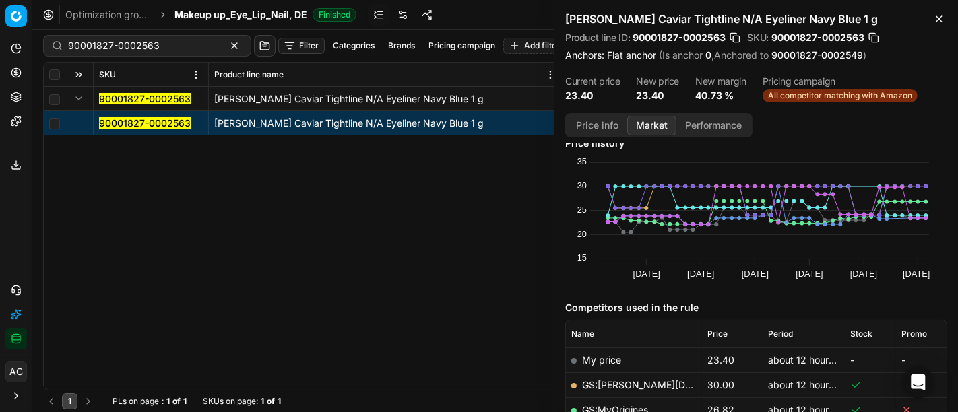
scroll to position [0, 0]
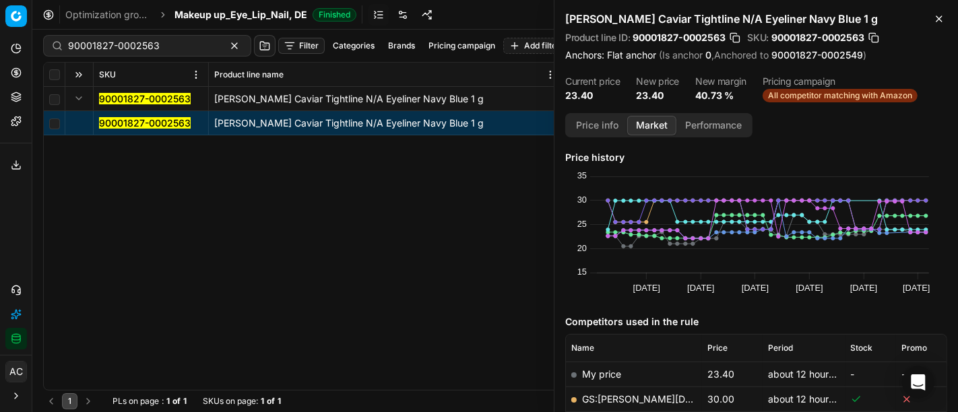
click at [90, 197] on div "90001827-0002563 [PERSON_NAME] Caviar Tightline N/A Eyeliner Navy Blue 1 g 9000…" at bounding box center [495, 238] width 903 height 303
click at [73, 234] on div "90001827-0002563 [PERSON_NAME] Caviar Tightline N/A Eyeliner Navy Blue 1 g 9000…" at bounding box center [495, 238] width 903 height 303
click at [66, 246] on div "90001827-0002563 [PERSON_NAME] Caviar Tightline N/A Eyeliner Navy Blue 1 g 9000…" at bounding box center [495, 238] width 903 height 303
click at [210, 257] on div "90001827-0002563 [PERSON_NAME] Caviar Tightline N/A Eyeliner Navy Blue 1 g 9000…" at bounding box center [495, 238] width 903 height 303
click at [90, 217] on div "90001827-0002563 [PERSON_NAME] Caviar Tightline N/A Eyeliner Navy Blue 1 g 9000…" at bounding box center [495, 238] width 903 height 303
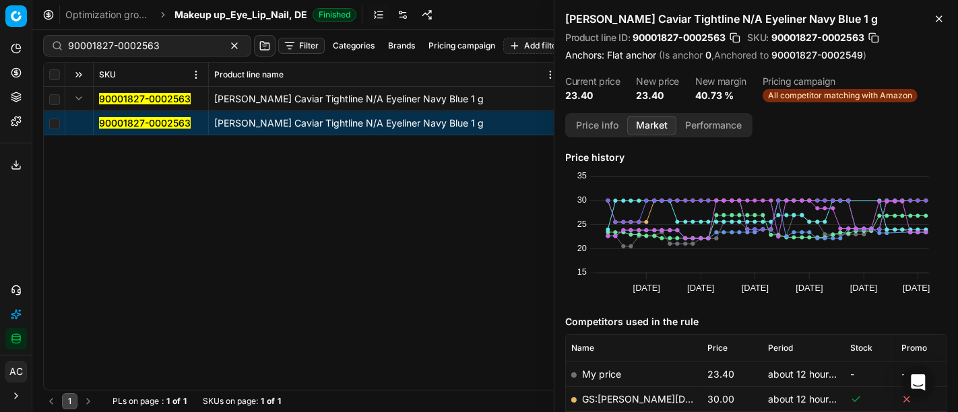
click at [55, 180] on div "90001827-0002563 [PERSON_NAME] Caviar Tightline N/A Eyeliner Navy Blue 1 g 9000…" at bounding box center [495, 238] width 903 height 303
click at [15, 98] on icon at bounding box center [16, 97] width 11 height 11
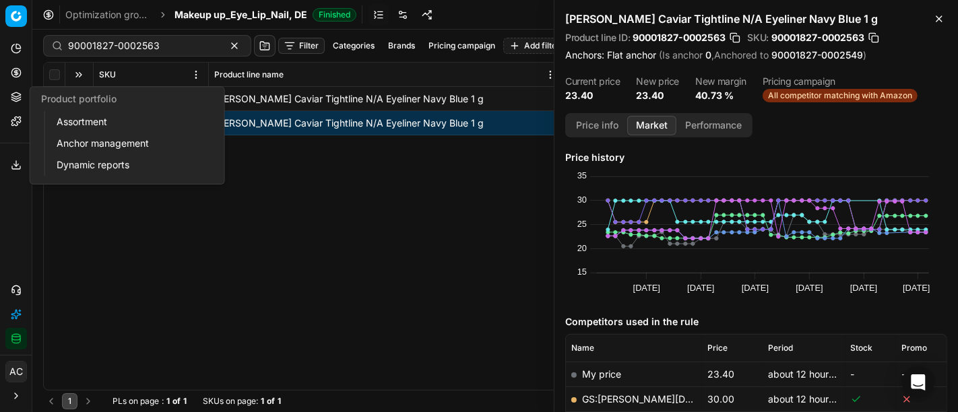
click at [90, 120] on link "Assortment" at bounding box center [129, 122] width 157 height 19
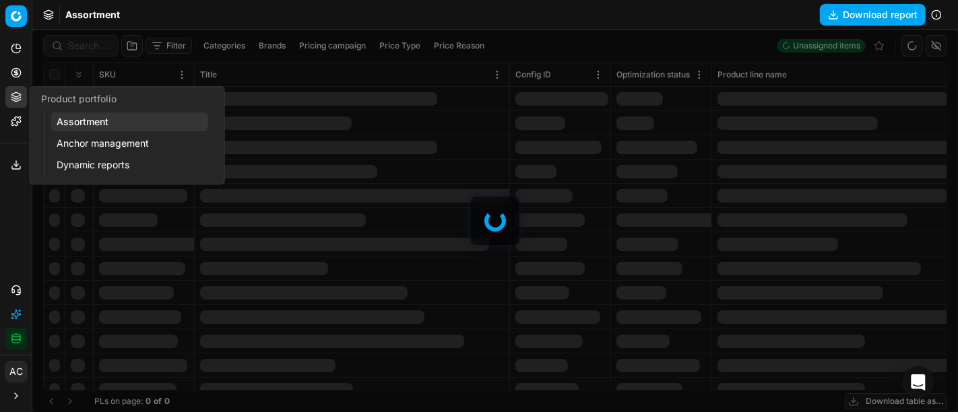
click at [92, 46] on div at bounding box center [495, 221] width 926 height 383
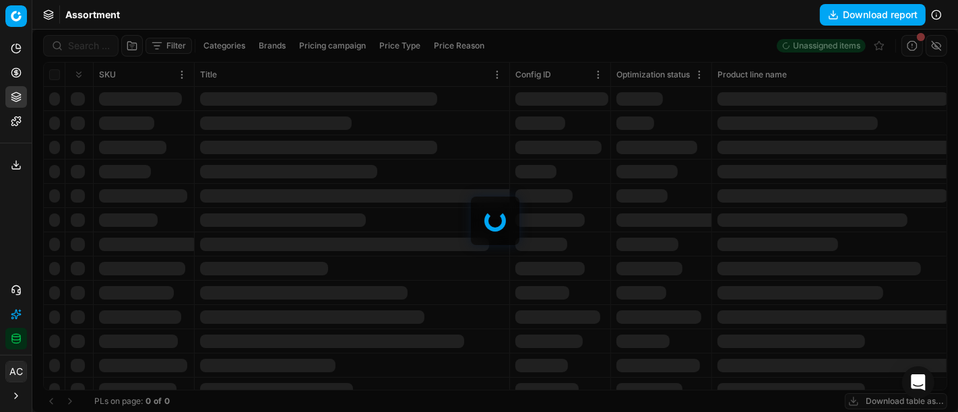
click at [92, 46] on div at bounding box center [495, 221] width 926 height 383
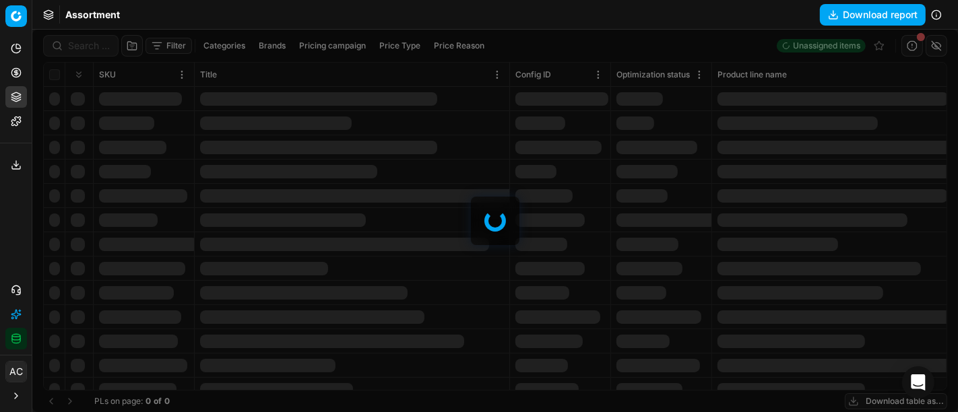
click at [92, 46] on div at bounding box center [495, 221] width 926 height 383
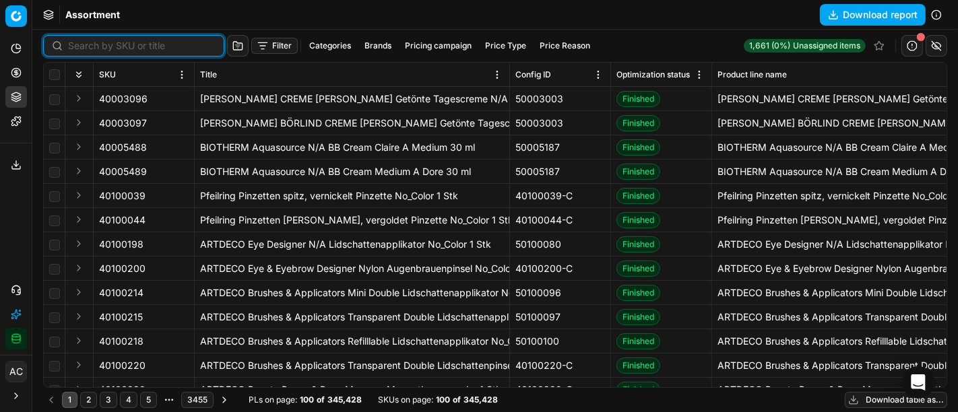
click at [92, 46] on input at bounding box center [142, 45] width 148 height 13
paste input "80039370-150"
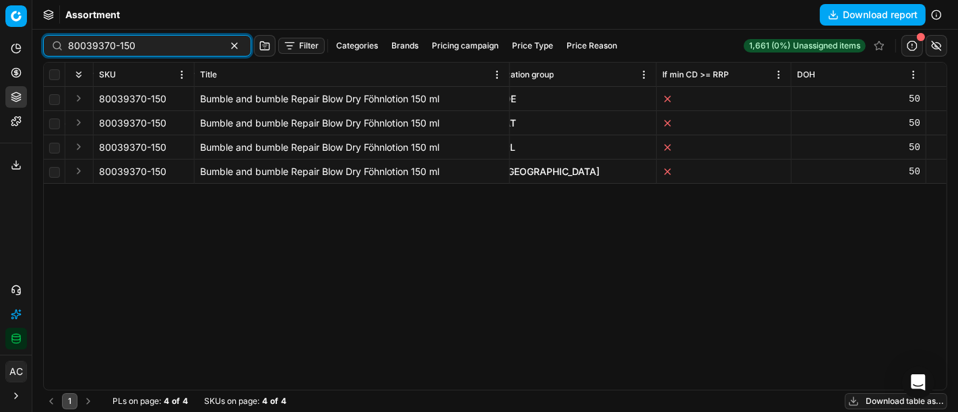
scroll to position [0, 9149]
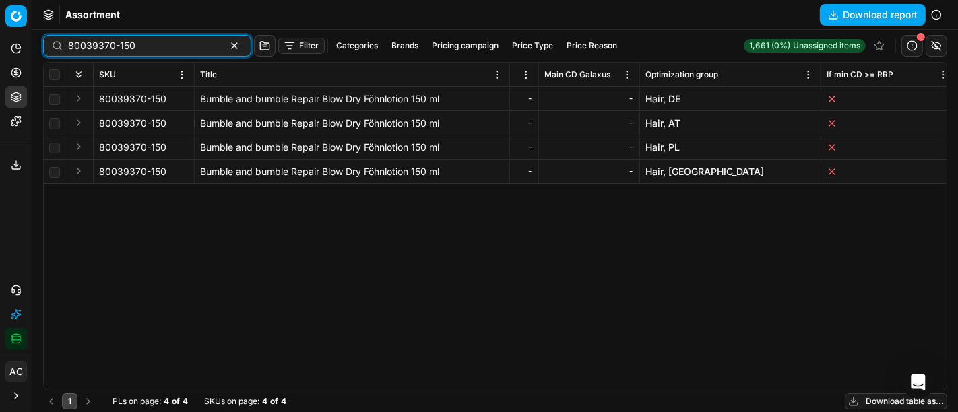
type input "80039370-150"
click at [675, 99] on link "Hair, DE" at bounding box center [663, 98] width 35 height 13
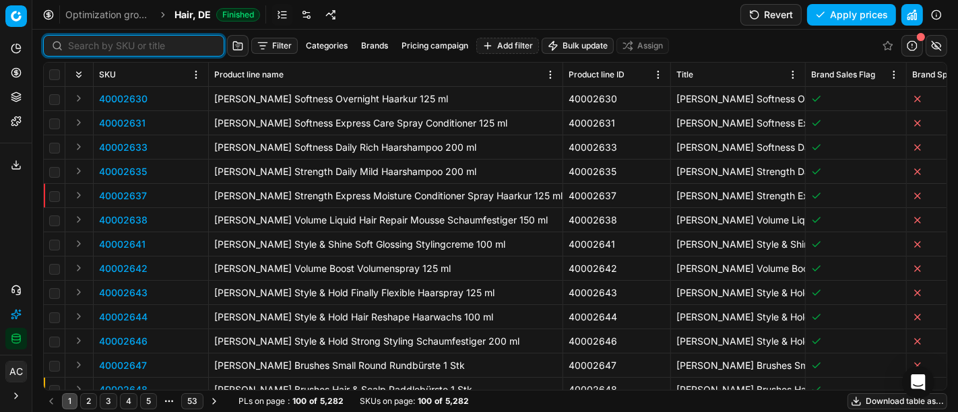
click at [88, 47] on input at bounding box center [142, 45] width 148 height 13
paste input "80039370-150"
type input "80039370-150"
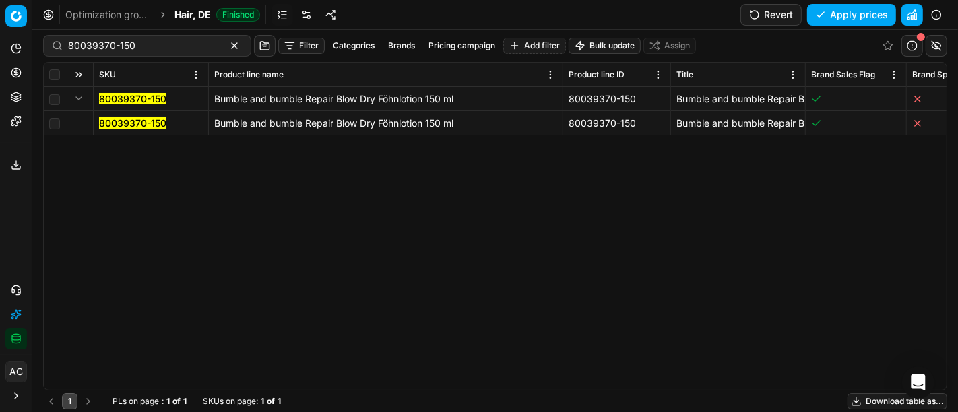
click at [117, 125] on mark "80039370-150" at bounding box center [132, 122] width 67 height 11
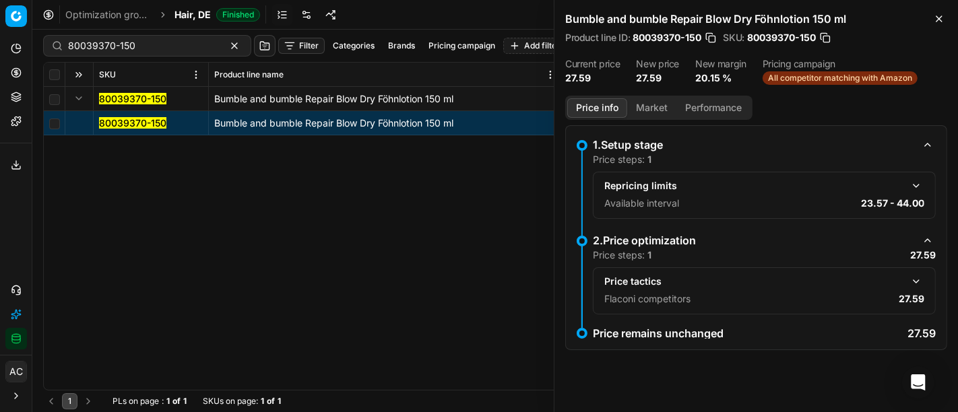
click at [911, 278] on button "button" at bounding box center [917, 282] width 16 height 16
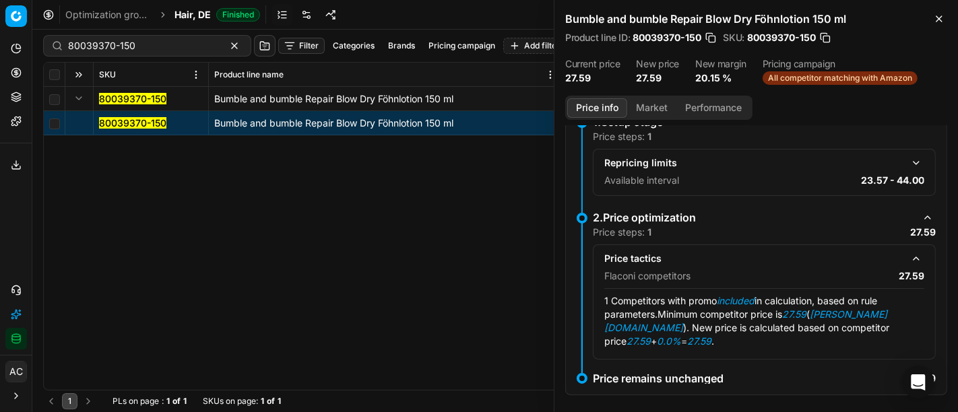
scroll to position [22, 0]
click at [658, 108] on button "Market" at bounding box center [651, 108] width 49 height 20
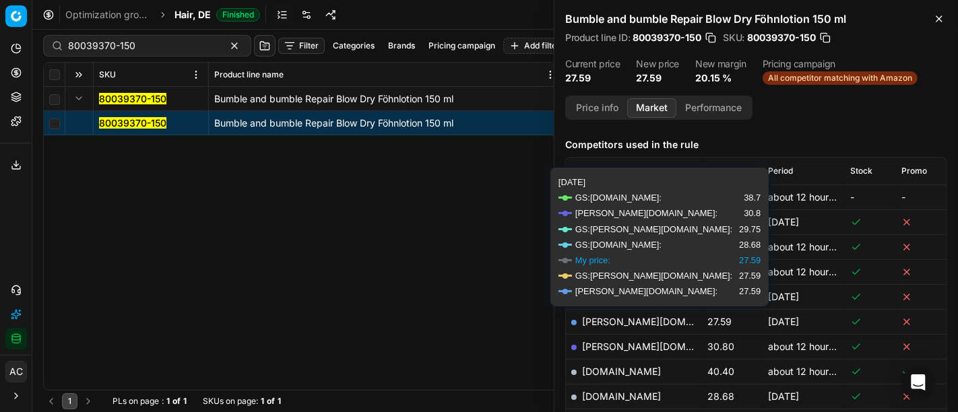
scroll to position [158, 0]
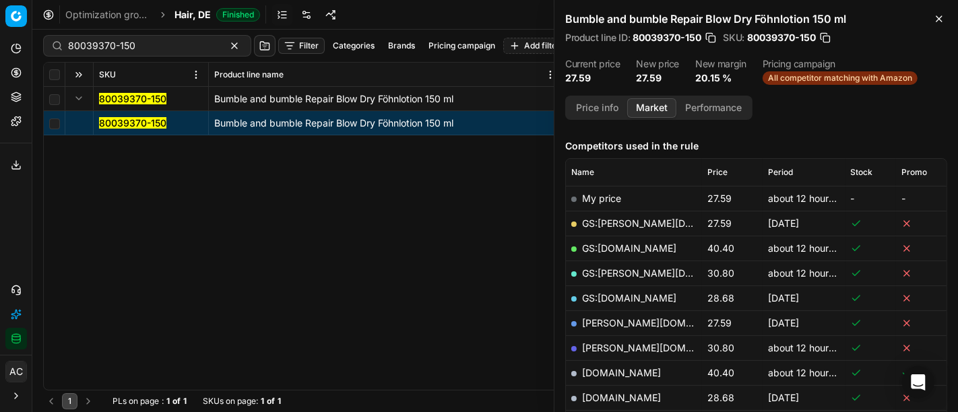
click at [88, 185] on div "80039370-150 Bumble and bumble Repair Blow Dry Föhnlotion 150 ml 80039370-150 B…" at bounding box center [495, 238] width 903 height 303
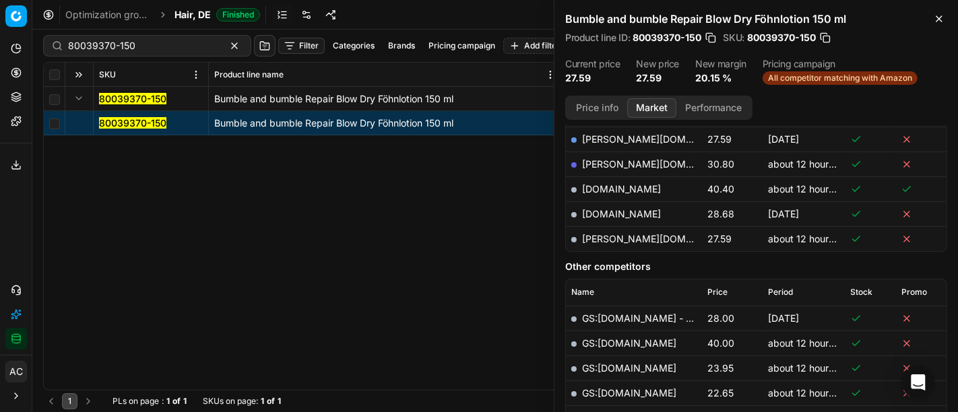
scroll to position [0, 0]
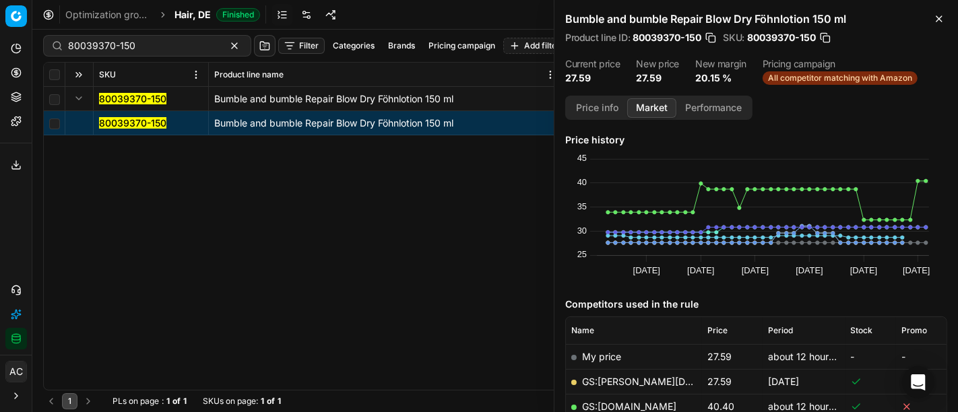
click at [63, 190] on div "80039370-150 Bumble and bumble Repair Blow Dry Föhnlotion 150 ml 80039370-150 B…" at bounding box center [495, 238] width 903 height 303
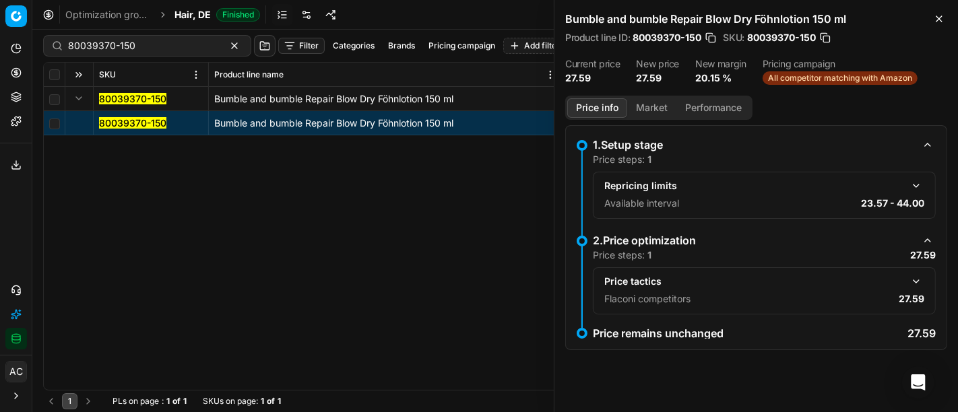
click at [605, 109] on button "Price info" at bounding box center [598, 108] width 60 height 20
click at [654, 113] on button "Market" at bounding box center [651, 108] width 49 height 20
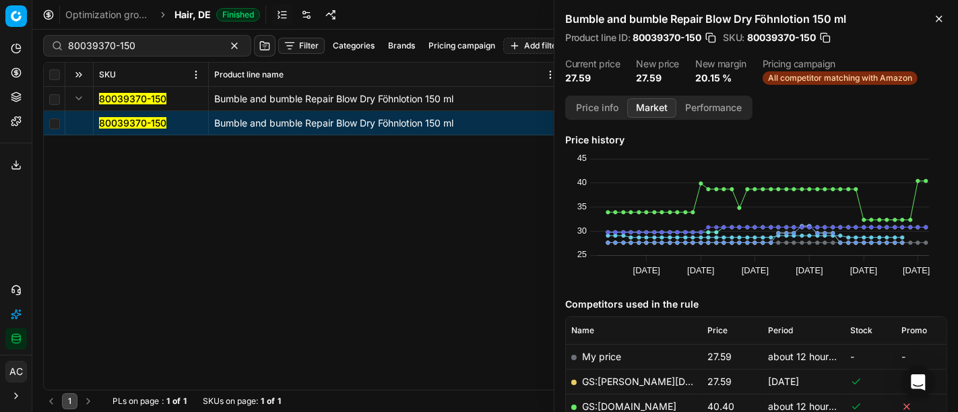
click at [708, 36] on button "button" at bounding box center [710, 37] width 13 height 13
click at [942, 53] on div "Bumble and bumble Repair Blow Dry Föhnlotion 150 ml Product line ID : 80039370-…" at bounding box center [757, 48] width 404 height 96
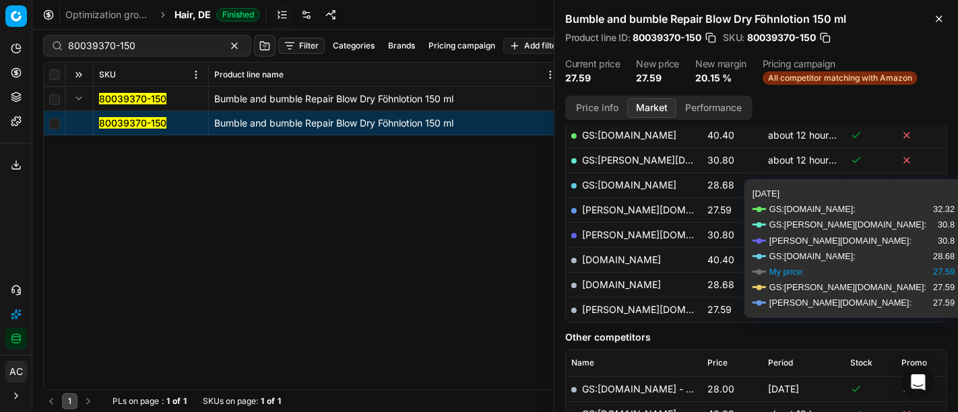
scroll to position [274, 0]
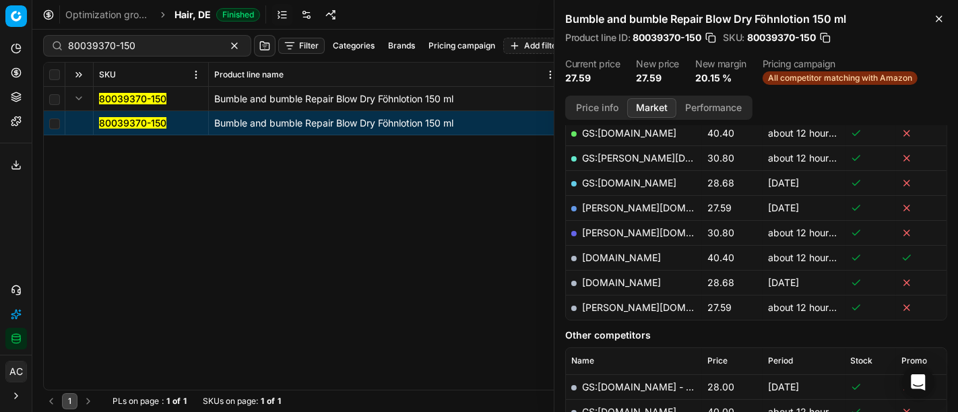
click at [573, 308] on div at bounding box center [574, 308] width 5 height 5
click at [571, 282] on td "[DOMAIN_NAME]" at bounding box center [634, 282] width 136 height 25
click at [574, 281] on div at bounding box center [574, 283] width 5 height 5
click at [573, 231] on div at bounding box center [574, 233] width 5 height 5
click at [574, 206] on div at bounding box center [574, 208] width 5 height 5
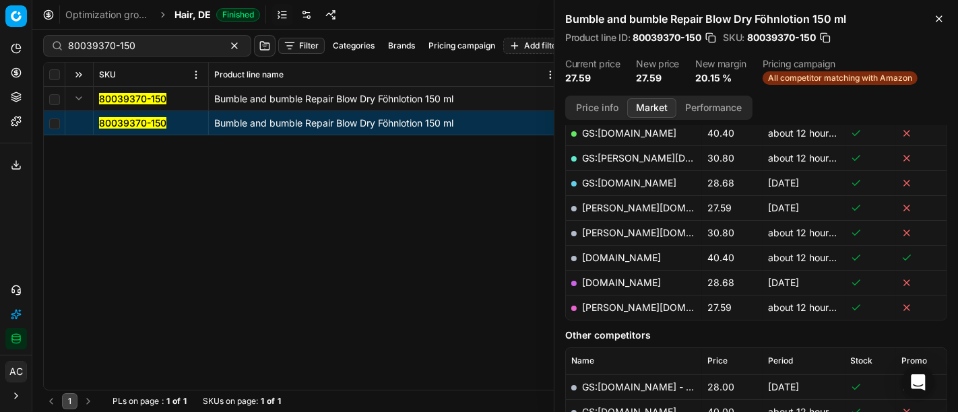
click at [573, 183] on div at bounding box center [574, 183] width 5 height 5
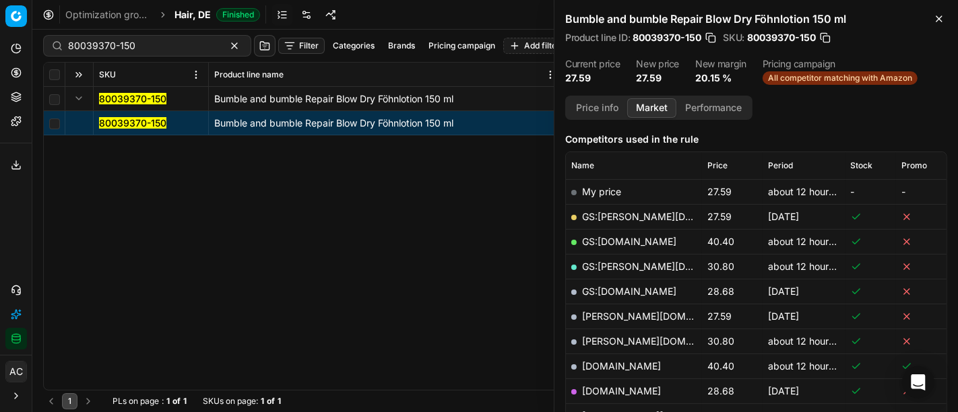
scroll to position [166, 0]
click at [573, 212] on span at bounding box center [574, 209] width 7 height 7
click at [572, 241] on div at bounding box center [574, 241] width 5 height 5
click at [572, 264] on div at bounding box center [574, 266] width 5 height 5
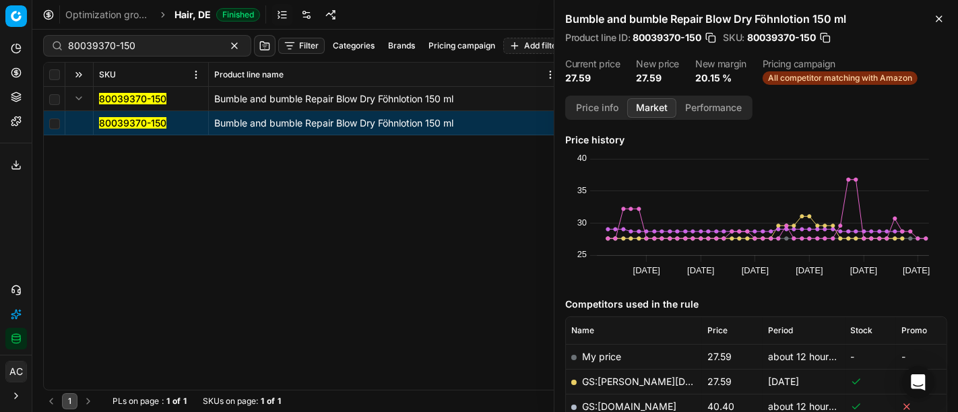
click at [468, 274] on div "80039370-150 Bumble and bumble Repair Blow Dry Föhnlotion 150 ml 80039370-150 B…" at bounding box center [495, 238] width 903 height 303
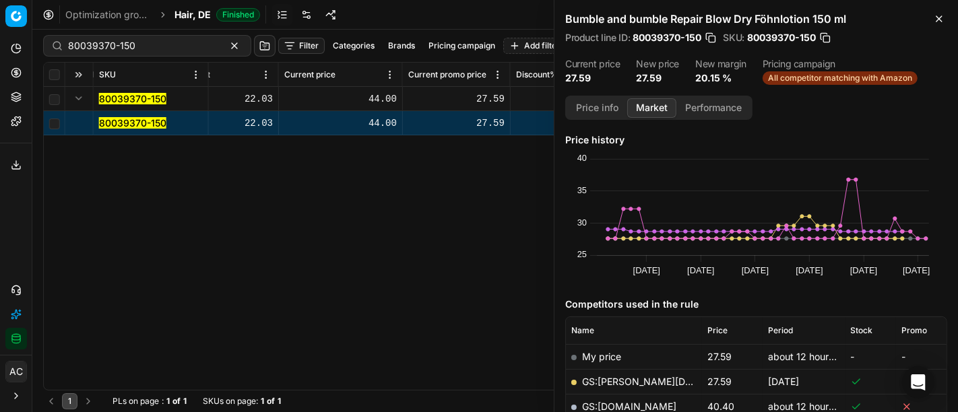
scroll to position [0, 1296]
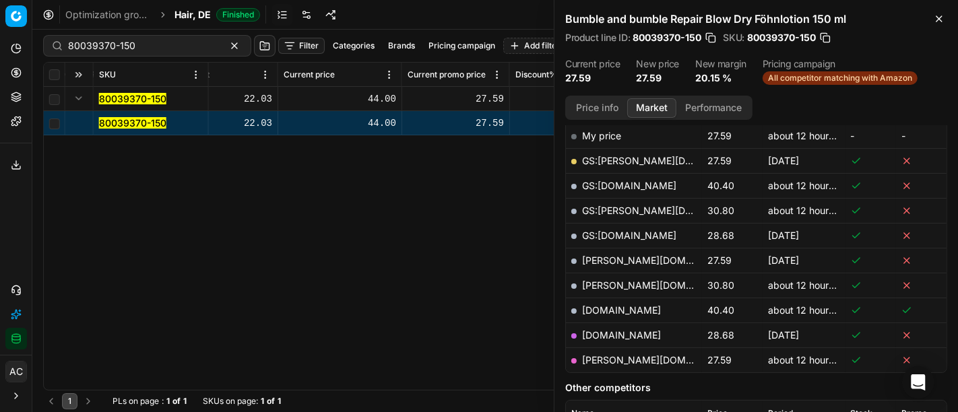
scroll to position [181, 0]
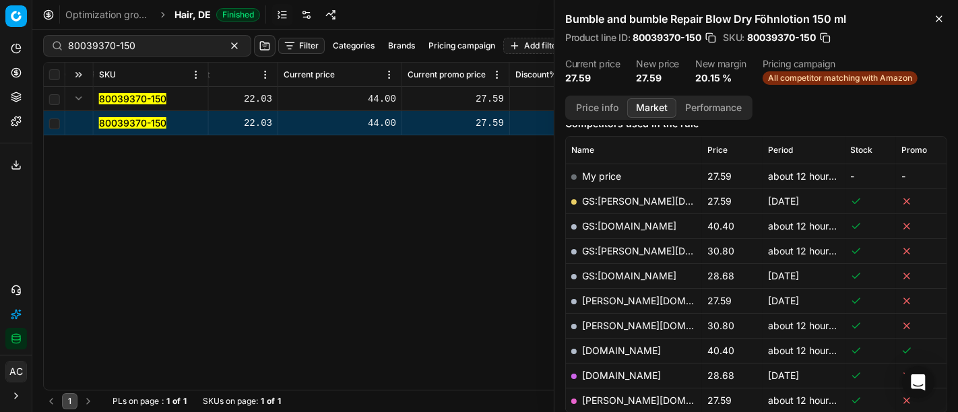
click at [572, 299] on div at bounding box center [574, 301] width 5 height 5
click at [572, 324] on div at bounding box center [574, 326] width 5 height 5
click at [574, 352] on td "[DOMAIN_NAME]" at bounding box center [634, 350] width 136 height 25
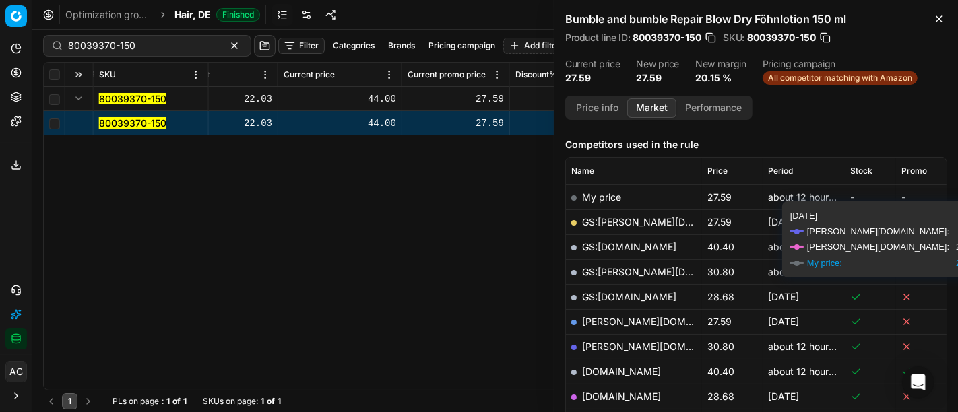
scroll to position [160, 0]
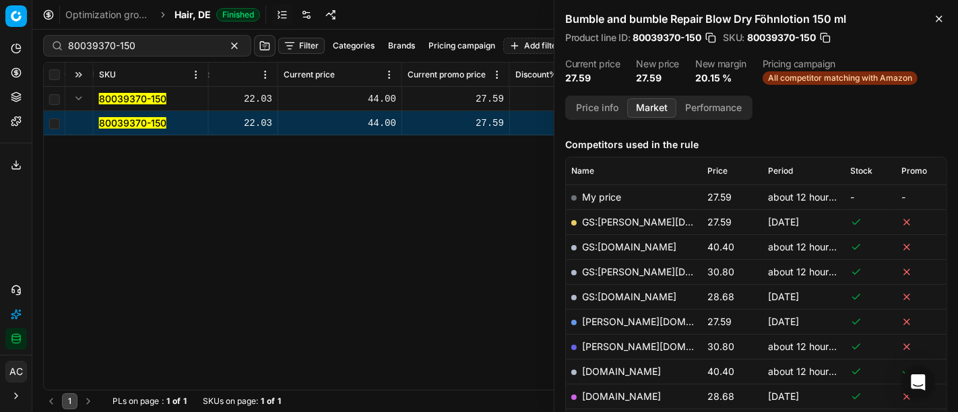
click at [572, 370] on div at bounding box center [574, 372] width 5 height 5
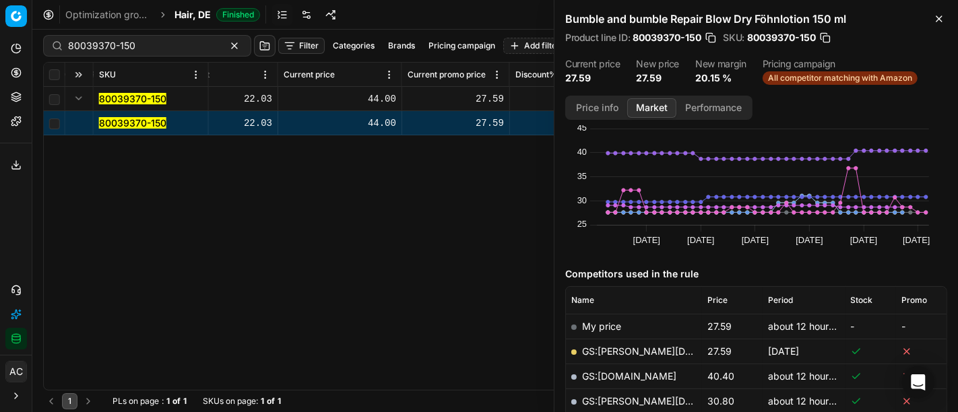
scroll to position [0, 0]
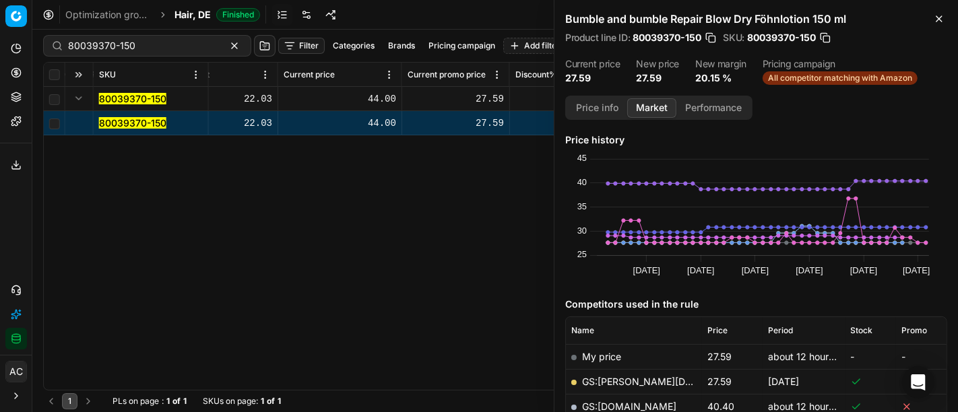
click at [81, 247] on div "SKU Product line name Product line ID Title Brand Sales Flag Brand Special Disp…" at bounding box center [495, 227] width 903 height 328
click at [929, 49] on div "Bumble and bumble Repair Blow Dry Föhnlotion 150 ml Product line ID : 80039370-…" at bounding box center [757, 48] width 404 height 96
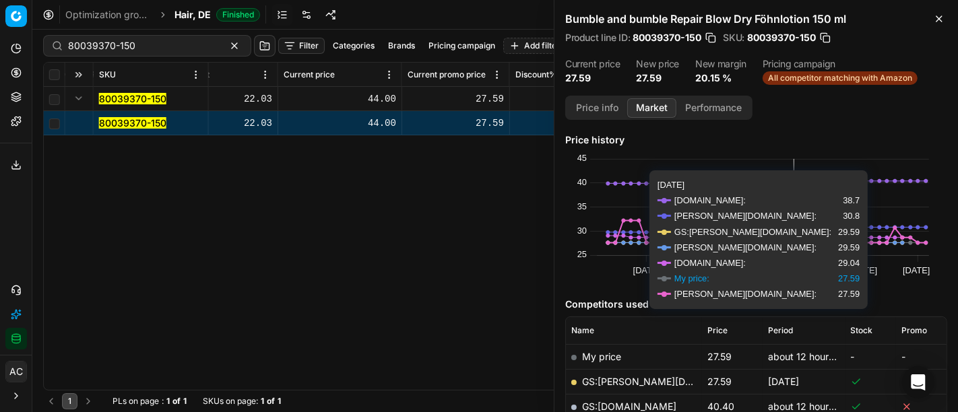
click at [793, 240] on icon at bounding box center [794, 242] width 7 height 7
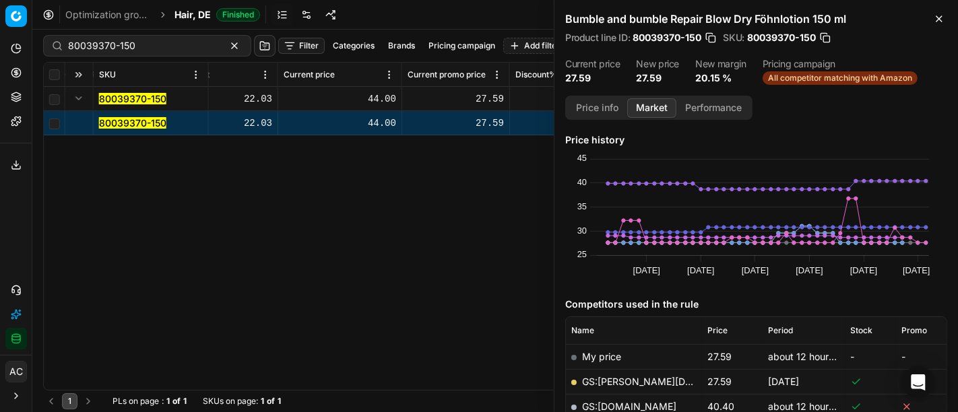
click at [924, 118] on div "Price info Market Performance Price history Created with Highcharts 12.3.0 Sep …" at bounding box center [757, 254] width 404 height 317
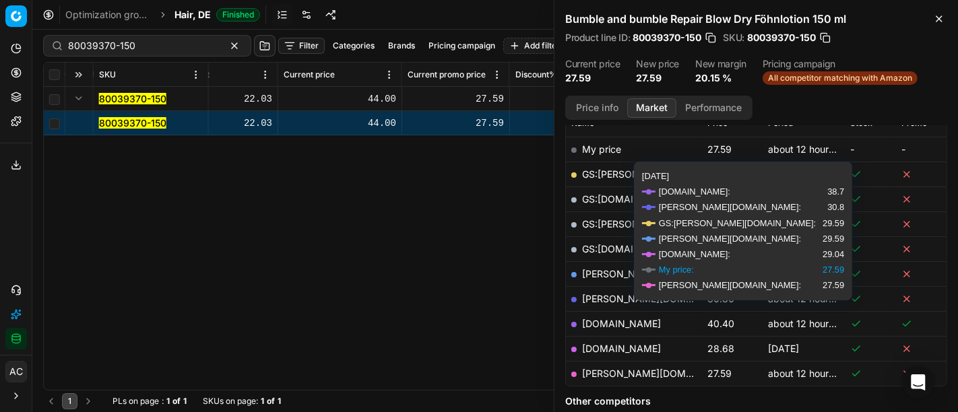
scroll to position [215, 0]
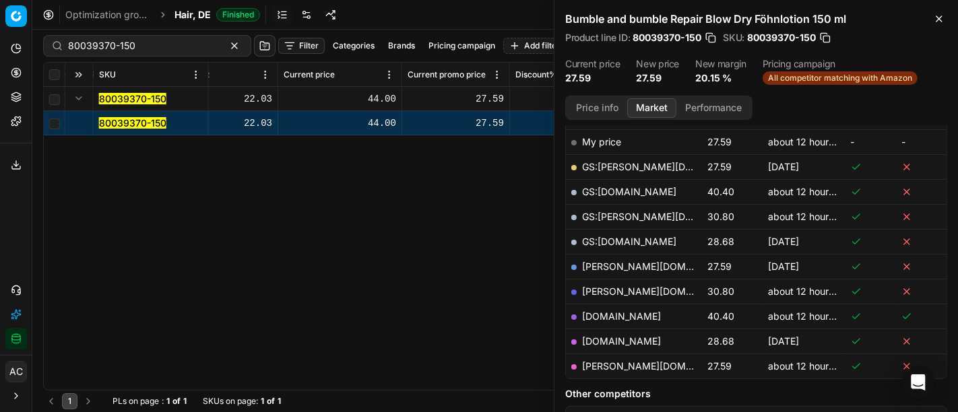
click at [576, 165] on div at bounding box center [574, 167] width 5 height 5
click at [574, 265] on div at bounding box center [574, 267] width 5 height 5
click at [572, 290] on div at bounding box center [574, 292] width 5 height 5
click at [574, 311] on td "[DOMAIN_NAME]" at bounding box center [634, 316] width 136 height 25
click at [574, 315] on div at bounding box center [574, 317] width 5 height 5
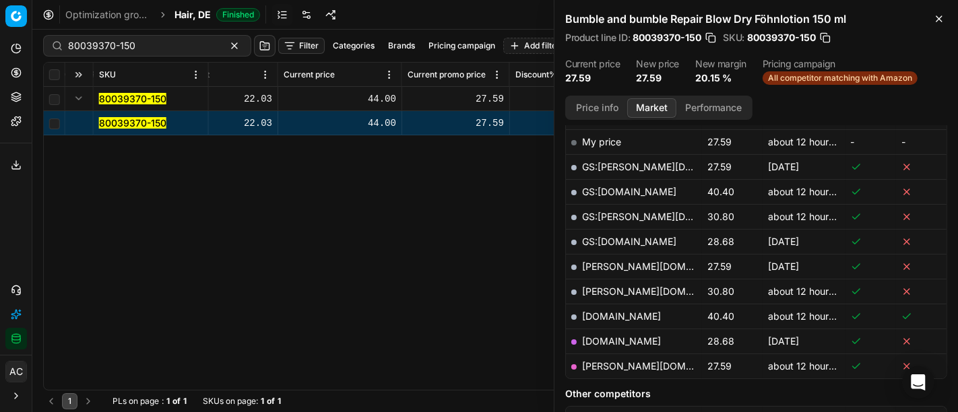
click at [574, 340] on div at bounding box center [574, 342] width 5 height 5
click at [572, 365] on div at bounding box center [574, 367] width 5 height 5
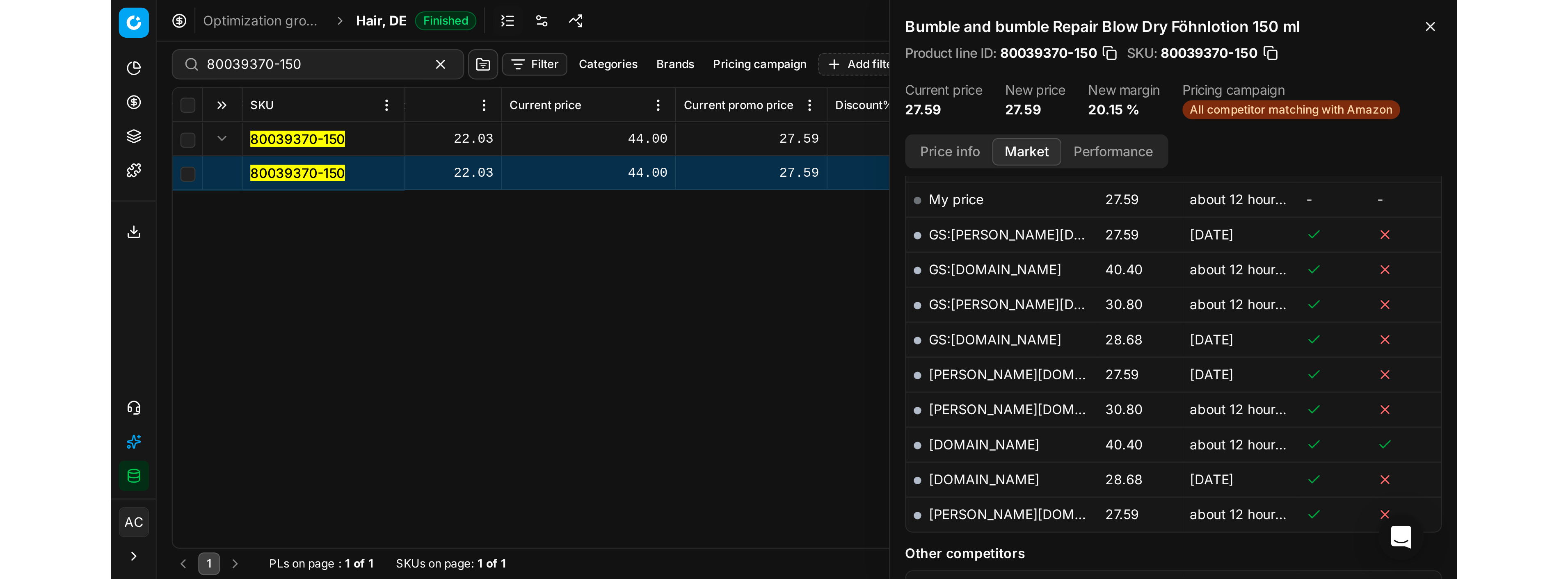
scroll to position [0, 0]
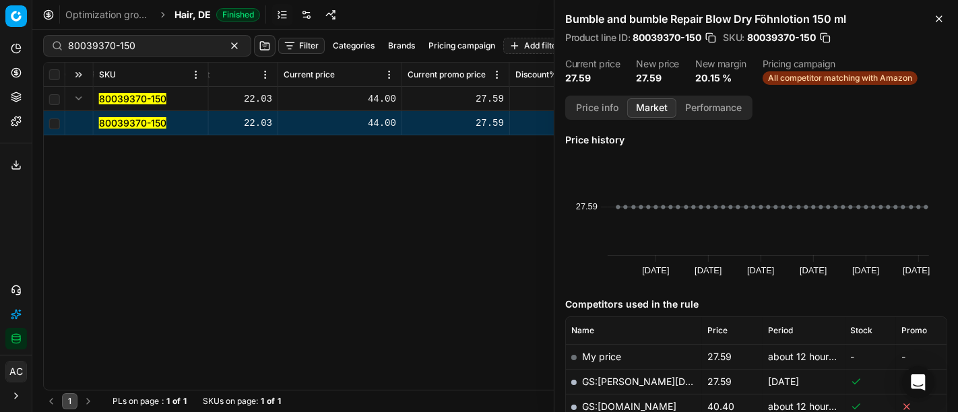
click at [76, 183] on div "SKU Product line name Product line ID Title Brand Sales Flag Brand Special Disp…" at bounding box center [495, 227] width 903 height 328
click at [937, 22] on icon "button" at bounding box center [939, 18] width 5 height 5
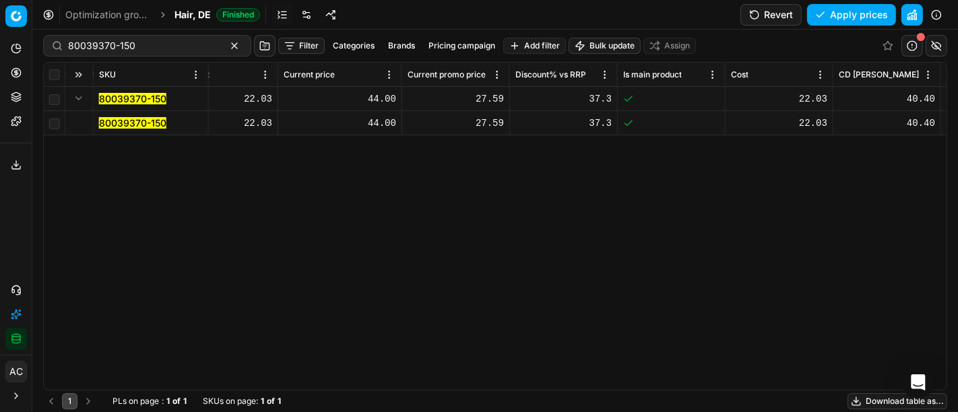
click at [424, 253] on div "SKU Product line name Product line ID Title Brand Sales Flag Brand Special Disp…" at bounding box center [495, 227] width 903 height 328
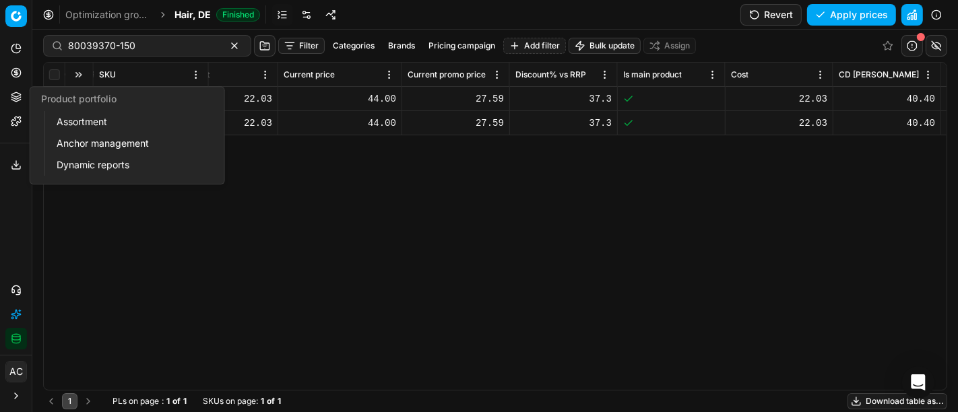
click at [11, 100] on icon at bounding box center [16, 97] width 11 height 11
click at [75, 129] on link "Assortment" at bounding box center [129, 122] width 157 height 19
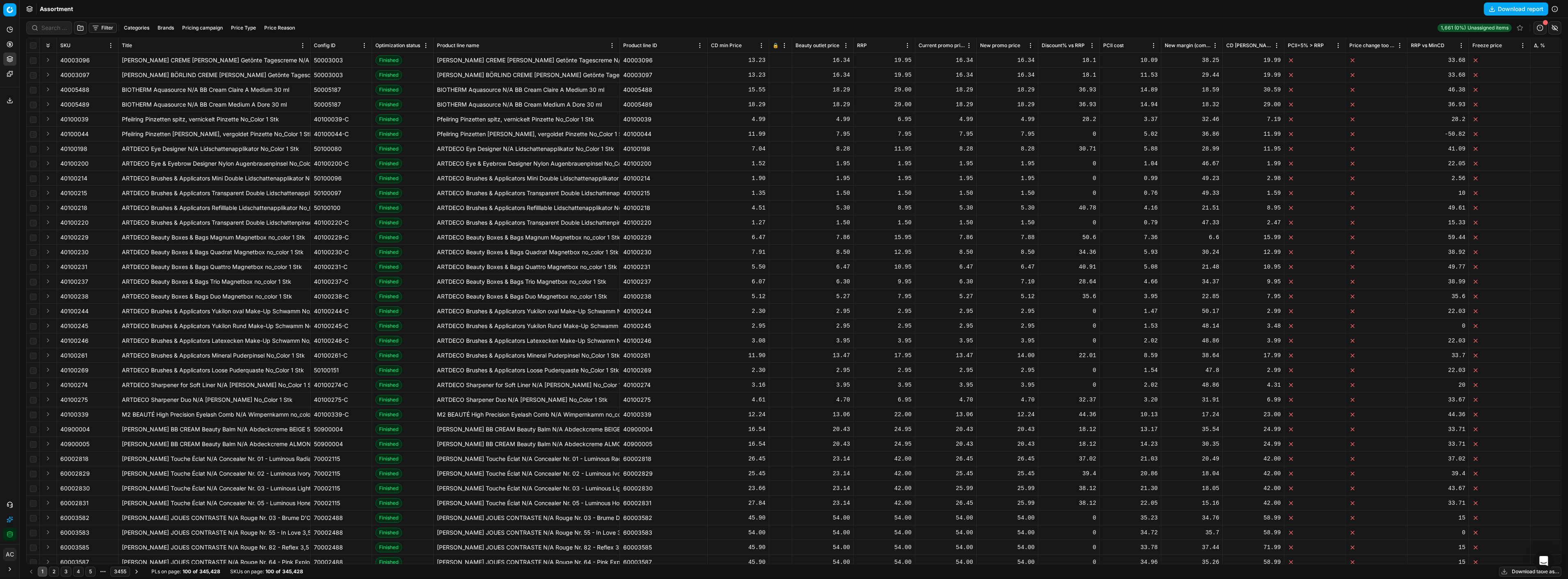
click at [102, 29] on button "Filter" at bounding box center [103, 28] width 29 height 10
click at [105, 60] on button "button" at bounding box center [103, 61] width 16 height 13
type input "busi"
click at [186, 93] on div "Business Units" at bounding box center [183, 94] width 107 height 13
click at [252, 64] on div "Select" at bounding box center [265, 62] width 148 height 8
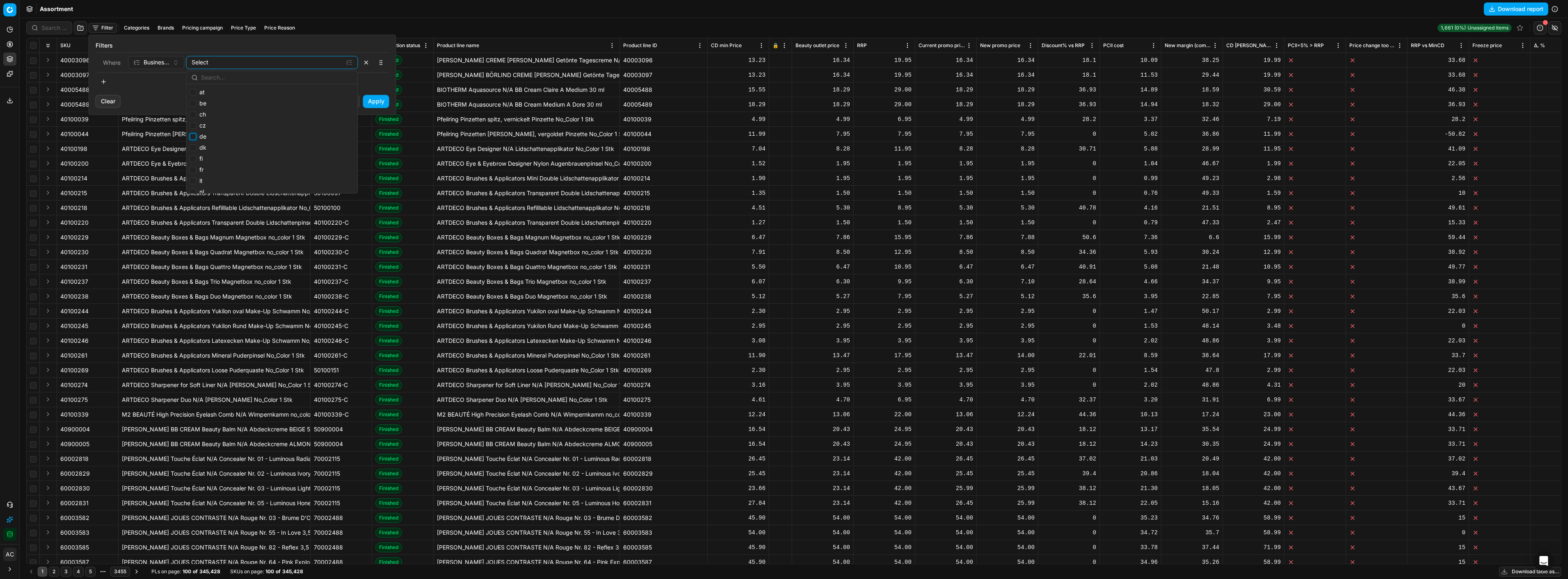
click at [194, 137] on input "de" at bounding box center [192, 136] width 7 height 7
checkbox input "true"
click at [101, 81] on button "button" at bounding box center [103, 81] width 16 height 13
type input "p"
click at [164, 80] on div "Select" at bounding box center [152, 78] width 36 height 8
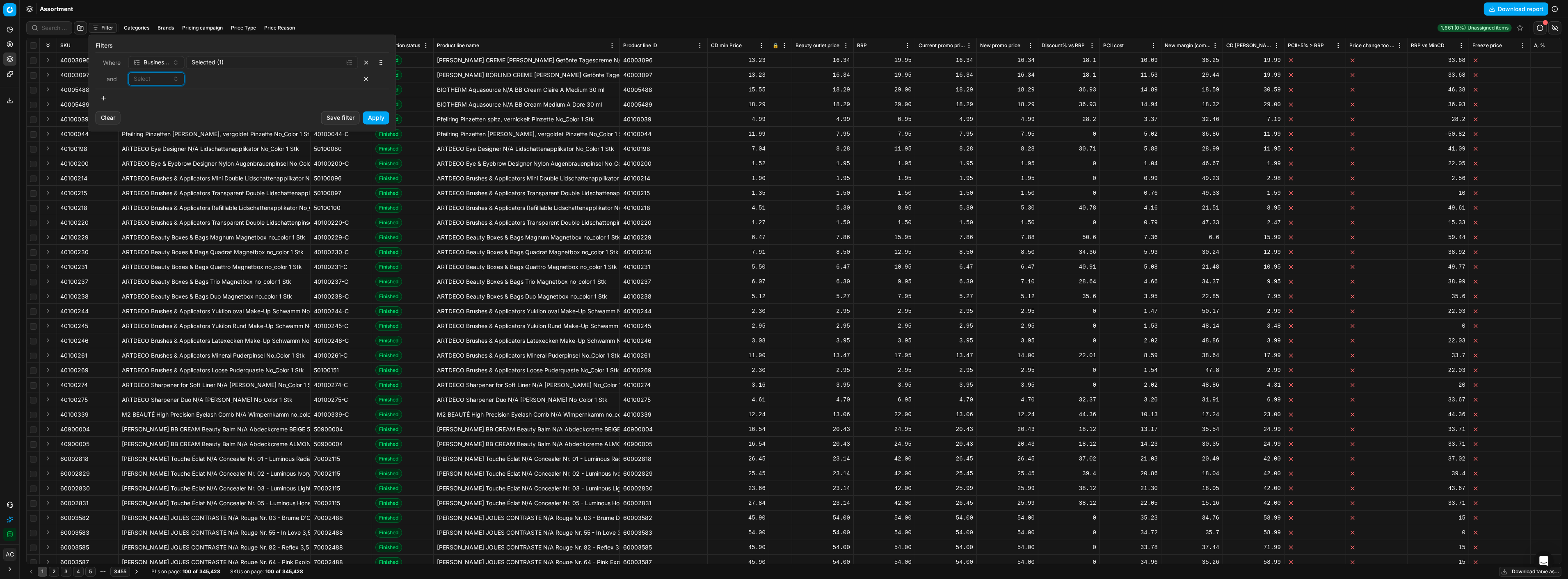
click at [164, 80] on div "Select" at bounding box center [152, 78] width 36 height 8
type input "s"
type input "t"
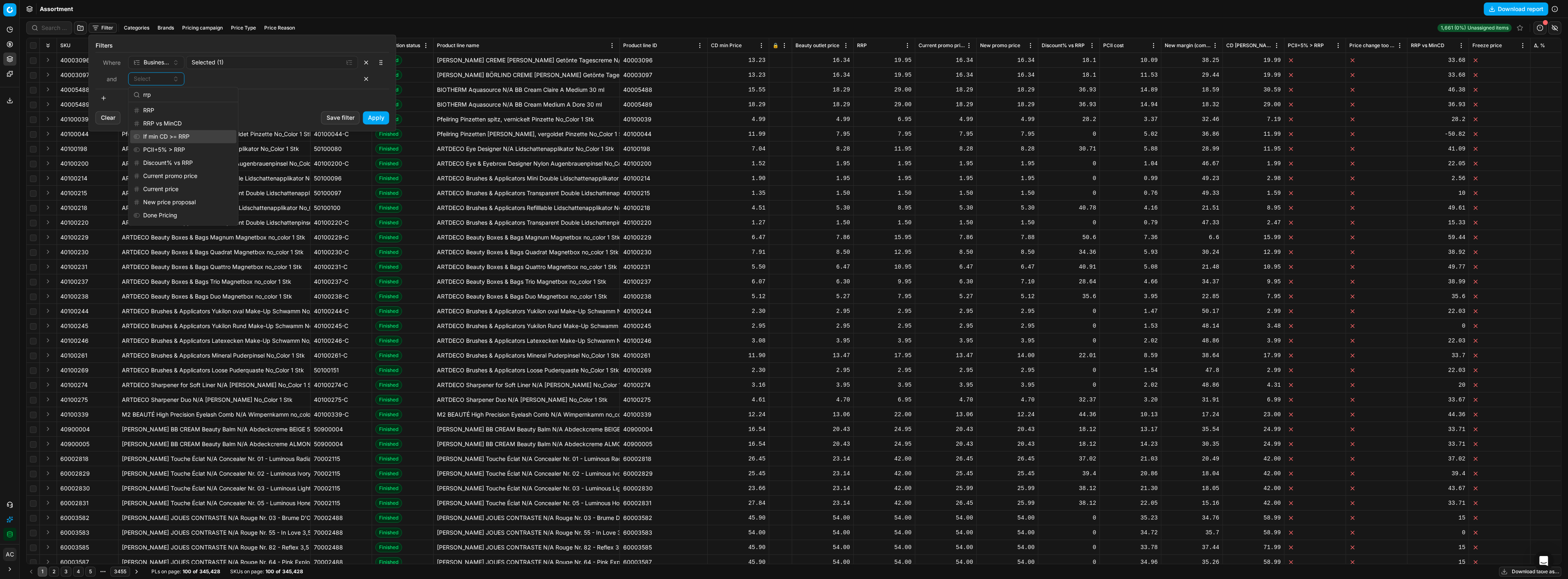
type input "rrp"
click at [189, 134] on div "If min CD >= RRP" at bounding box center [183, 137] width 107 height 13
click at [371, 118] on button "Apply" at bounding box center [376, 118] width 26 height 13
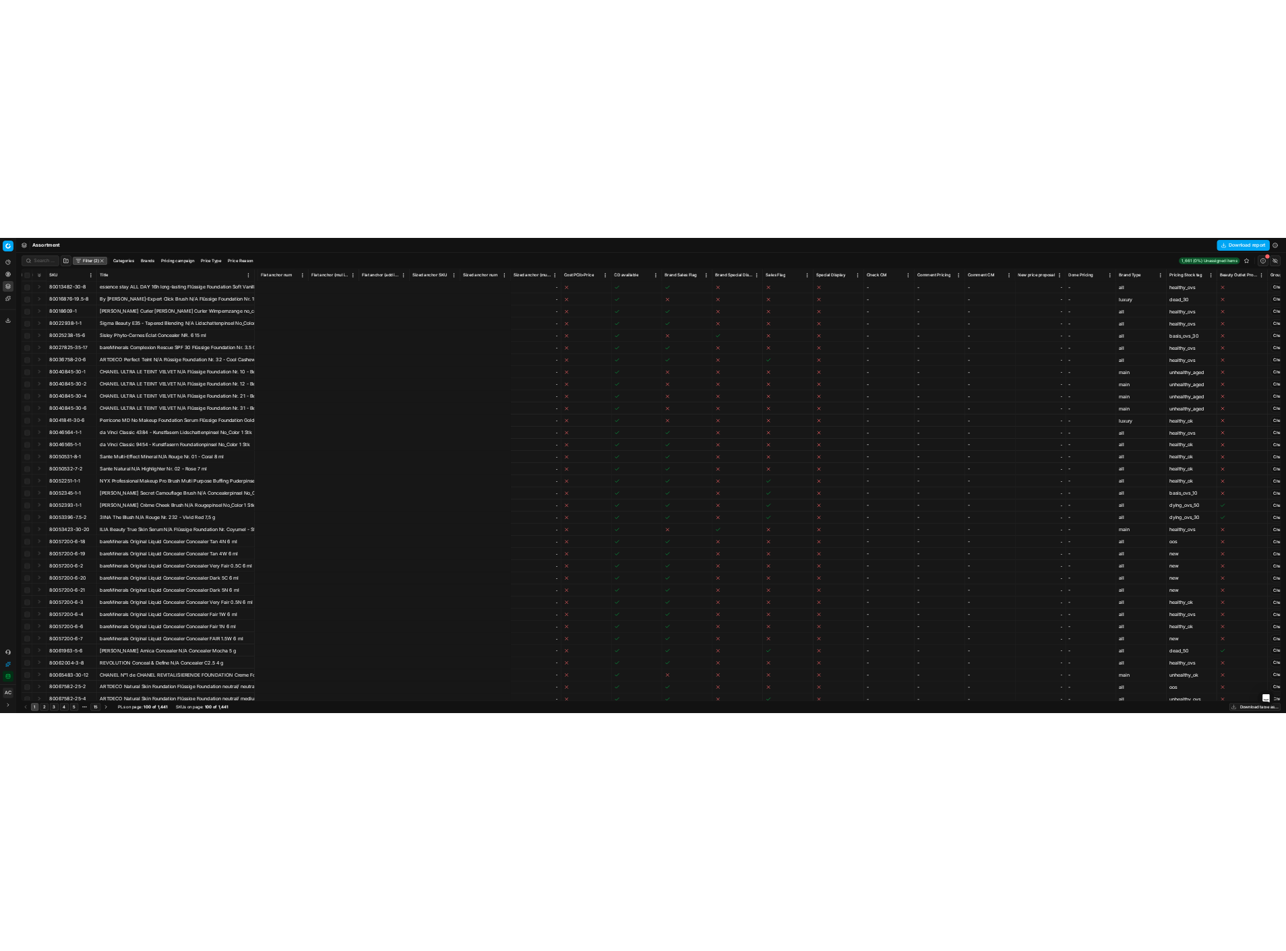
scroll to position [0, 7708]
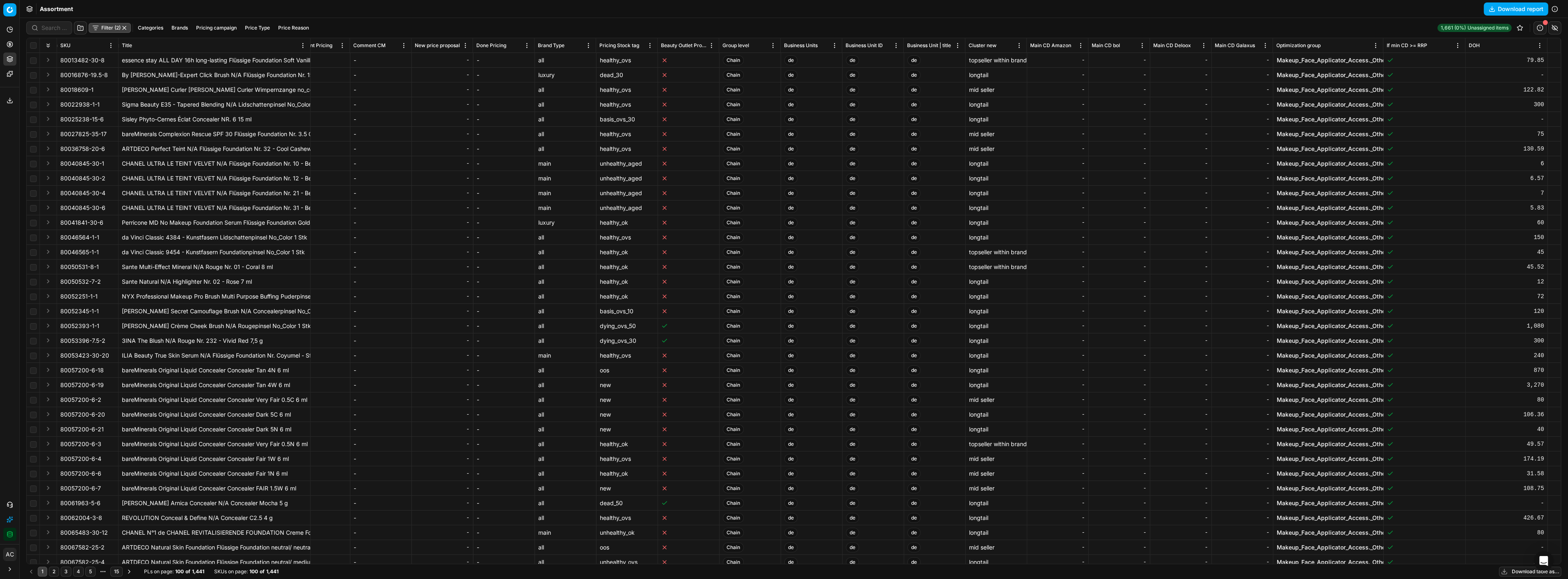
click at [583, 12] on button "Download report" at bounding box center [1516, 9] width 65 height 13
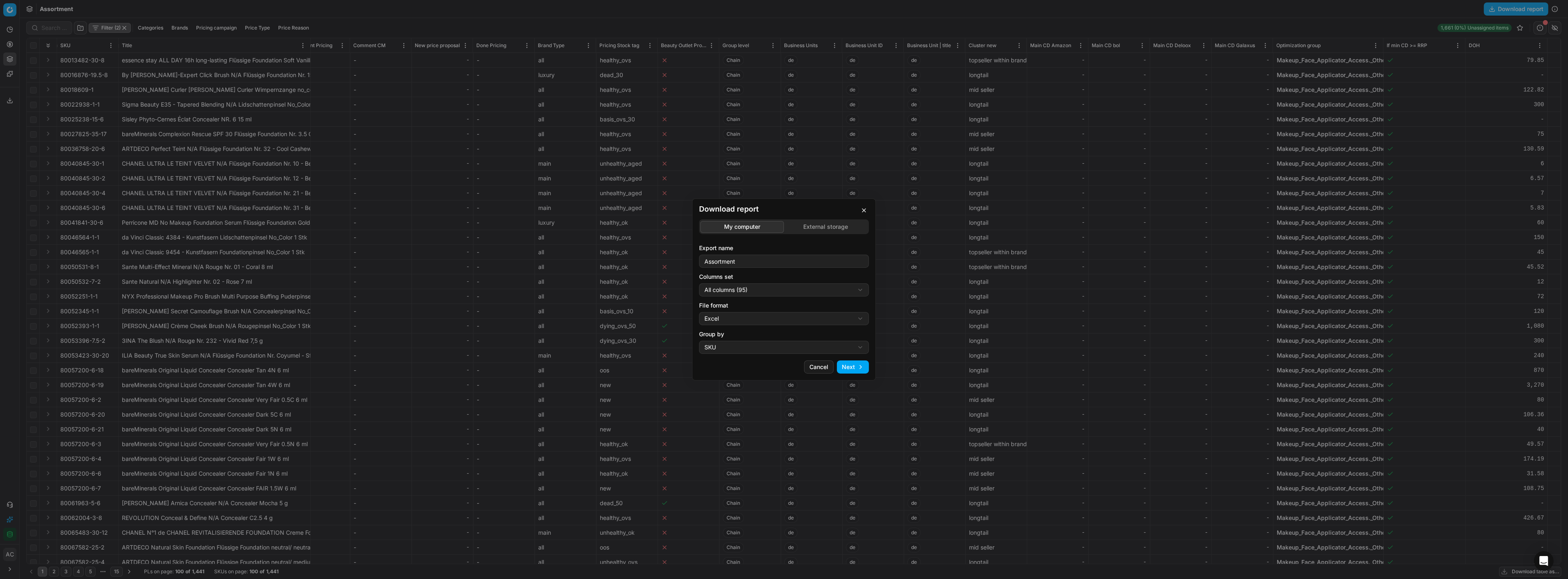
click at [583, 251] on button "Next" at bounding box center [853, 367] width 32 height 13
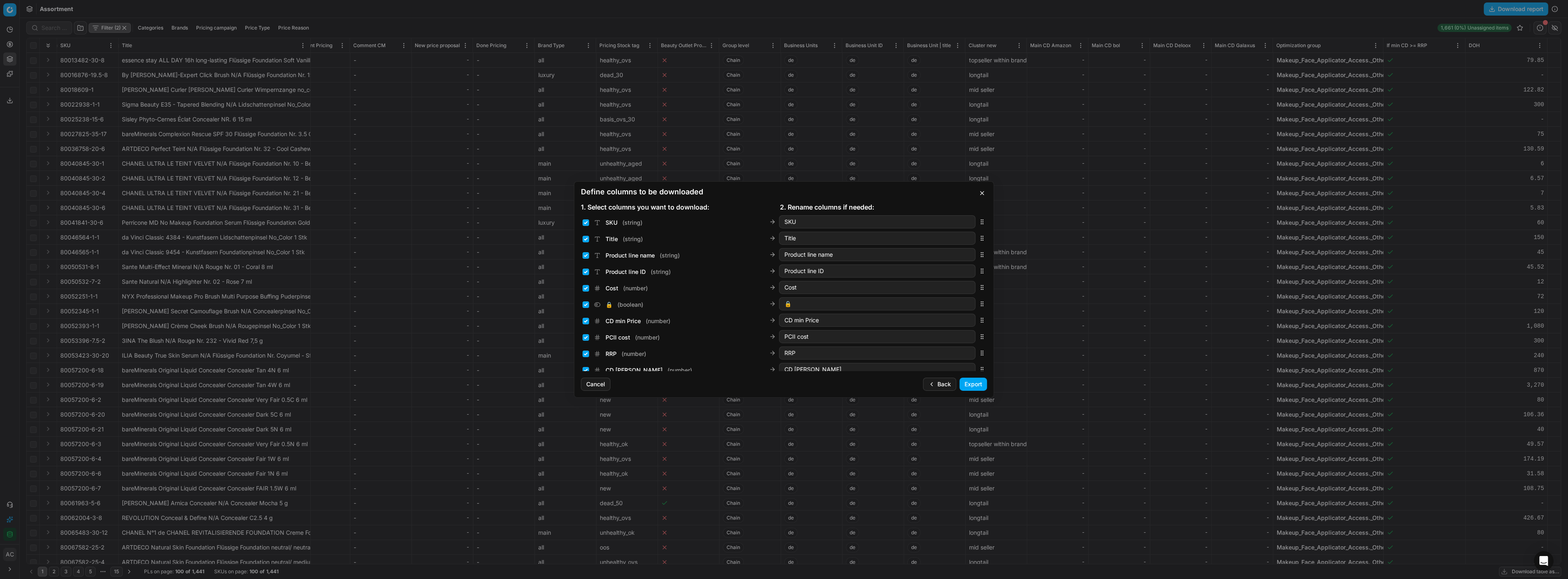
click at [583, 251] on button "Export" at bounding box center [973, 384] width 27 height 13
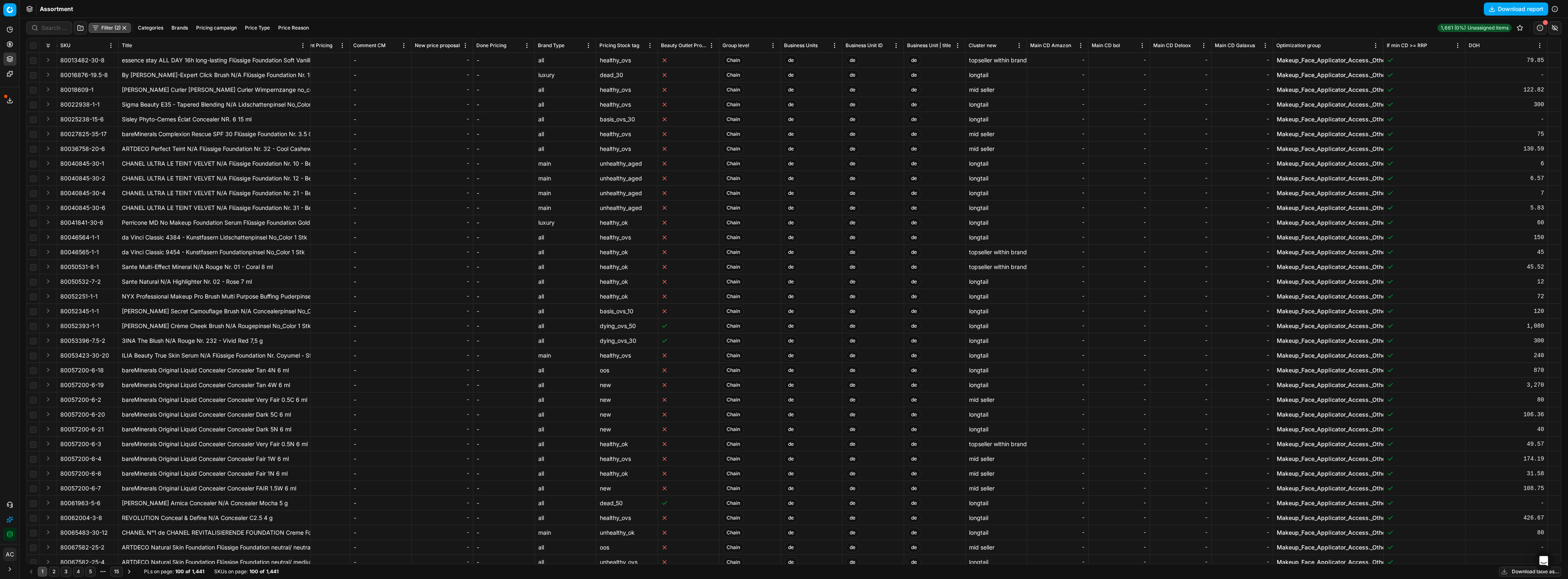
click at [13, 103] on button "Export service" at bounding box center [10, 100] width 13 height 13
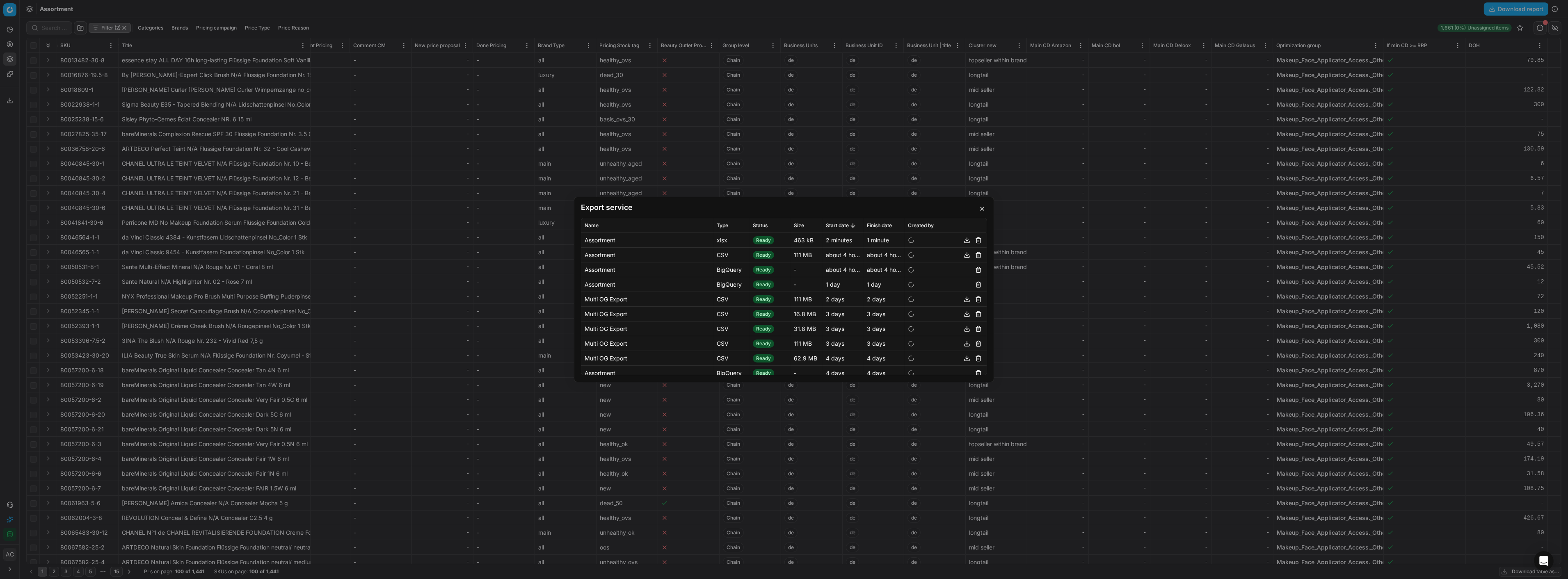
click at [583, 239] on button "button" at bounding box center [967, 240] width 10 height 10
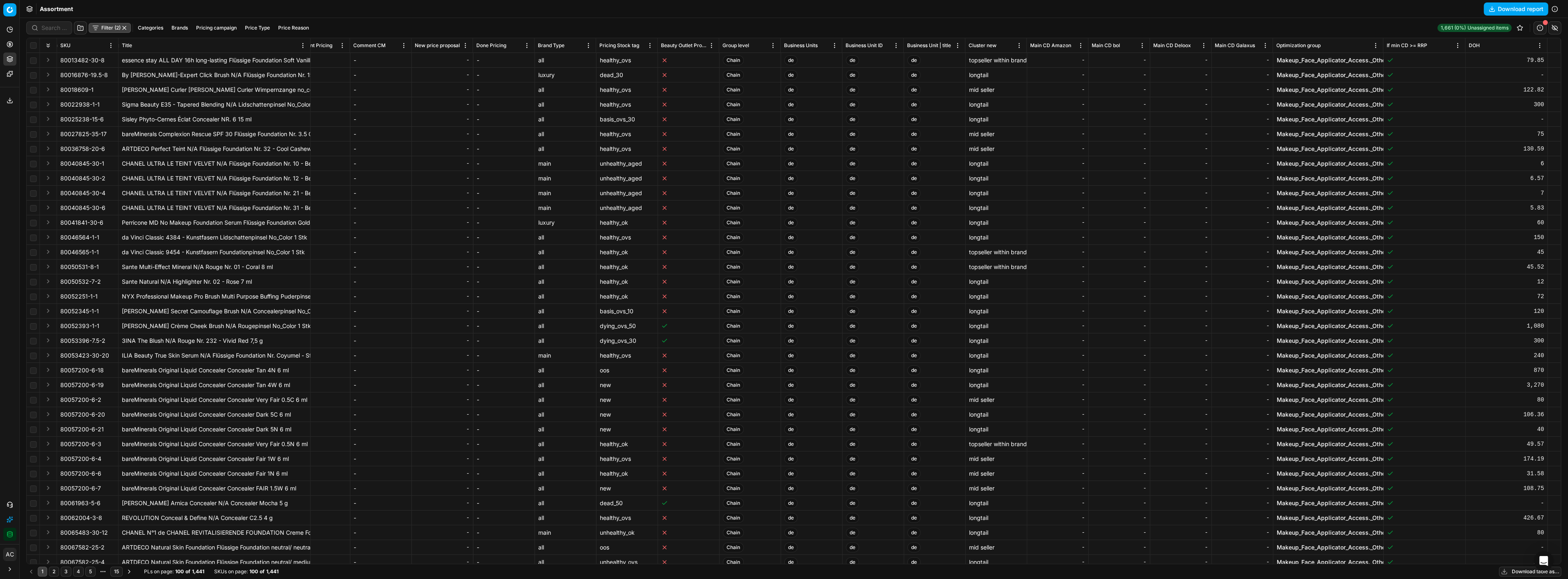
click at [424, 207] on div "Export service Name Type Status Size Start date Finish date Created by Assortme…" at bounding box center [784, 290] width 1568 height 579
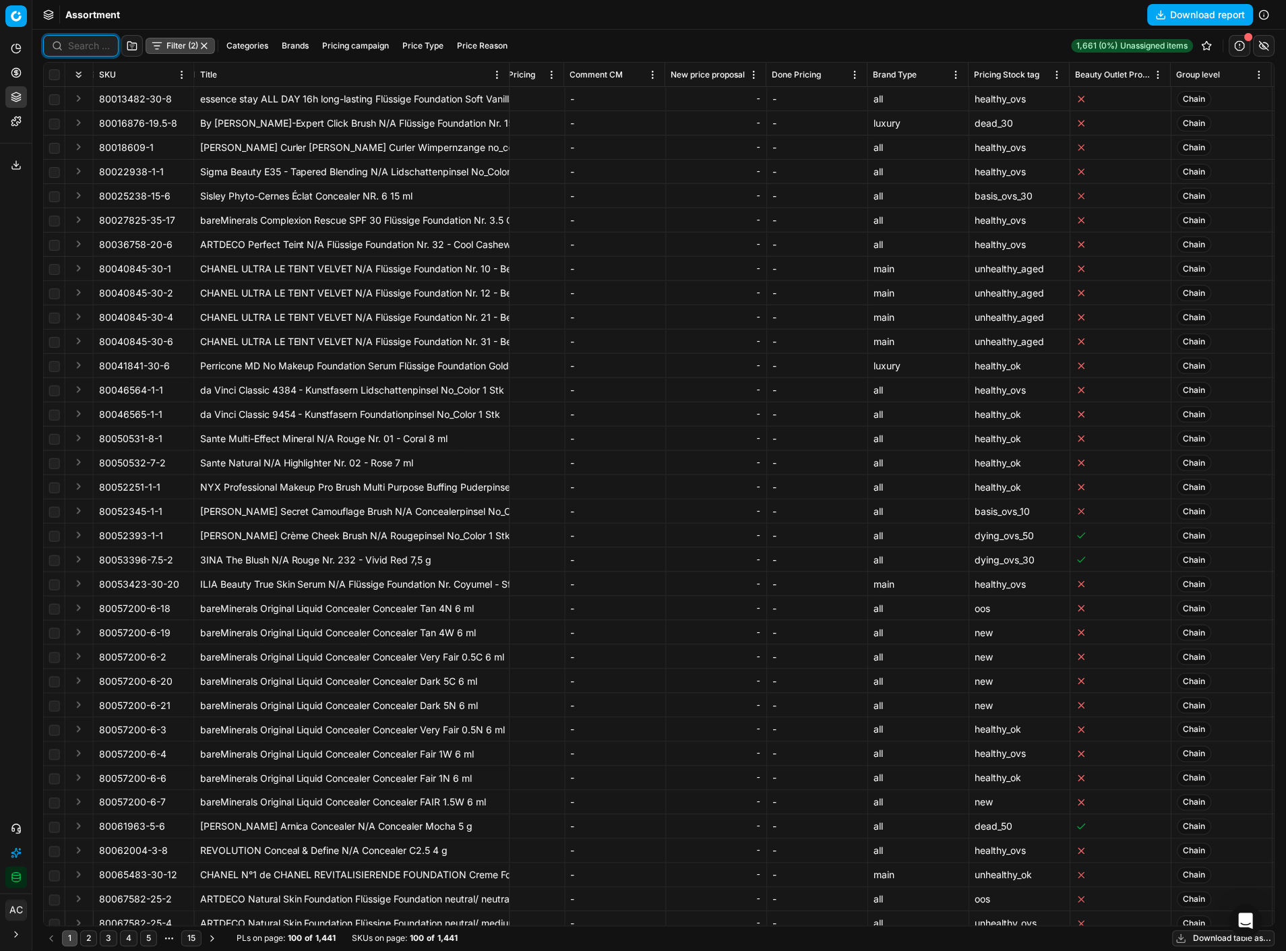
click at [82, 45] on input at bounding box center [89, 45] width 42 height 13
paste input "80065904-100"
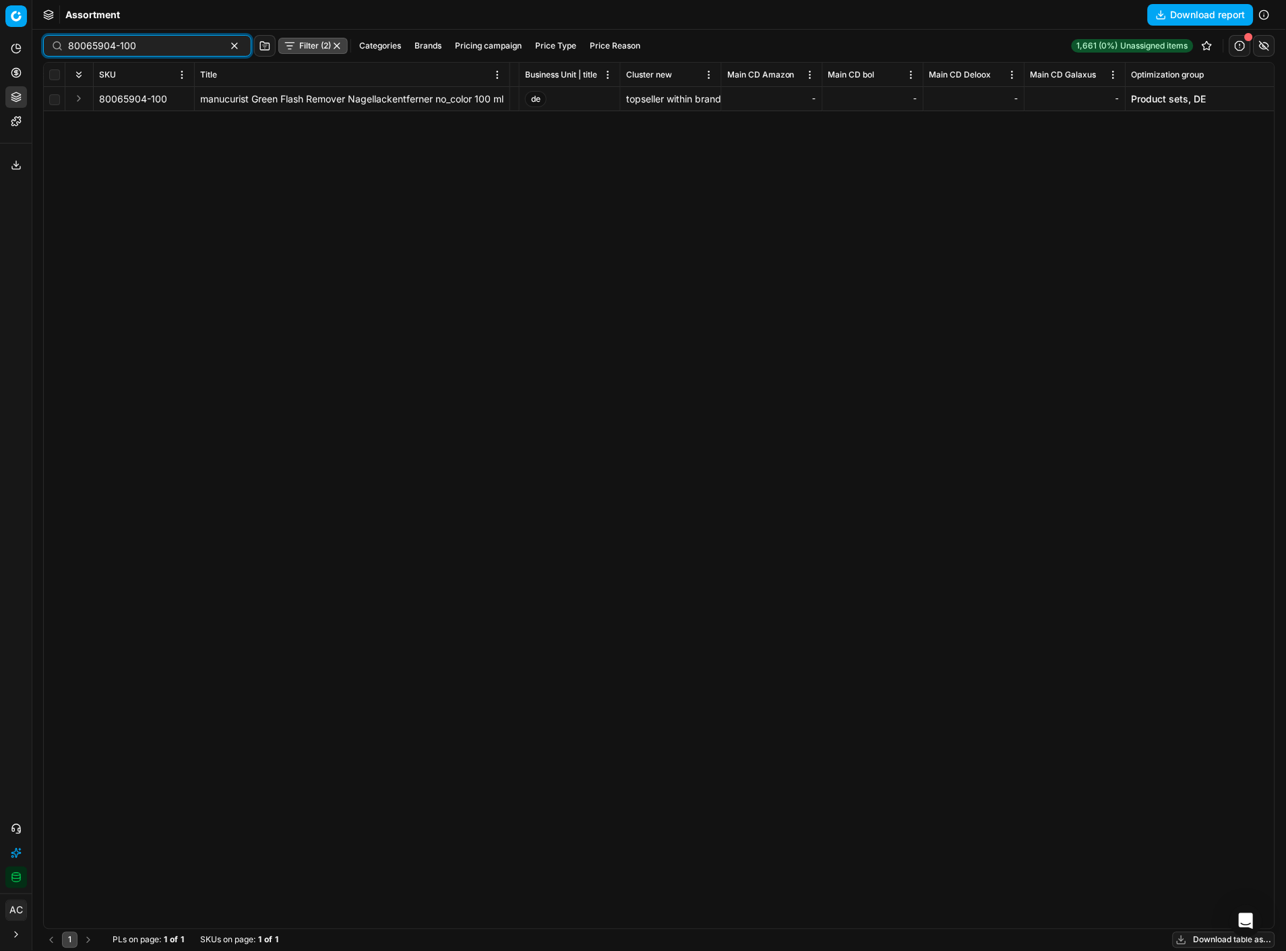
scroll to position [0, 8986]
type input "80065904-100"
click at [858, 96] on link "Product sets, DE" at bounding box center [845, 98] width 75 height 13
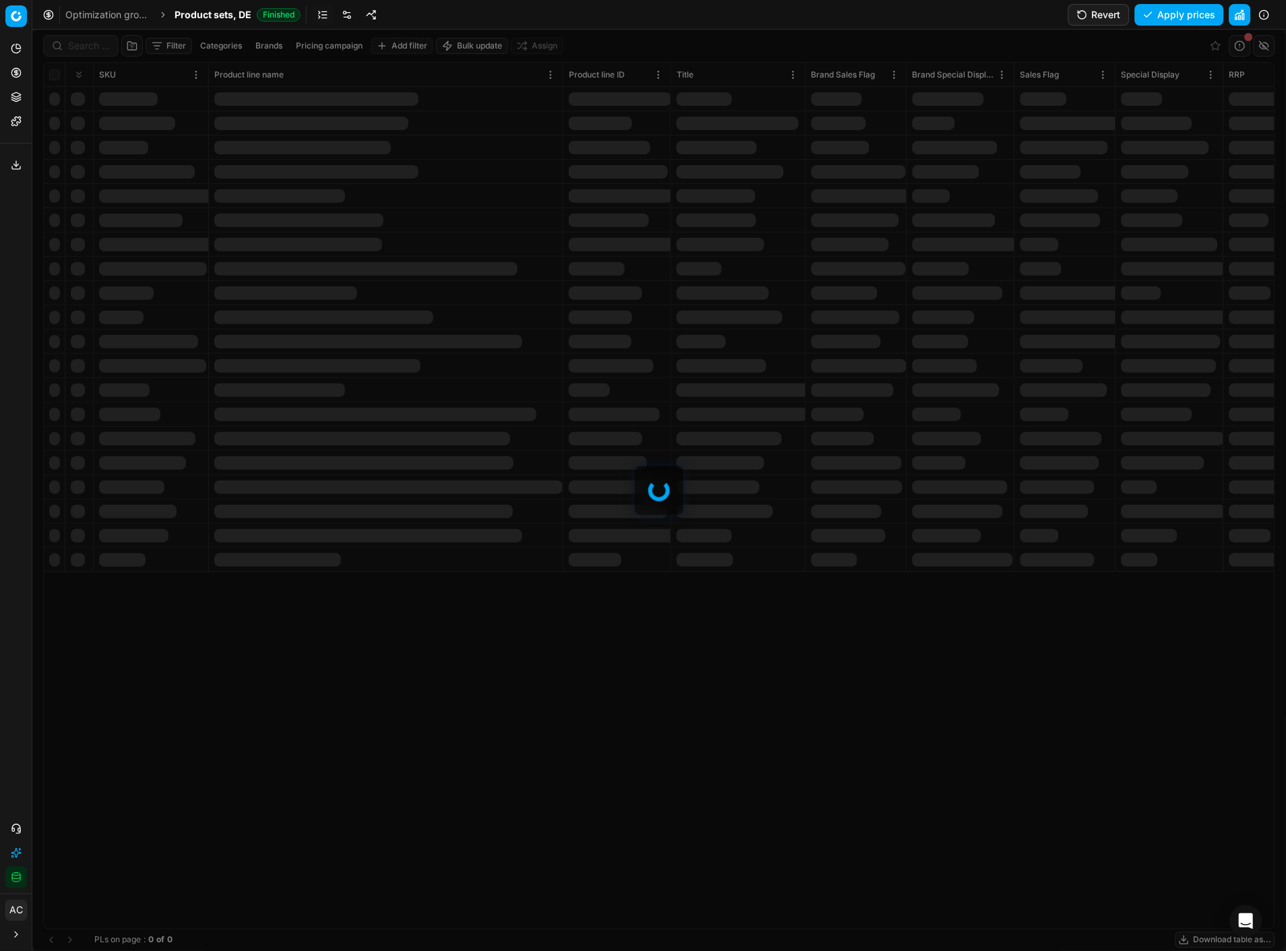
click at [85, 41] on div at bounding box center [659, 490] width 1254 height 921
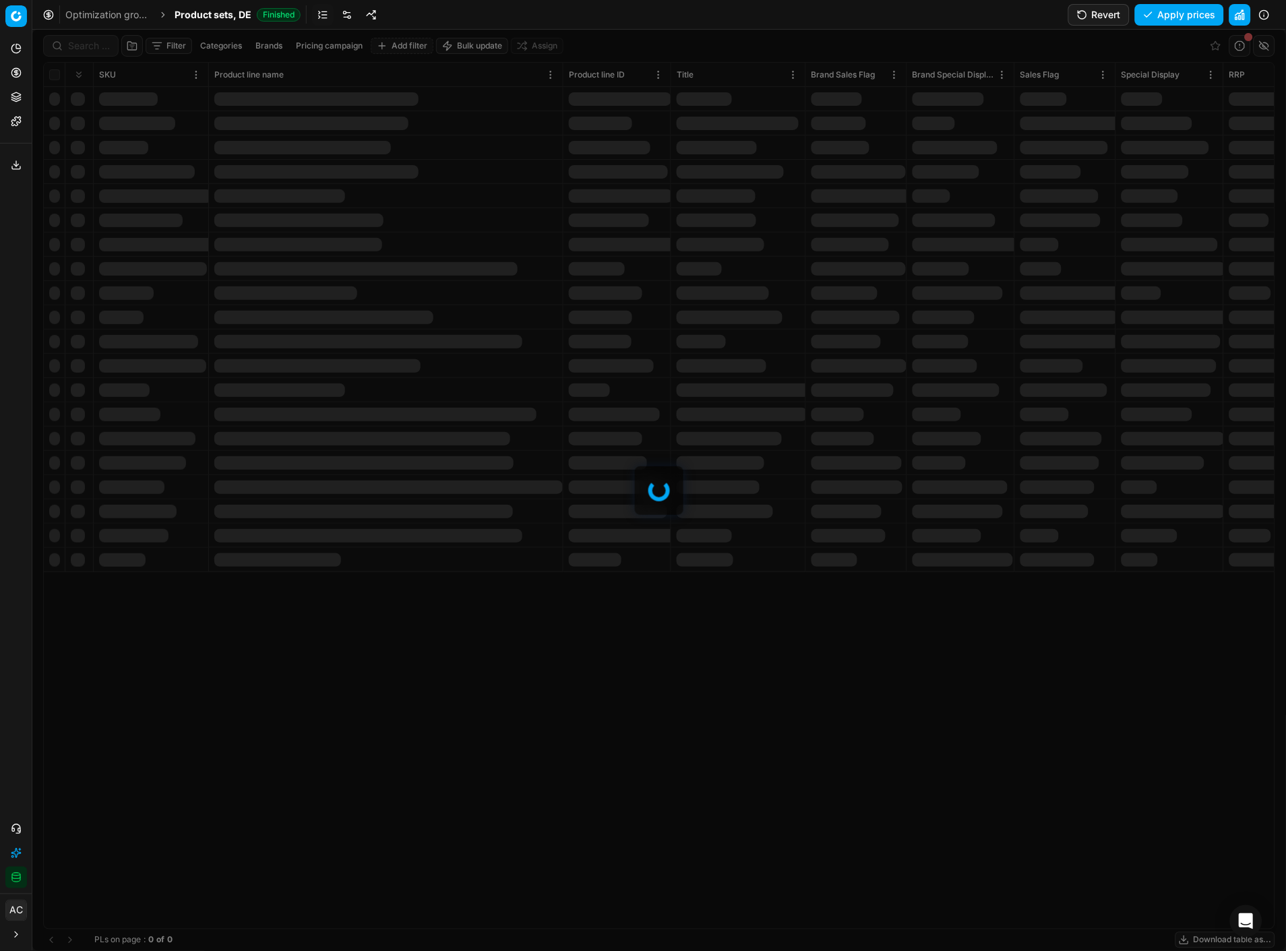
click at [85, 41] on div at bounding box center [659, 490] width 1254 height 921
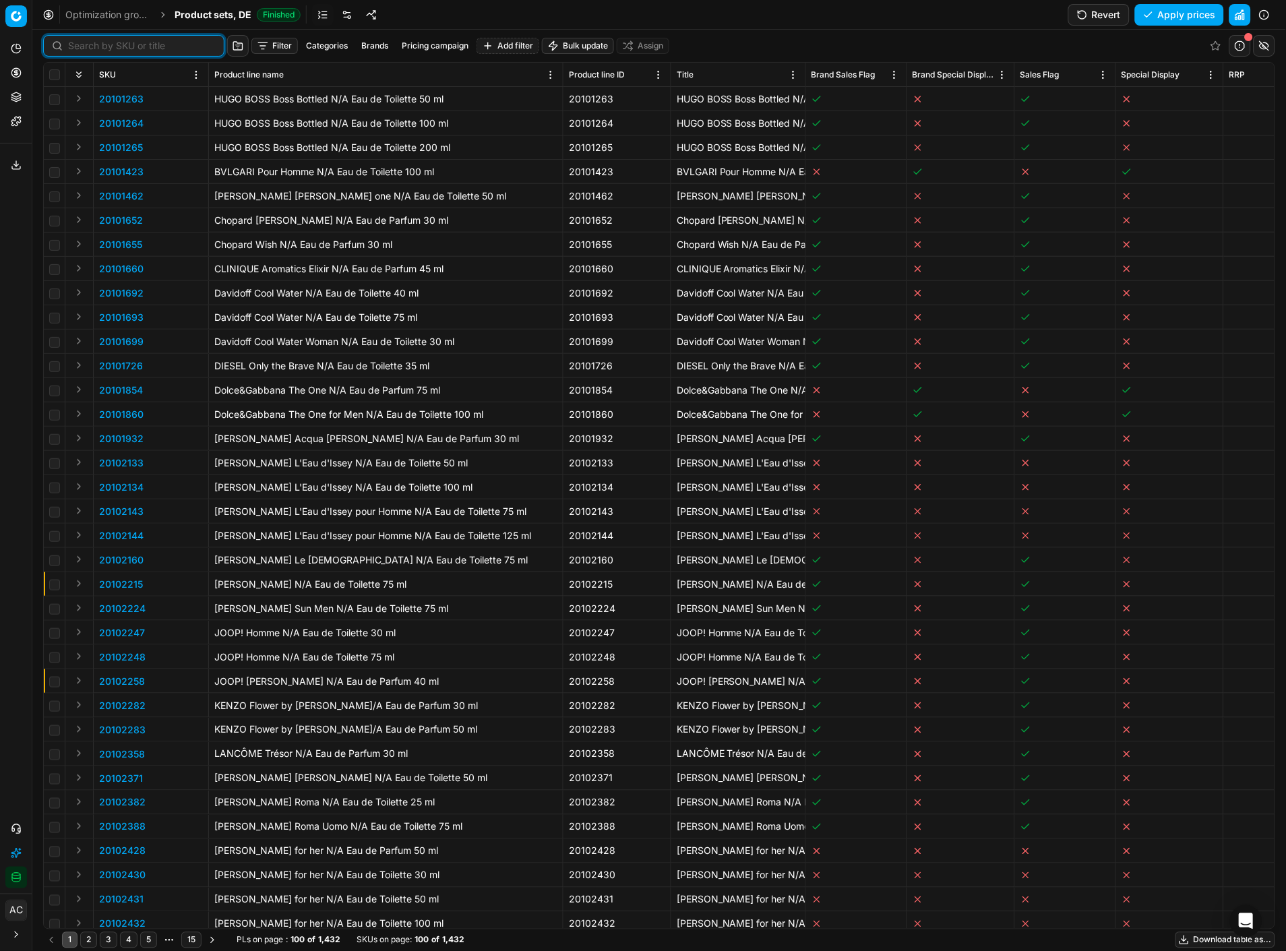
click at [85, 41] on input at bounding box center [142, 45] width 148 height 13
paste input "80065904-100"
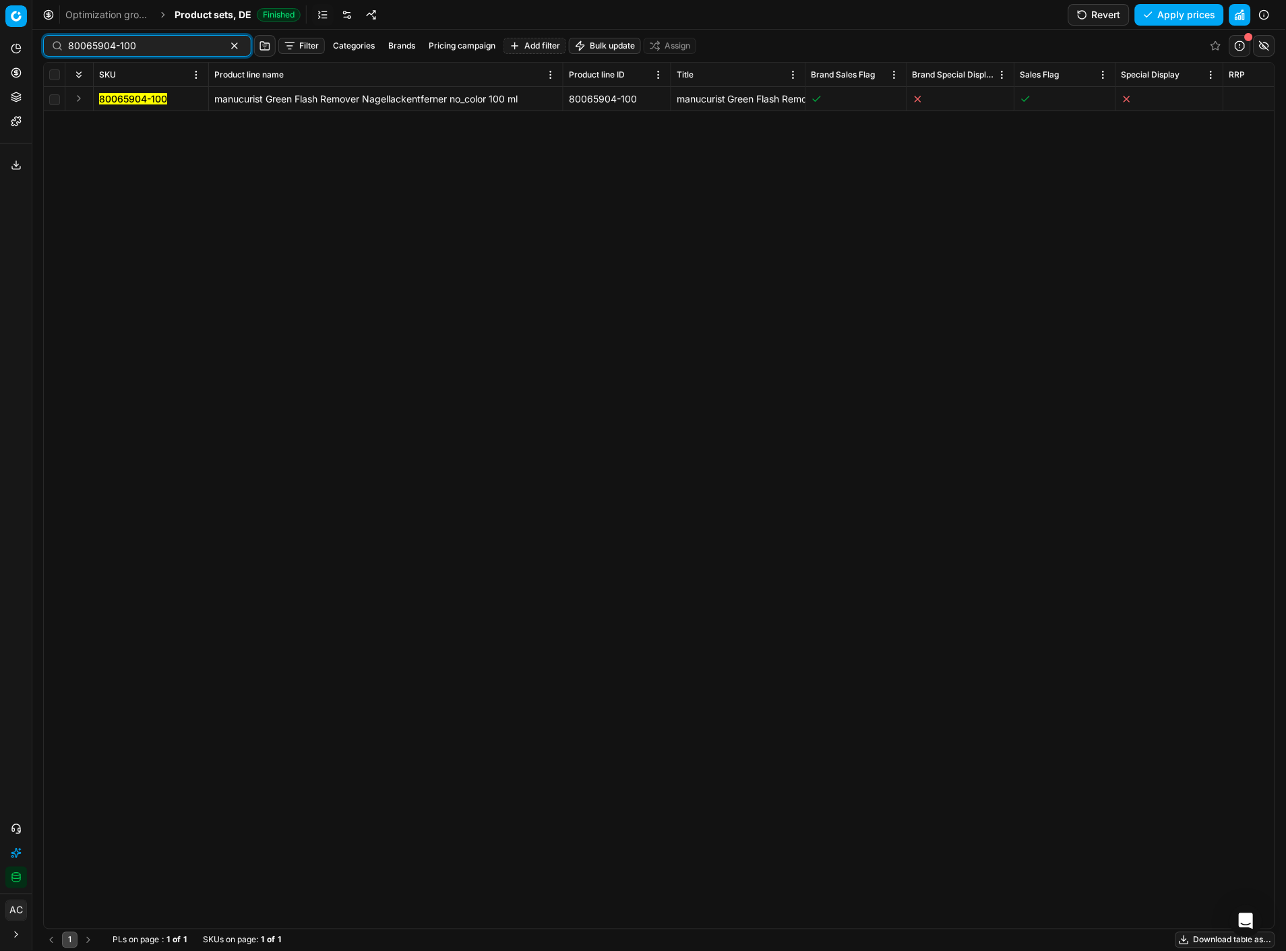
type input "80065904-100"
click at [81, 101] on button "Expand" at bounding box center [79, 98] width 16 height 16
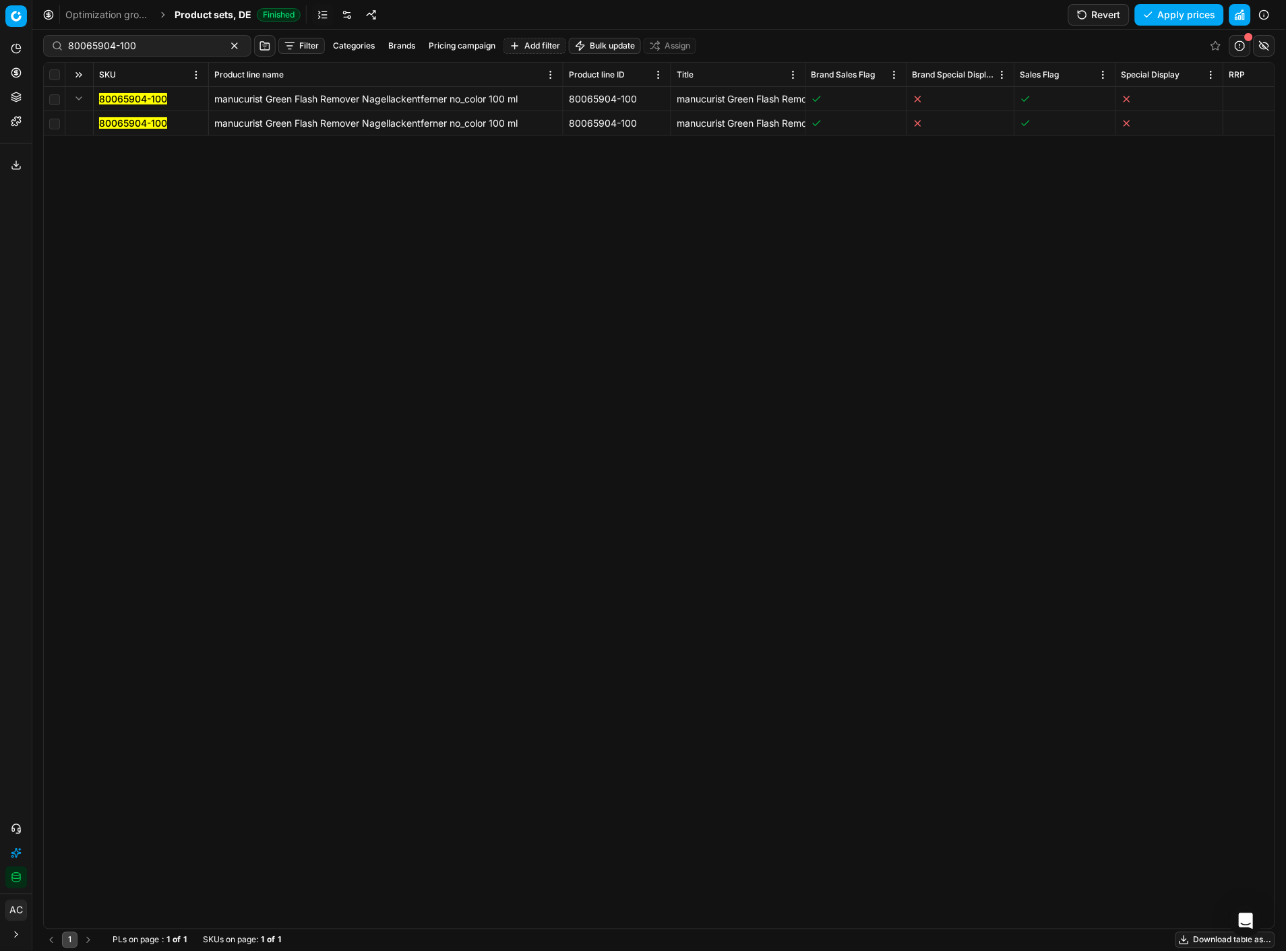
click at [111, 119] on mark "80065904-100" at bounding box center [133, 122] width 68 height 11
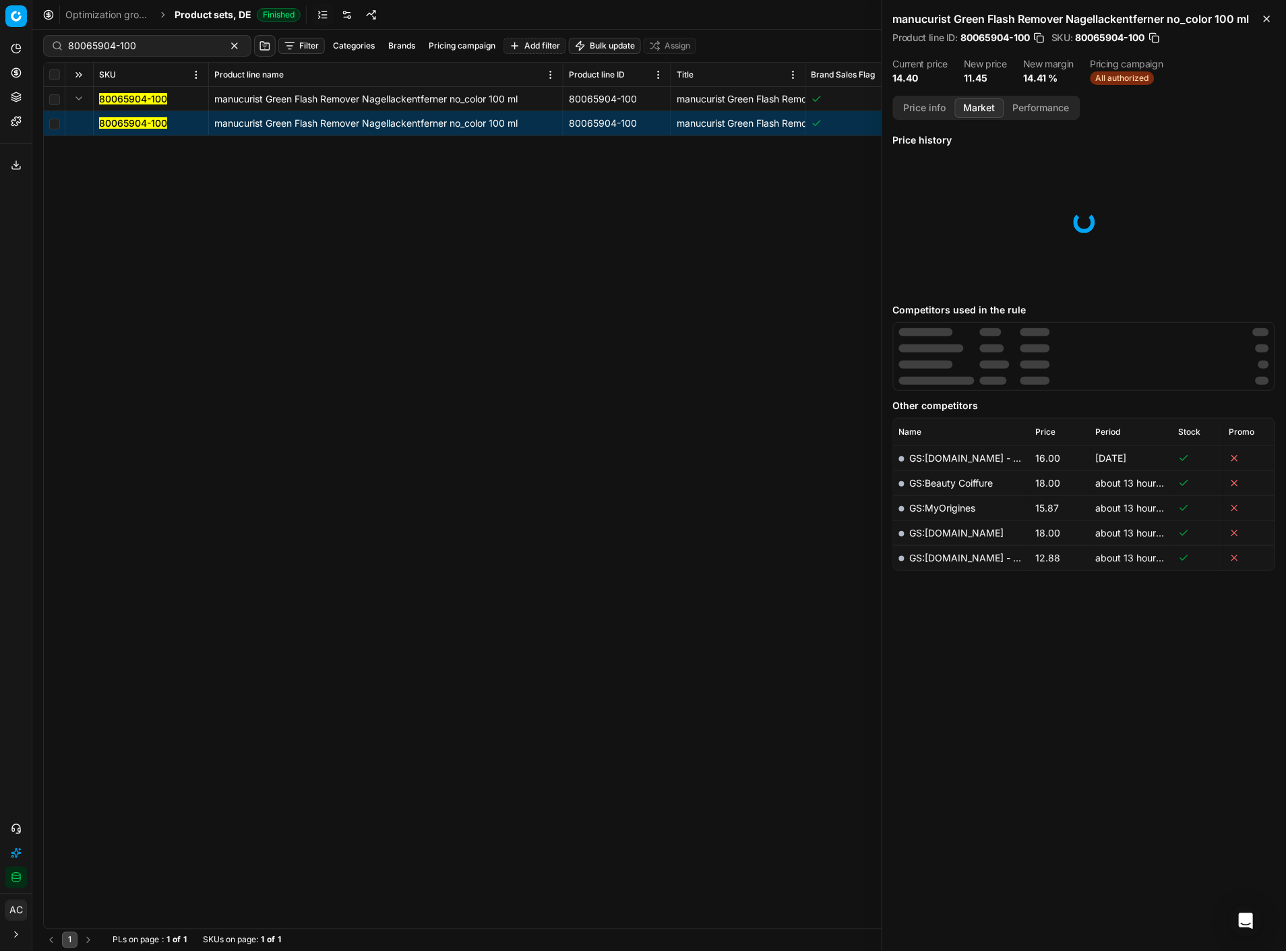
click at [958, 109] on button "Market" at bounding box center [979, 108] width 49 height 20
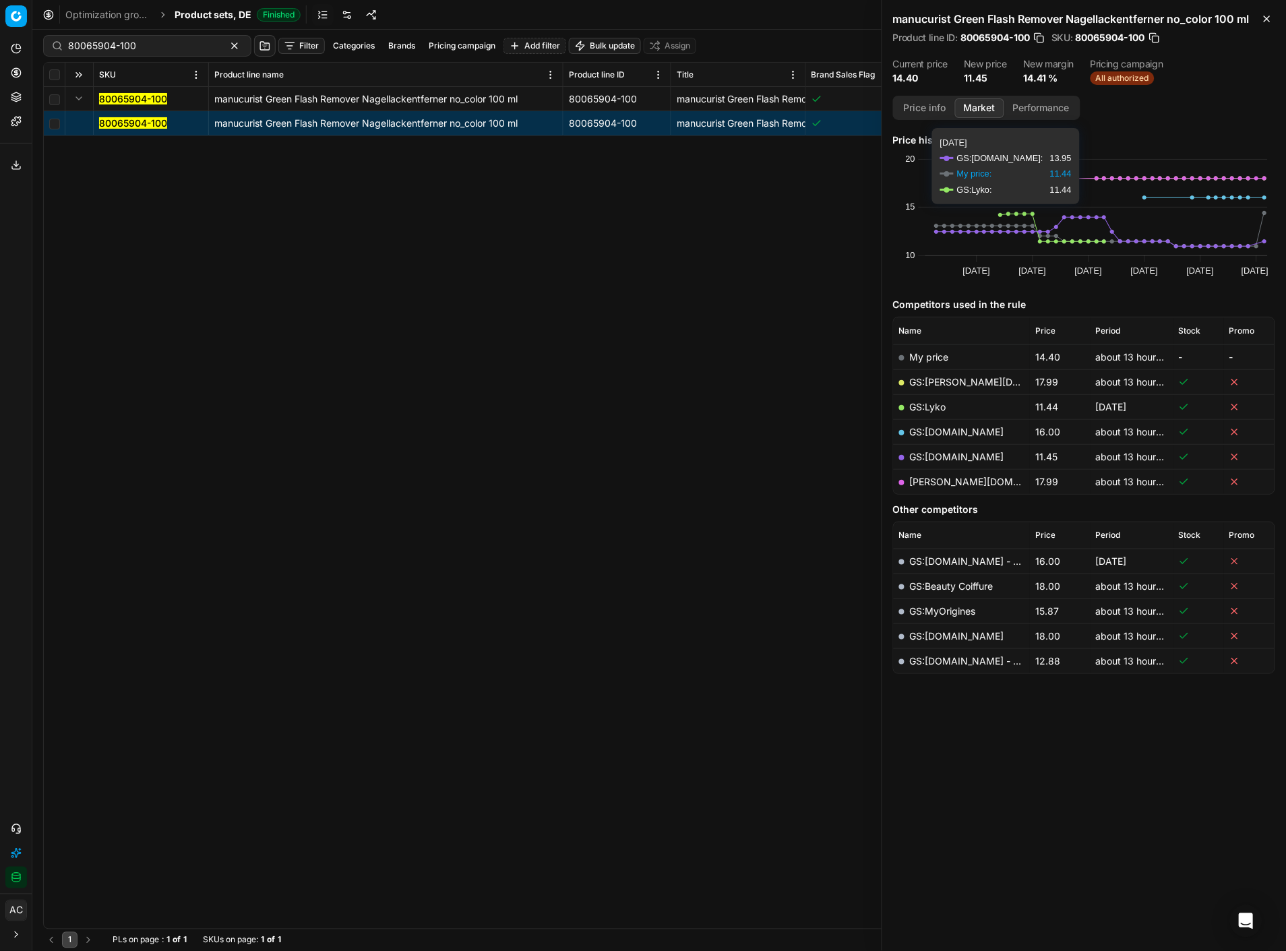
click at [958, 69] on div "Pricing campaign All authorized" at bounding box center [1127, 72] width 73 height 26
click at [958, 74] on span "All authorized" at bounding box center [1123, 77] width 64 height 13
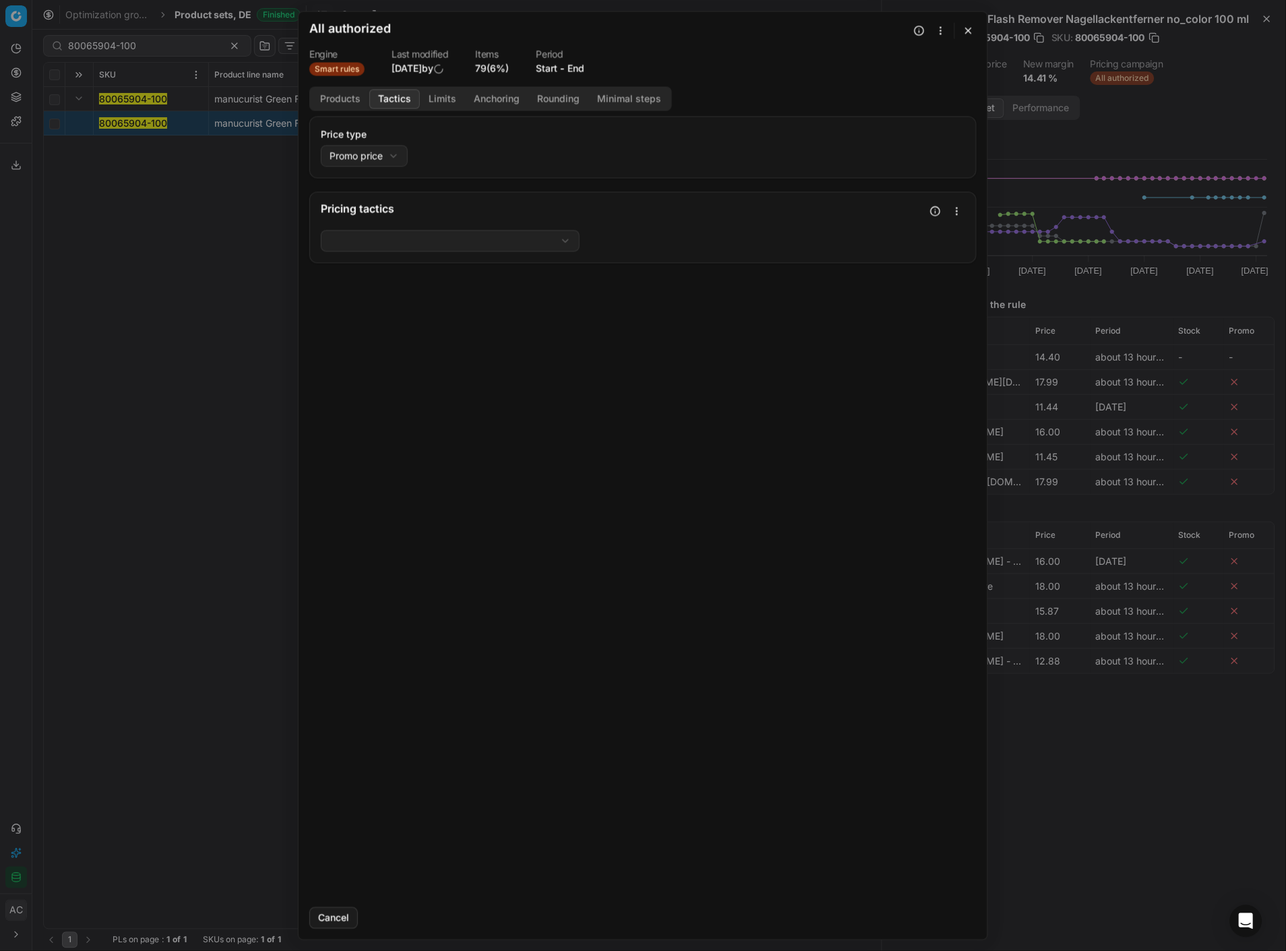
click at [402, 98] on button "Tactics" at bounding box center [394, 99] width 51 height 20
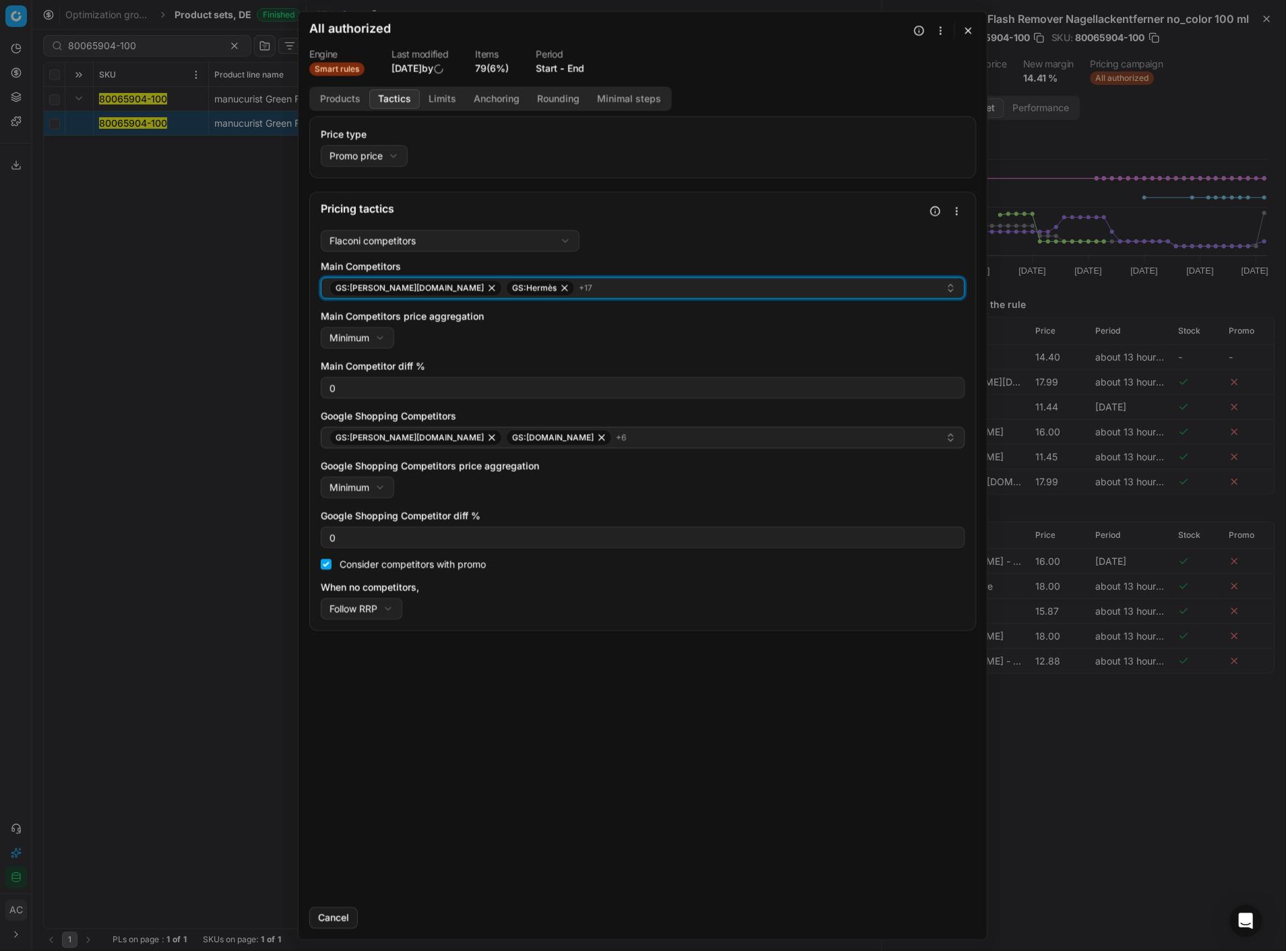
click at [572, 284] on div "GS:Breuninger.com GS:Hermès + 17" at bounding box center [638, 288] width 616 height 16
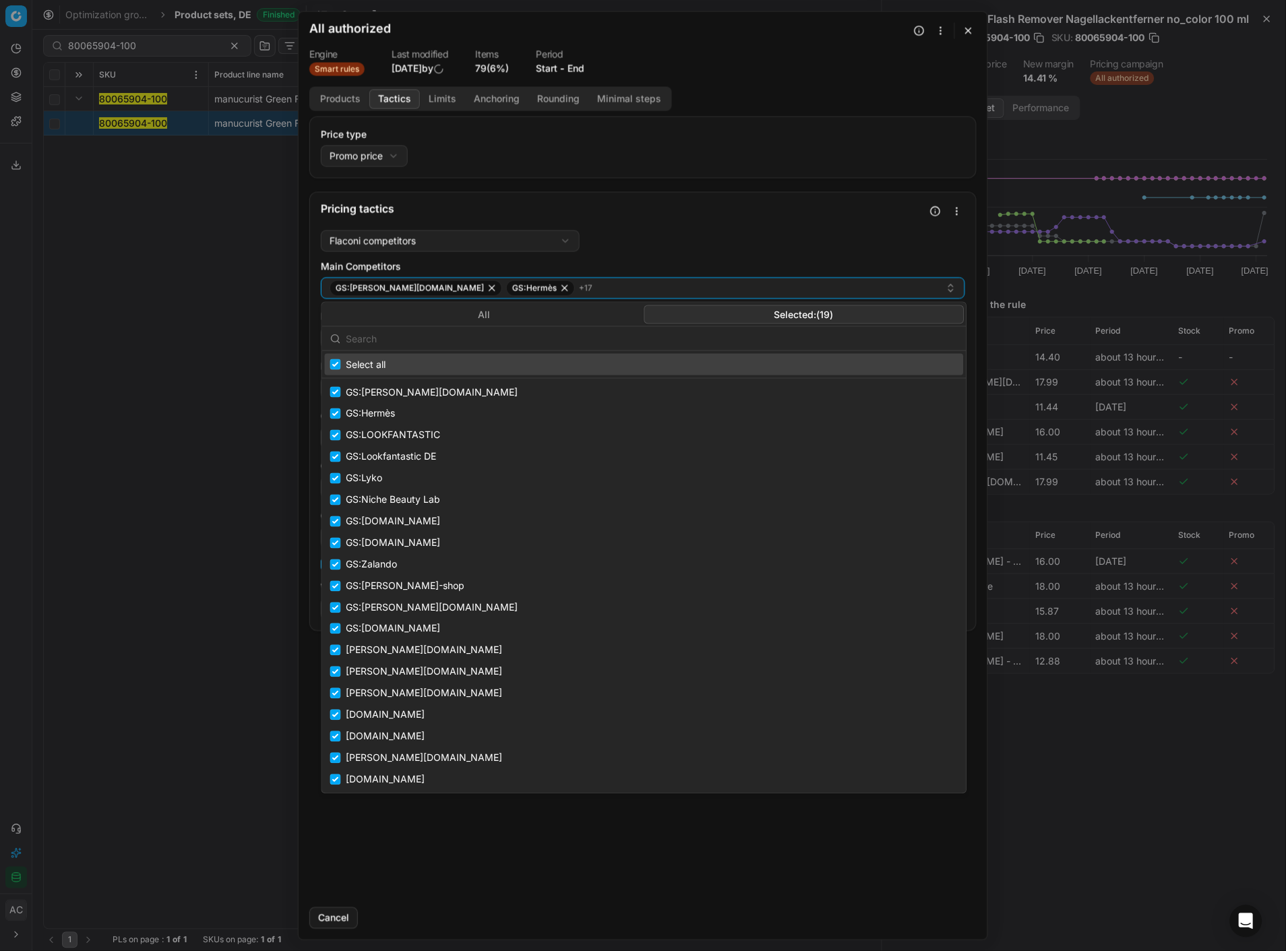
click at [720, 317] on button "Selected: ( 19 )" at bounding box center [804, 314] width 320 height 19
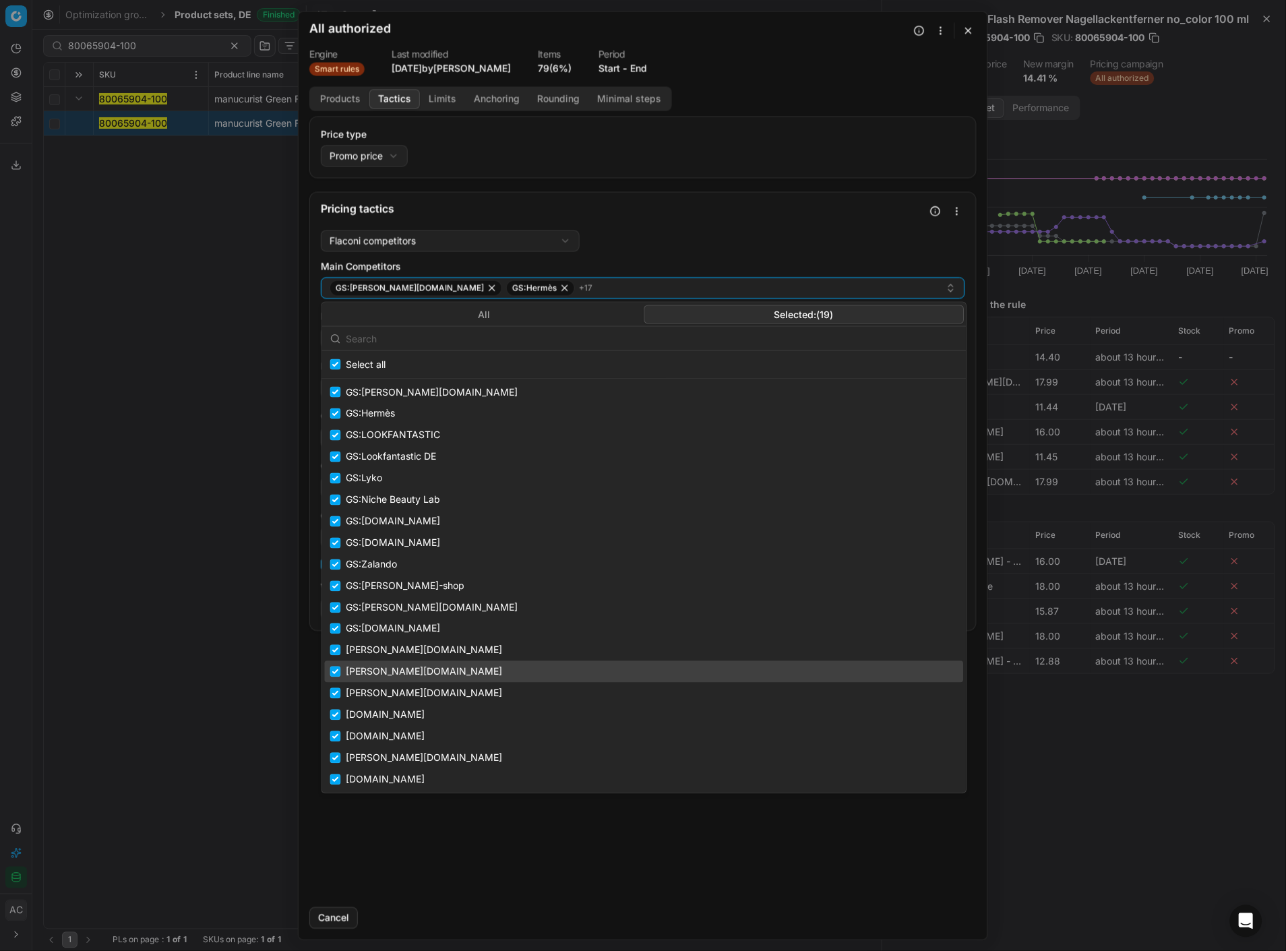
click at [958, 412] on div "We are saving PC settings. Please wait, it should take a few minutes All author…" at bounding box center [643, 475] width 1286 height 951
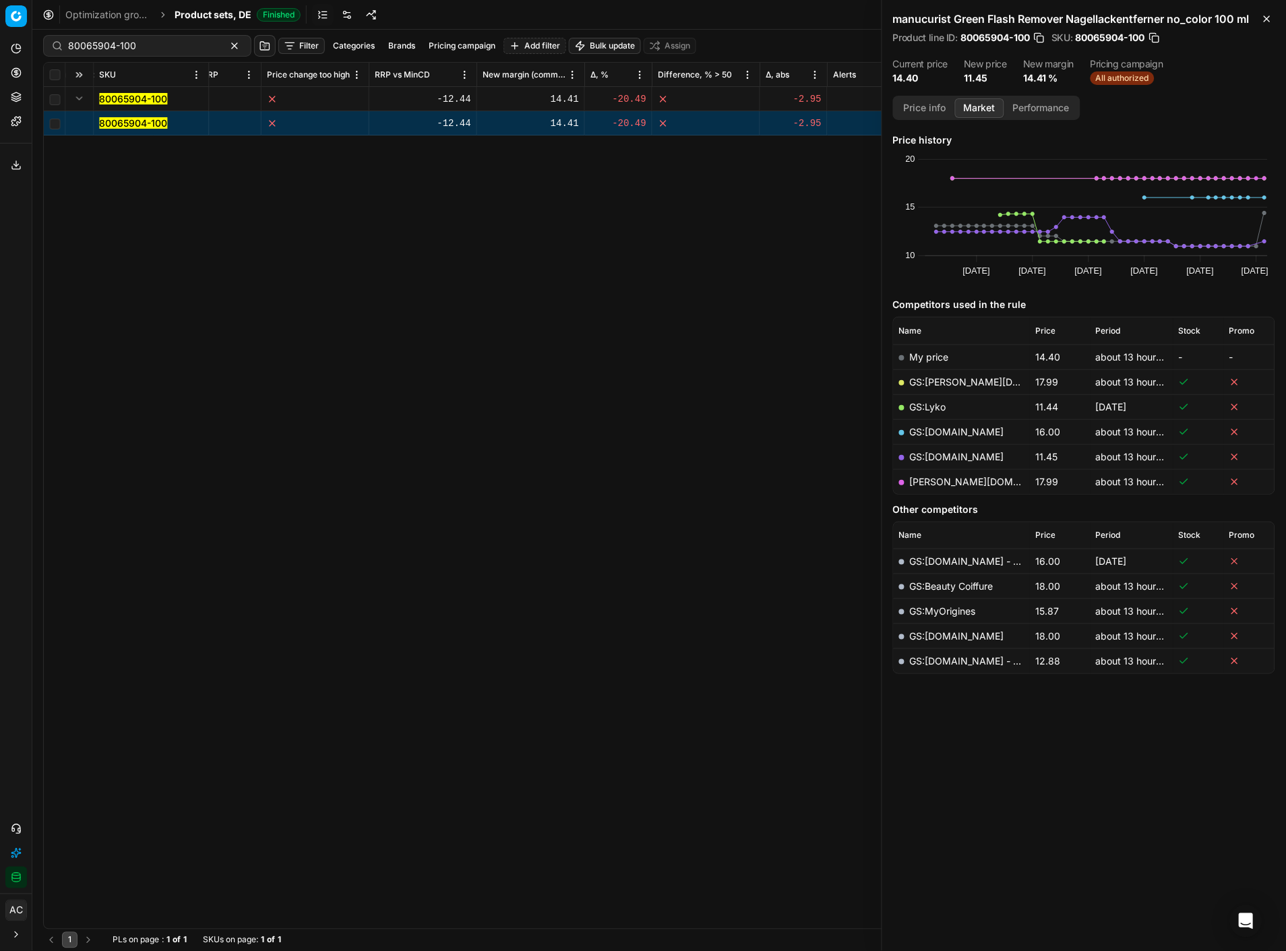
scroll to position [0, 2231]
click at [958, 13] on icon "button" at bounding box center [1267, 18] width 11 height 11
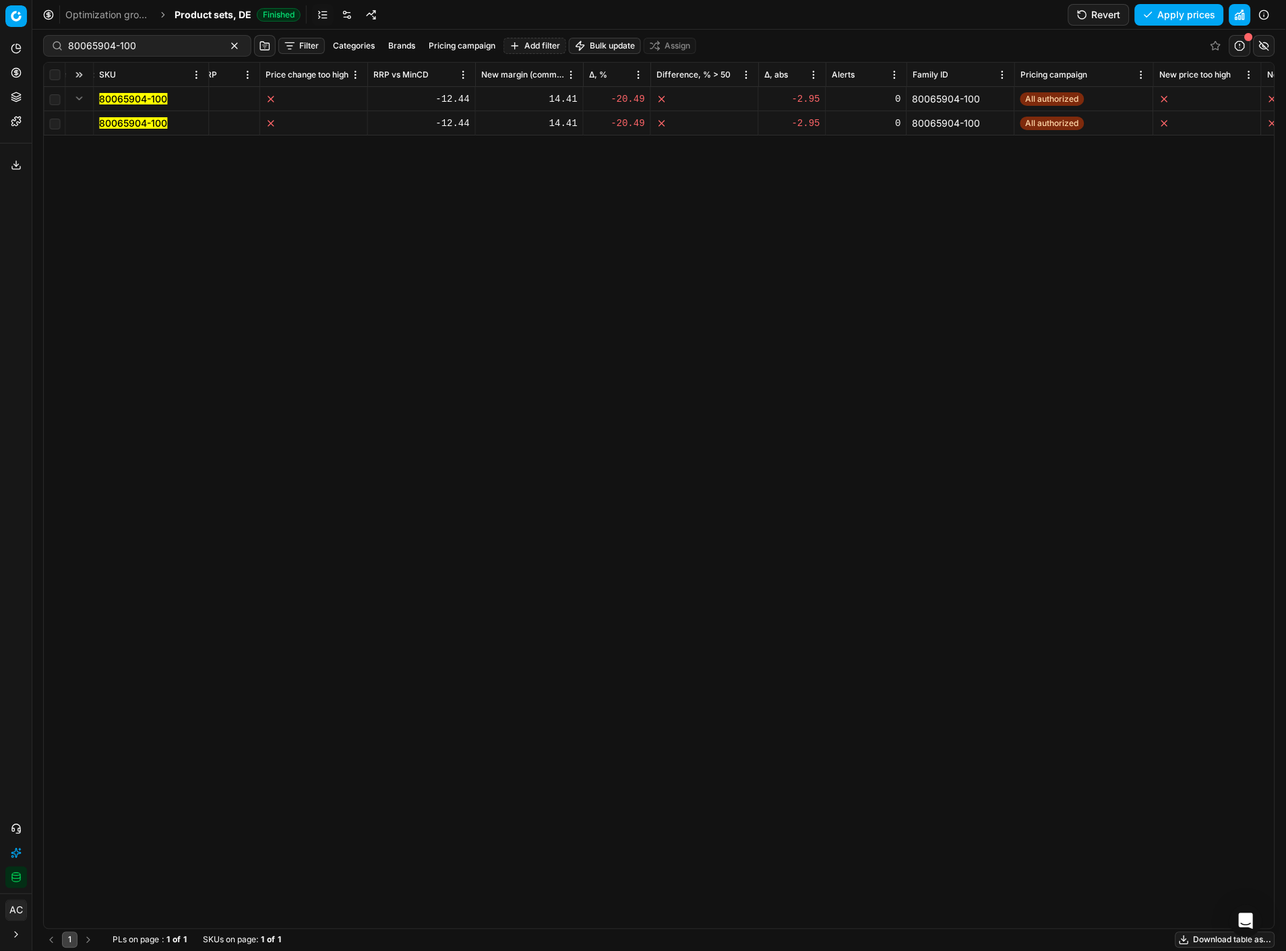
click at [958, 40] on button "button" at bounding box center [1265, 46] width 22 height 22
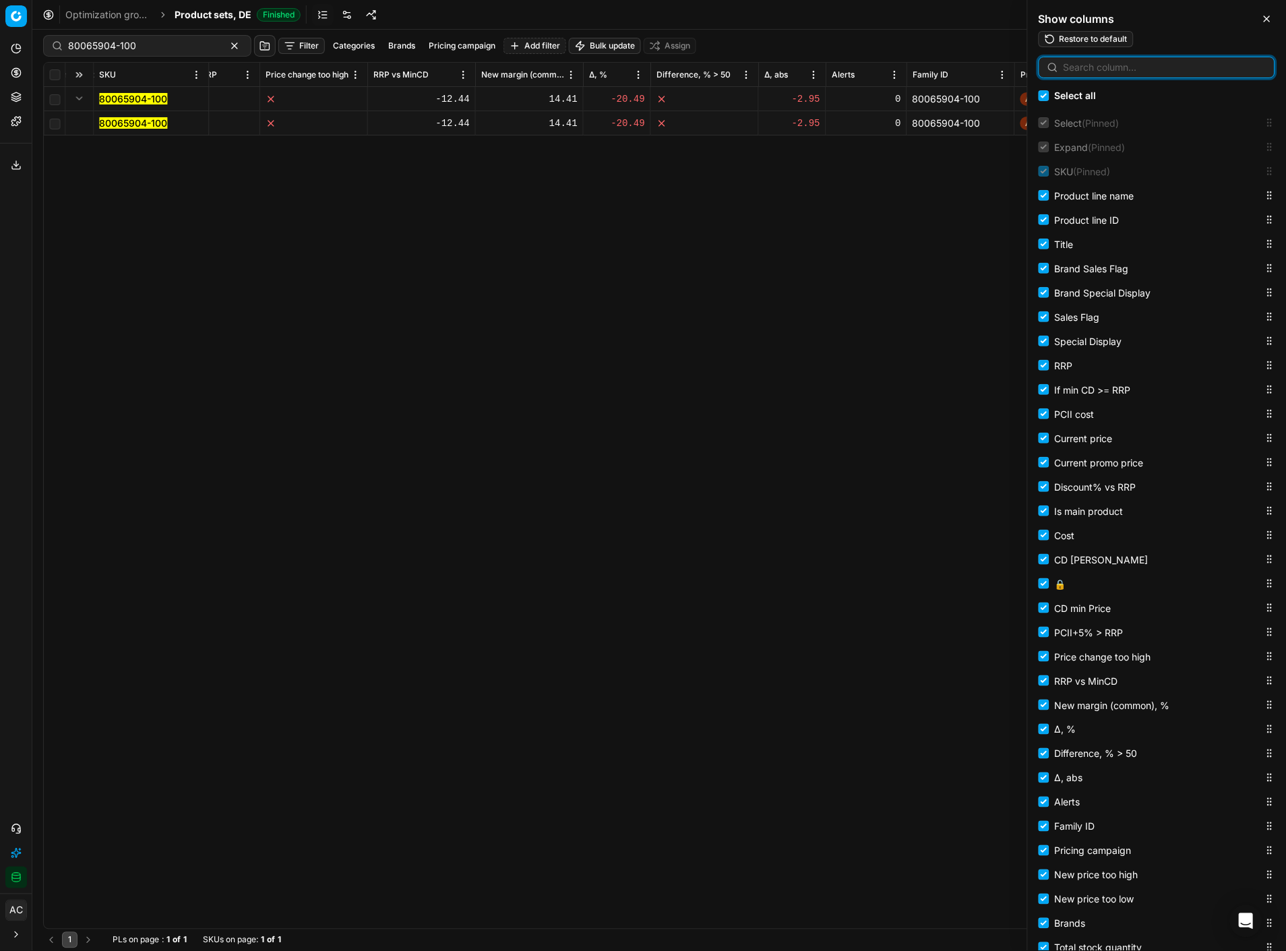
click at [958, 67] on input at bounding box center [1165, 67] width 203 height 13
type input "m"
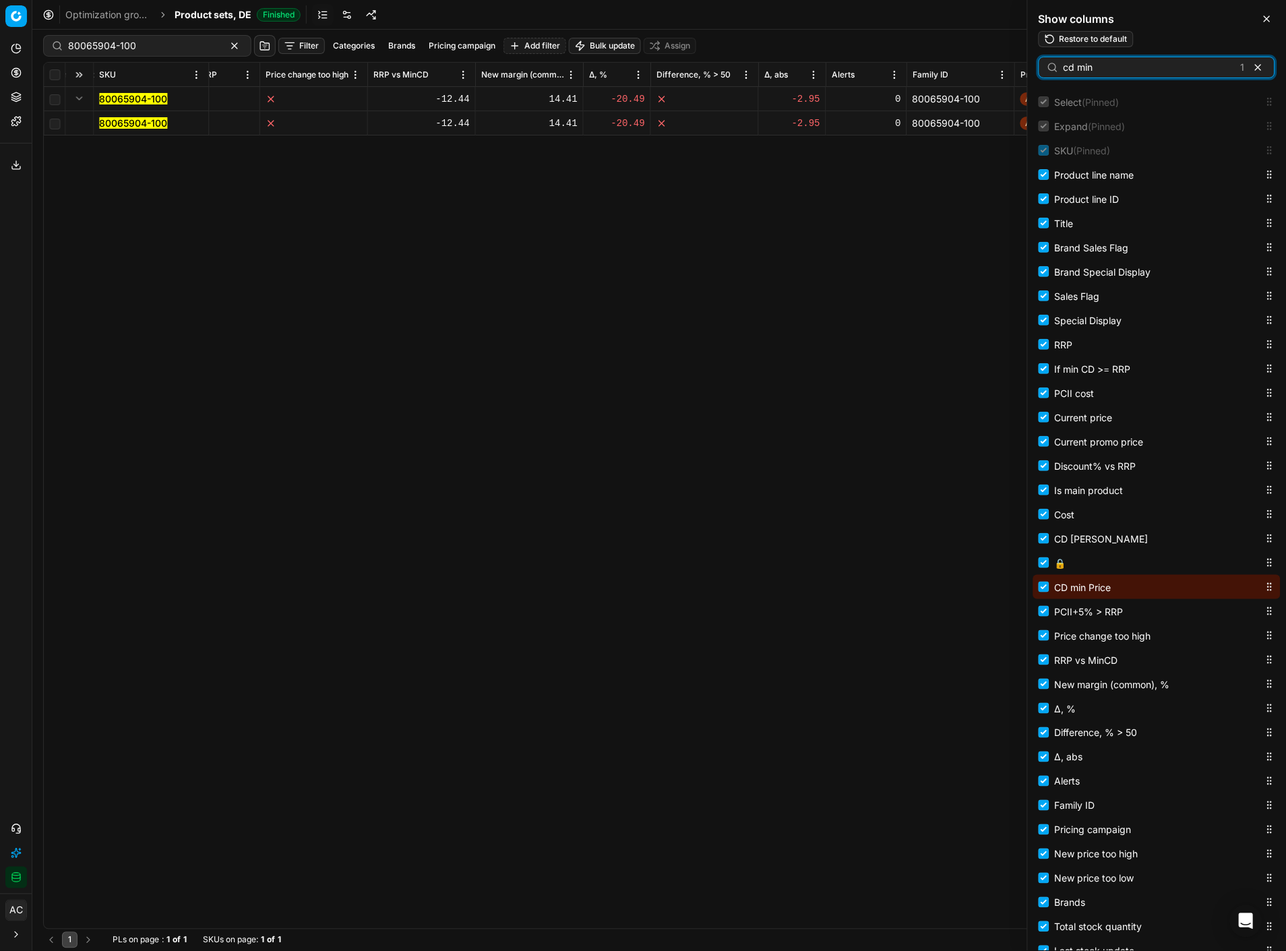
scroll to position [9, 0]
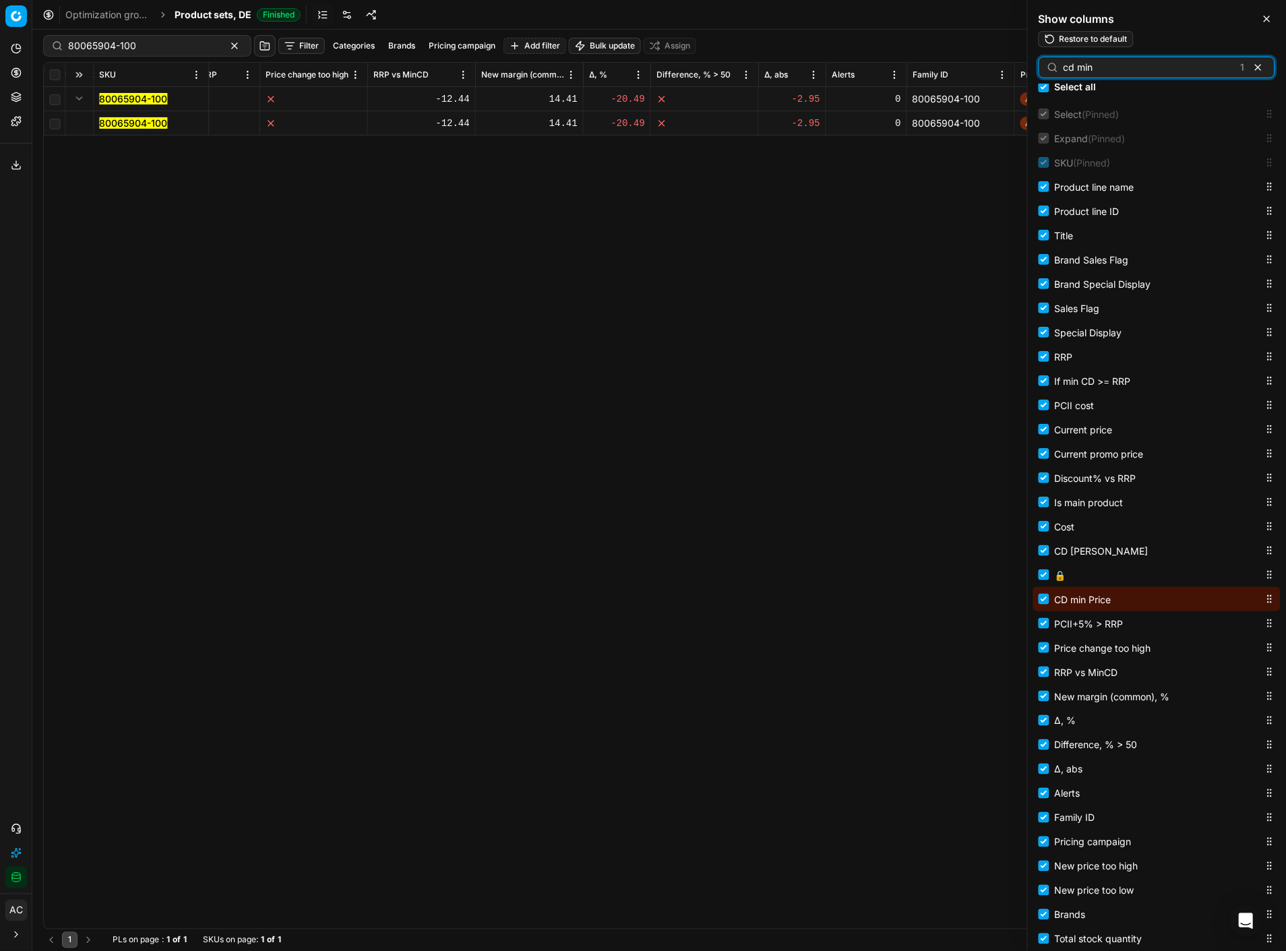
type input "cd min"
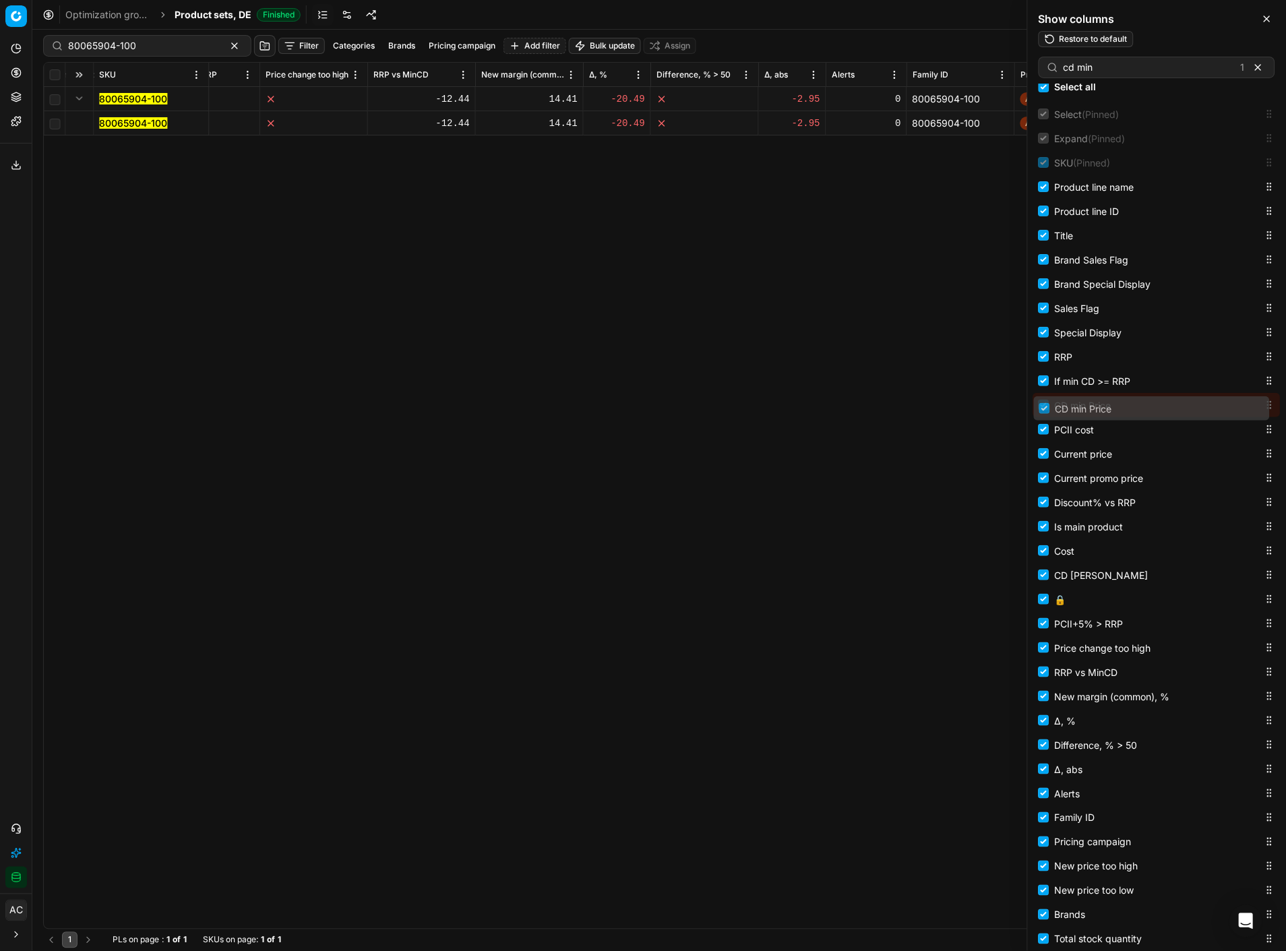
drag, startPoint x: 1262, startPoint y: 601, endPoint x: 1257, endPoint y: 411, distance: 189.5
click at [958, 411] on body "Pricing platform Analytics Pricing Product portfolio Templates Export service 3…" at bounding box center [643, 475] width 1286 height 951
click at [827, 229] on div "SKU Product line name Product line ID Title Brand Sales Flag Brand Special Disp…" at bounding box center [659, 496] width 1231 height 866
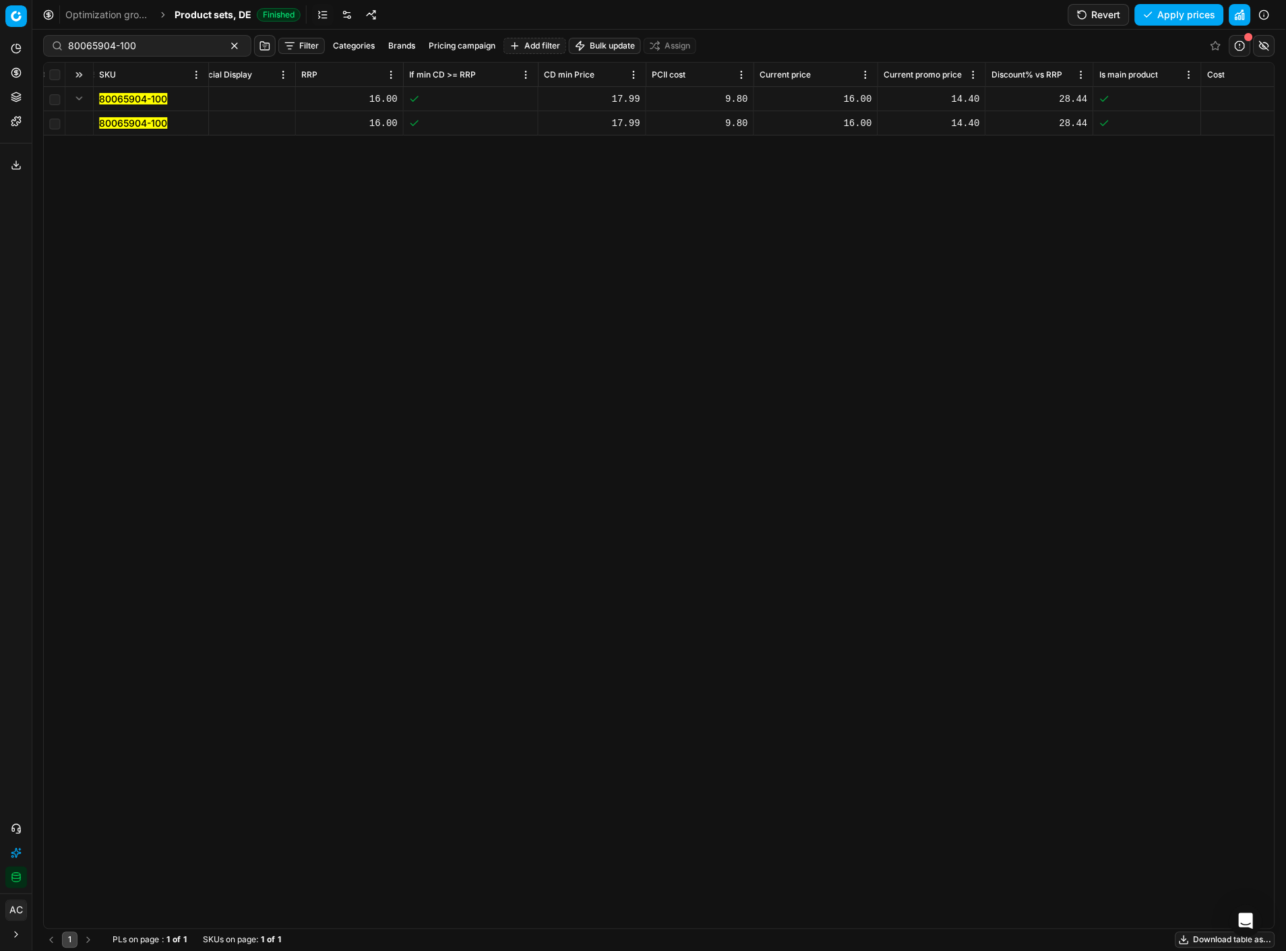
scroll to position [0, 929]
click at [135, 117] on mark "80065904-100" at bounding box center [133, 122] width 68 height 11
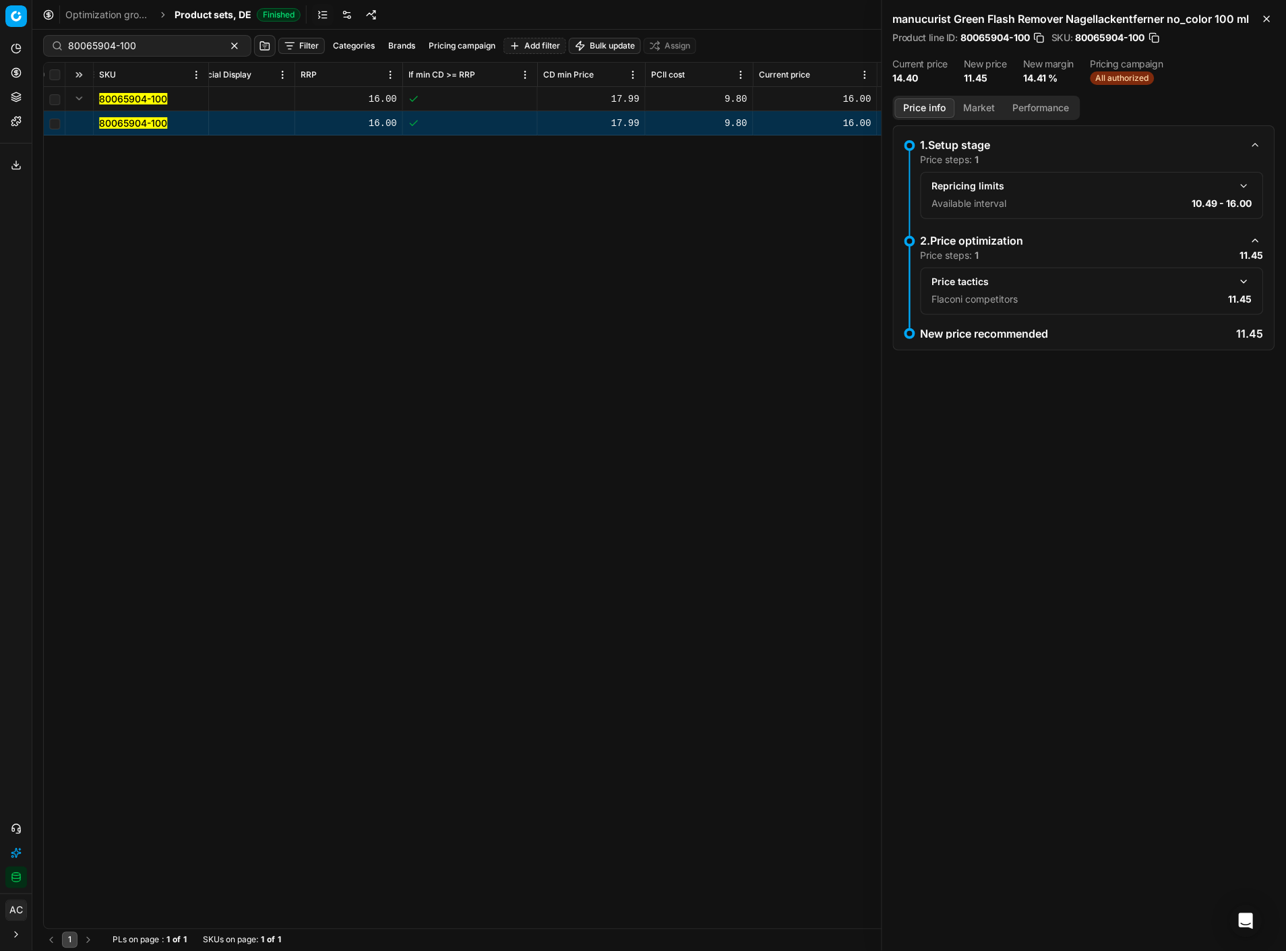
click at [958, 104] on button "Market" at bounding box center [979, 108] width 49 height 20
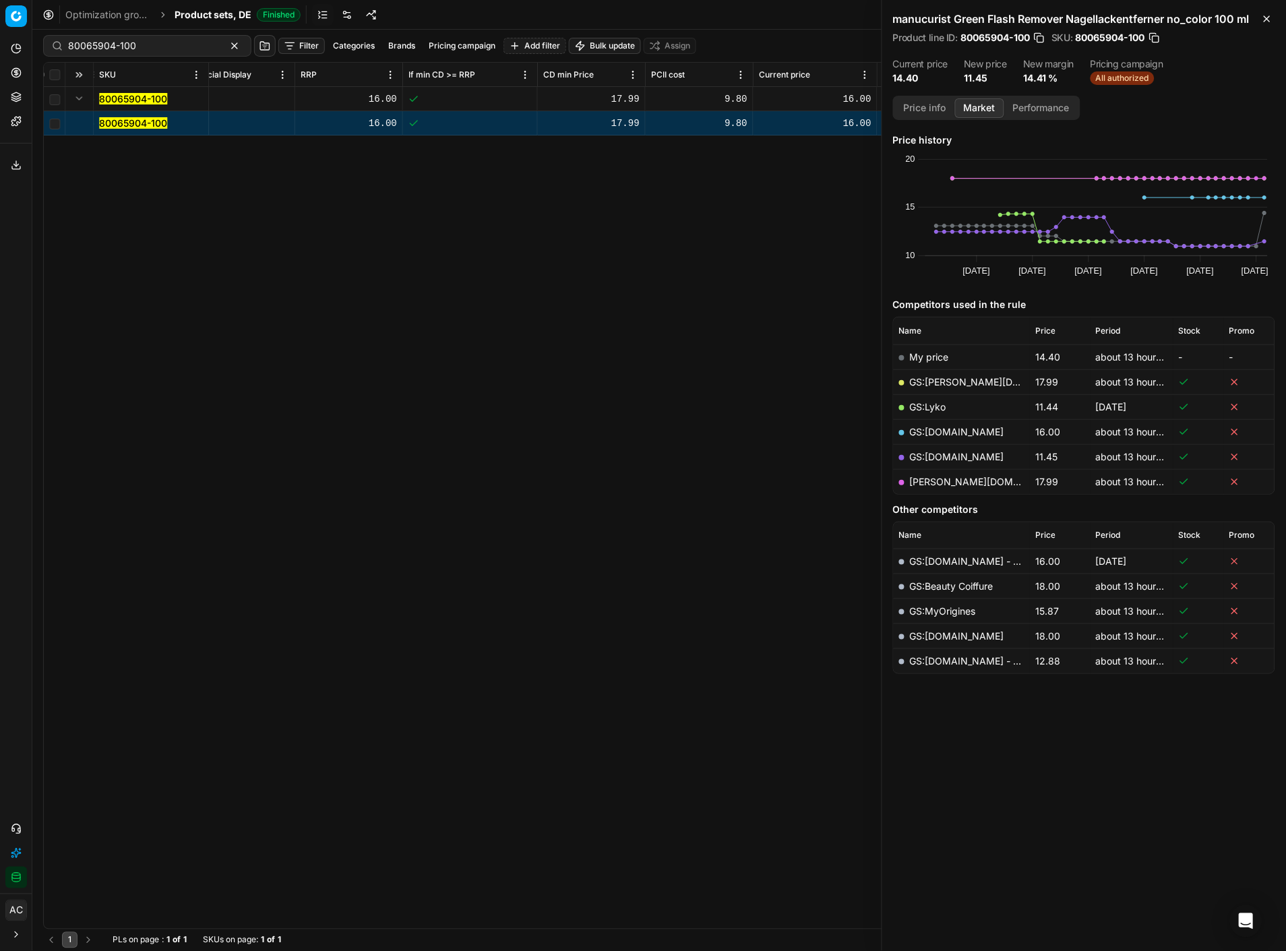
click at [958, 36] on button "button" at bounding box center [1039, 37] width 13 height 13
click at [447, 412] on div "SKU Product line name Product line ID Title Brand Sales Flag Brand Special Disp…" at bounding box center [659, 496] width 1231 height 866
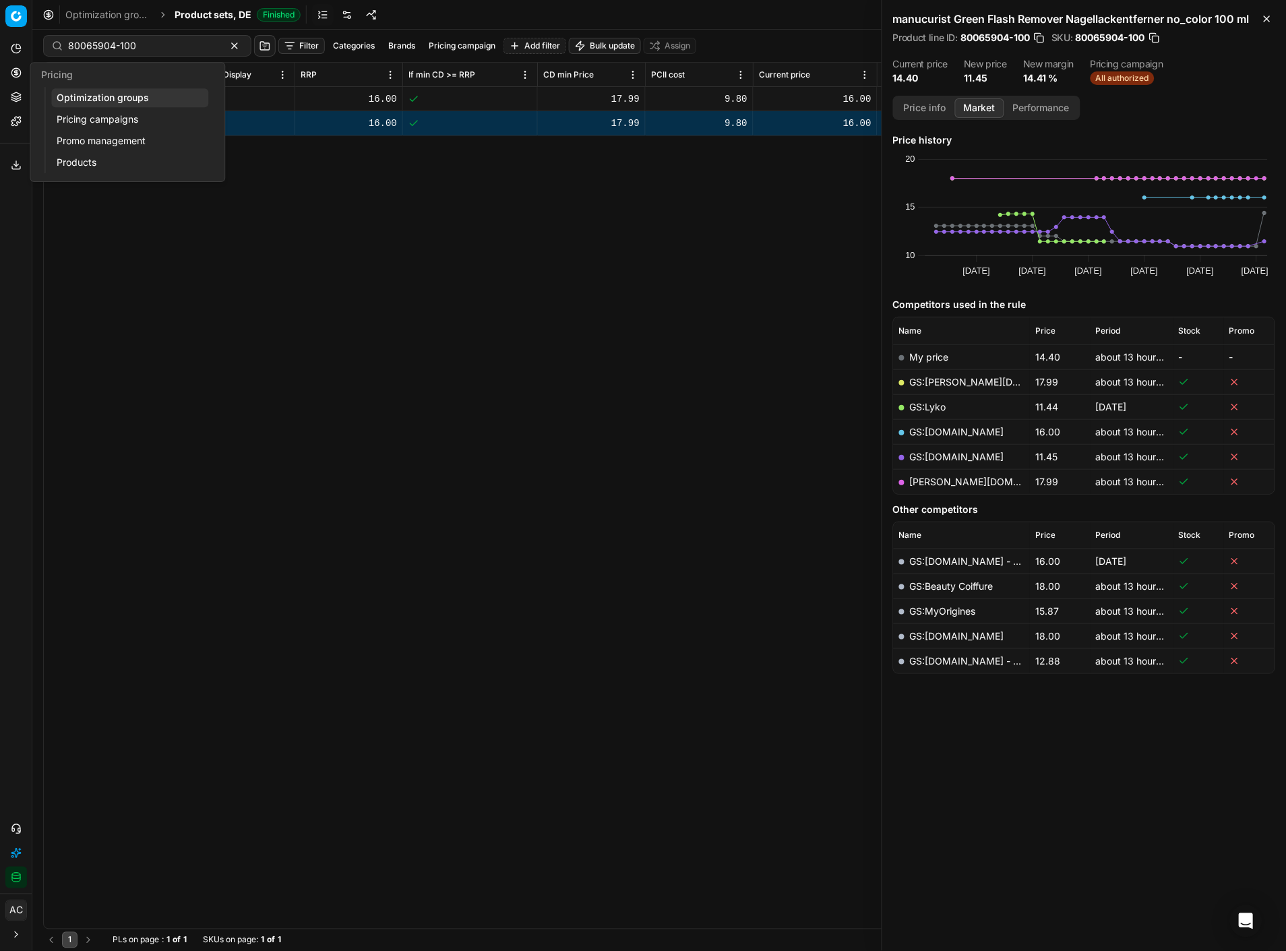
click at [15, 98] on icon at bounding box center [15, 98] width 9 height 2
click at [59, 116] on link "Assortment" at bounding box center [129, 122] width 157 height 19
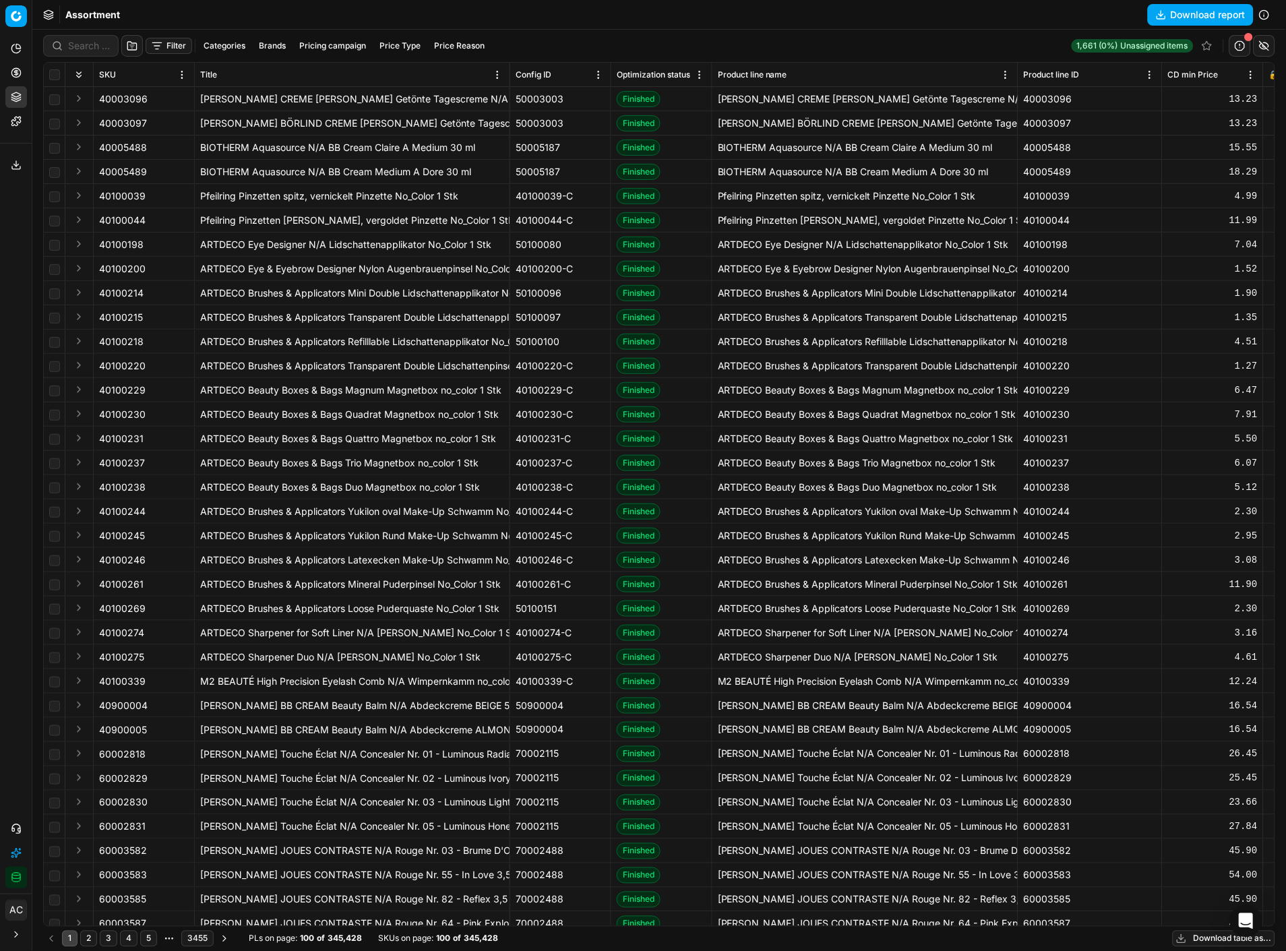
click at [171, 45] on button "Filter" at bounding box center [169, 46] width 47 height 16
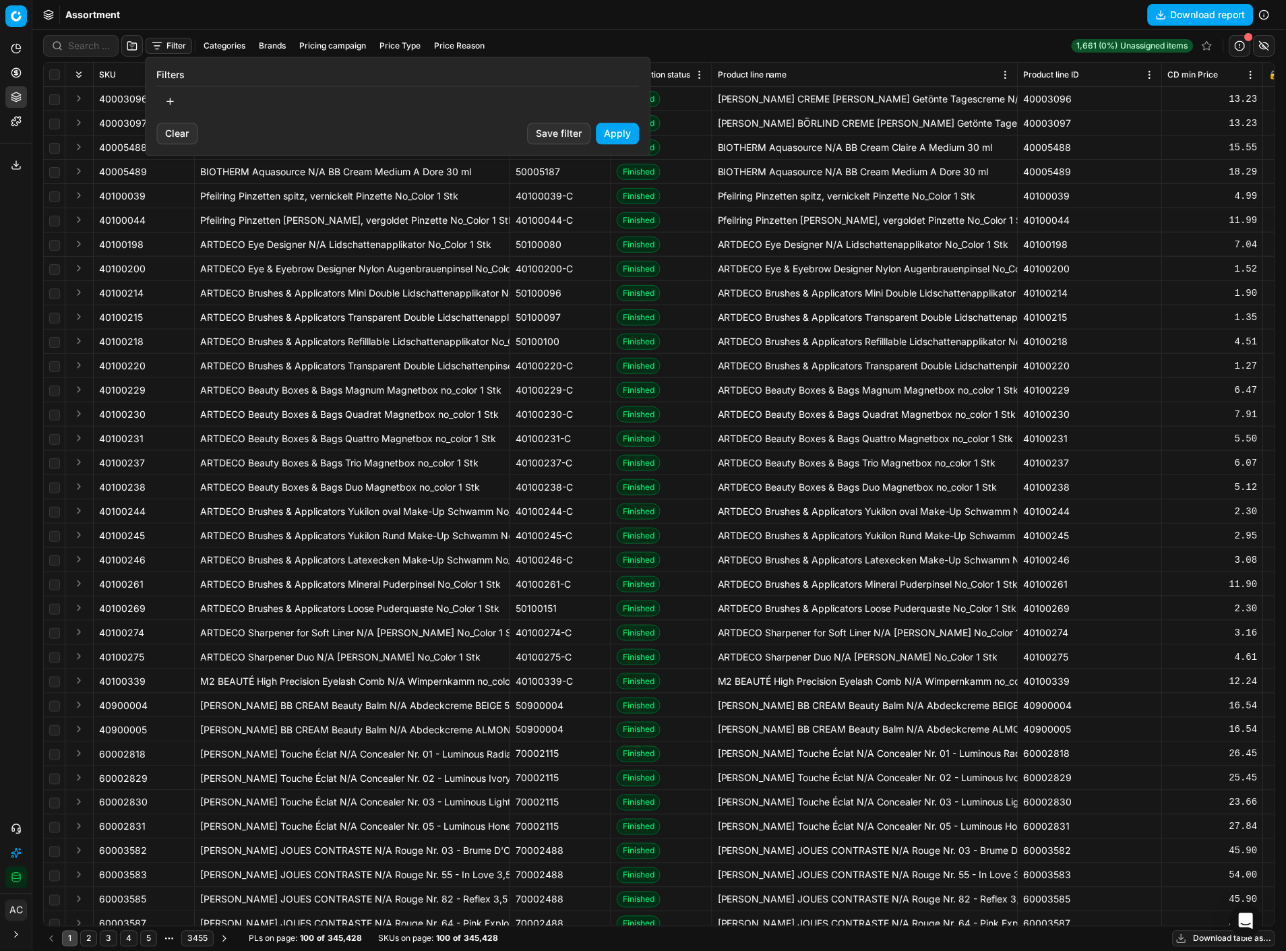
click at [167, 96] on button "button" at bounding box center [170, 101] width 27 height 22
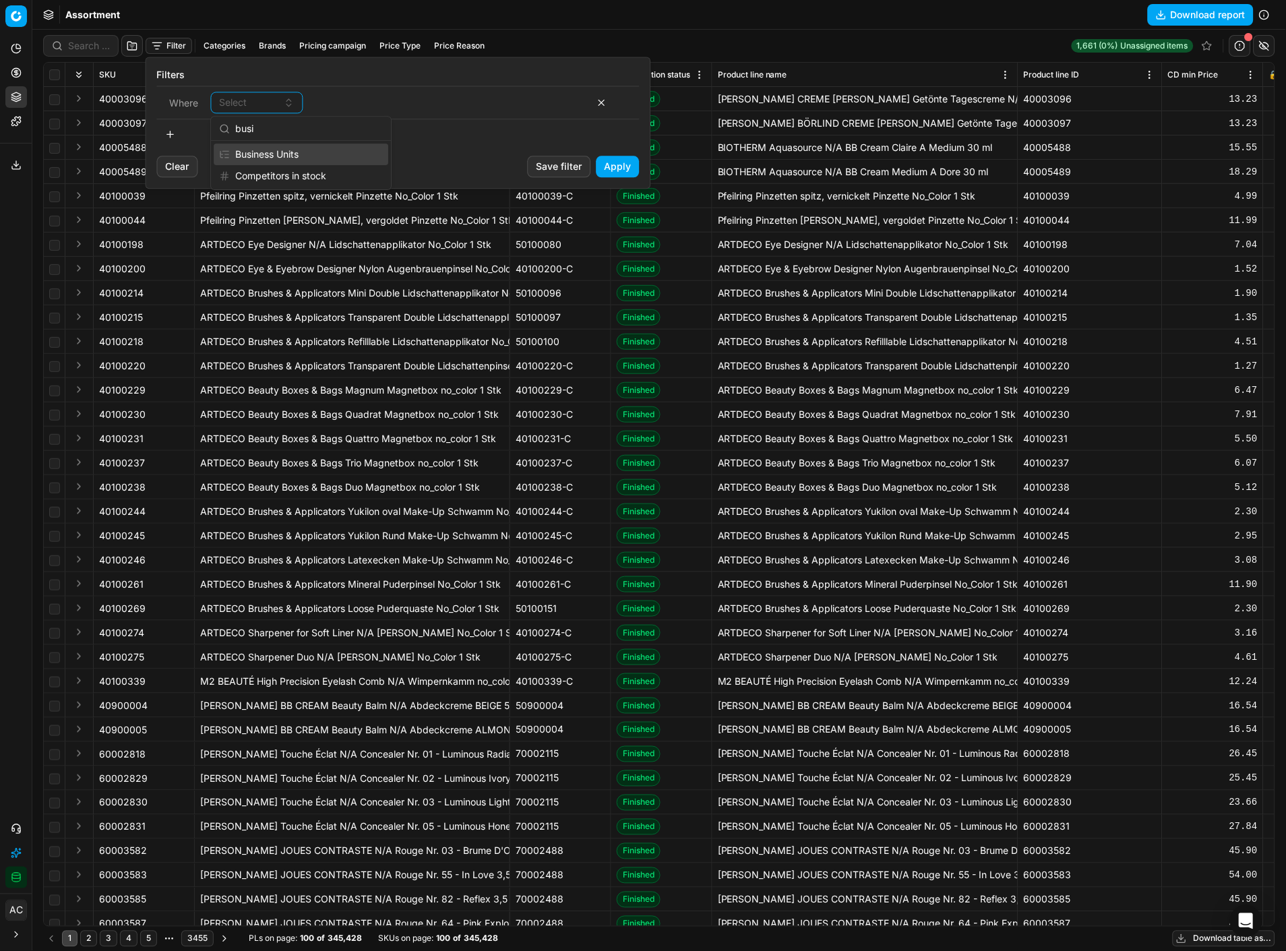
type input "busi"
click at [280, 152] on div "Business Units" at bounding box center [301, 155] width 175 height 22
click at [344, 104] on div "Select" at bounding box center [436, 102] width 243 height 13
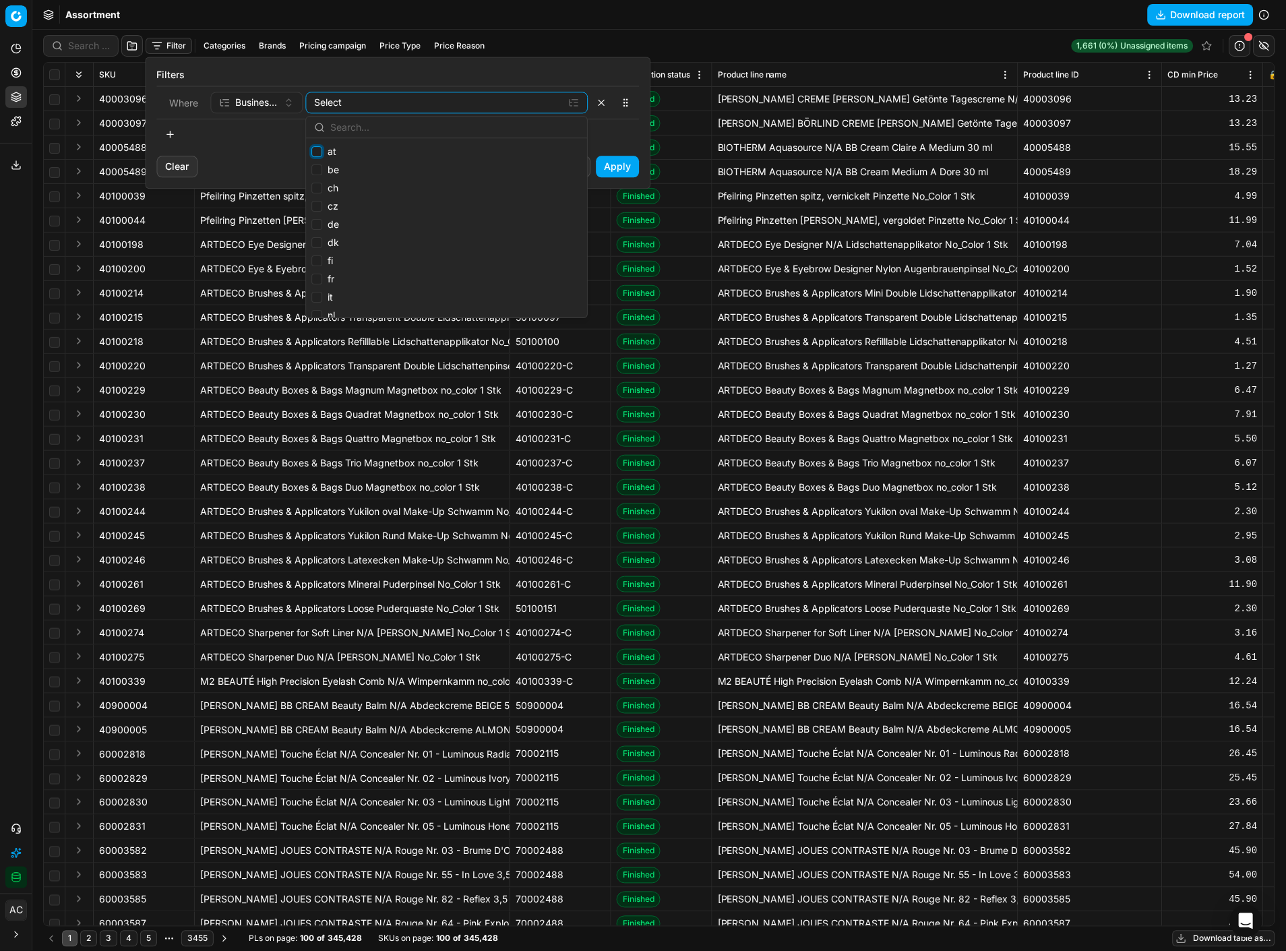
click at [317, 151] on input "at" at bounding box center [316, 151] width 11 height 11
checkbox input "true"
click at [170, 136] on button "button" at bounding box center [170, 134] width 27 height 22
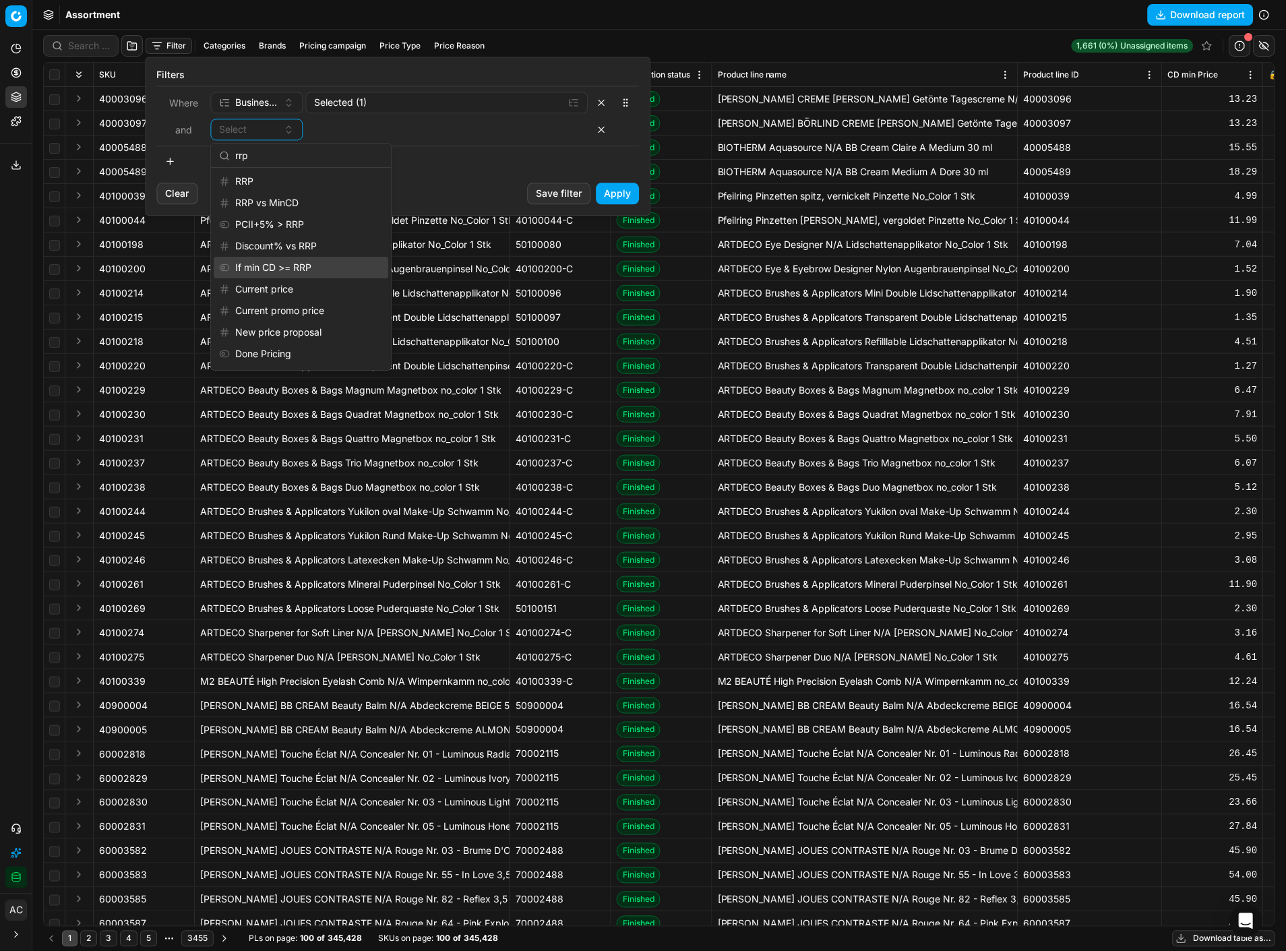
type input "rrp"
click at [304, 272] on div "If min CD >= RRP" at bounding box center [301, 268] width 175 height 22
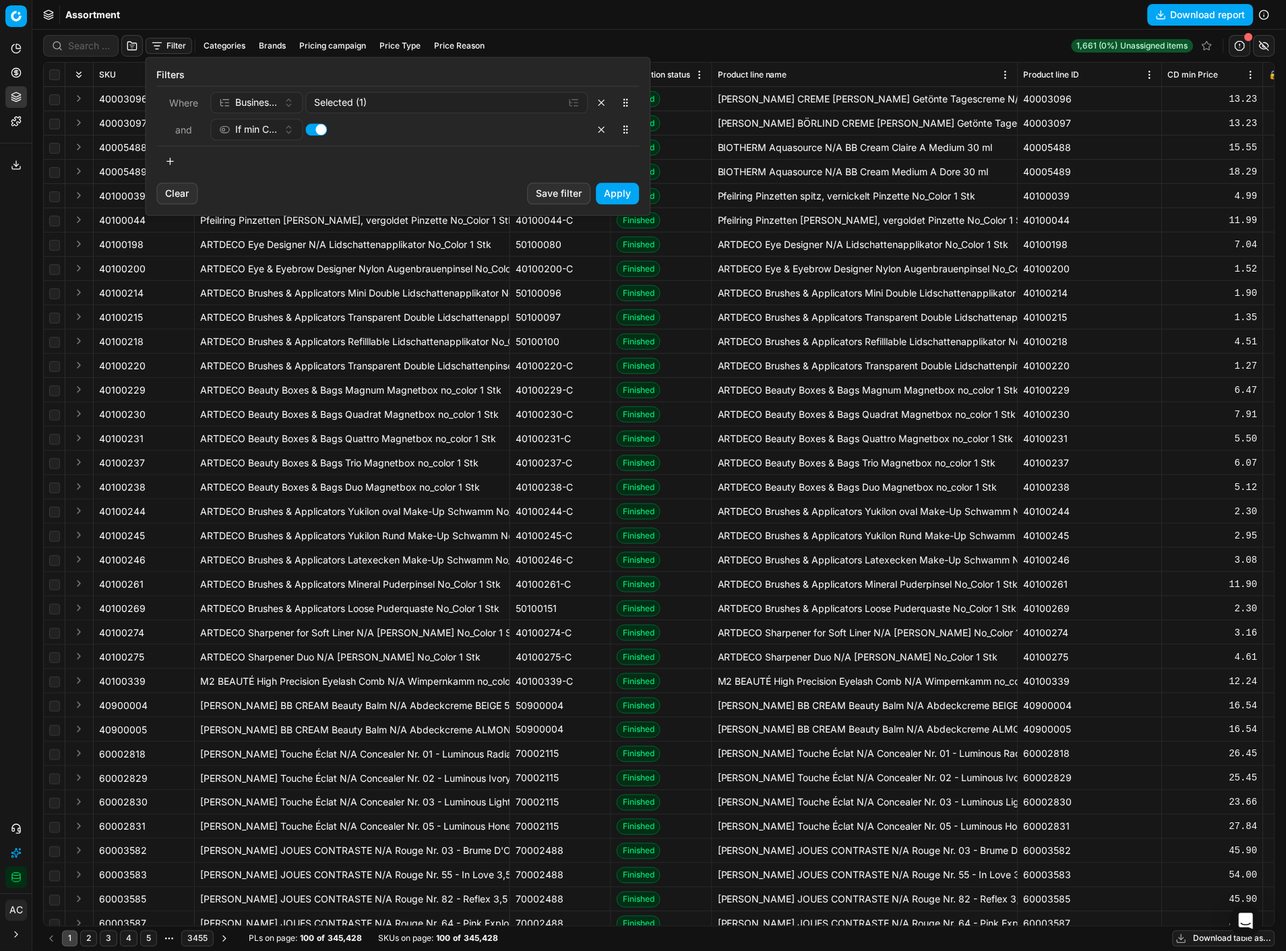
click at [618, 202] on button "Apply" at bounding box center [617, 194] width 43 height 22
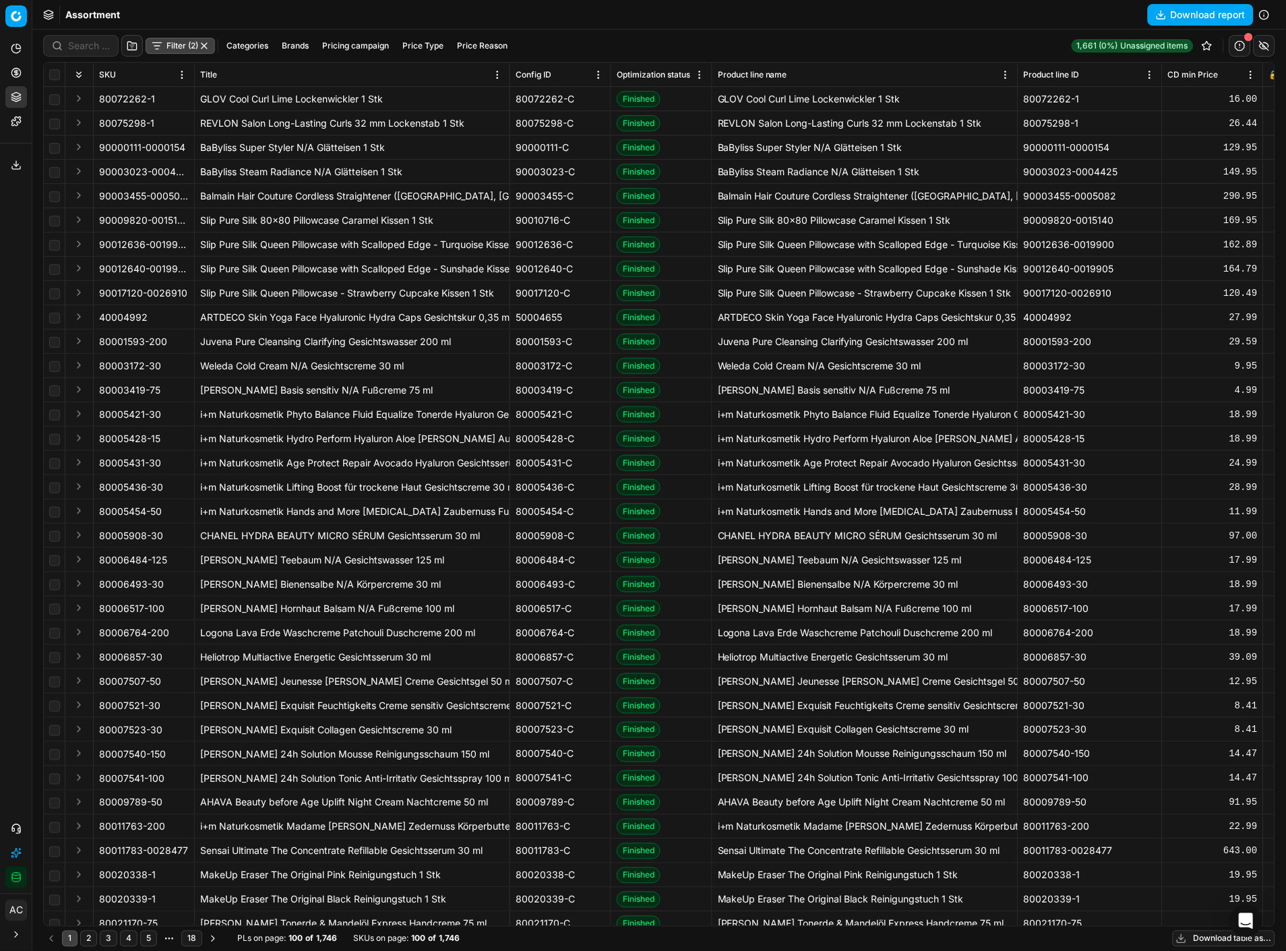
click at [958, 412] on button "Download table as..." at bounding box center [1224, 939] width 102 height 16
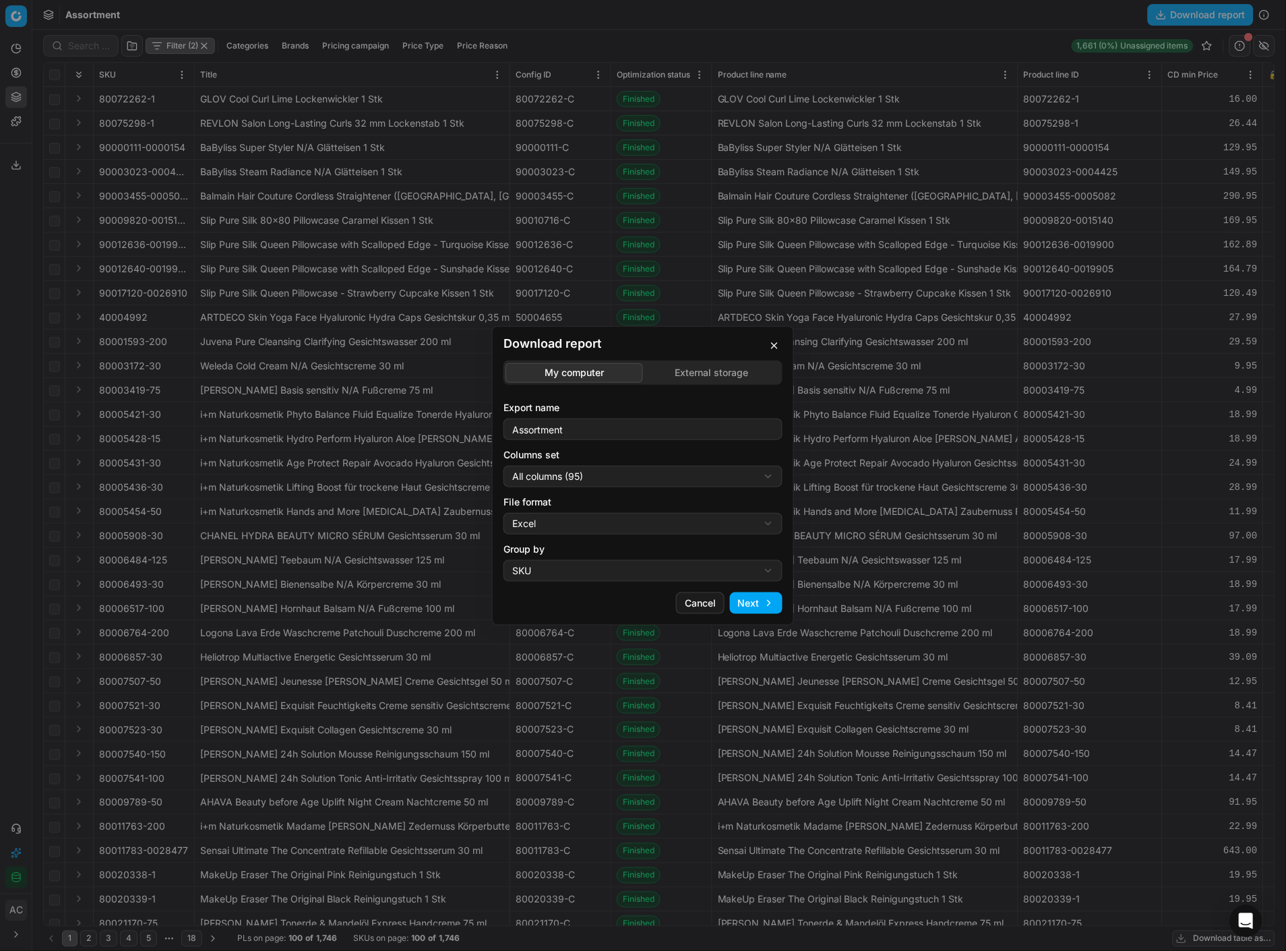
click at [637, 412] on div "Download report My computer External storage Export name Assortment Columns set…" at bounding box center [643, 475] width 1286 height 951
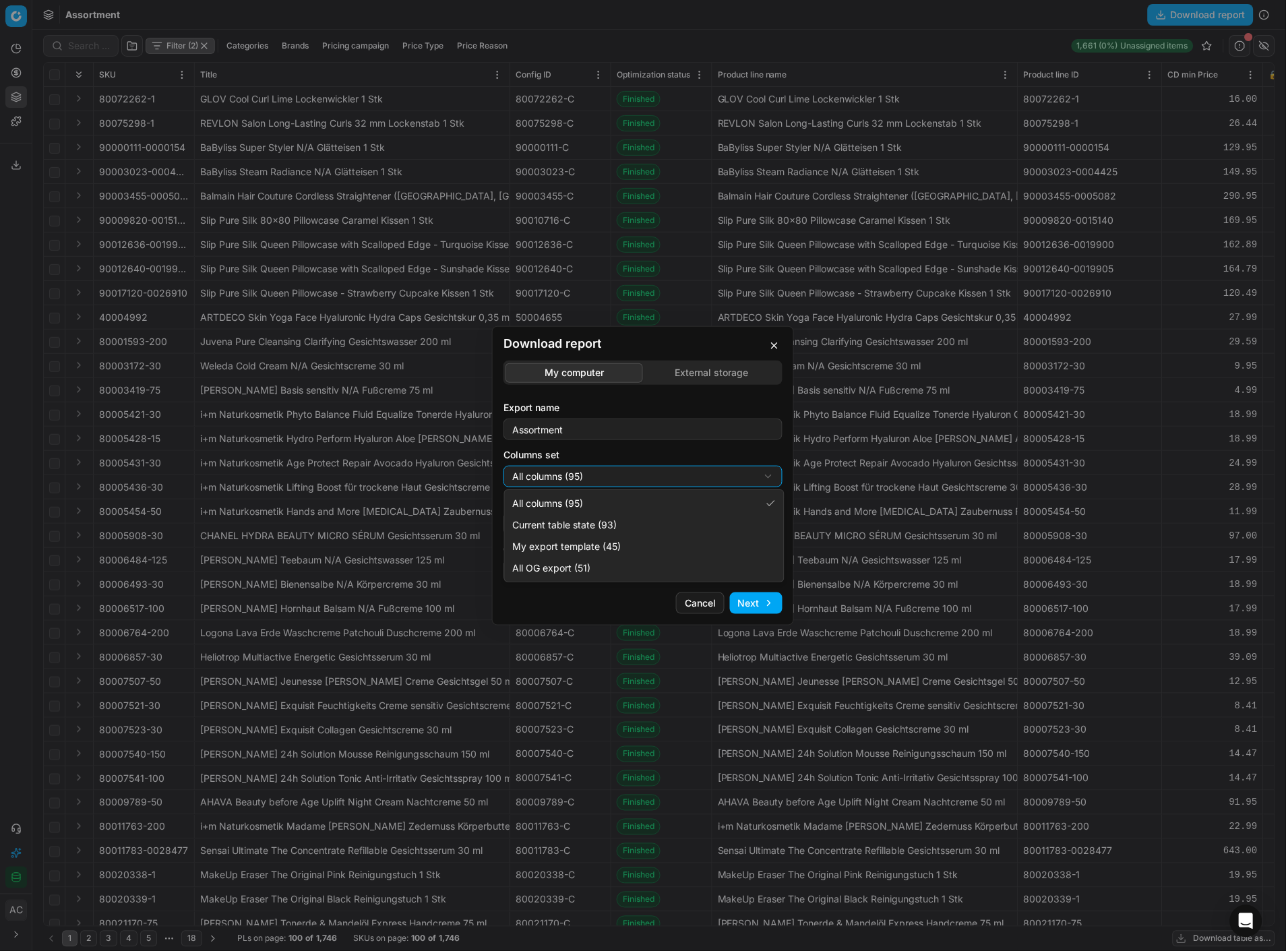
select select "table"
click at [645, 412] on div "Download report My computer External storage Export name Assortment Columns set…" at bounding box center [643, 475] width 1286 height 951
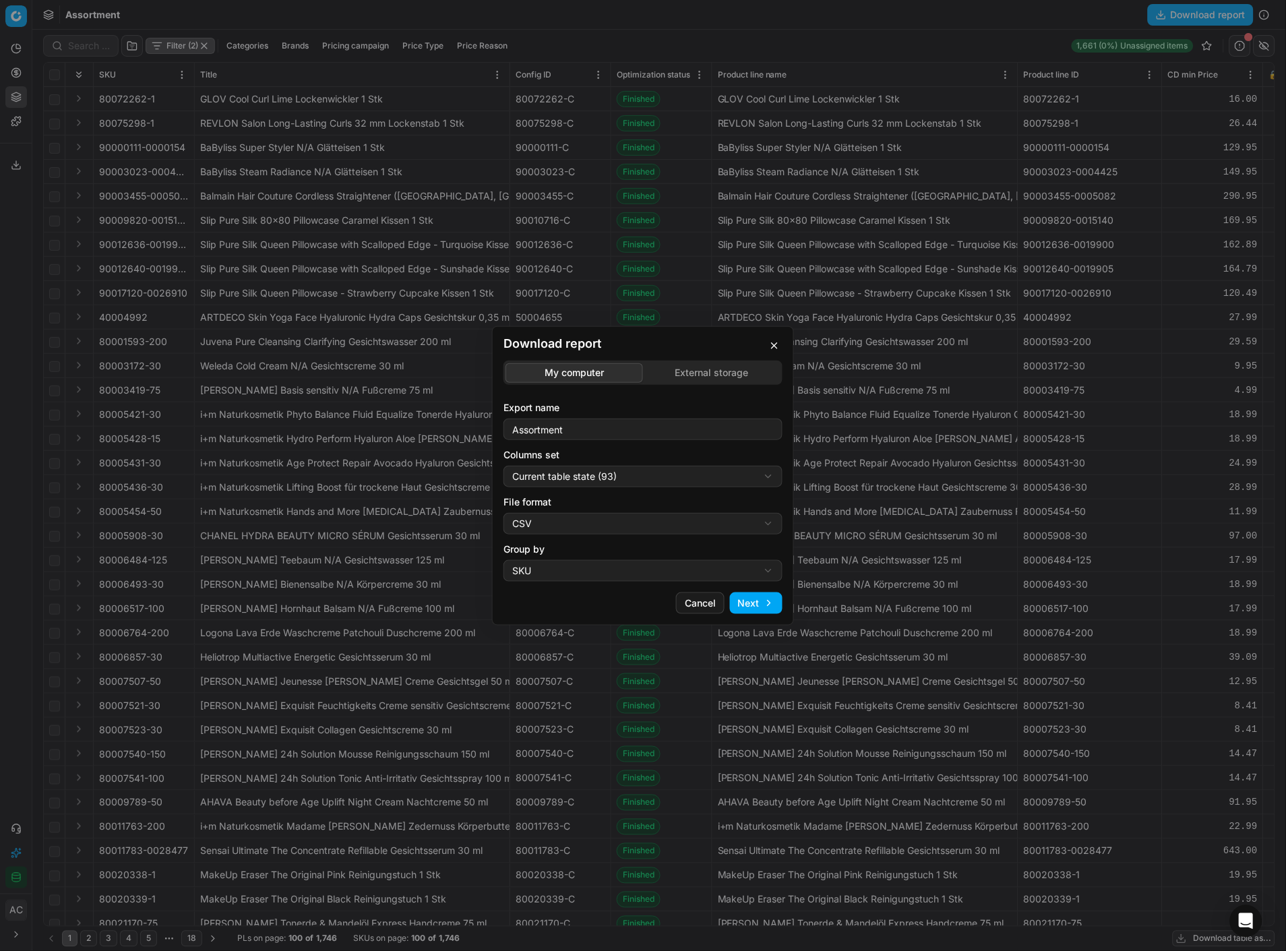
click at [627, 412] on div "Download report My computer External storage Export name Assortment Columns set…" at bounding box center [643, 475] width 1286 height 951
click at [613, 412] on div "Download report My computer External storage Export name Assortment Columns set…" at bounding box center [643, 475] width 1286 height 951
select select "xlsx"
click at [769, 412] on button "Next" at bounding box center [756, 603] width 53 height 22
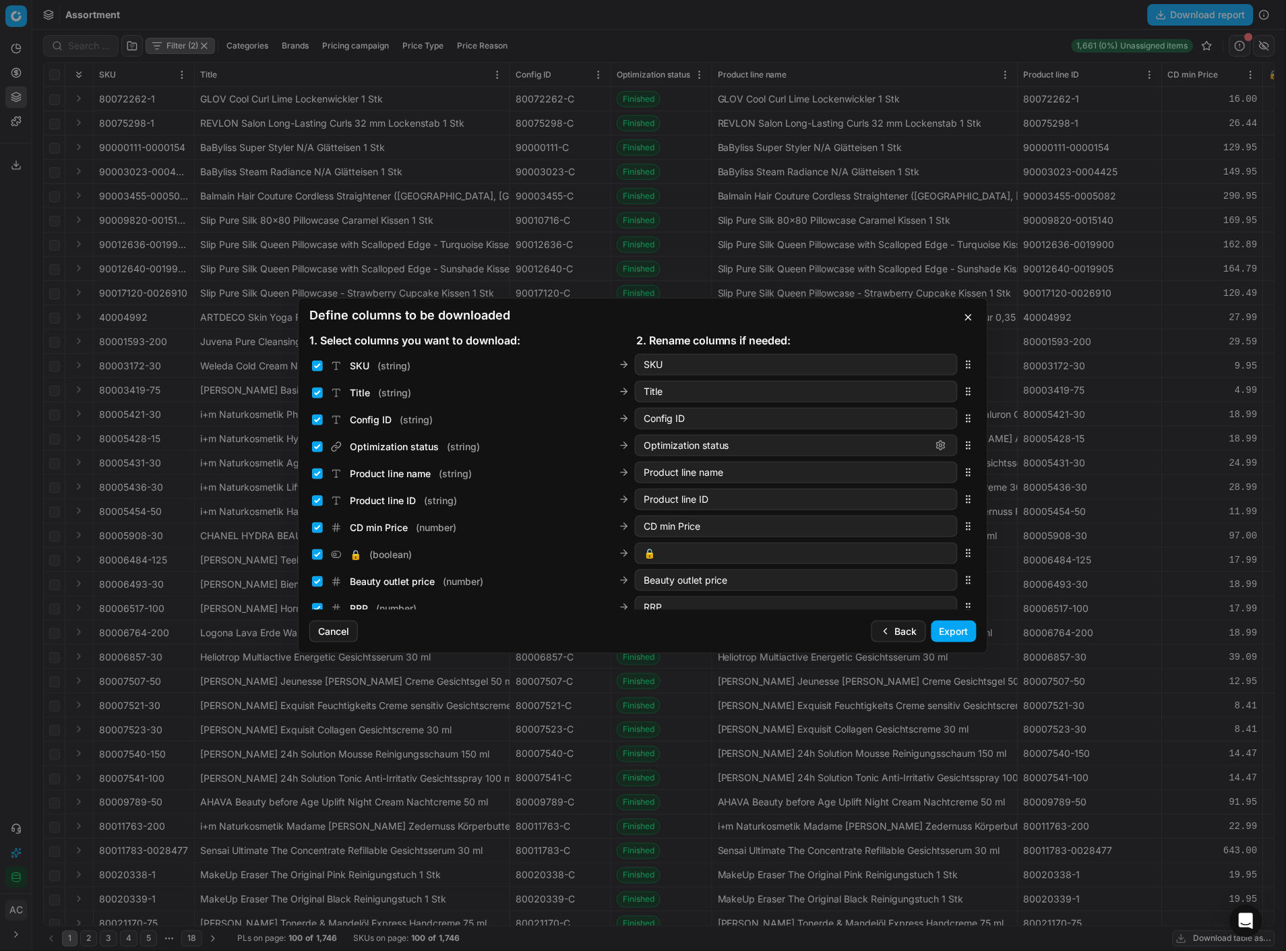
click at [942, 412] on button "Export" at bounding box center [953, 632] width 45 height 22
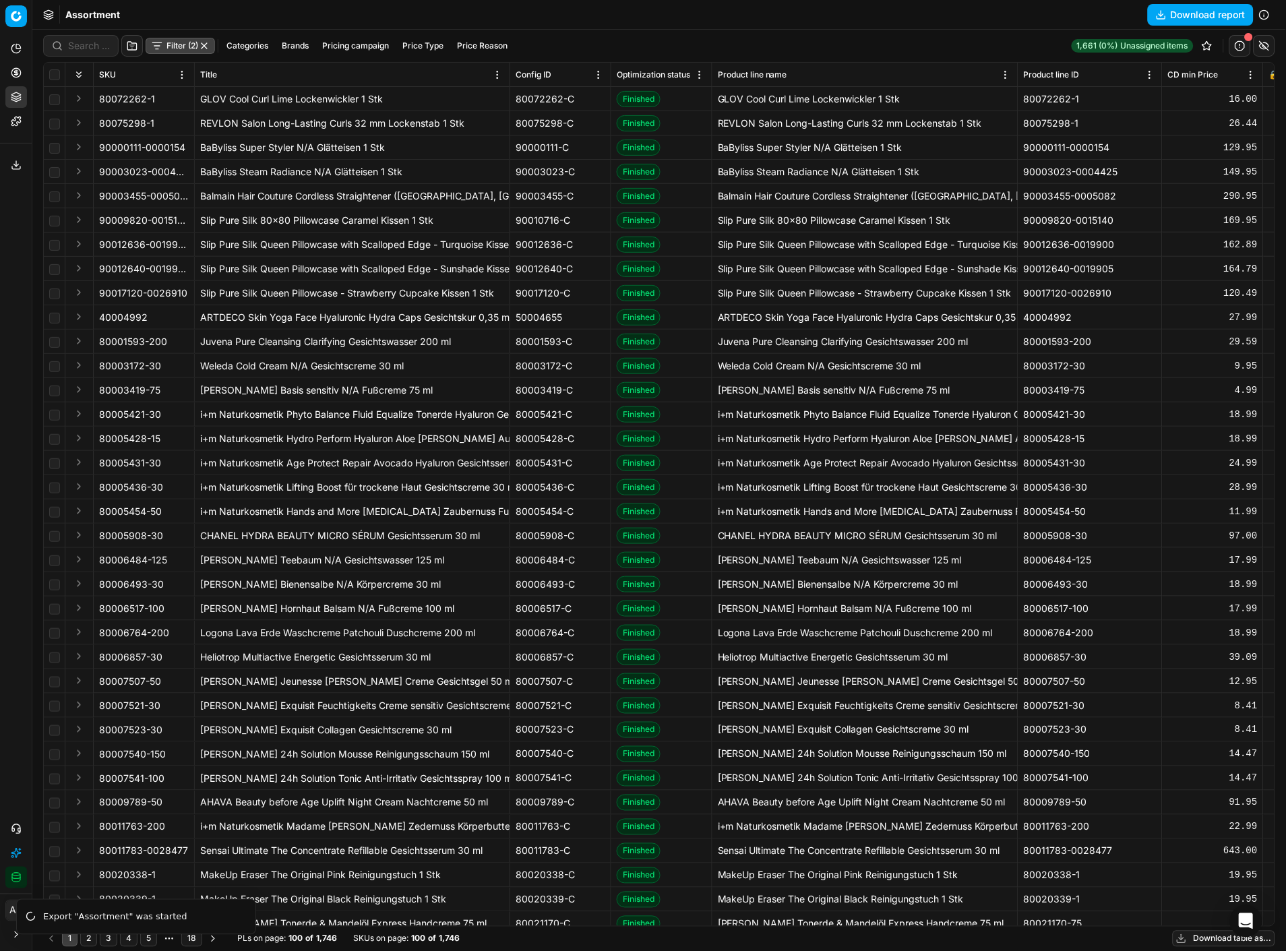
click at [24, 169] on button "Export service" at bounding box center [16, 165] width 22 height 22
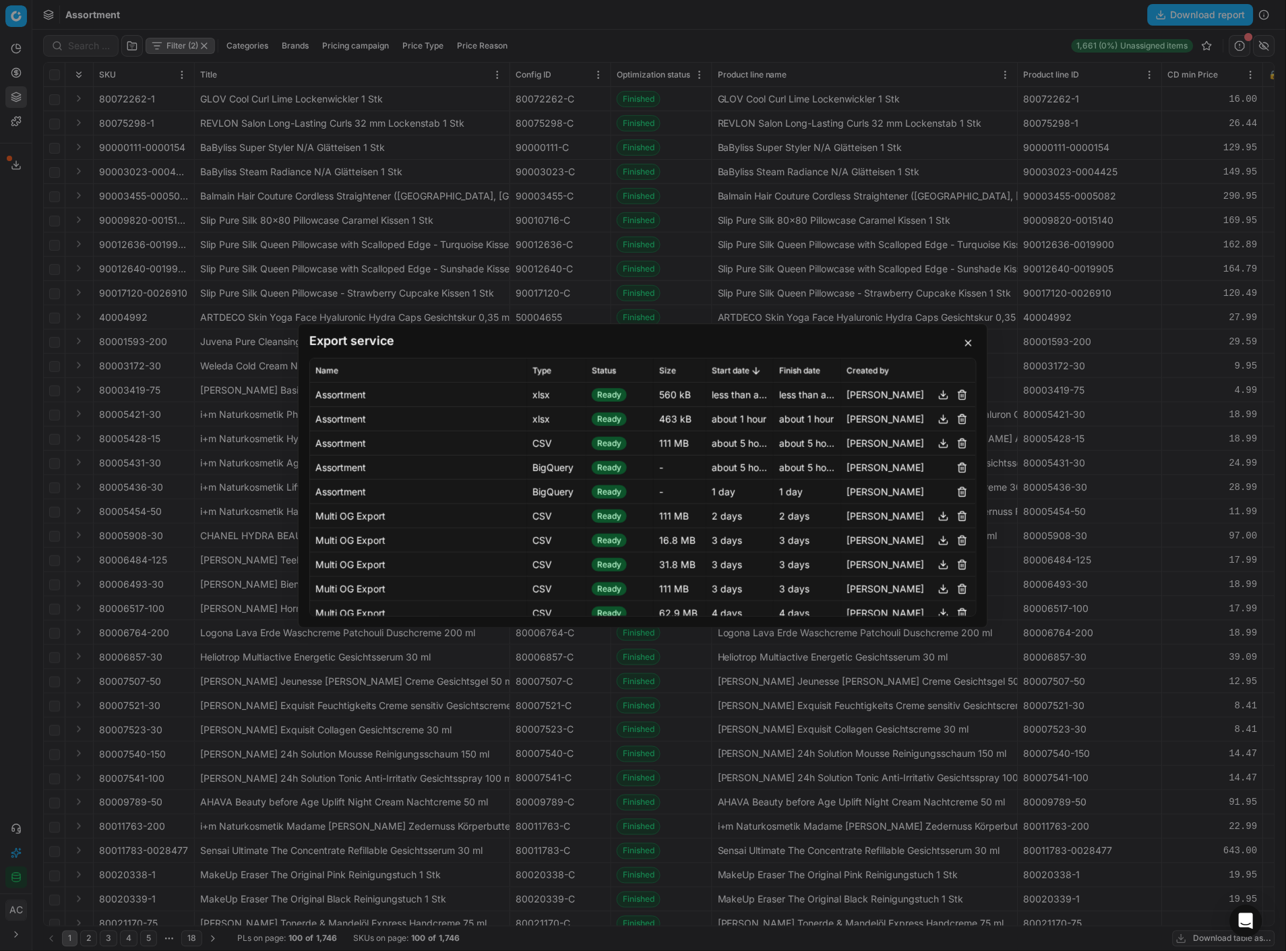
click at [936, 395] on button "button" at bounding box center [944, 394] width 16 height 16
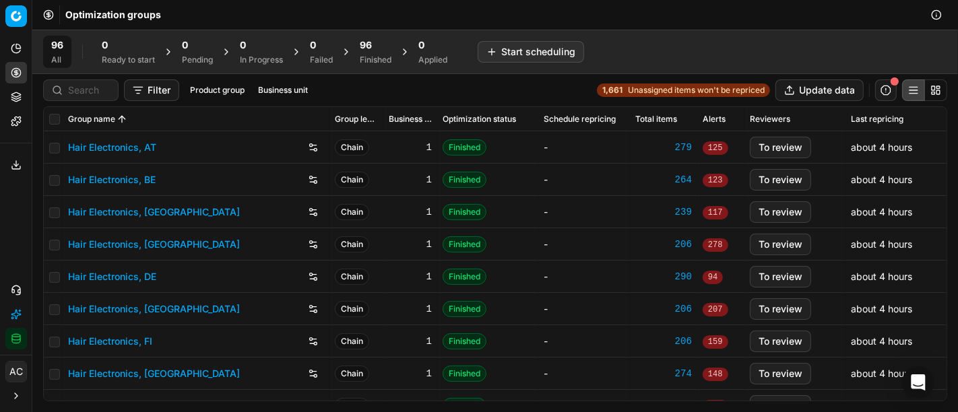
click at [88, 97] on div at bounding box center [80, 91] width 75 height 22
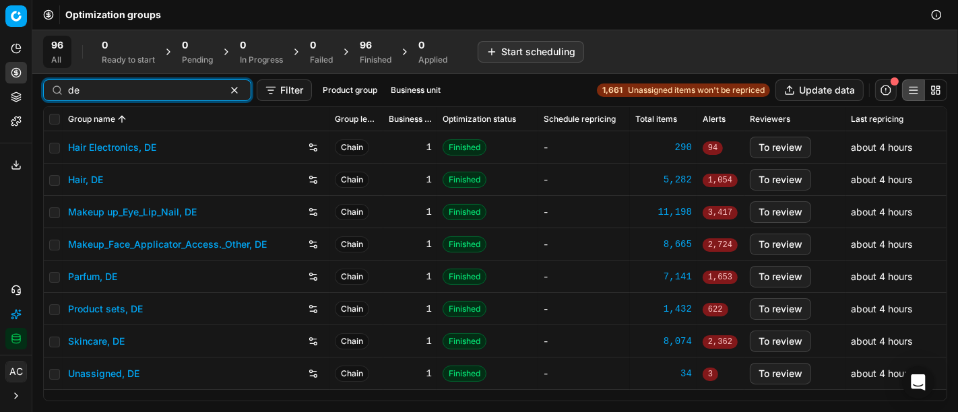
type input "de"
click at [91, 282] on link "Parfum, DE" at bounding box center [92, 276] width 49 height 13
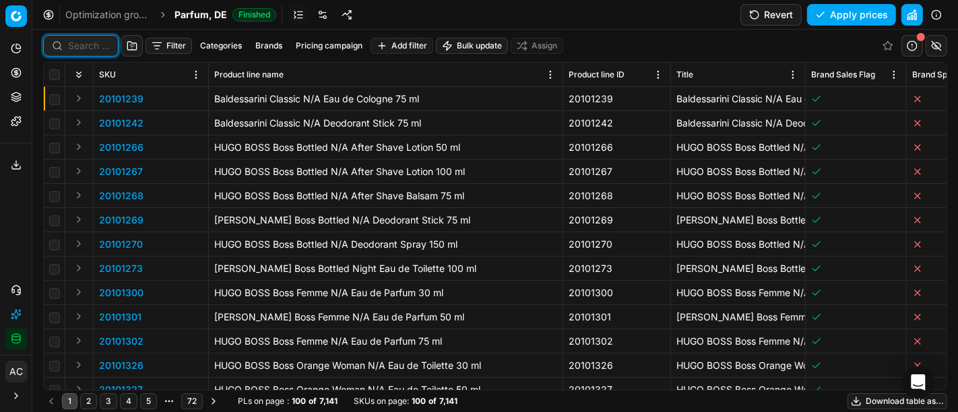
click at [85, 41] on input at bounding box center [89, 45] width 42 height 13
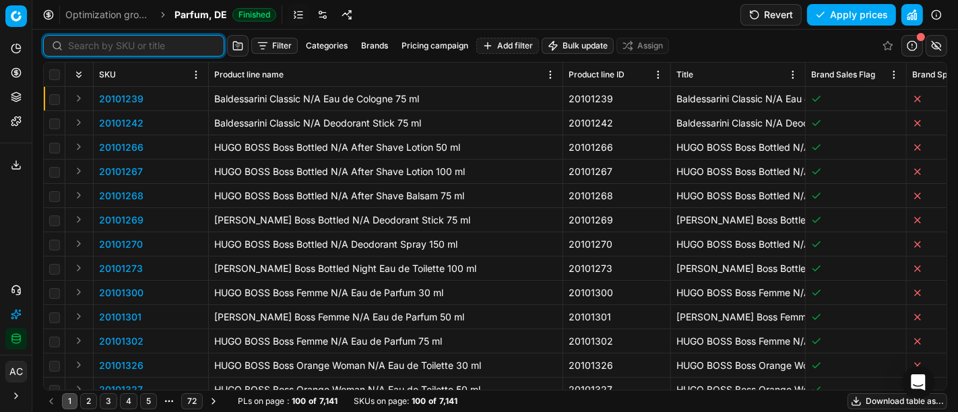
paste input "80002133-30"
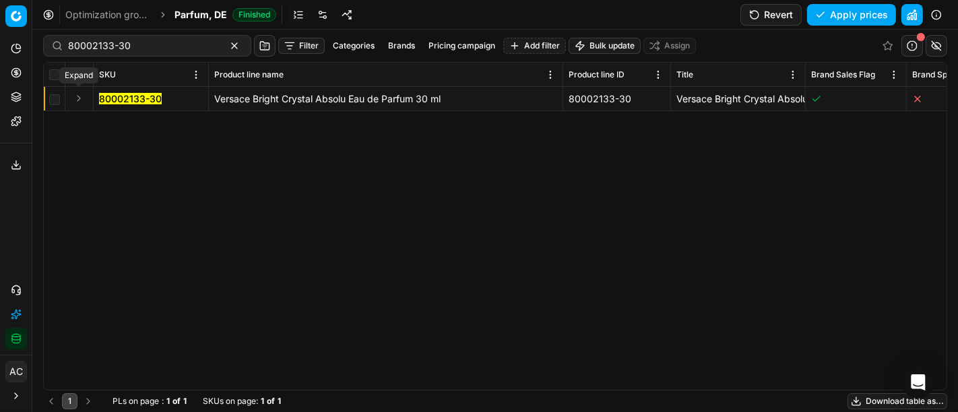
click at [82, 94] on button "Expand" at bounding box center [79, 98] width 16 height 16
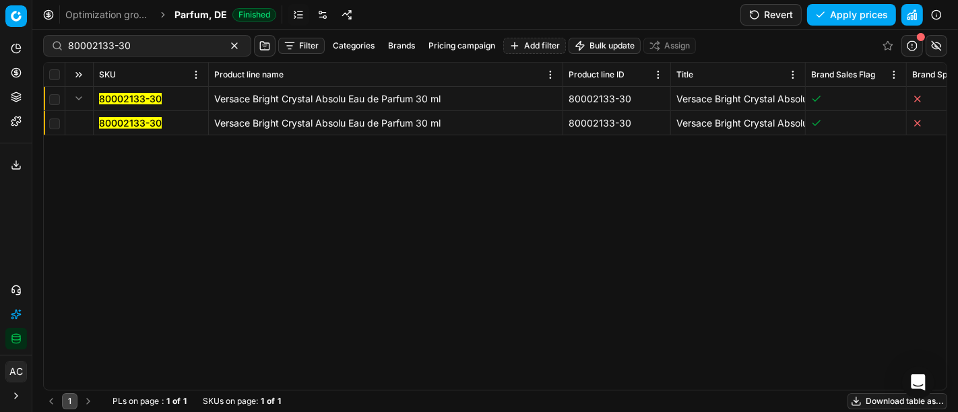
click at [125, 120] on mark "80002133-30" at bounding box center [130, 122] width 63 height 11
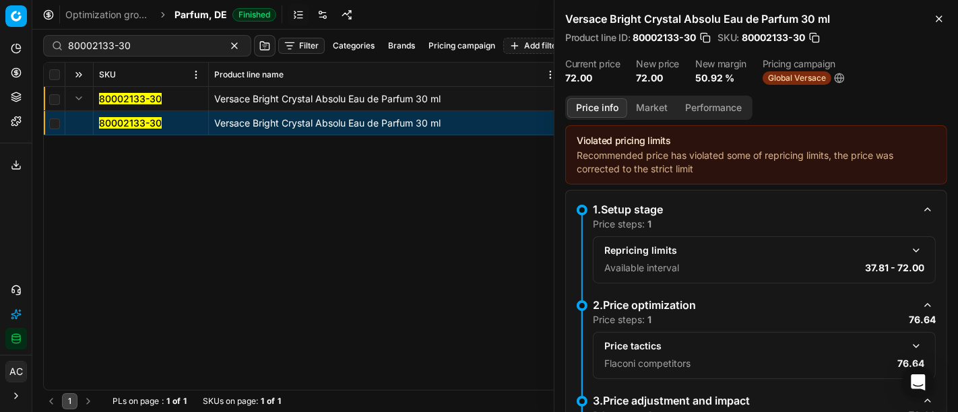
scroll to position [70, 0]
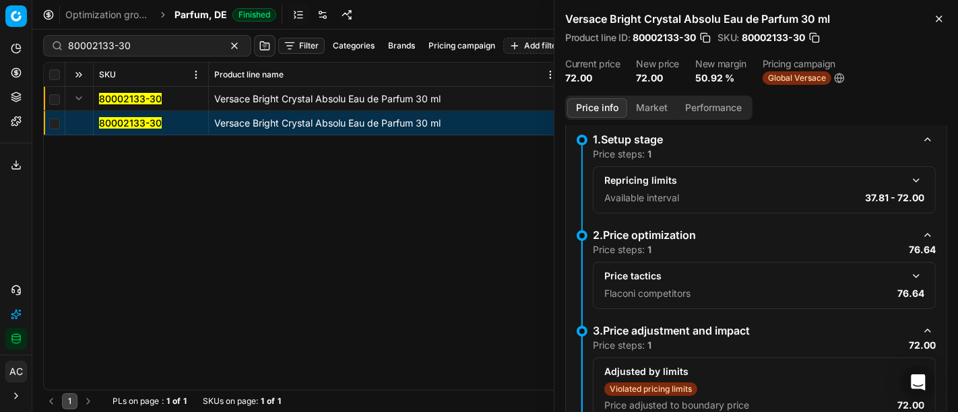
click at [909, 272] on button "button" at bounding box center [917, 276] width 16 height 16
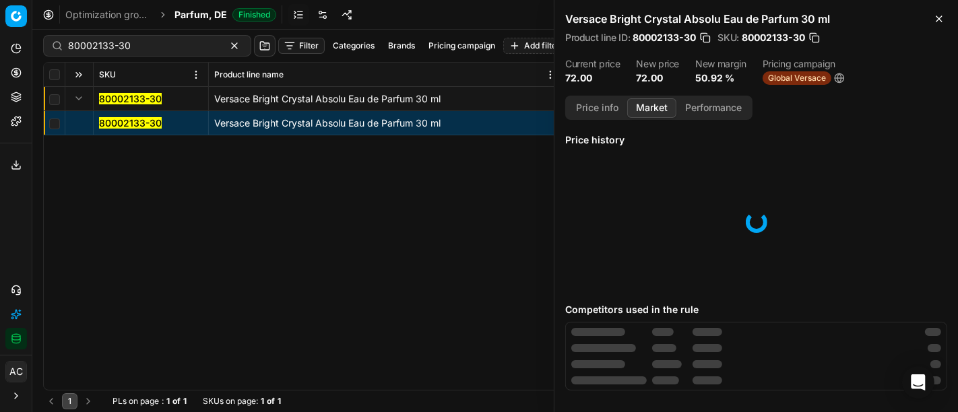
click at [648, 109] on button "Market" at bounding box center [651, 108] width 49 height 20
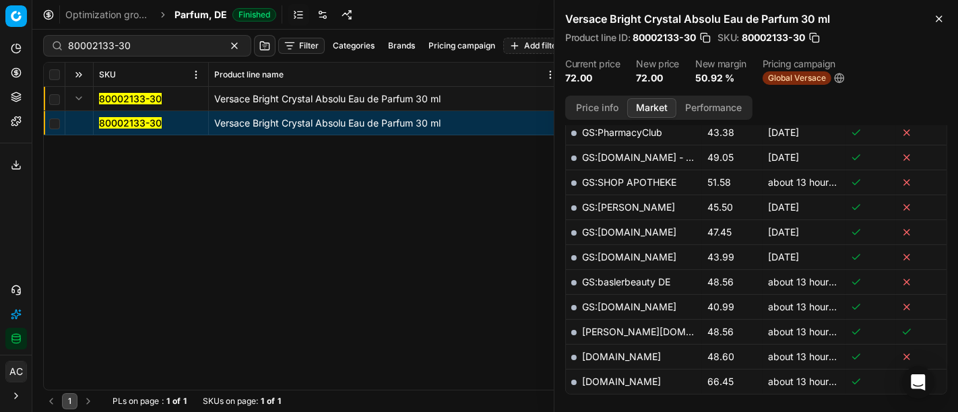
scroll to position [727, 0]
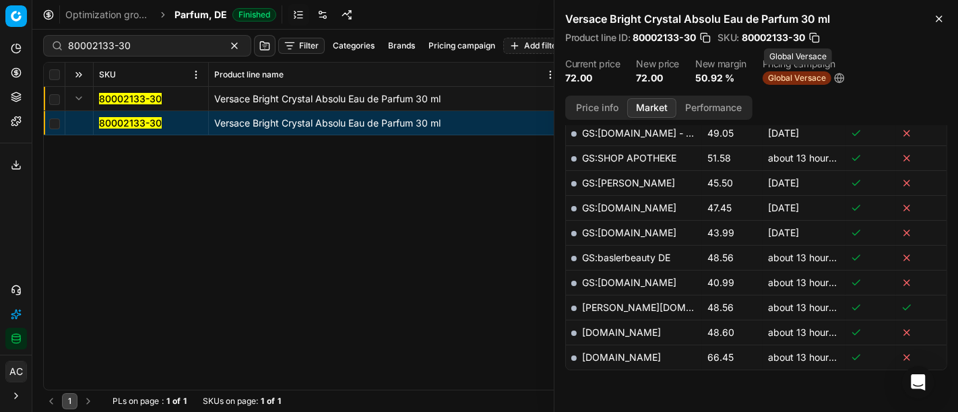
click at [794, 77] on span "Global Versace" at bounding box center [797, 77] width 69 height 13
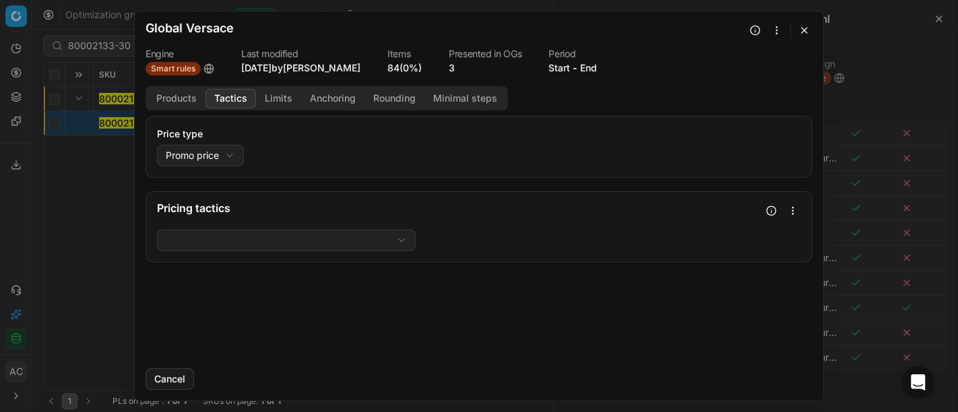
click at [239, 100] on button "Tactics" at bounding box center [231, 99] width 51 height 20
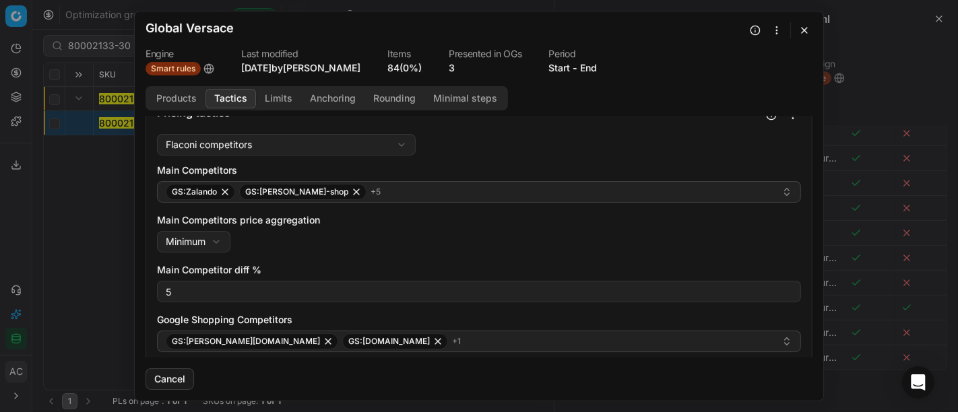
scroll to position [109, 0]
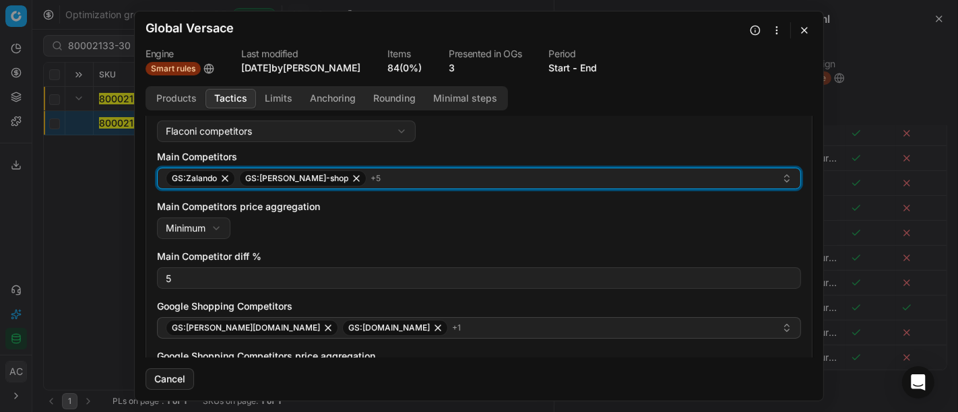
click at [365, 174] on div "GS:Zalando GS:hagel-shop + 5" at bounding box center [474, 179] width 616 height 16
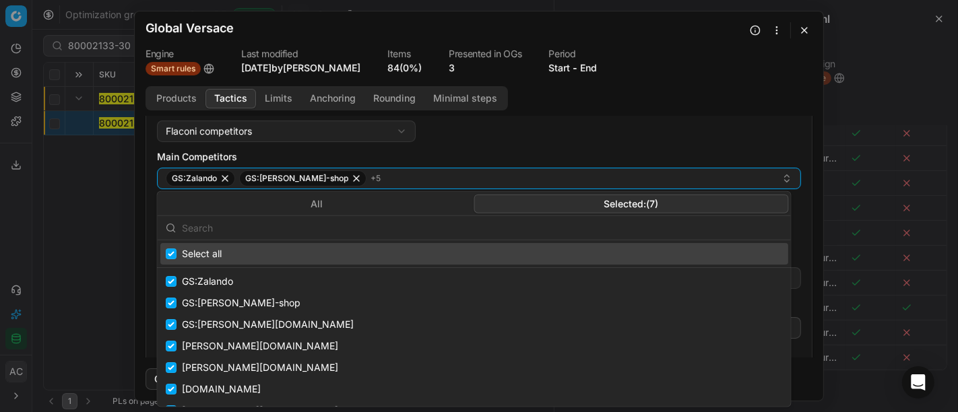
click at [552, 200] on button "Selected: ( 7 )" at bounding box center [631, 203] width 315 height 19
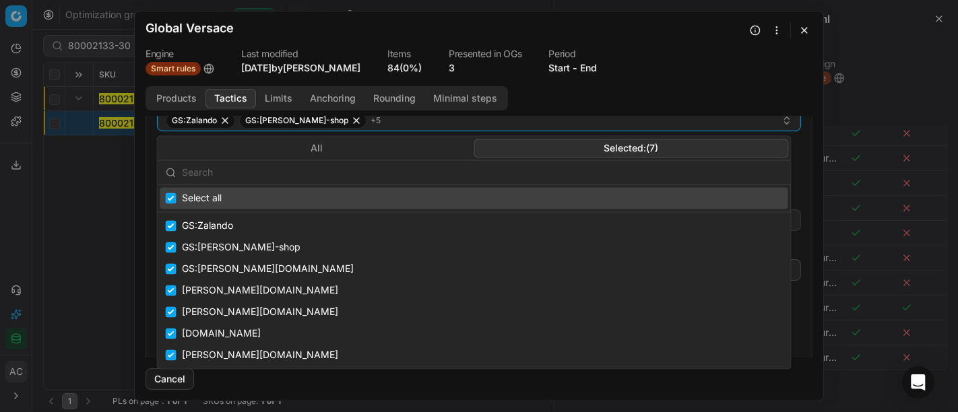
scroll to position [178, 0]
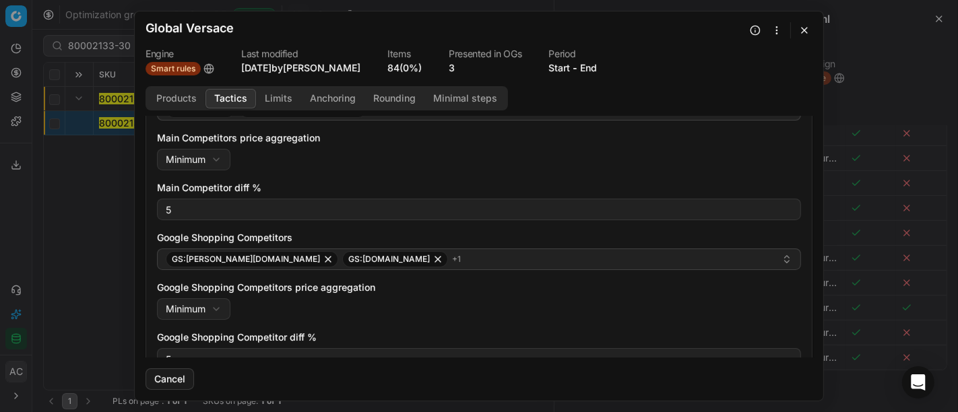
click at [805, 30] on button "button" at bounding box center [805, 30] width 16 height 16
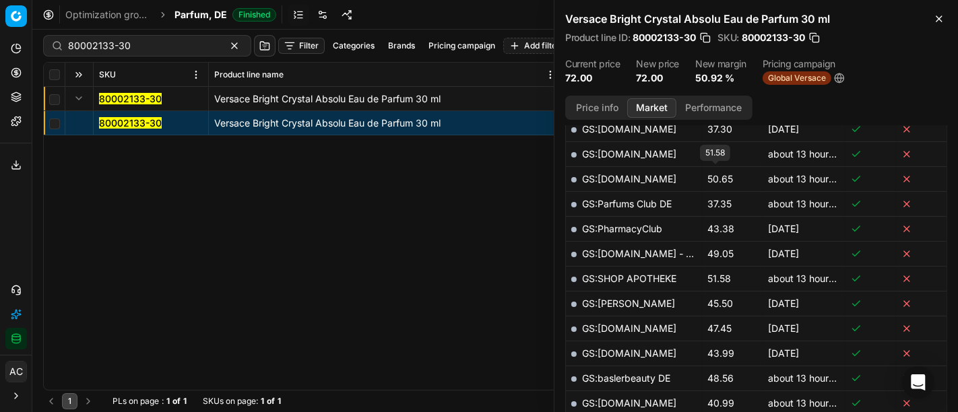
scroll to position [716, 0]
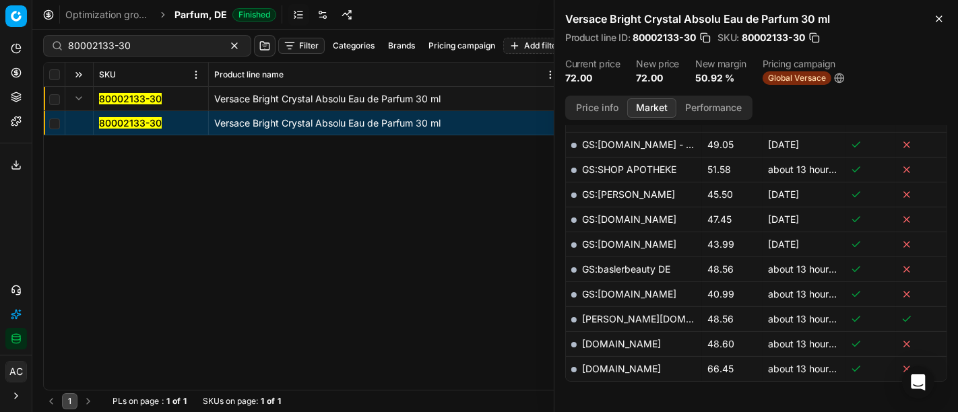
click at [60, 210] on div "80002133-30 Versace Bright Crystal Absolu Eau de Parfum 30 ml 80002133-30 Versa…" at bounding box center [495, 238] width 903 height 303
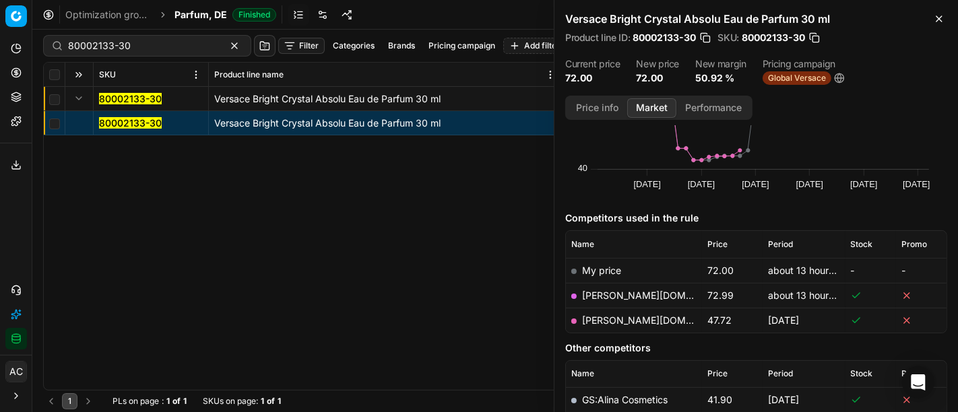
scroll to position [86, 0]
click at [605, 326] on td "[PERSON_NAME][DOMAIN_NAME]" at bounding box center [634, 320] width 136 height 25
click at [605, 319] on link "[PERSON_NAME][DOMAIN_NAME]" at bounding box center [660, 320] width 156 height 11
click at [613, 295] on link "[PERSON_NAME][DOMAIN_NAME]" at bounding box center [660, 295] width 156 height 11
click at [156, 41] on input "80002133-30" at bounding box center [142, 45] width 148 height 13
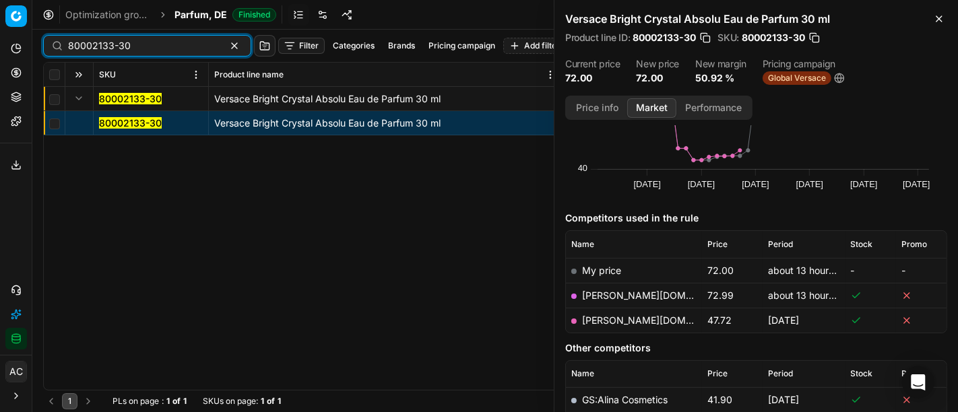
paste input "5"
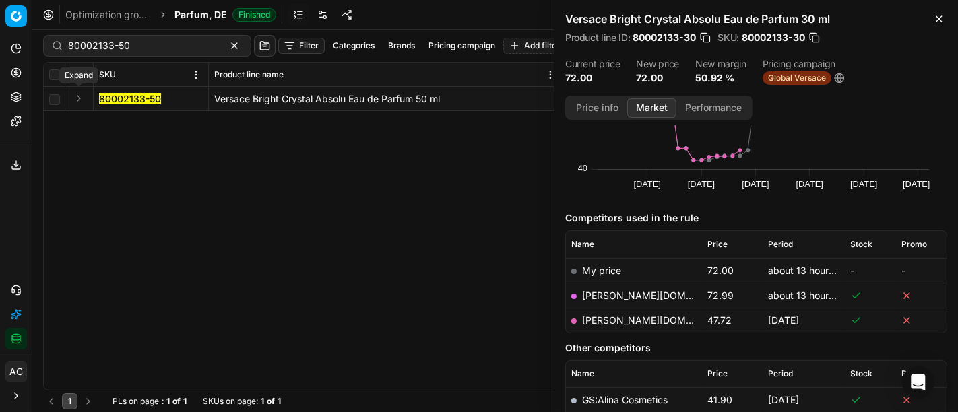
click at [80, 98] on button "Expand" at bounding box center [79, 98] width 16 height 16
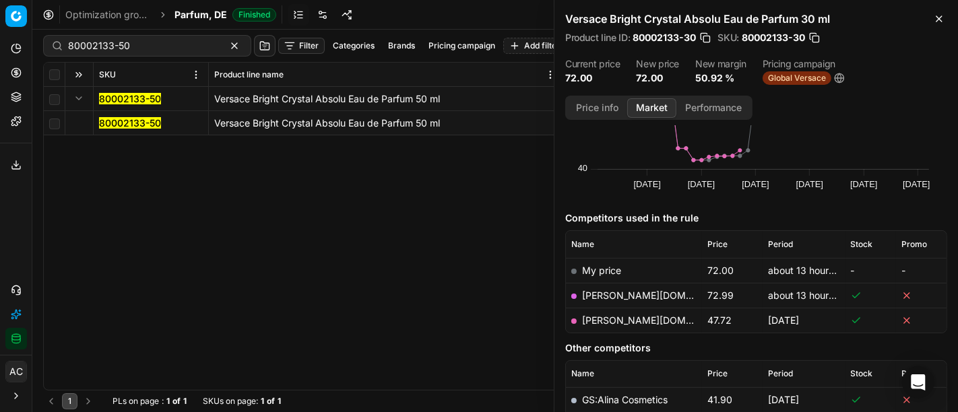
click at [115, 124] on mark "80002133-50" at bounding box center [130, 122] width 62 height 11
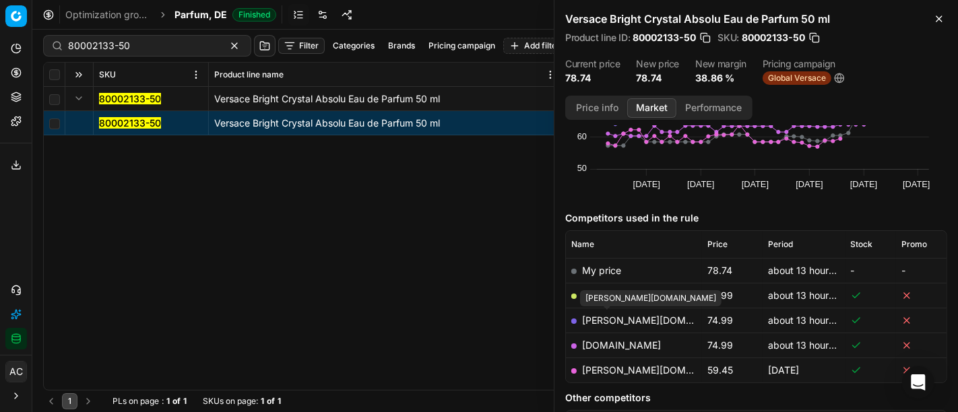
click at [621, 318] on link "[PERSON_NAME][DOMAIN_NAME]" at bounding box center [660, 320] width 156 height 11
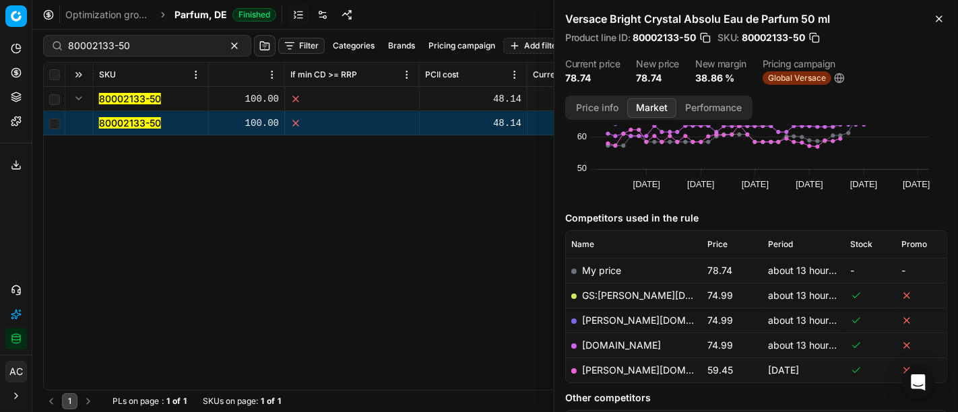
scroll to position [0, 1165]
click at [198, 43] on div "80002133-50" at bounding box center [147, 46] width 208 height 22
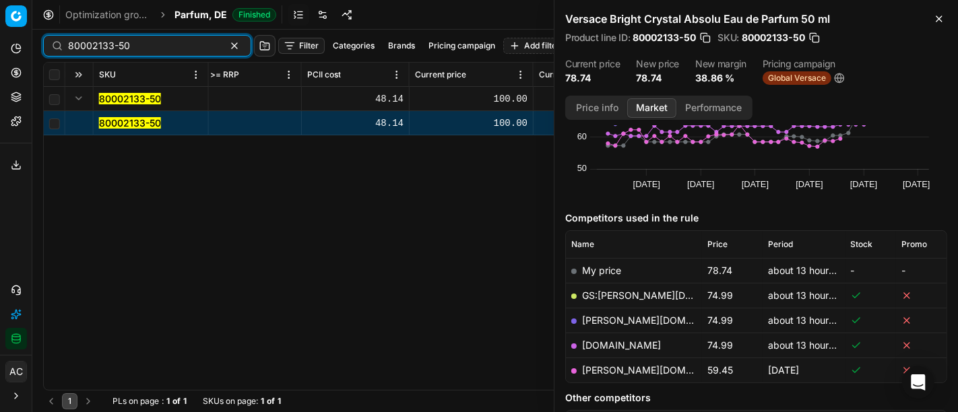
paste input "9"
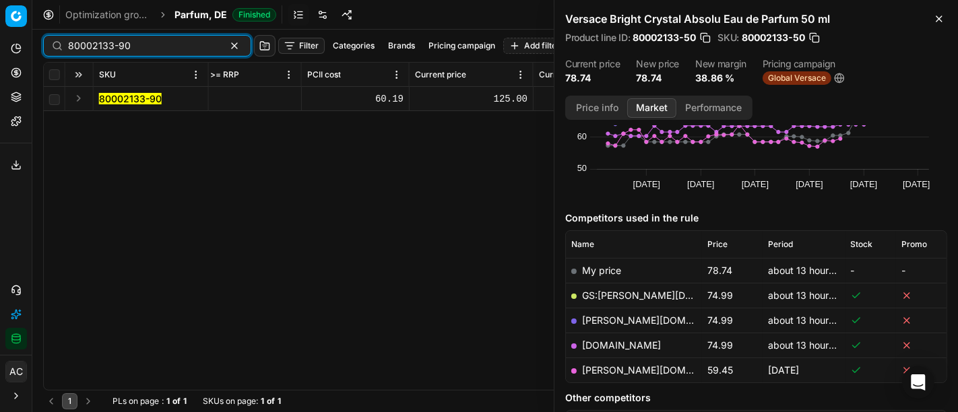
type input "80002133-90"
click at [79, 98] on button "Expand" at bounding box center [79, 98] width 16 height 16
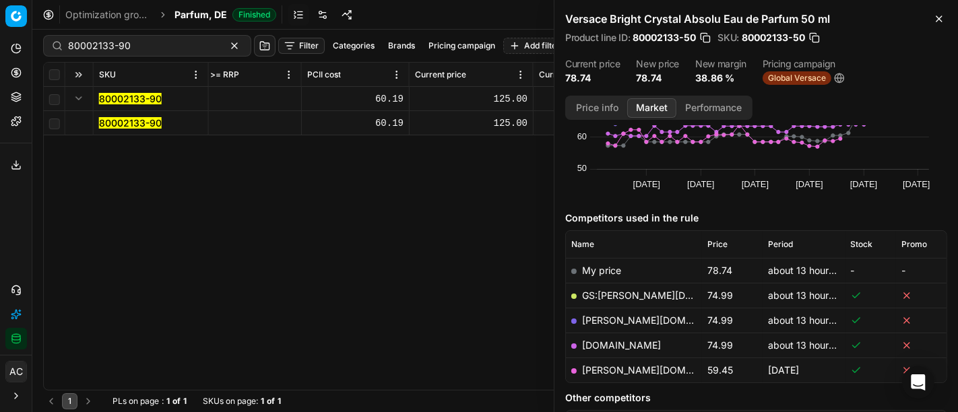
click at [141, 119] on mark "80002133-90" at bounding box center [130, 122] width 63 height 11
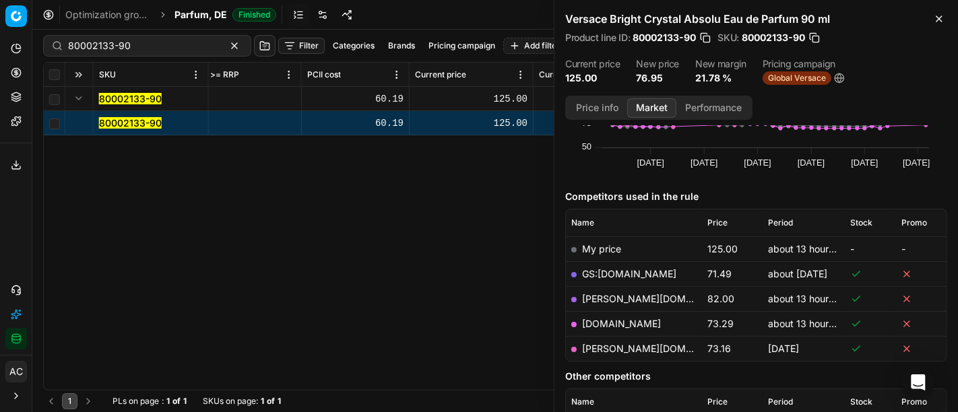
scroll to position [110, 0]
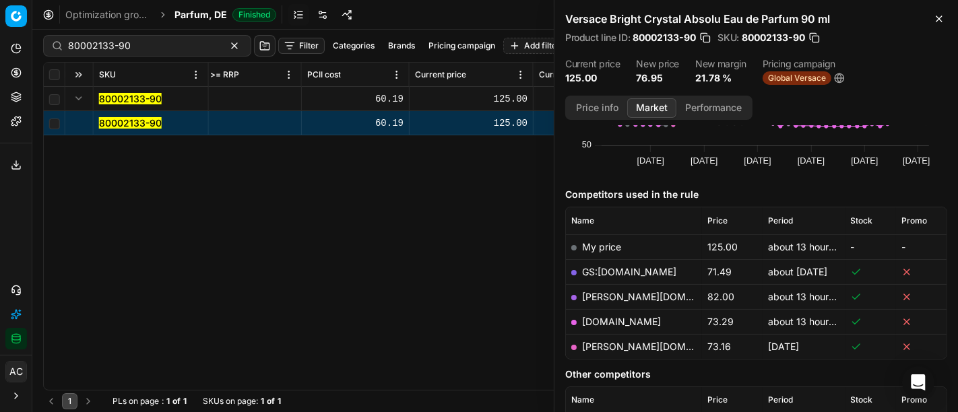
click at [594, 110] on button "Price info" at bounding box center [598, 108] width 60 height 20
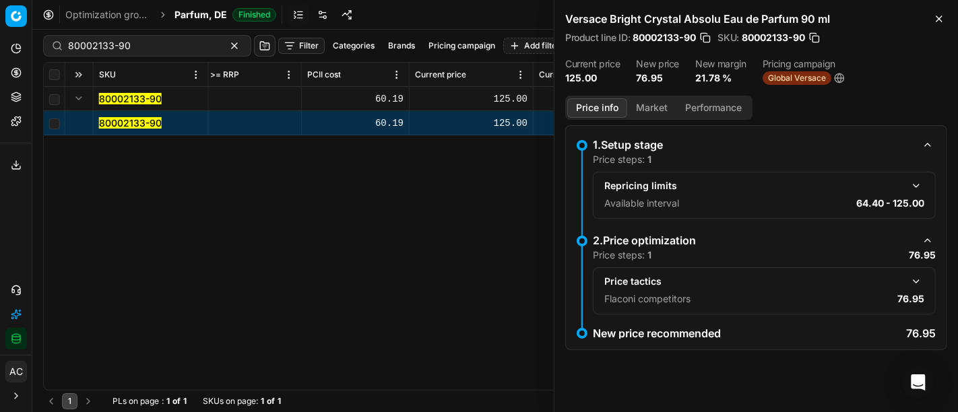
click at [919, 278] on button "button" at bounding box center [917, 282] width 16 height 16
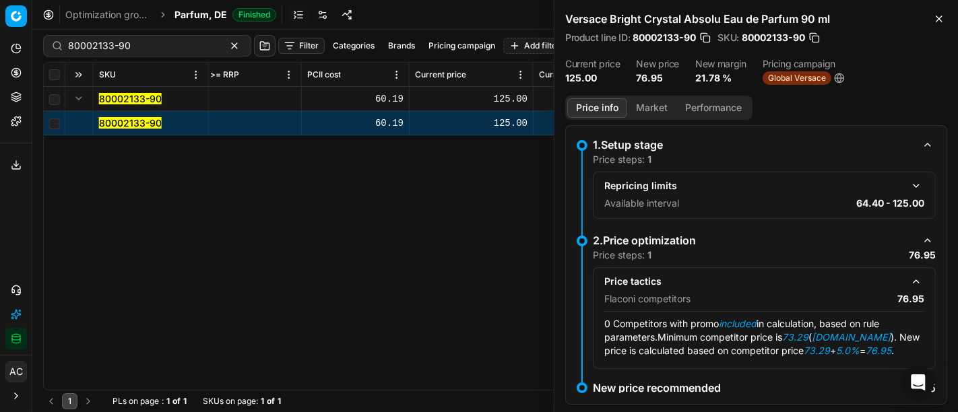
click at [647, 106] on button "Market" at bounding box center [651, 108] width 49 height 20
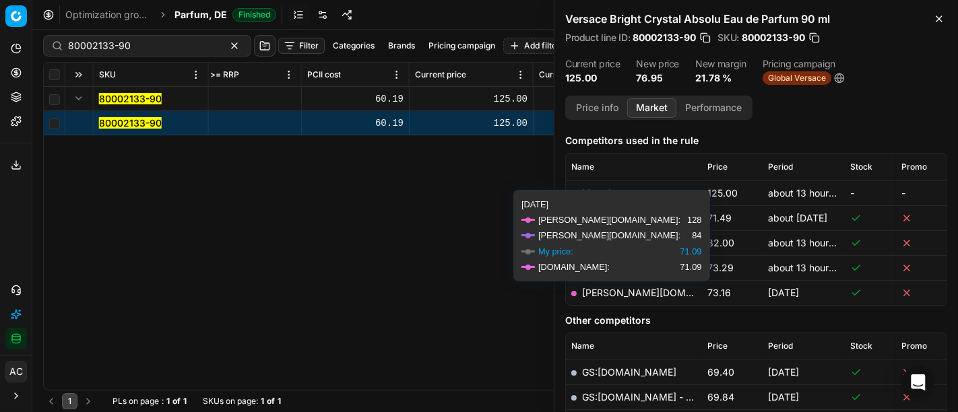
scroll to position [164, 0]
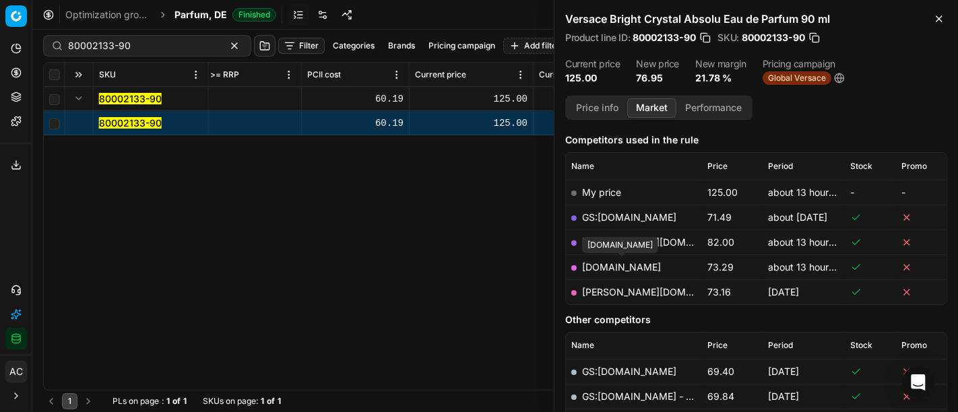
click at [648, 262] on link "[DOMAIN_NAME]" at bounding box center [621, 267] width 79 height 11
click at [791, 76] on span "Global Versace" at bounding box center [797, 77] width 69 height 13
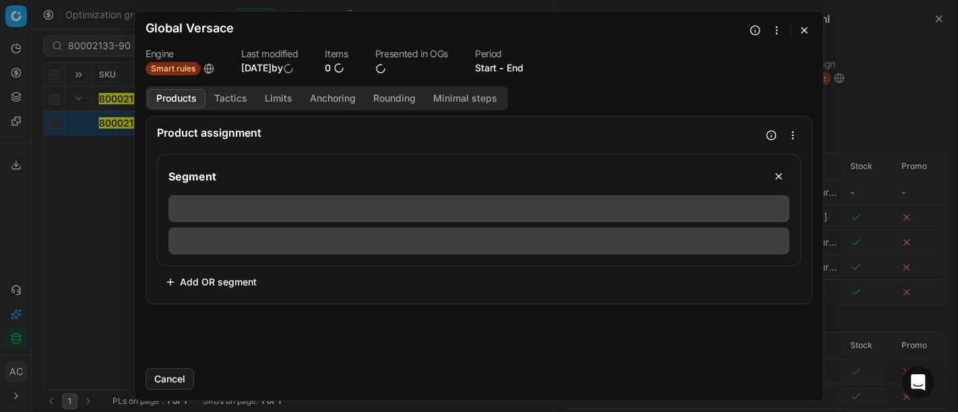
click at [233, 97] on button "Tactics" at bounding box center [231, 99] width 51 height 20
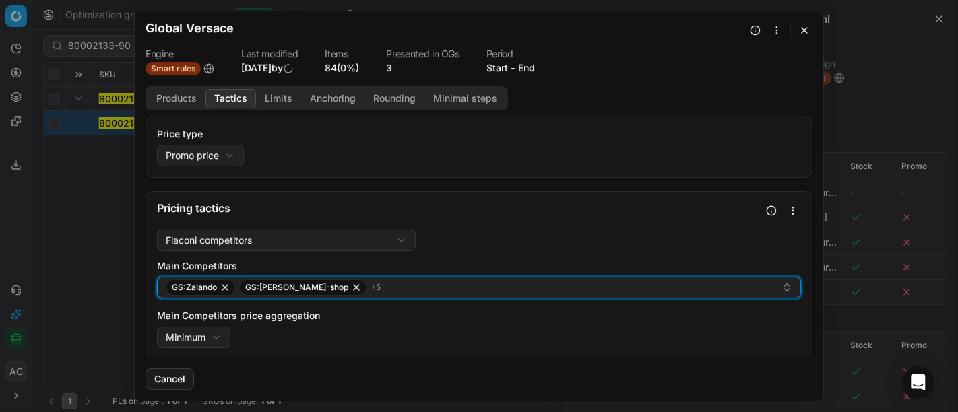
click at [410, 293] on div "GS:Zalando GS:hagel-shop + 5" at bounding box center [474, 288] width 616 height 16
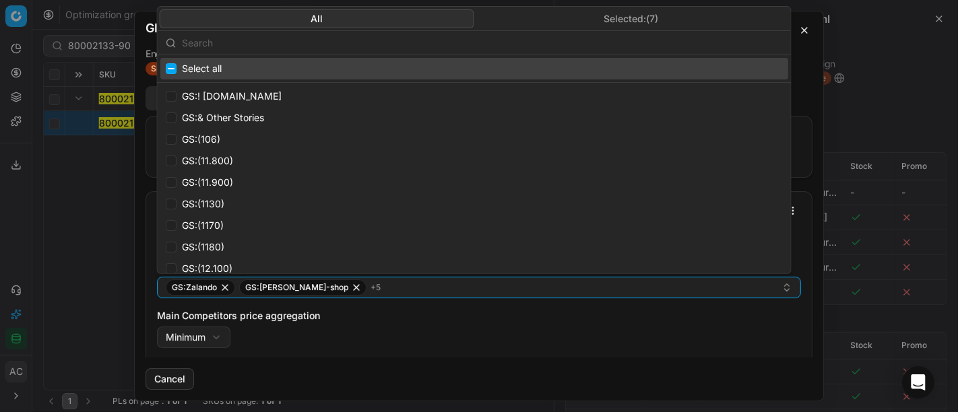
click at [661, 24] on body "Pricing platform Analytics Pricing Product portfolio Templates Export service 3…" at bounding box center [479, 206] width 958 height 412
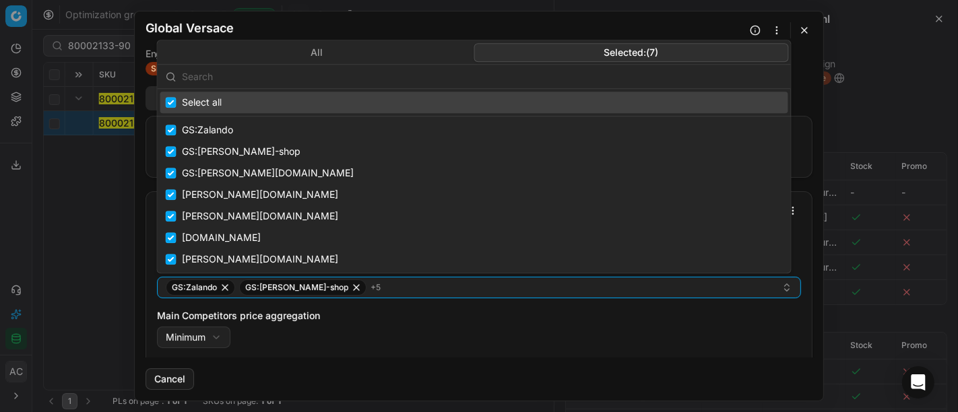
click at [406, 56] on div "All Selected: ( 7 ) Select all GS:Zalando GS:hagel-shop GS:hagel-shop.de dougla…" at bounding box center [475, 156] width 634 height 233
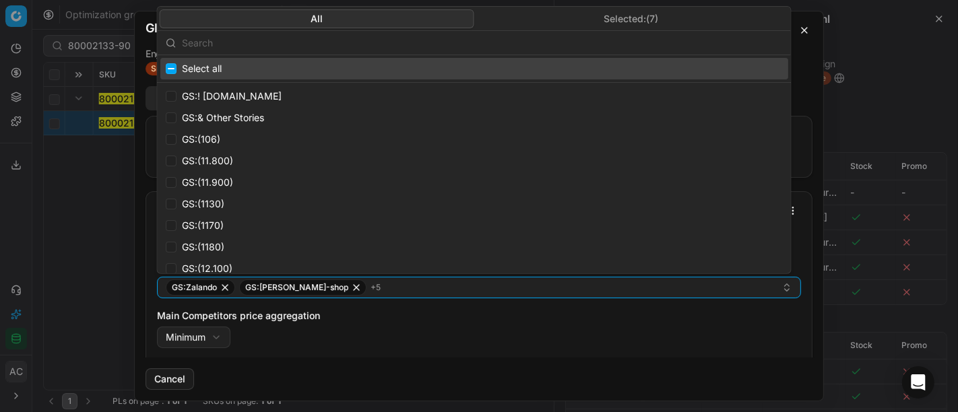
click at [578, 26] on body "Pricing platform Analytics Pricing Product portfolio Templates Export service 3…" at bounding box center [479, 206] width 958 height 412
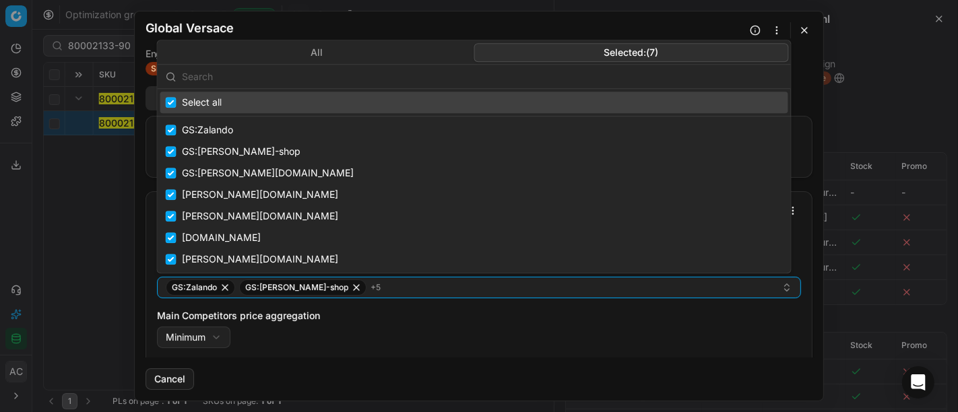
click at [888, 94] on div "We are saving PC settings. Please wait, it should take a few minutes Global Ver…" at bounding box center [479, 206] width 958 height 412
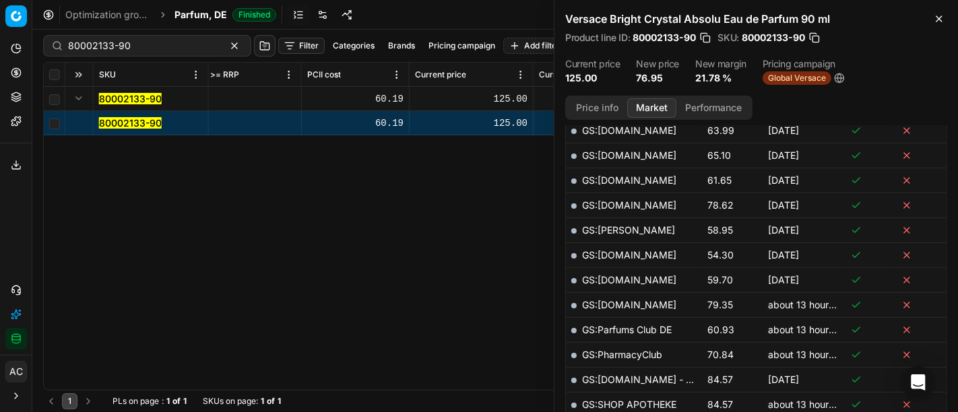
scroll to position [661, 0]
